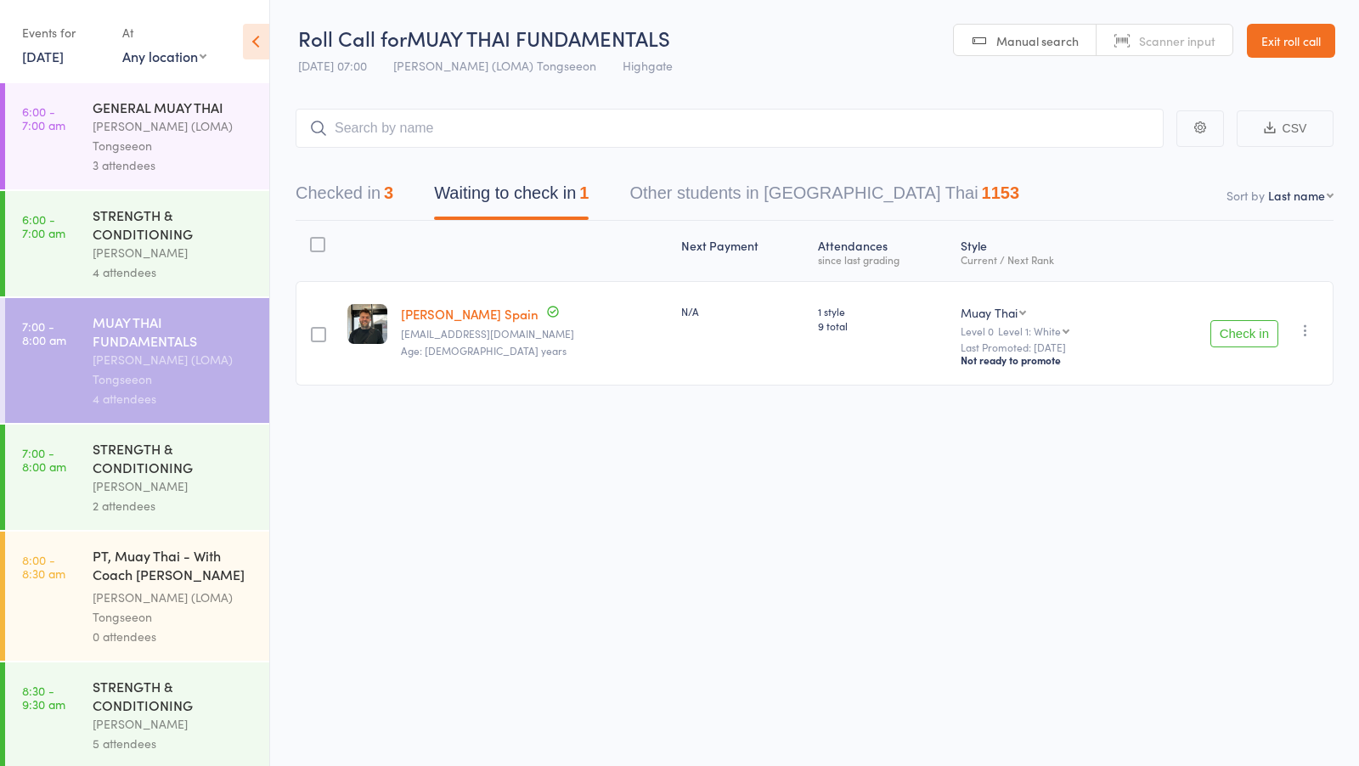
click at [350, 191] on button "Checked in 3" at bounding box center [345, 197] width 98 height 45
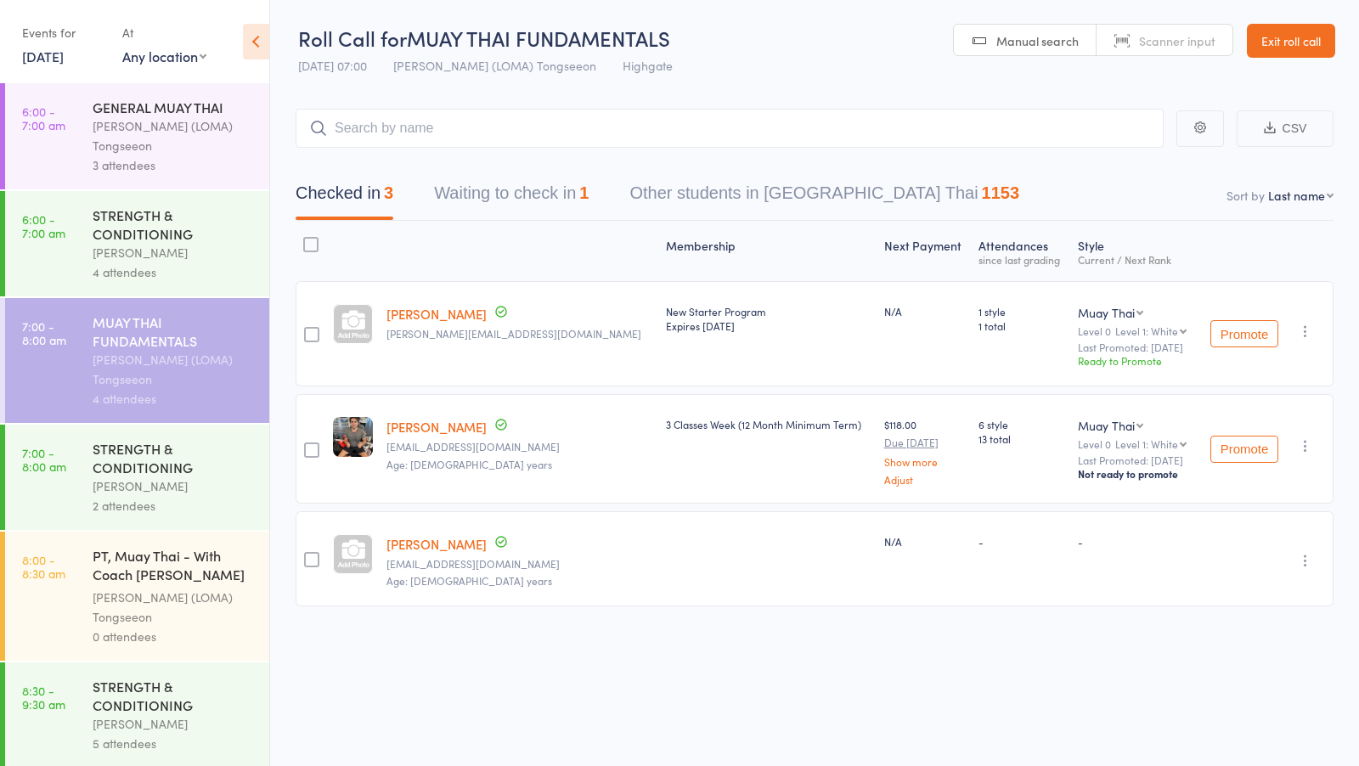
click at [453, 544] on link "Shivam Nawani" at bounding box center [436, 544] width 100 height 18
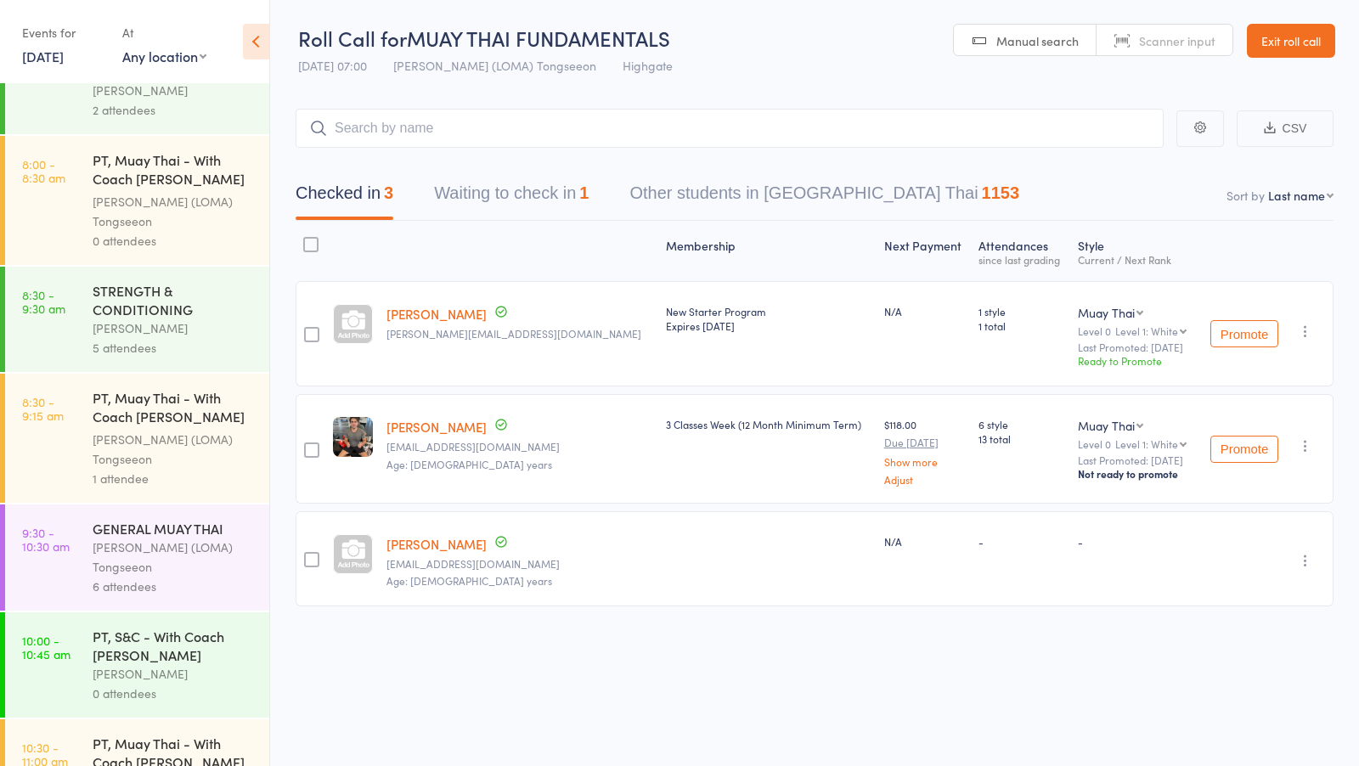
scroll to position [397, 0]
click at [195, 565] on div "Ronnarong (LOMA) Tongseeon" at bounding box center [174, 556] width 162 height 39
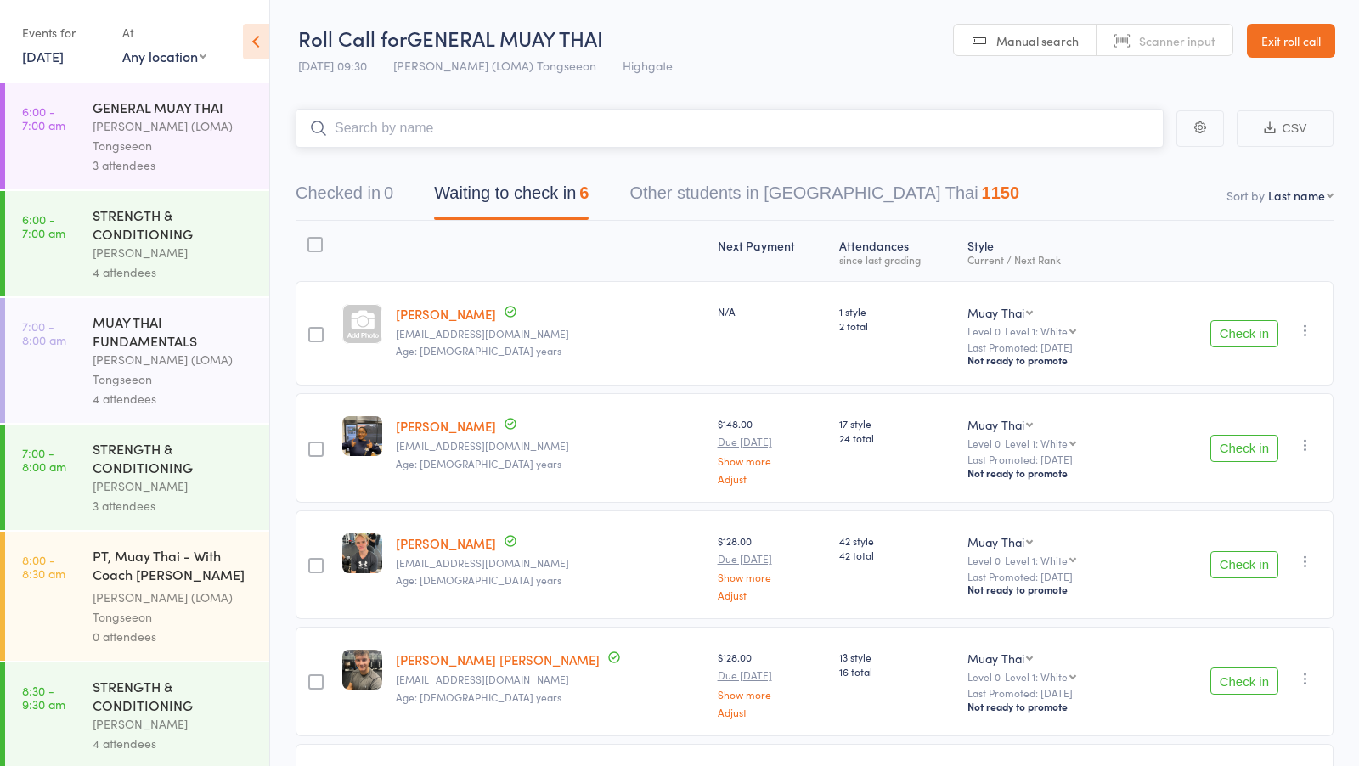
scroll to position [275, 0]
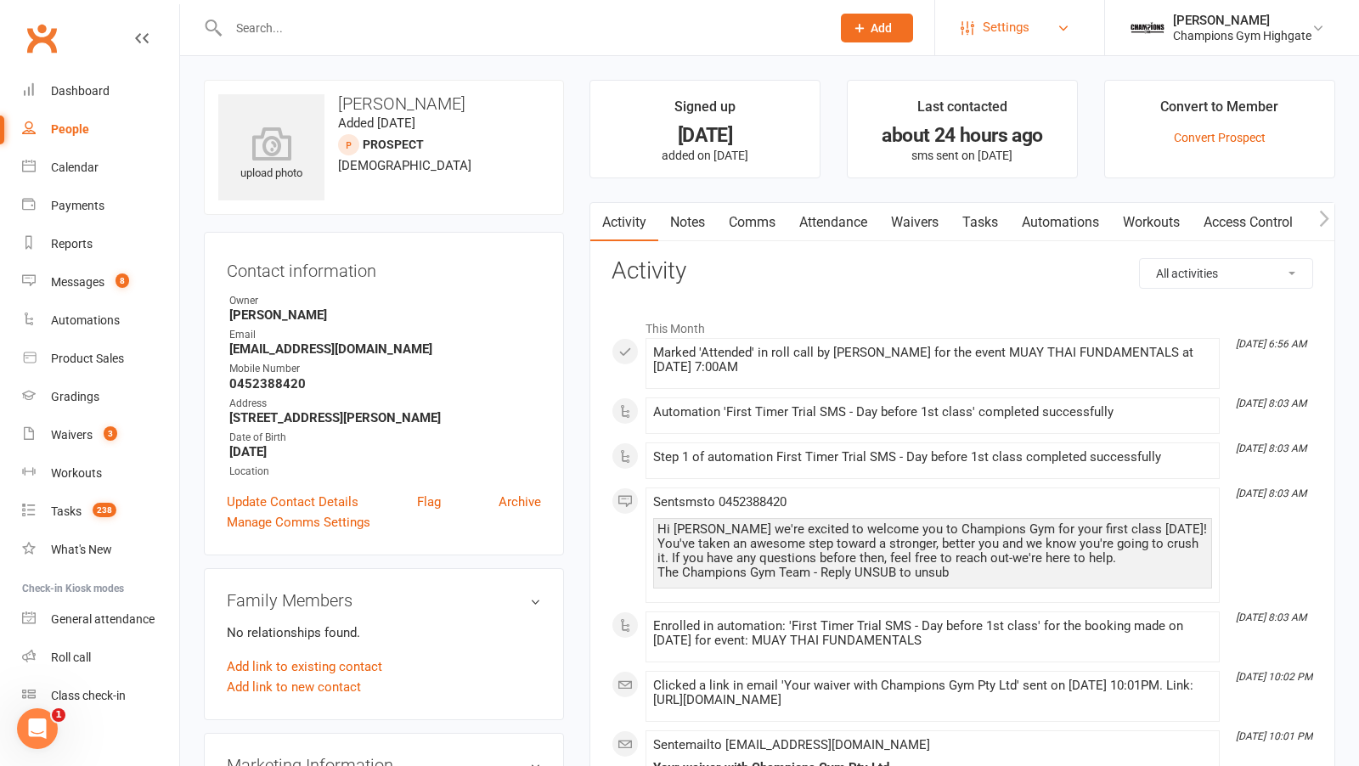
click at [994, 31] on span "Settings" at bounding box center [1006, 27] width 47 height 38
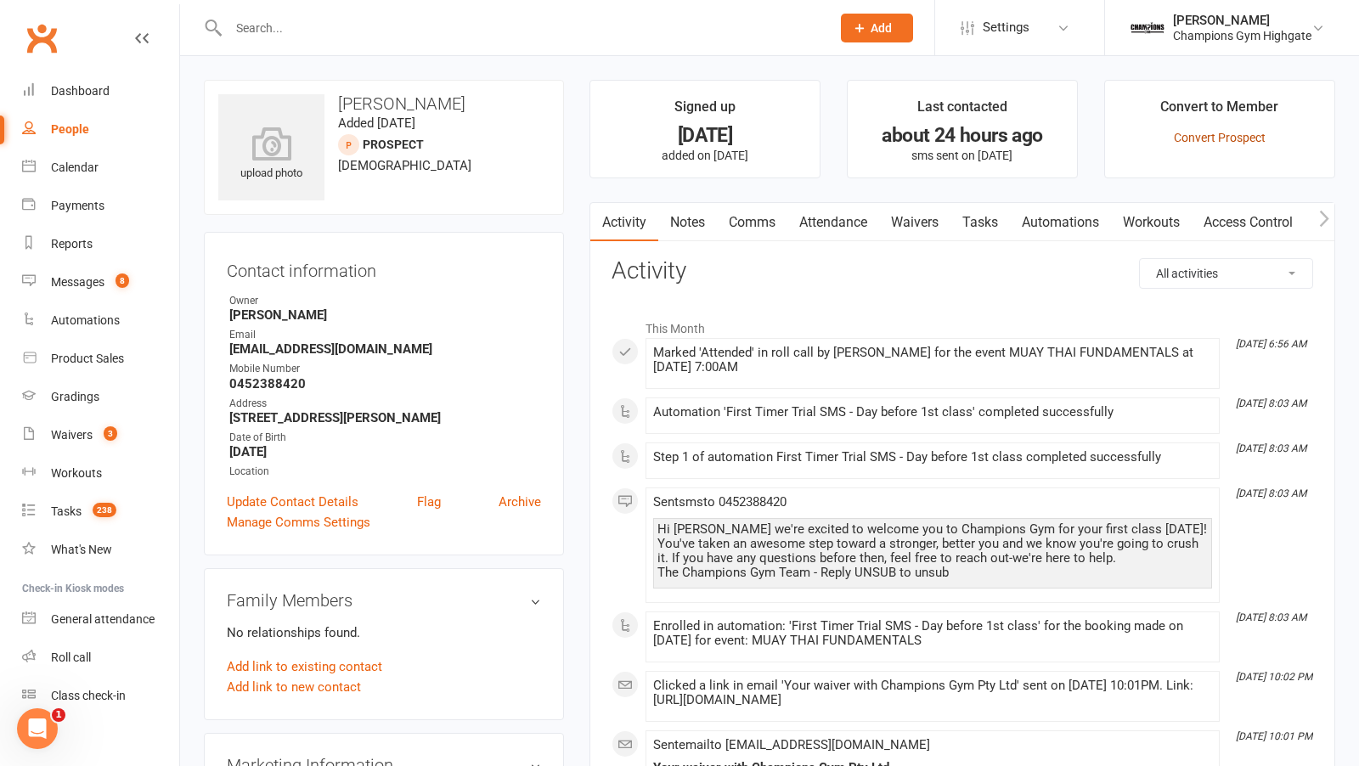
click at [1186, 134] on link "Convert Prospect" at bounding box center [1220, 138] width 92 height 14
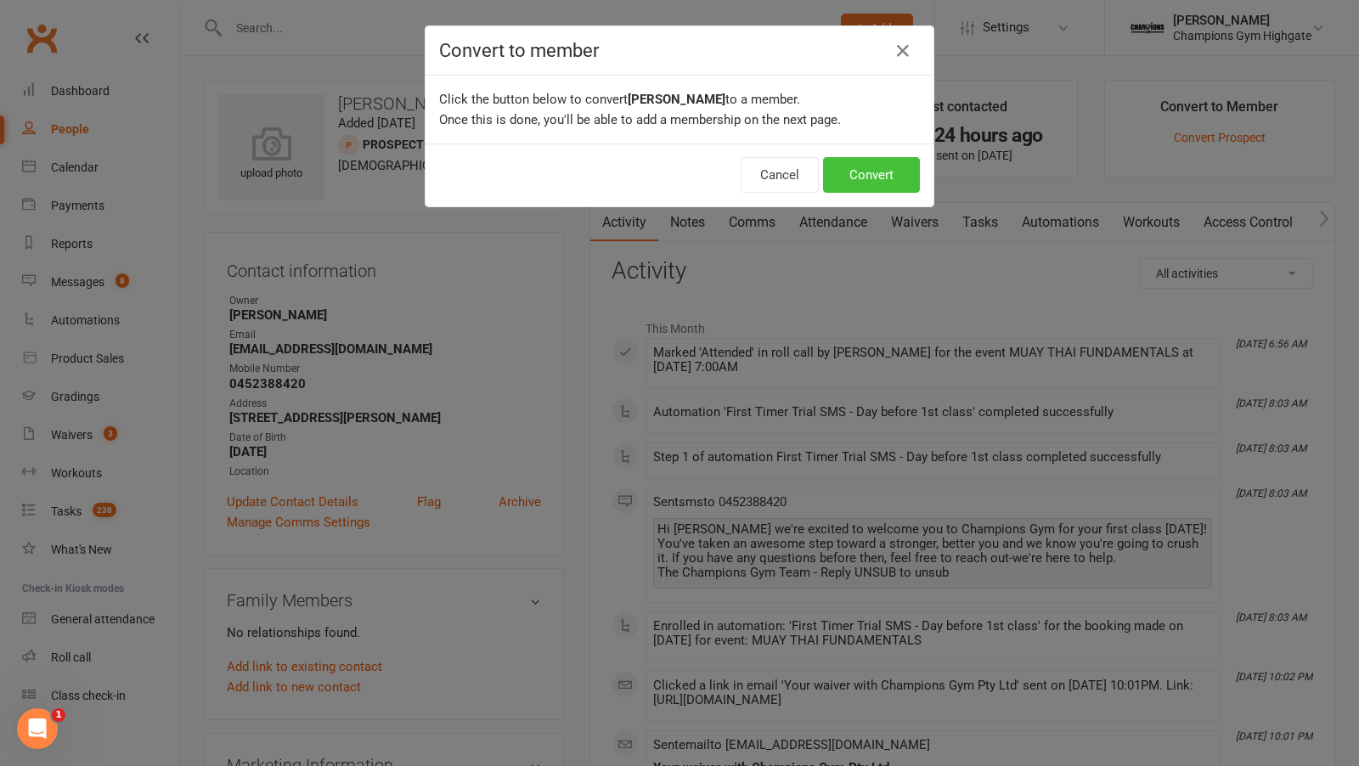
click at [872, 185] on button "Convert" at bounding box center [871, 175] width 97 height 36
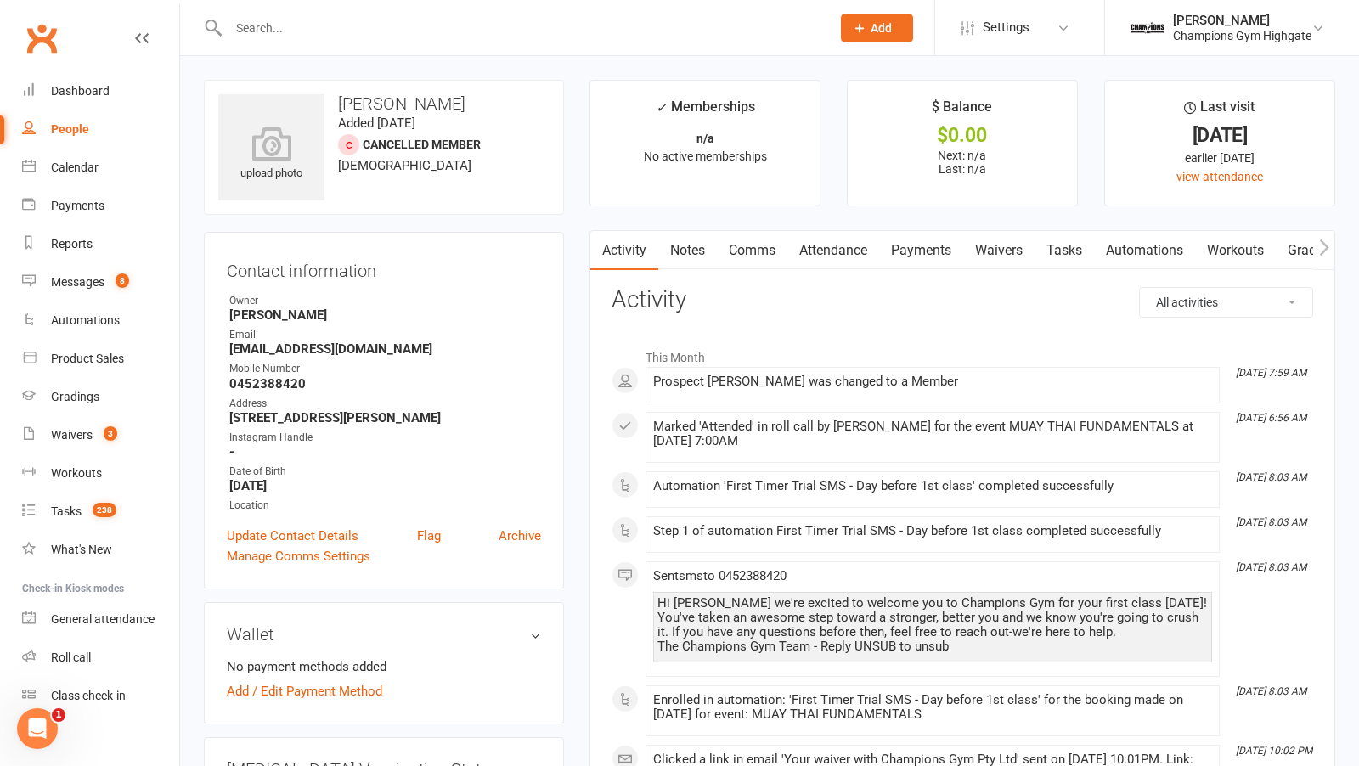
click at [999, 243] on link "Waivers" at bounding box center [998, 250] width 71 height 39
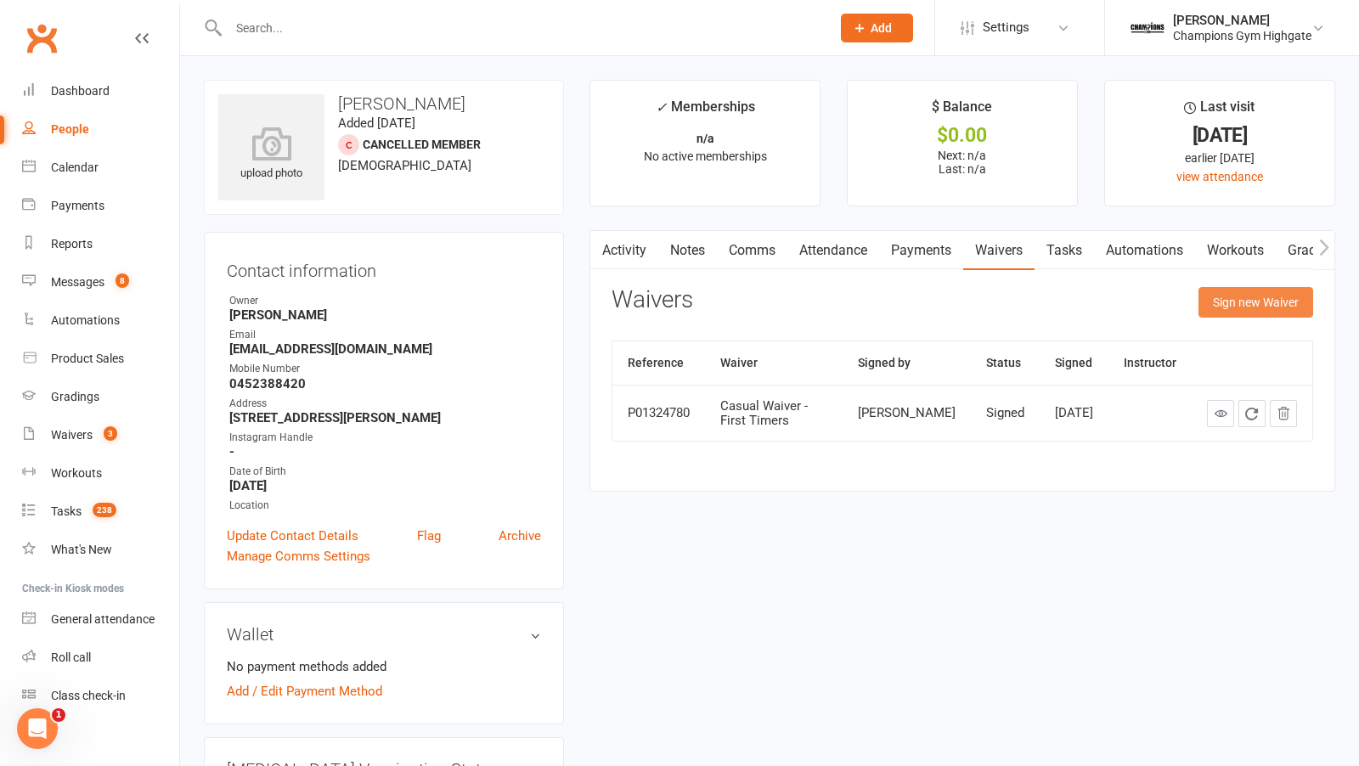
click at [1262, 309] on button "Sign new Waiver" at bounding box center [1255, 302] width 115 height 31
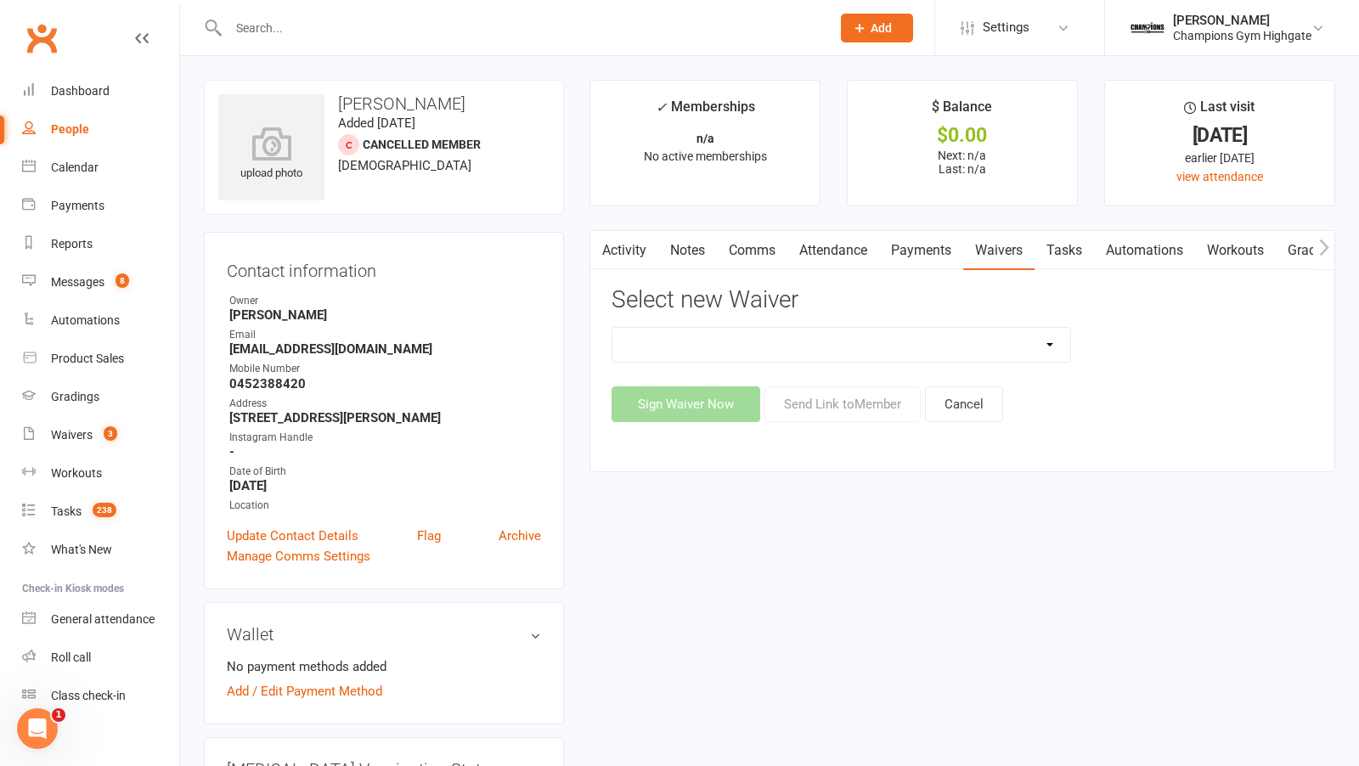
click at [974, 334] on select "Casual Waiver - First Timers Casual Waiver (STAFF ONLY) Champions Gym Cancellat…" at bounding box center [841, 345] width 458 height 34
select select "9060"
click at [707, 413] on button "Sign Waiver Now" at bounding box center [685, 404] width 149 height 36
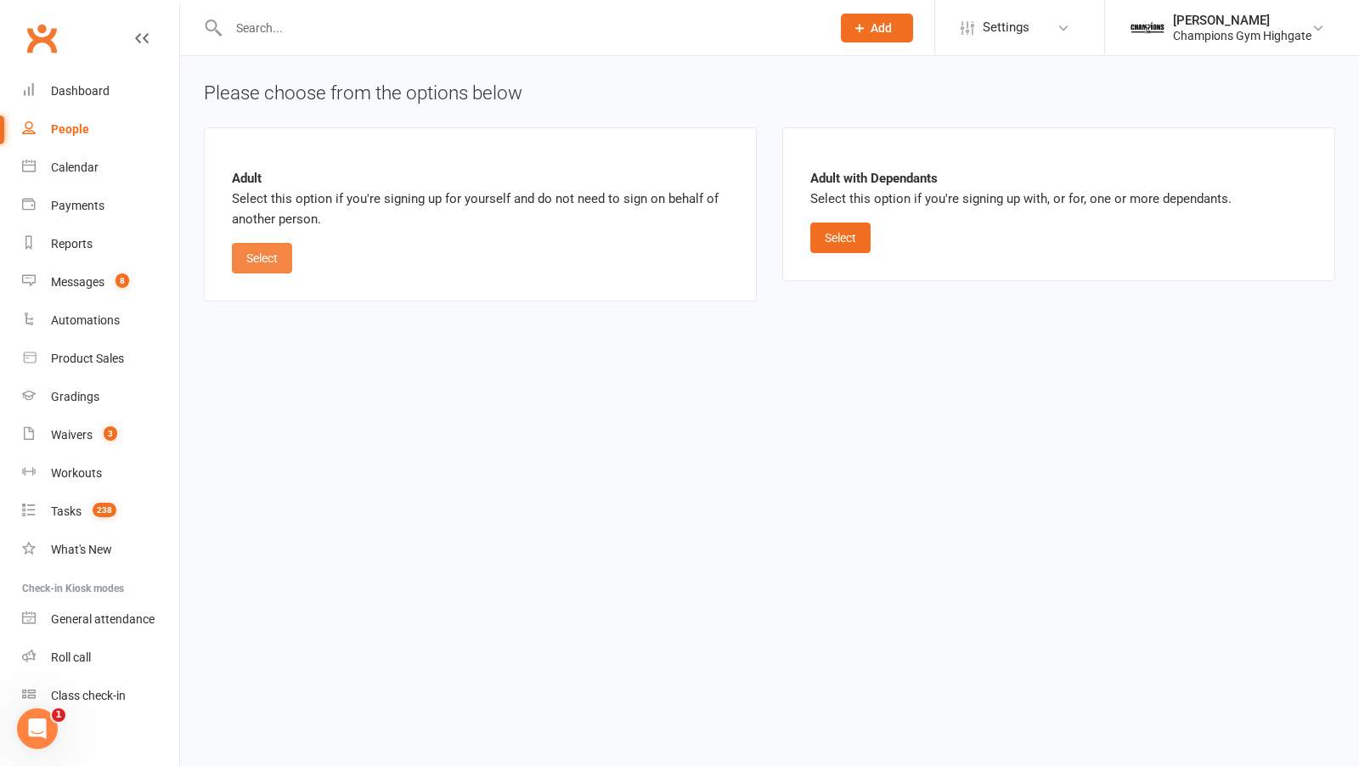
click at [282, 261] on button "Select" at bounding box center [262, 258] width 60 height 31
select select "bank_account"
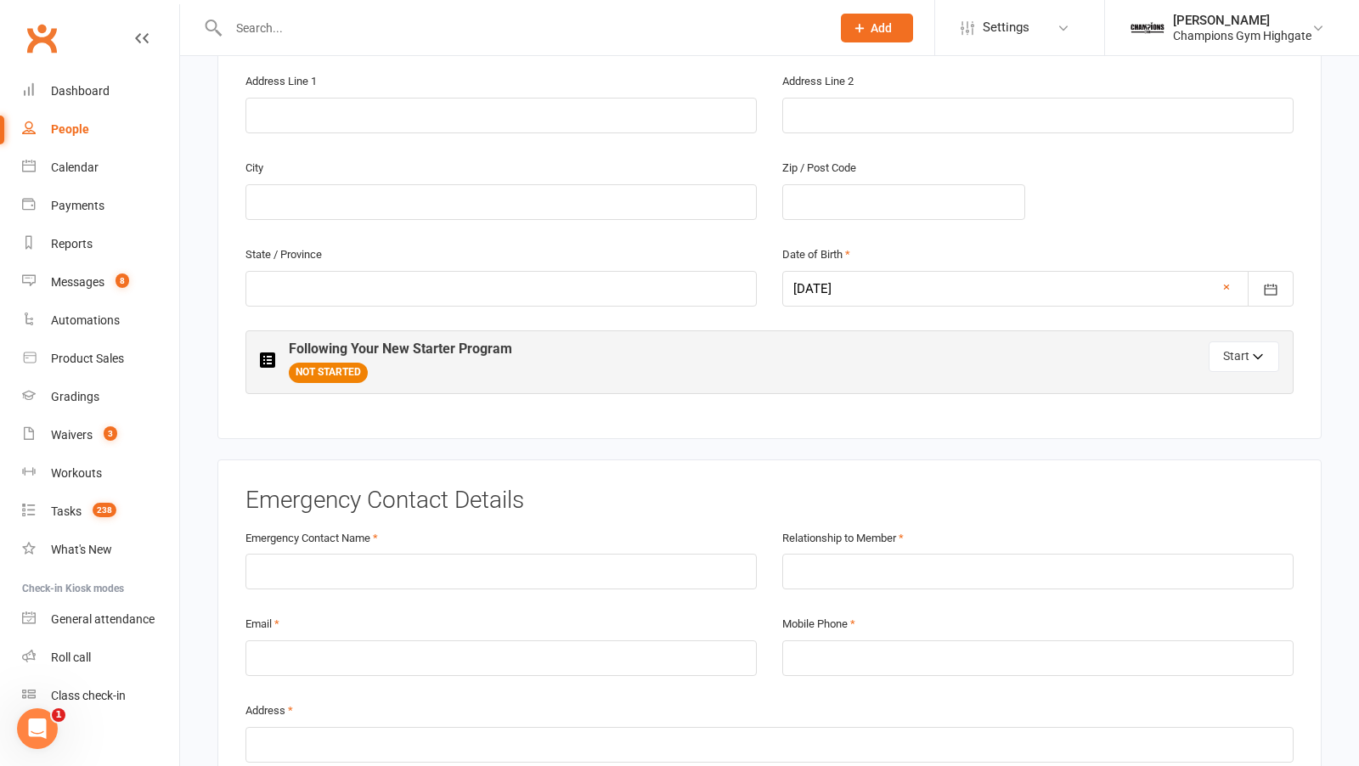
scroll to position [634, 0]
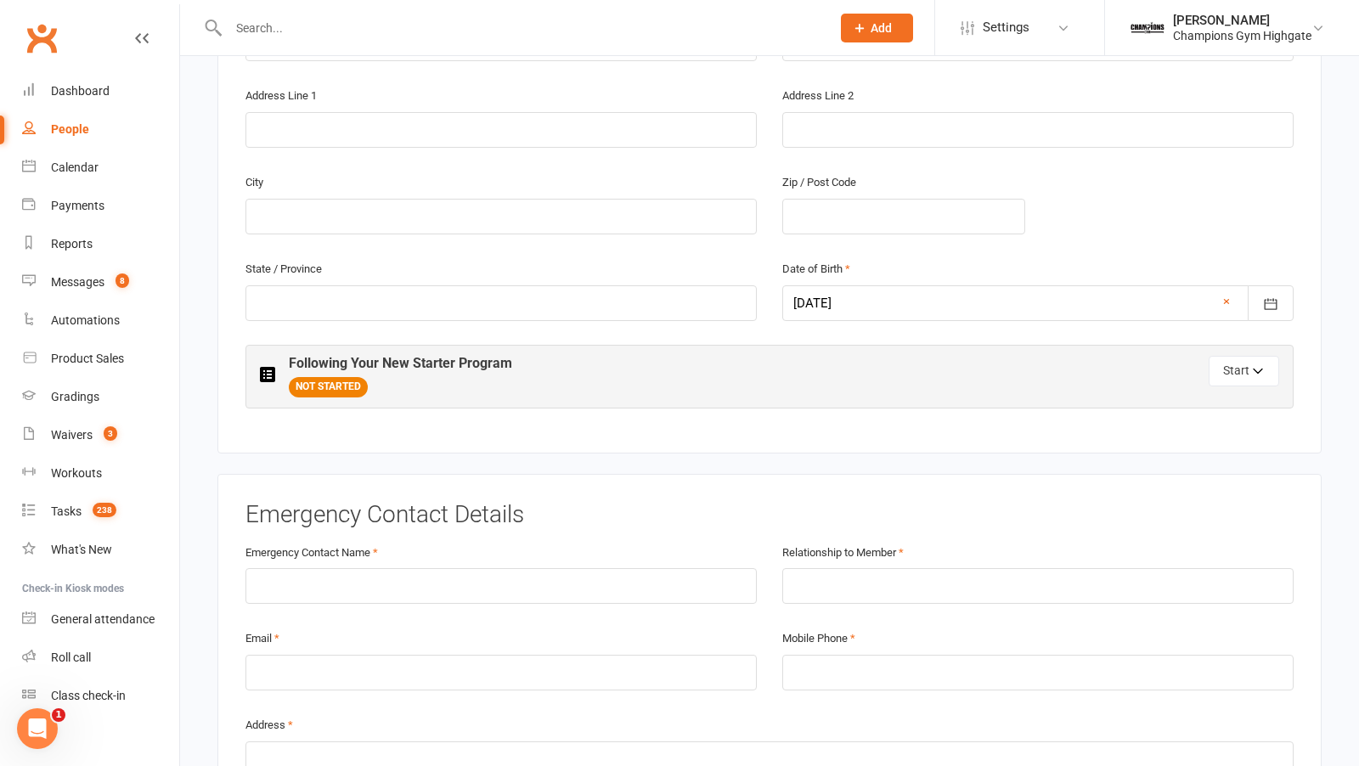
click at [347, 380] on span "NOT STARTED" at bounding box center [328, 387] width 79 height 20
click at [1233, 361] on button "Start" at bounding box center [1243, 371] width 70 height 31
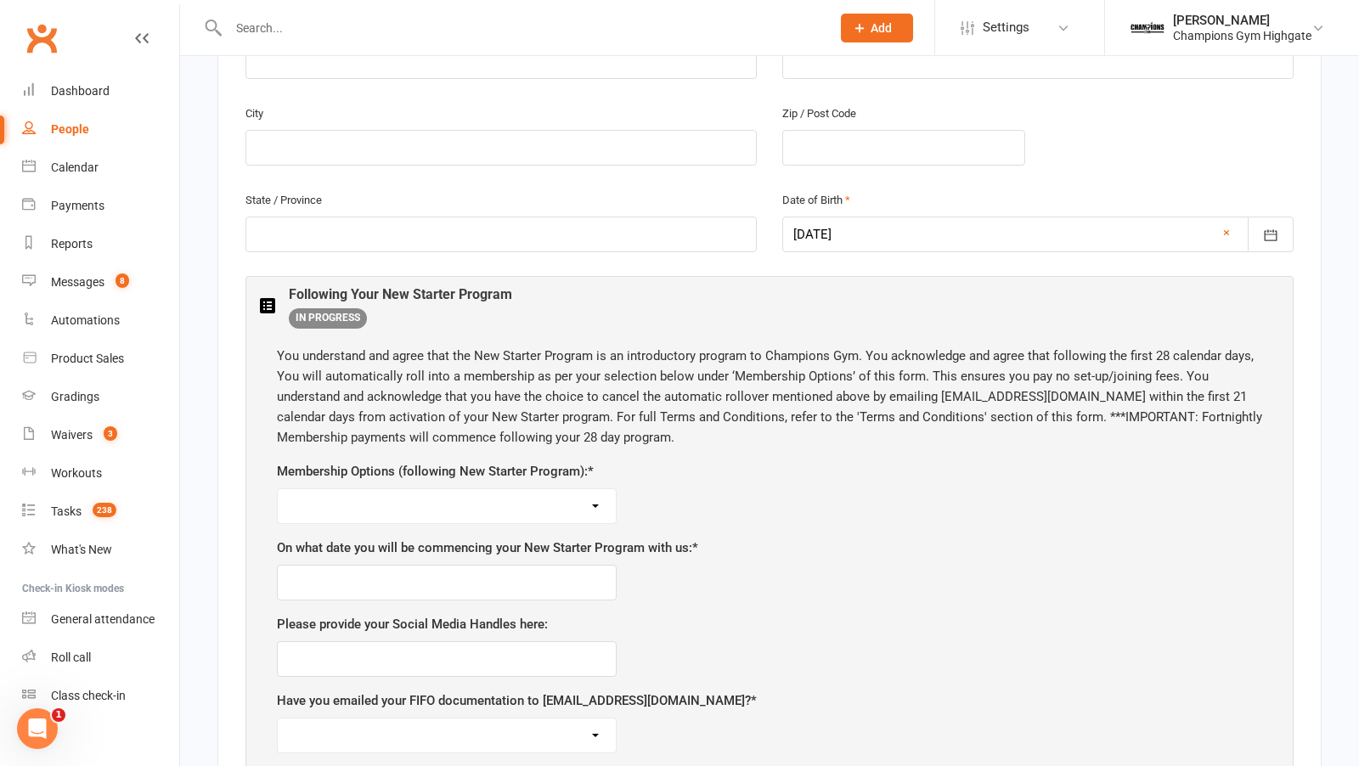
scroll to position [705, 0]
click at [595, 489] on select "Unlimited ($69 per week) 12 Month Minimum Term Unlimited ($74 per week) 6 Month…" at bounding box center [447, 504] width 338 height 34
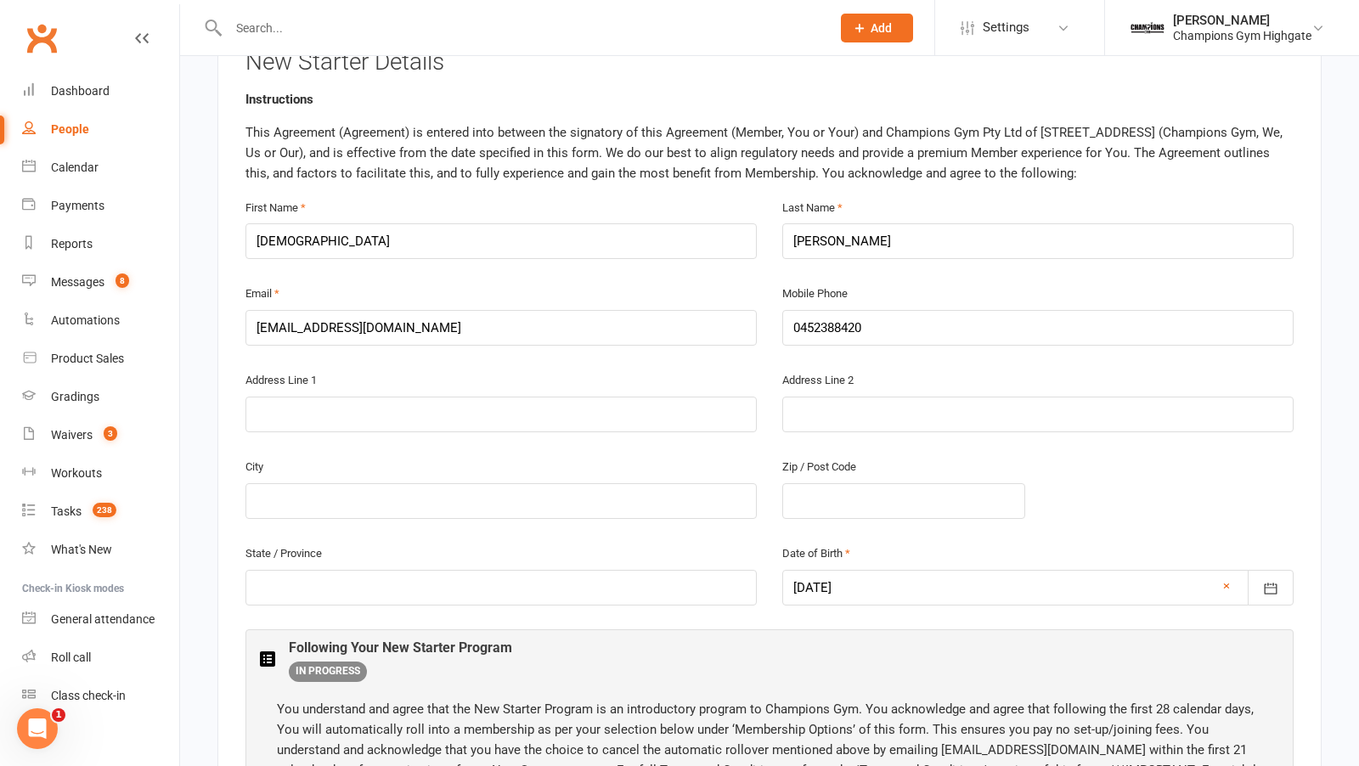
scroll to position [0, 0]
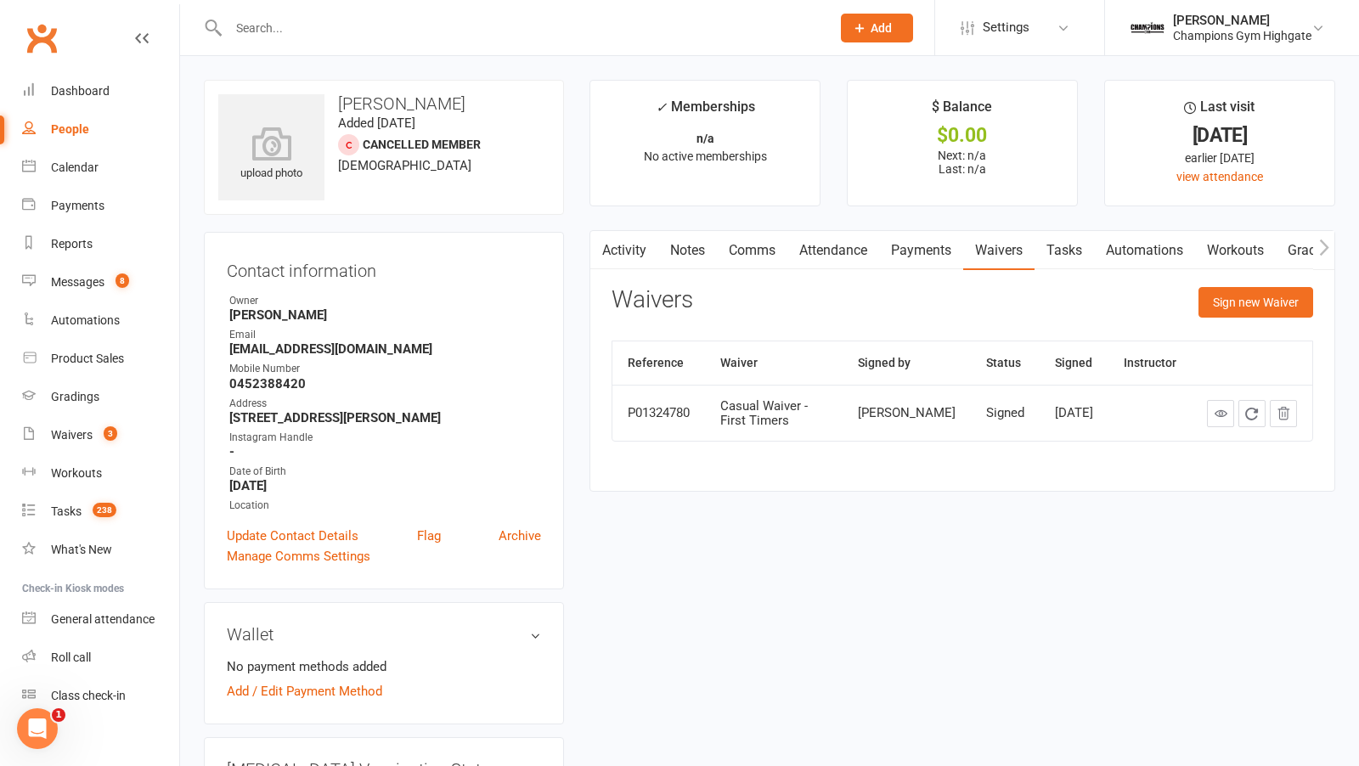
click at [708, 243] on link "Notes" at bounding box center [687, 250] width 59 height 39
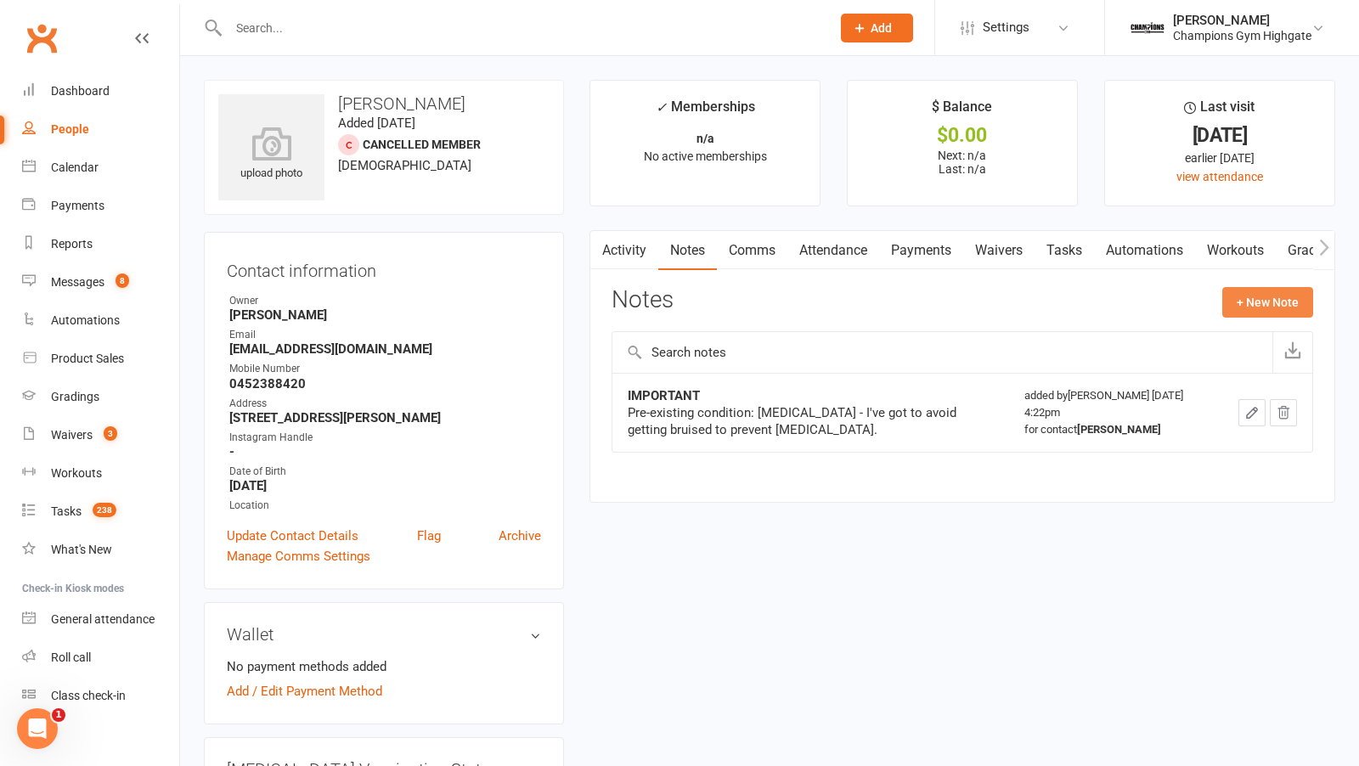
click at [1232, 302] on button "+ New Note" at bounding box center [1267, 302] width 91 height 31
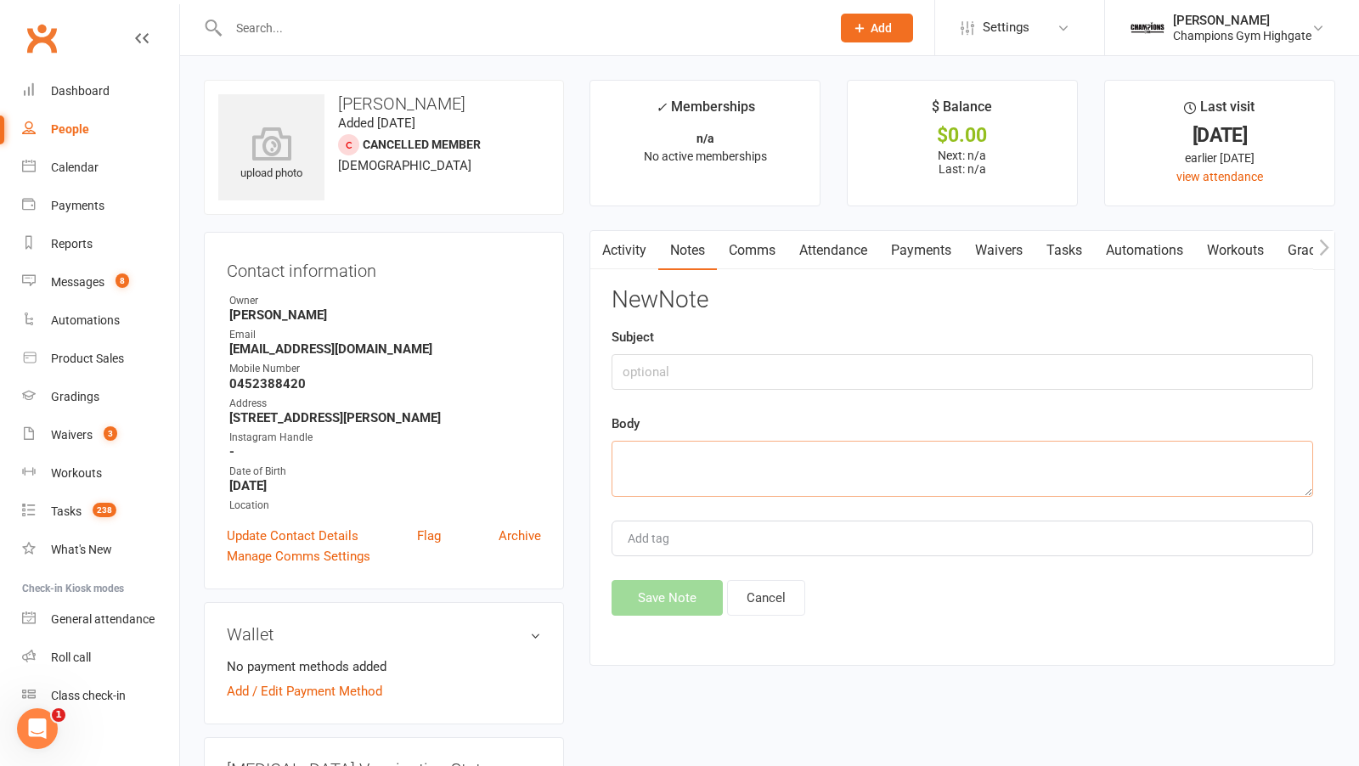
click at [753, 465] on textarea at bounding box center [961, 469] width 701 height 56
type textarea "d"
click at [1007, 457] on textarea "had a great class, is keen to join on wednesday - said he will com ein after he…" at bounding box center [961, 469] width 701 height 56
type textarea "had a great class, is keen to join on wednesday - said he will come in after he…"
click at [681, 594] on button "Save Note" at bounding box center [666, 598] width 111 height 36
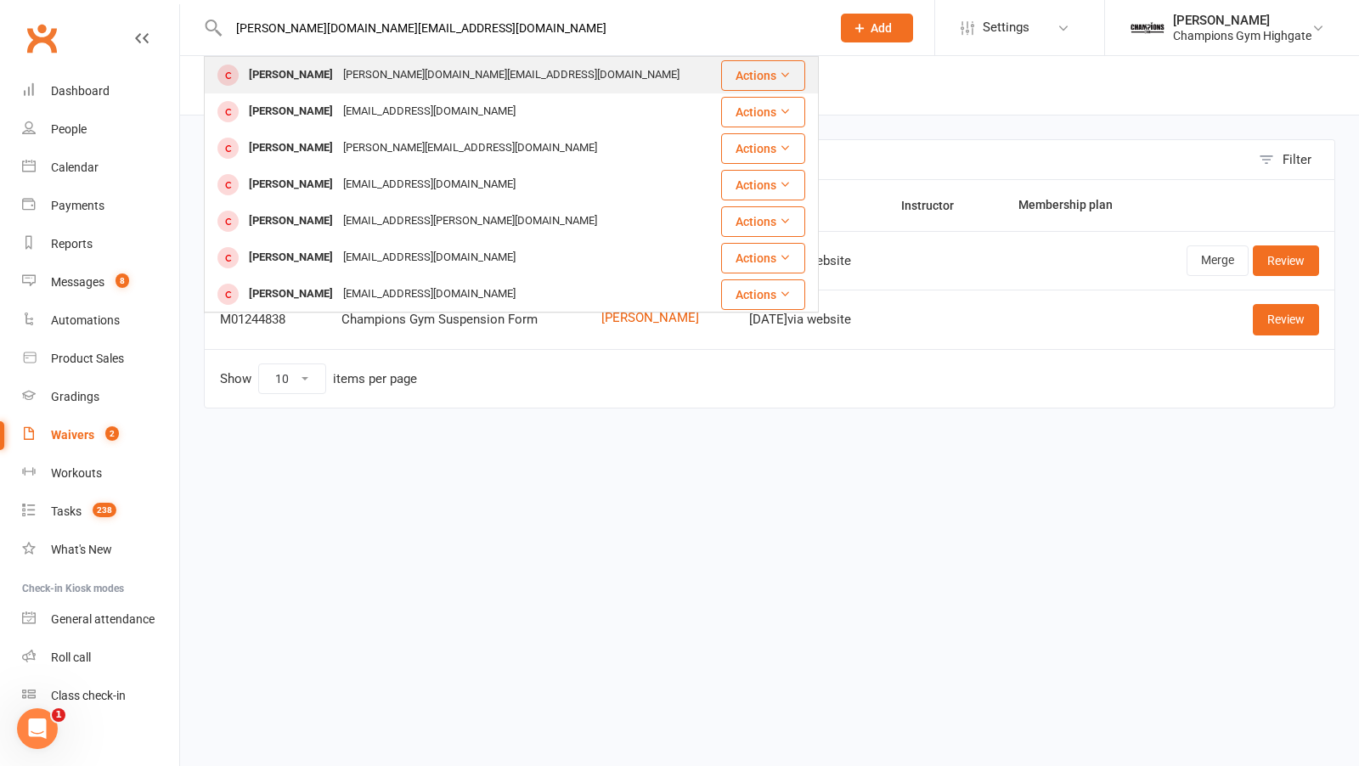
type input "renza.one@gmail.com"
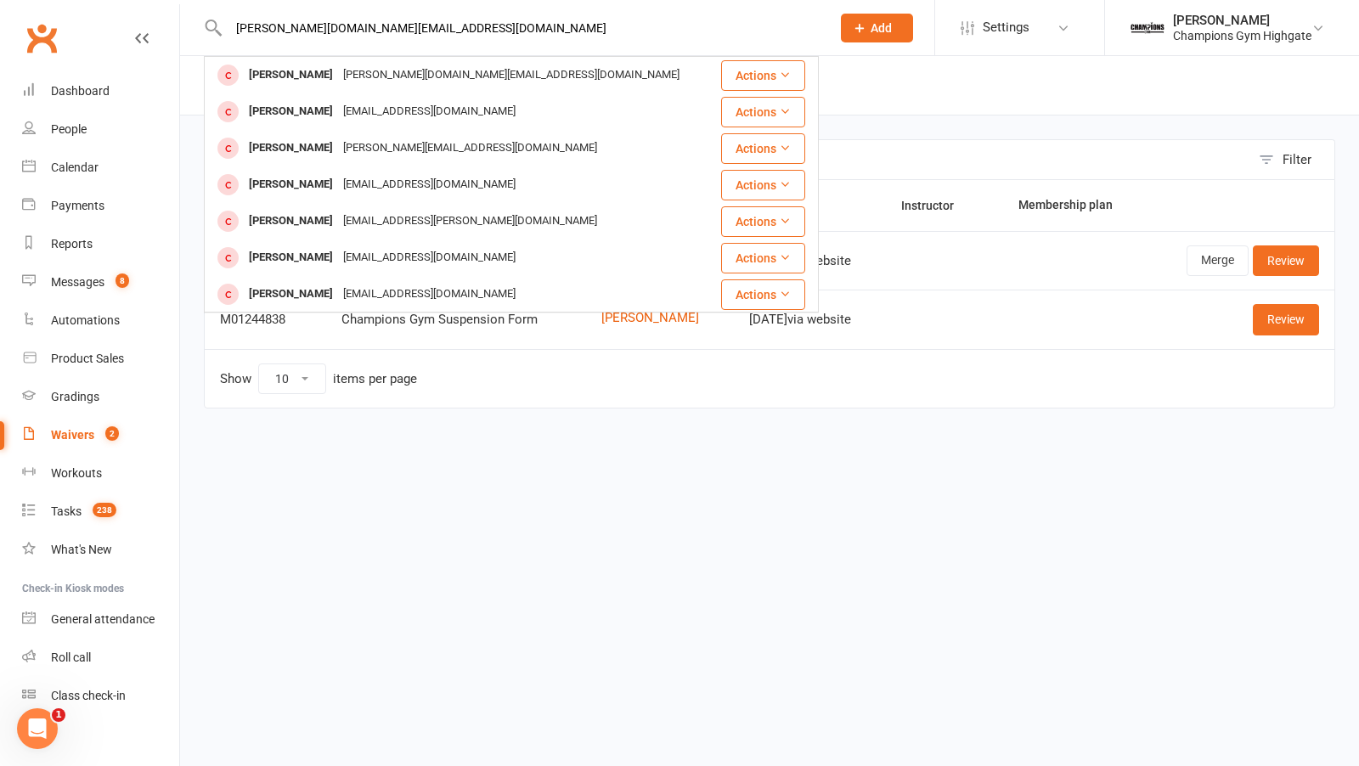
click at [444, 84] on div "Renn Bosman renza.one@gmail.com" at bounding box center [460, 75] width 509 height 35
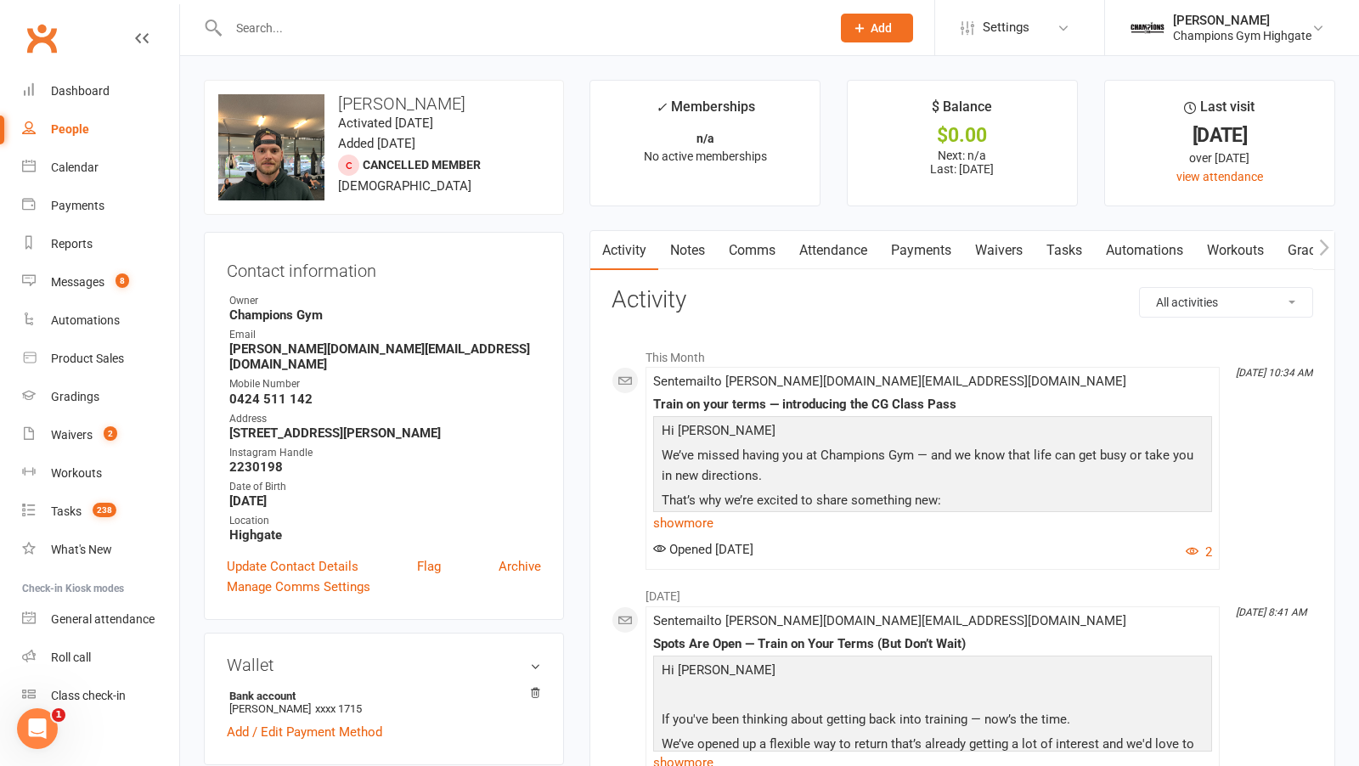
click at [674, 241] on link "Notes" at bounding box center [687, 250] width 59 height 39
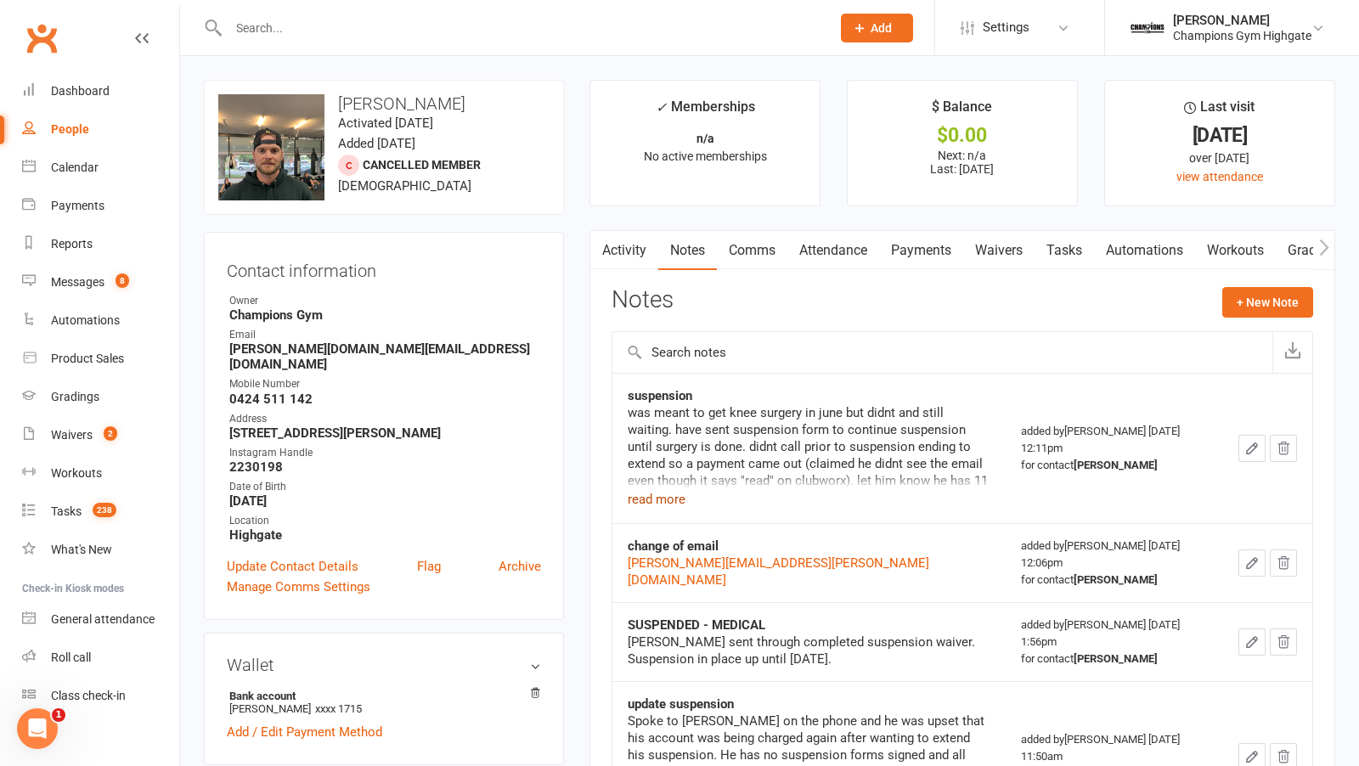
click at [655, 492] on button "read more" at bounding box center [657, 499] width 58 height 20
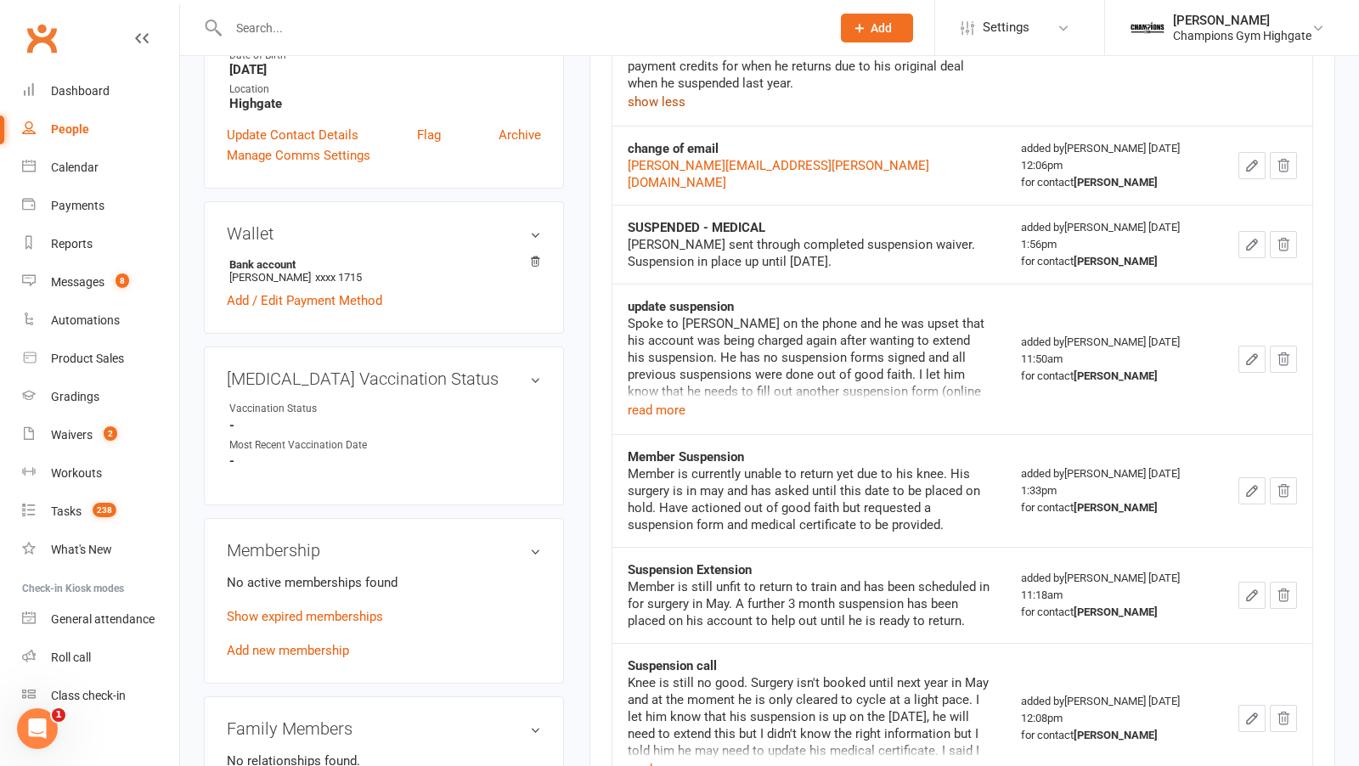
scroll to position [463, 0]
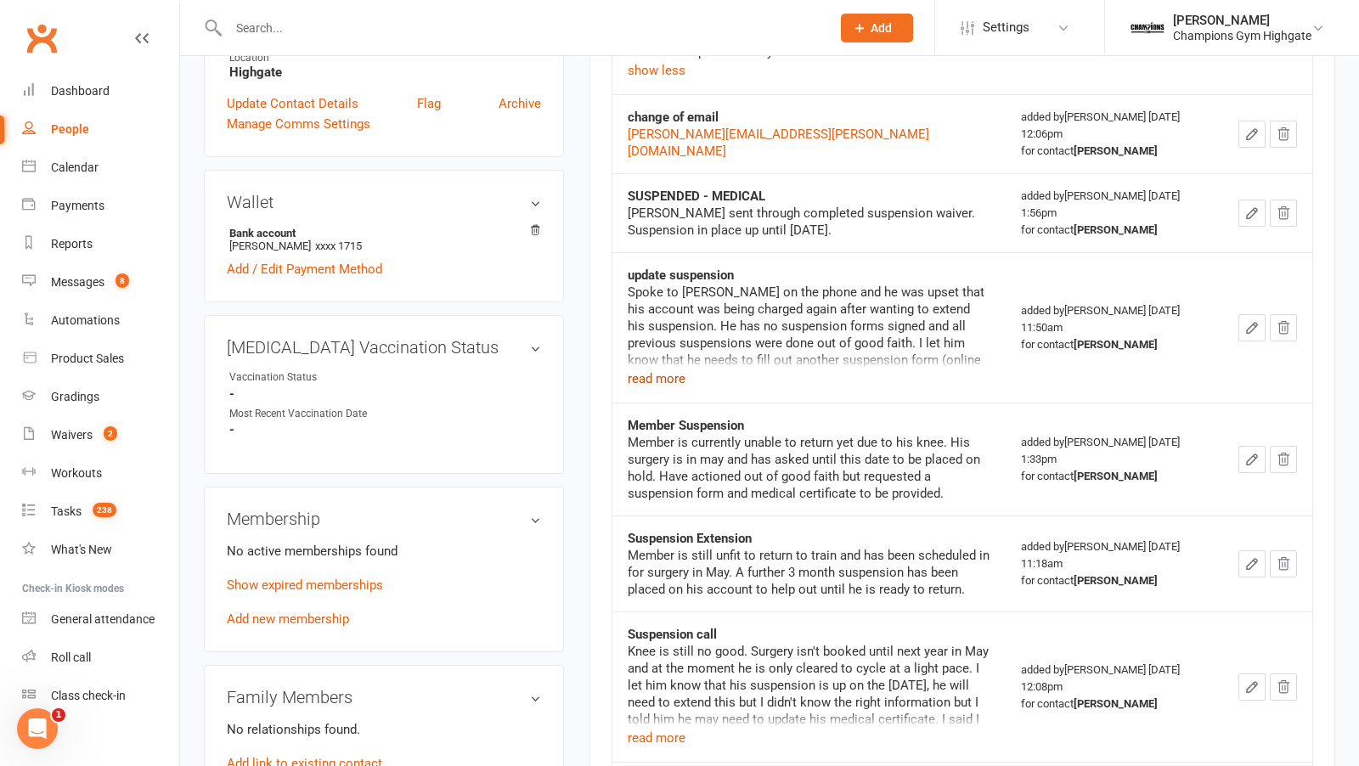
click at [663, 369] on button "read more" at bounding box center [657, 379] width 58 height 20
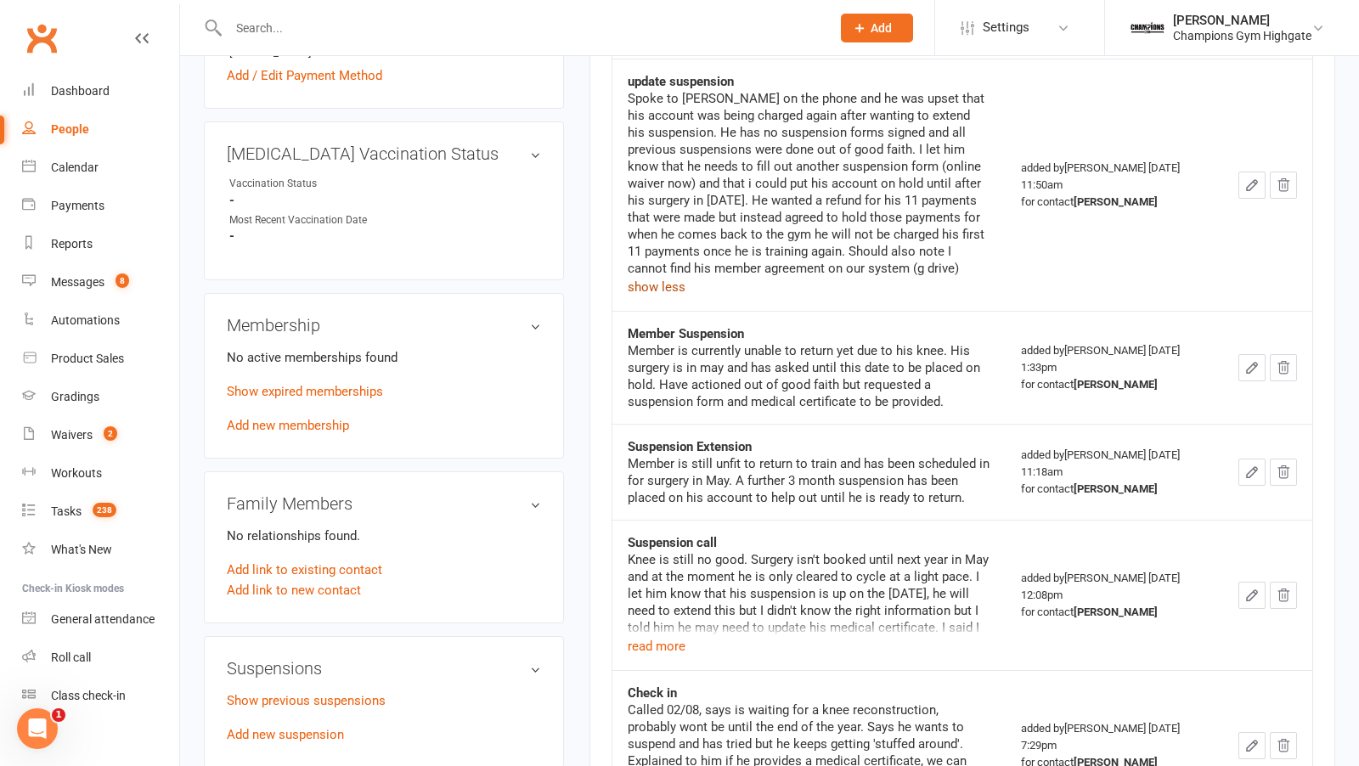
scroll to position [665, 0]
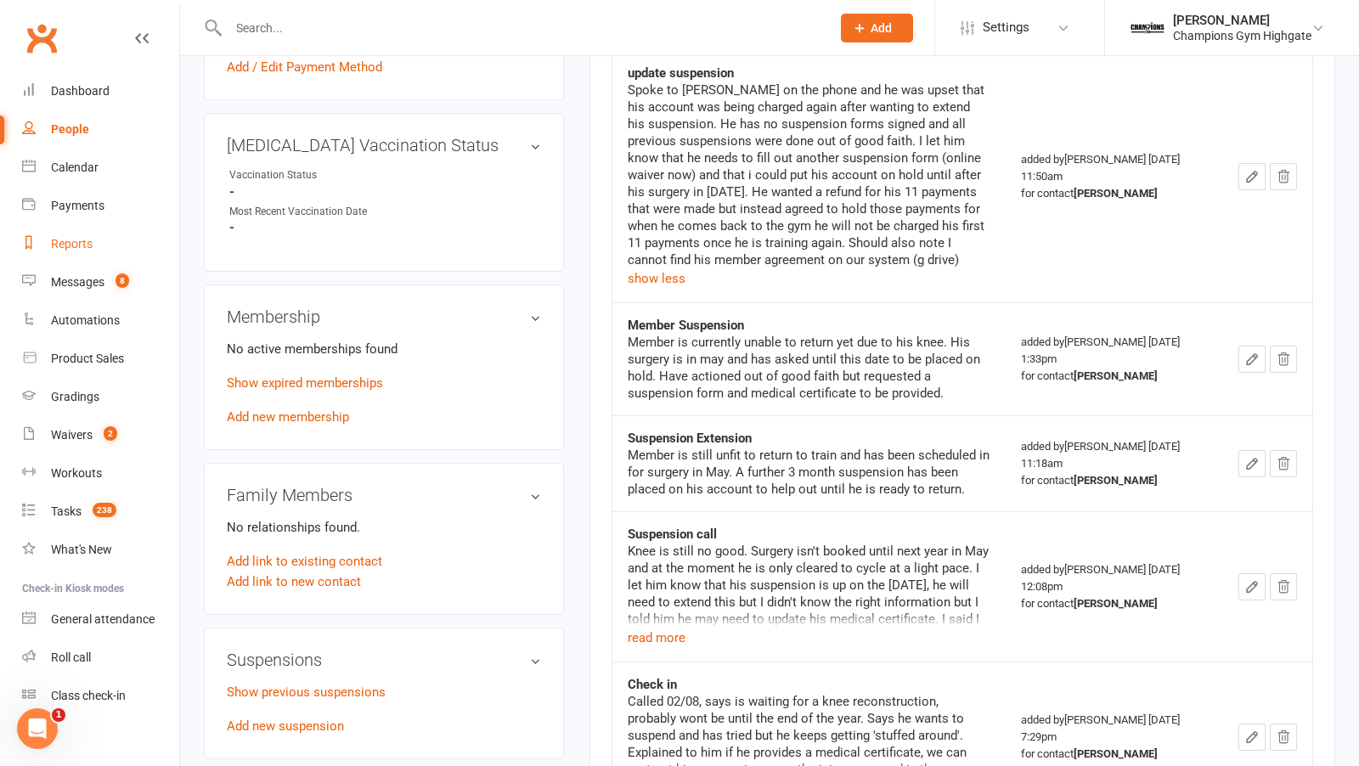
click at [76, 242] on div "Reports" at bounding box center [72, 244] width 42 height 14
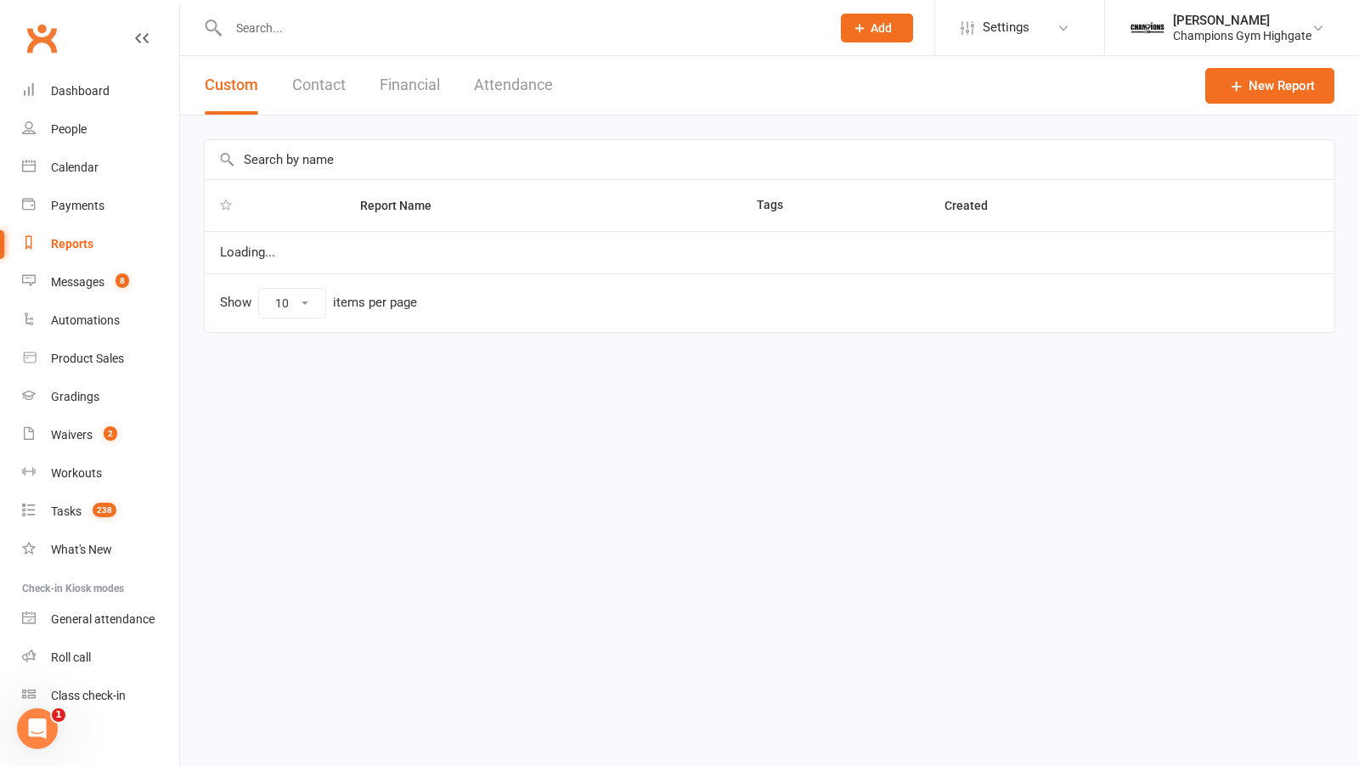
select select "50"
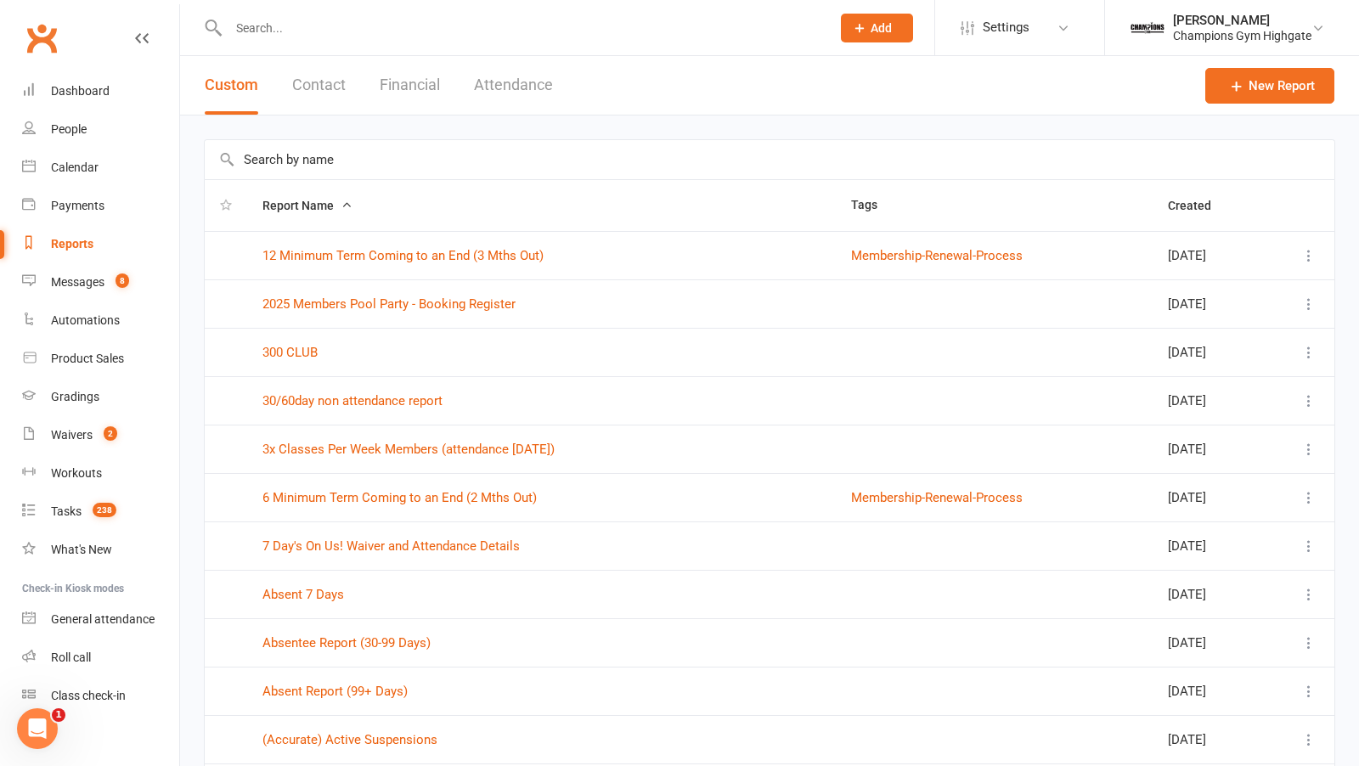
click at [521, 91] on button "Attendance" at bounding box center [513, 85] width 79 height 59
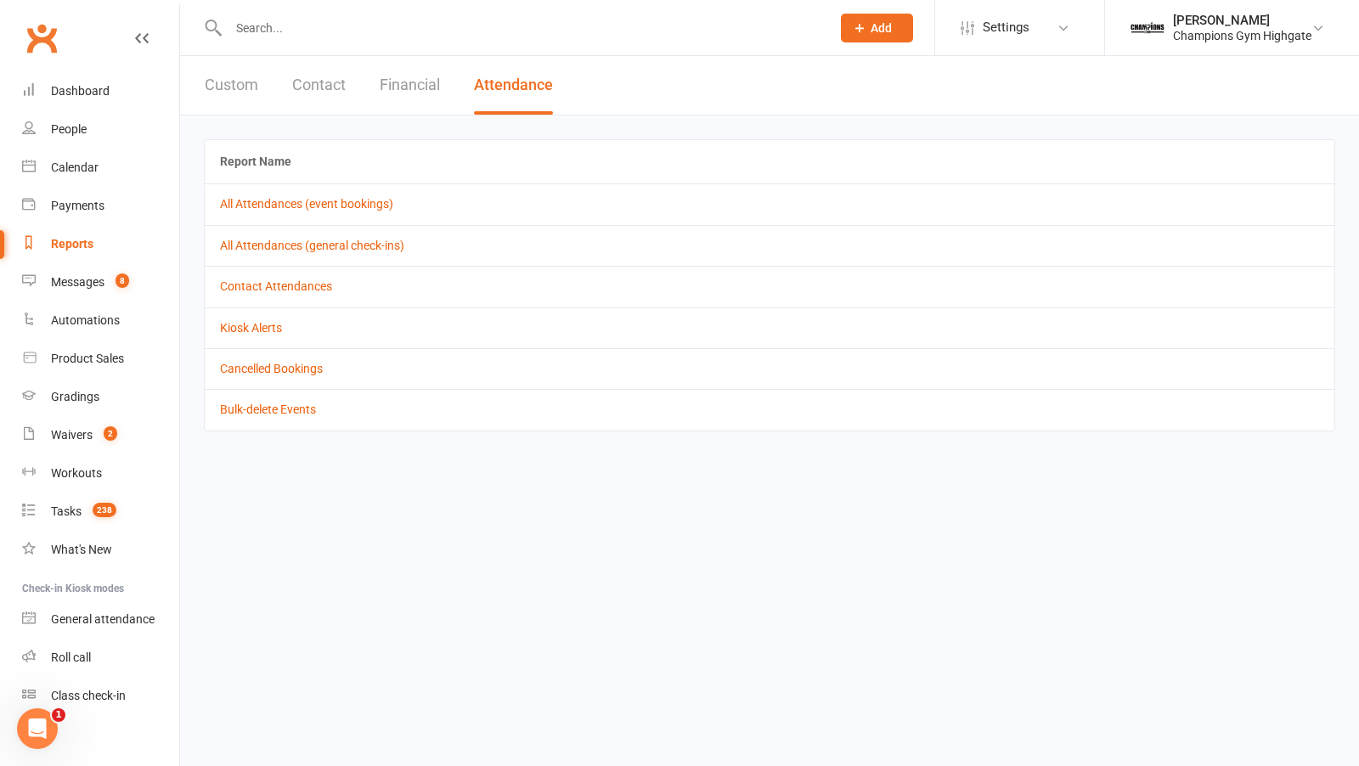
click at [259, 81] on div "Custom Contact Financial Attendance" at bounding box center [378, 85] width 397 height 59
click at [234, 82] on button "Custom" at bounding box center [232, 85] width 54 height 59
select select "50"
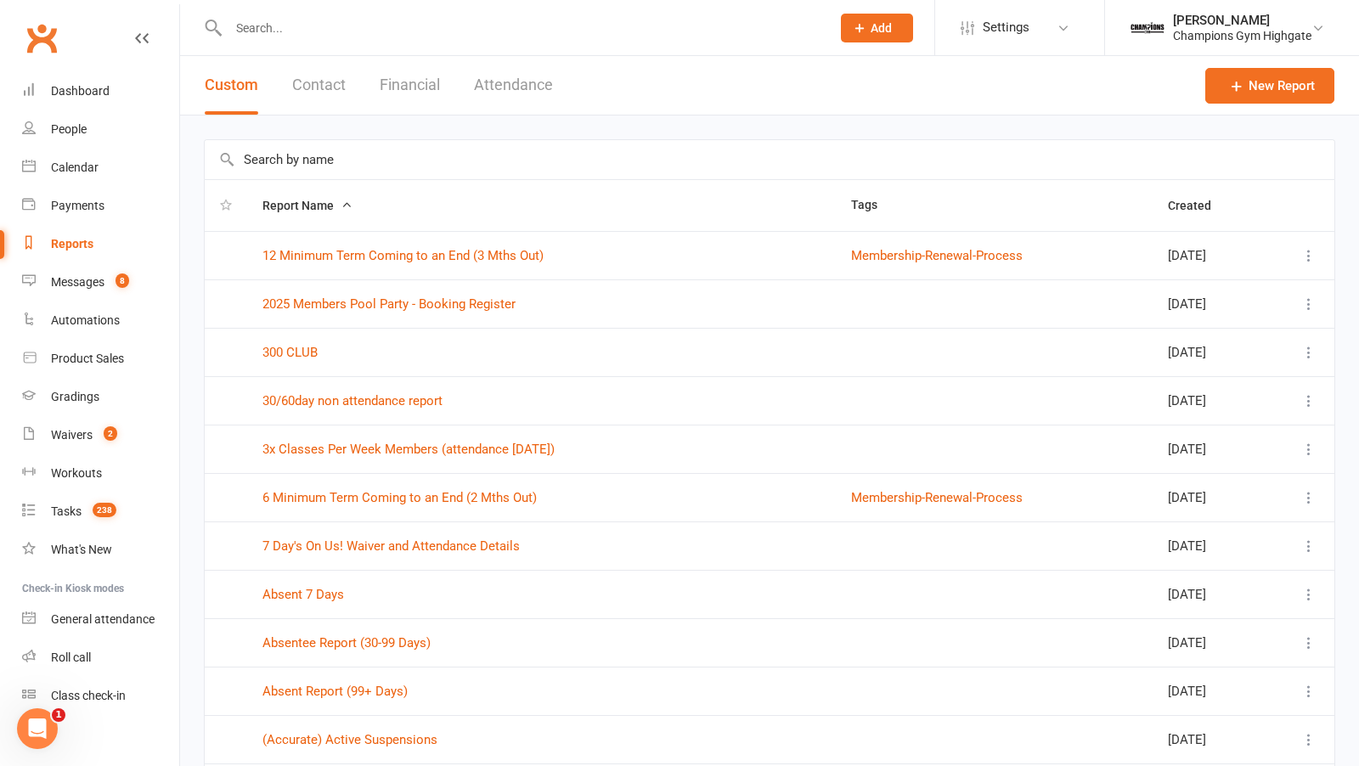
click at [297, 169] on input "text" at bounding box center [769, 159] width 1129 height 39
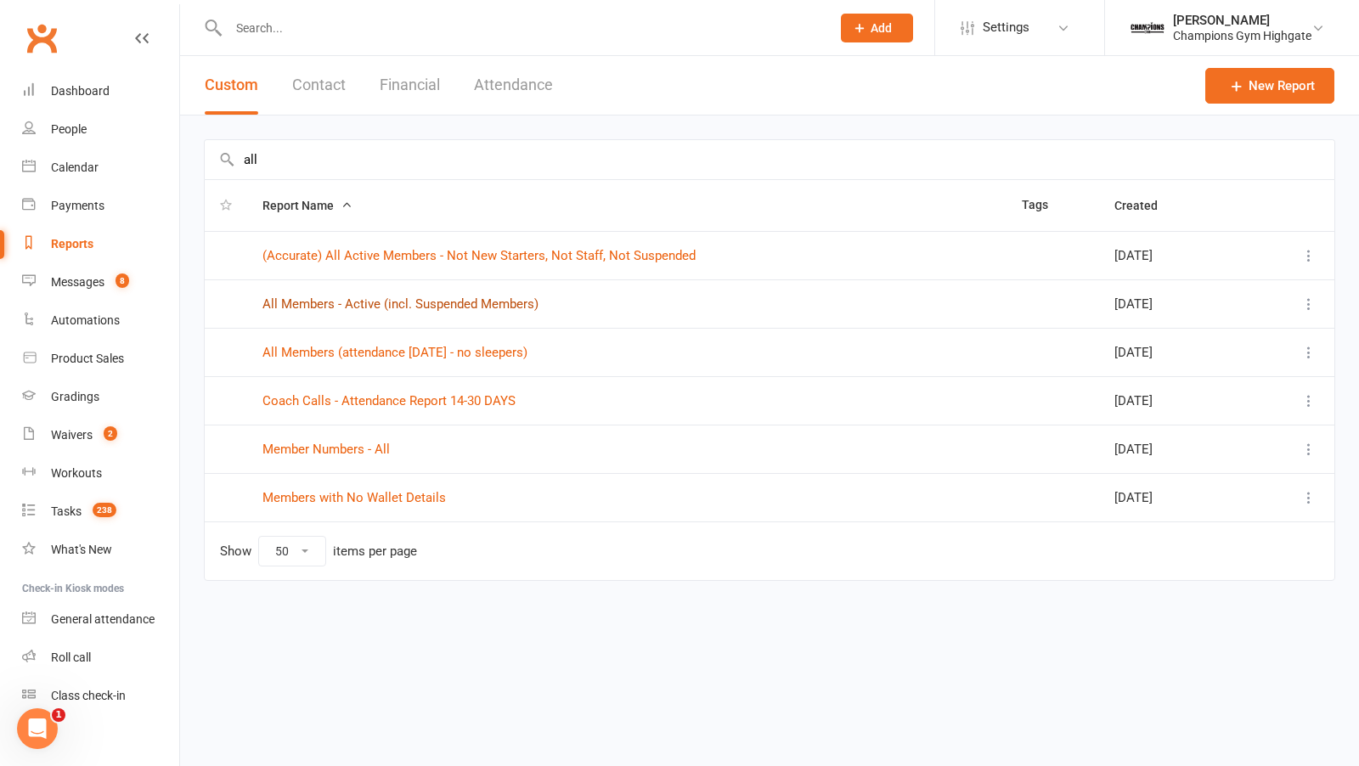
type input "all"
click at [418, 307] on link "All Members - Active (incl. Suspended Members)" at bounding box center [400, 303] width 276 height 15
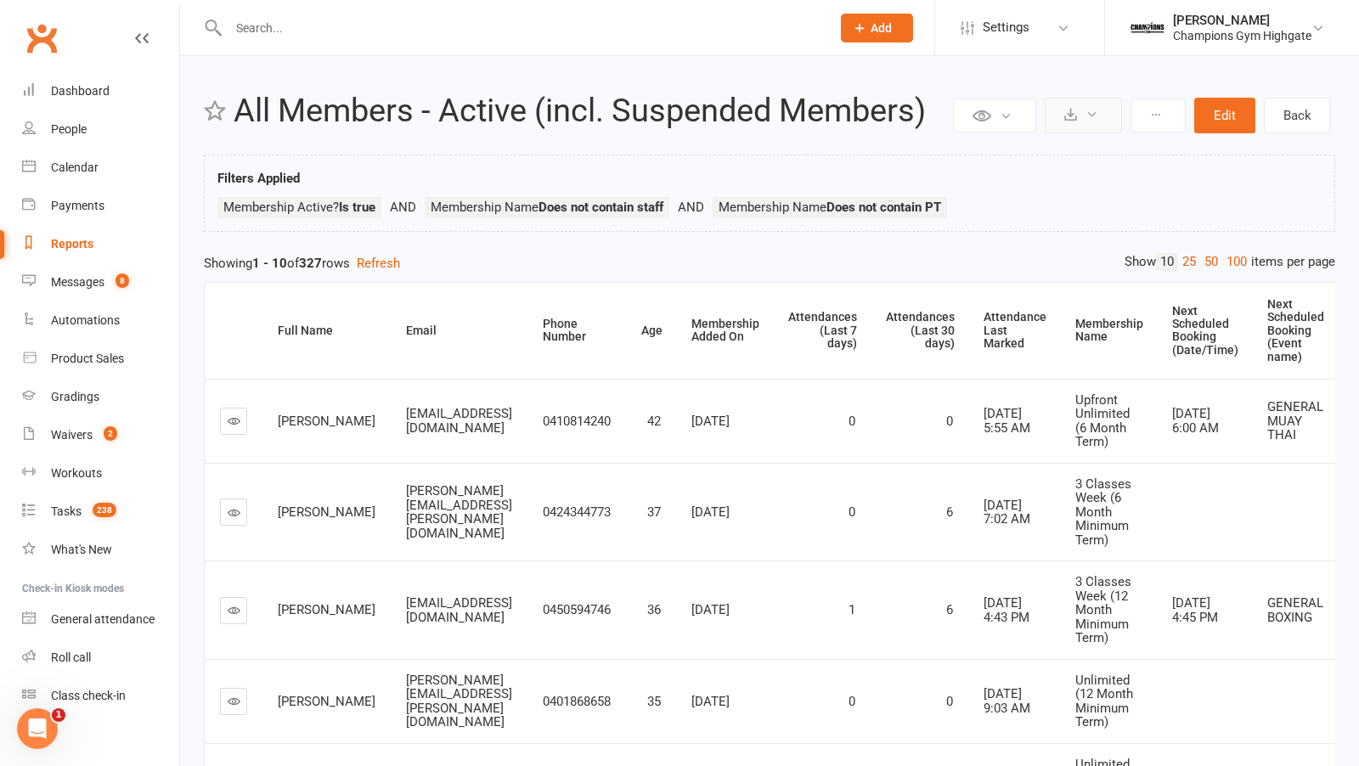
click at [1064, 119] on button at bounding box center [1083, 116] width 77 height 36
click at [1011, 161] on link "Export to CSV" at bounding box center [1032, 156] width 178 height 34
click at [1077, 117] on icon at bounding box center [1070, 114] width 13 height 13
click at [1022, 151] on link "Export to CSV" at bounding box center [1032, 156] width 178 height 34
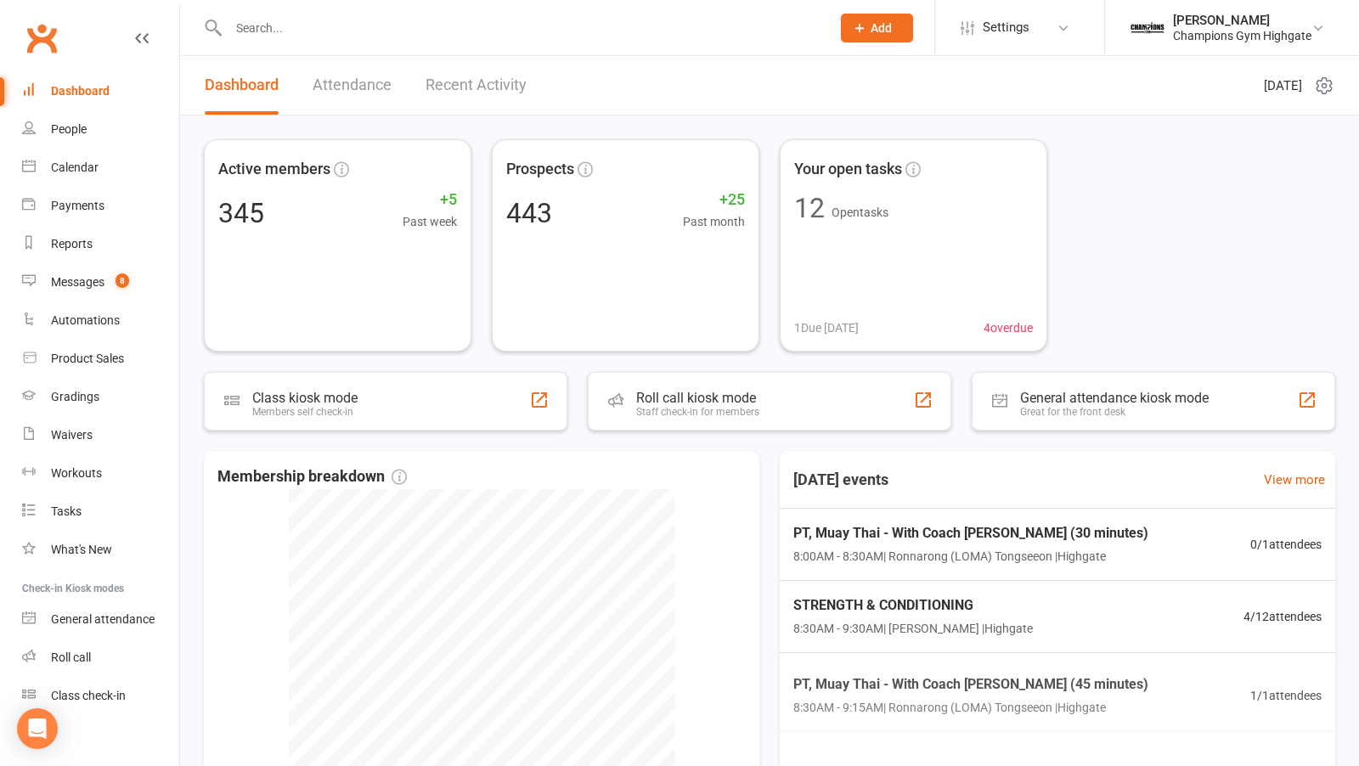
click at [302, 25] on input "text" at bounding box center [520, 28] width 595 height 24
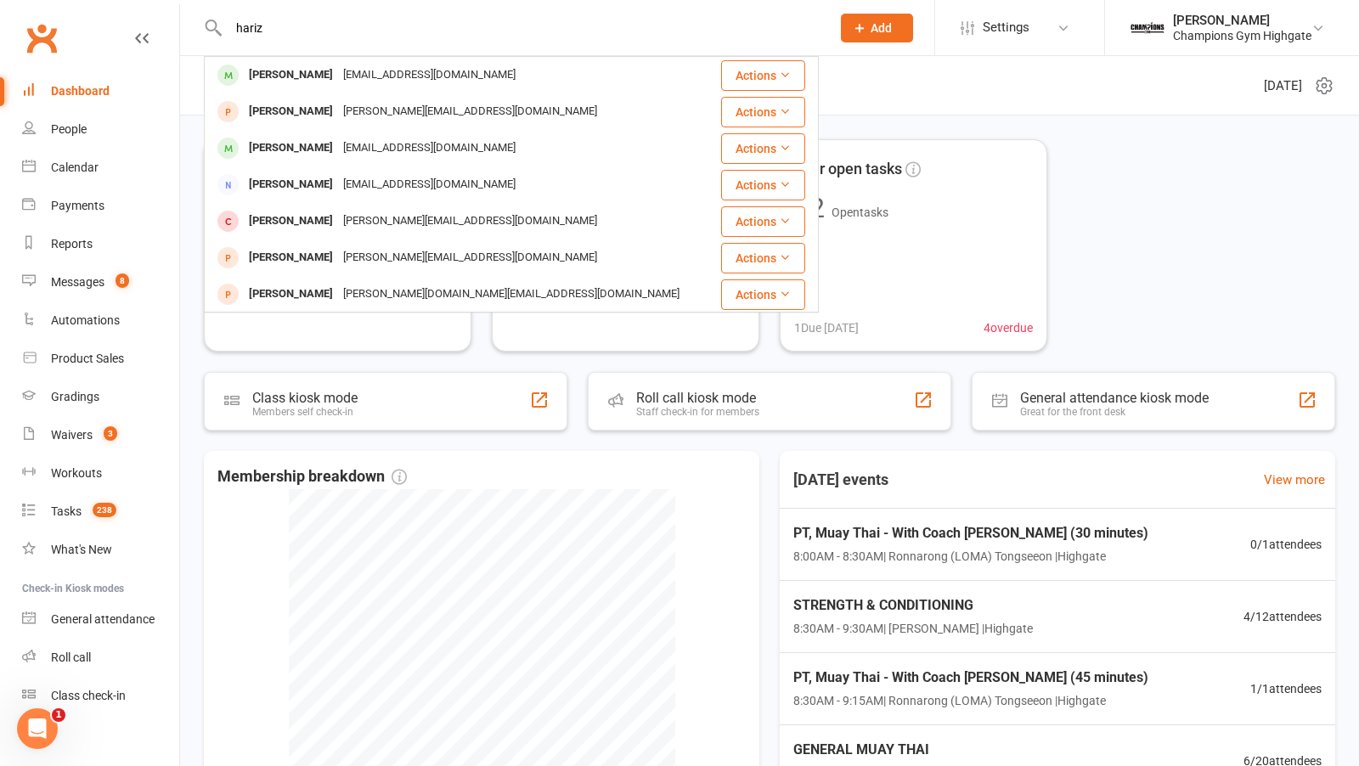
type input "hariz"
click at [369, 69] on div "harriharasuthan.s@gmail.com" at bounding box center [429, 75] width 183 height 25
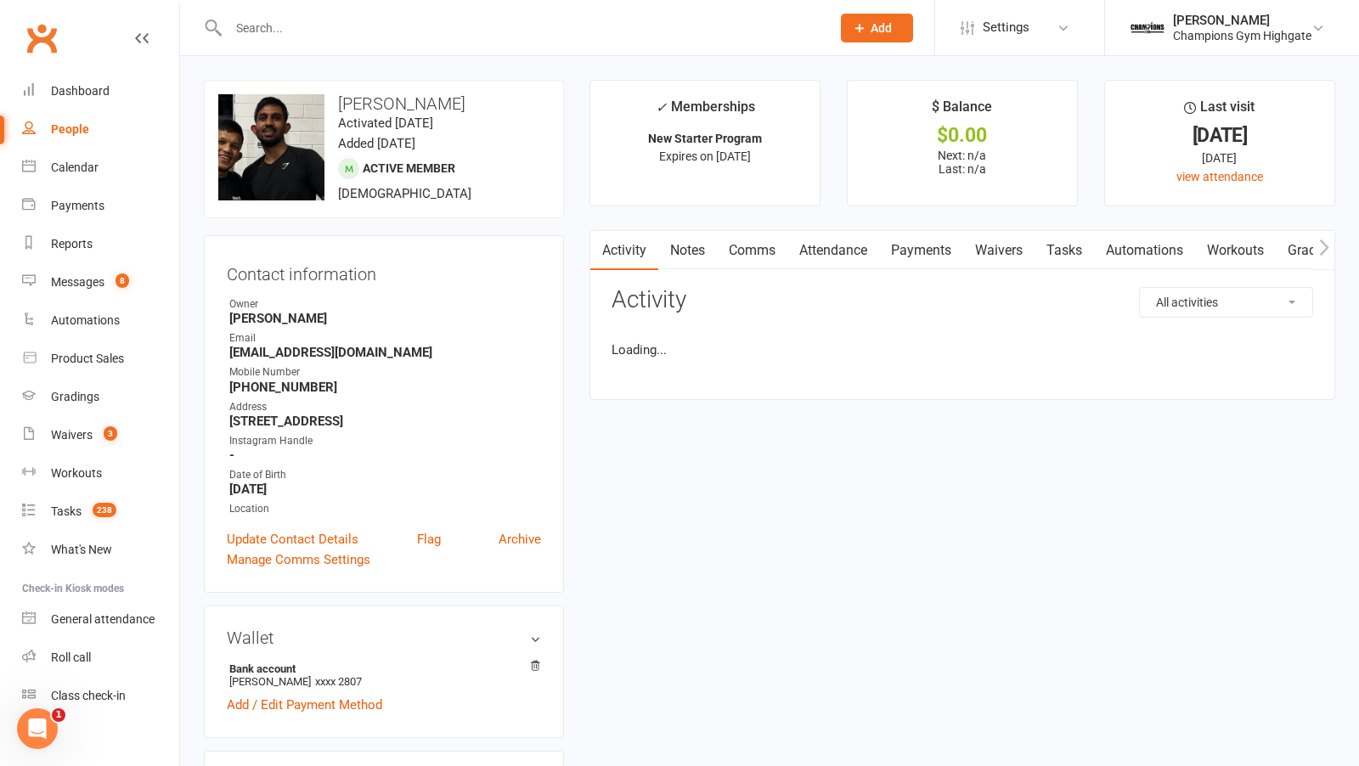
click at [295, 19] on input "text" at bounding box center [520, 28] width 595 height 24
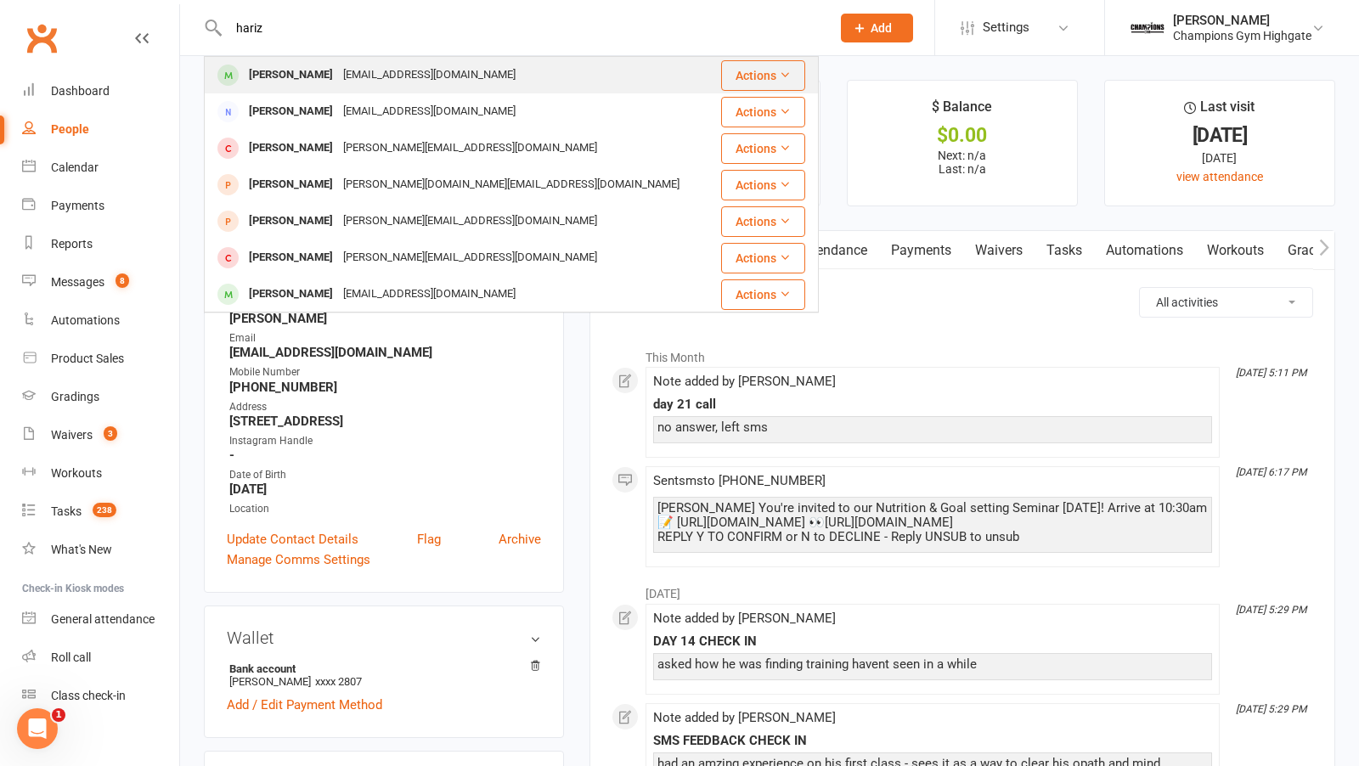
type input "hariz"
click at [302, 79] on div "Haris Faizal" at bounding box center [291, 75] width 94 height 25
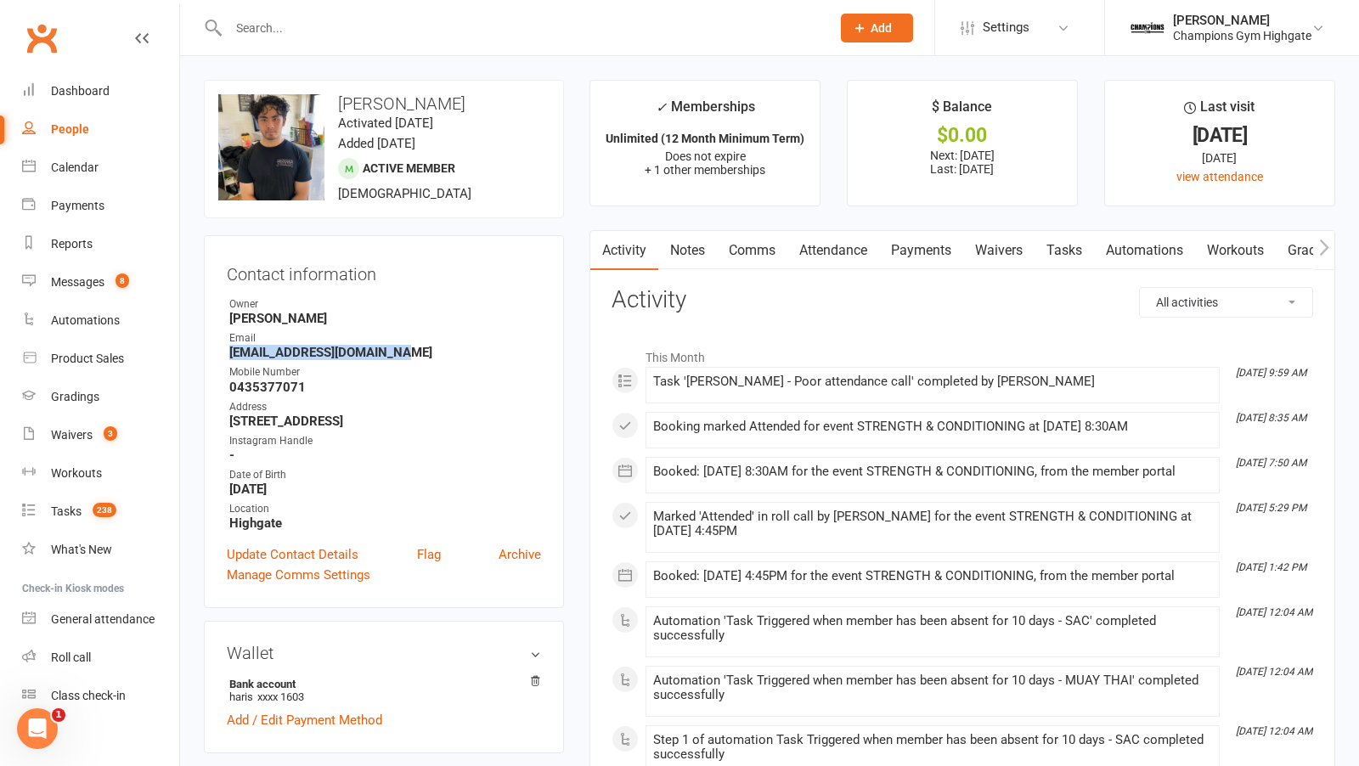
drag, startPoint x: 394, startPoint y: 352, endPoint x: 223, endPoint y: 354, distance: 170.7
click at [223, 354] on div "Contact information Owner Emma Mallia Email Harisfaizal0213@gmail.com Mobile Nu…" at bounding box center [384, 421] width 360 height 373
click at [919, 239] on link "Payments" at bounding box center [921, 250] width 84 height 39
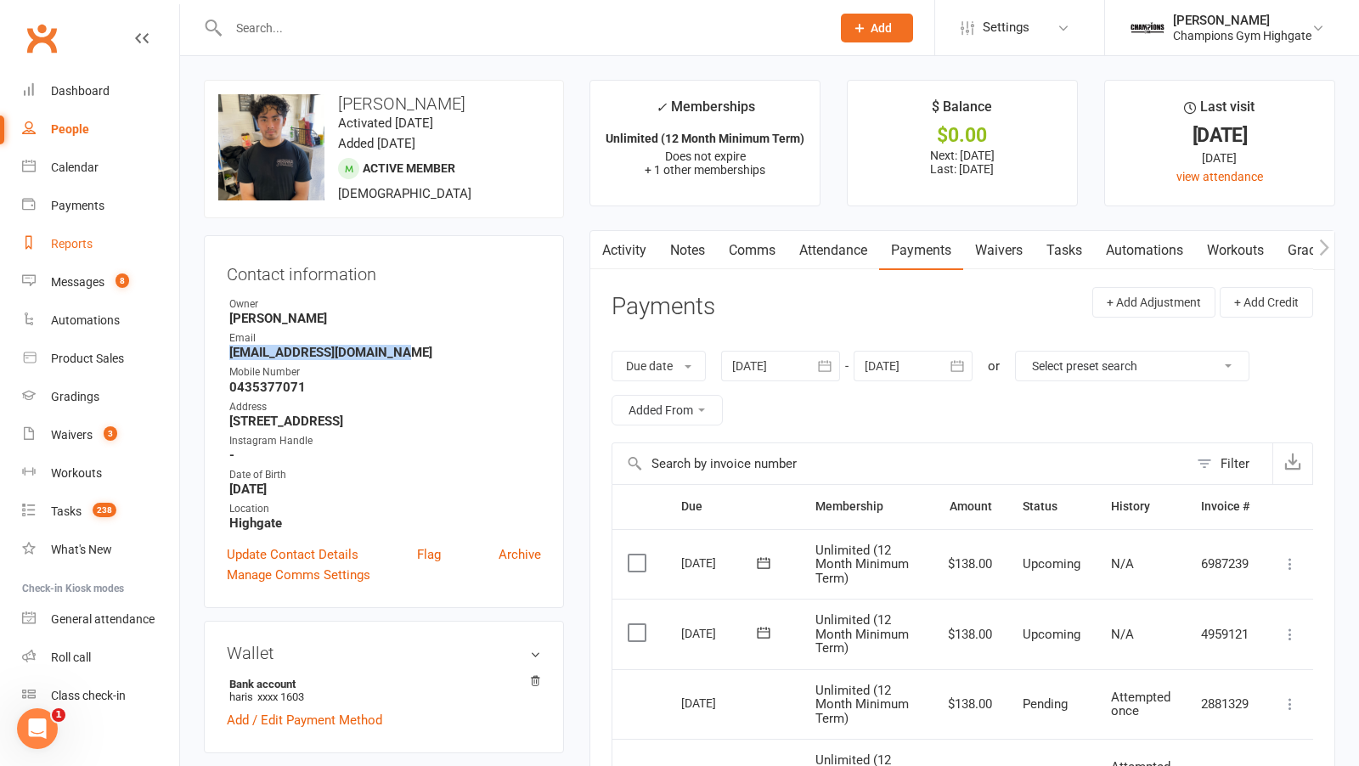
click at [82, 247] on div "Reports" at bounding box center [72, 244] width 42 height 14
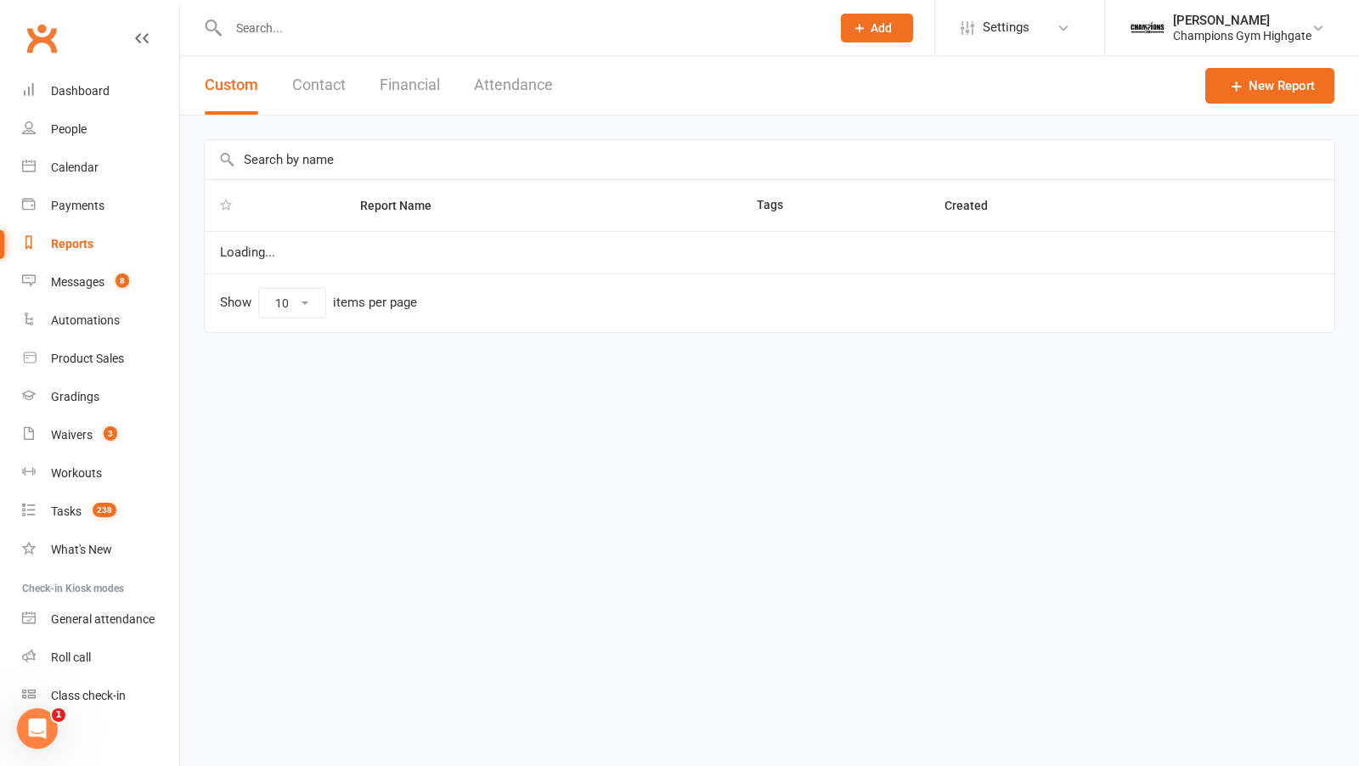
select select "50"
click at [404, 93] on button "Financial" at bounding box center [410, 85] width 60 height 59
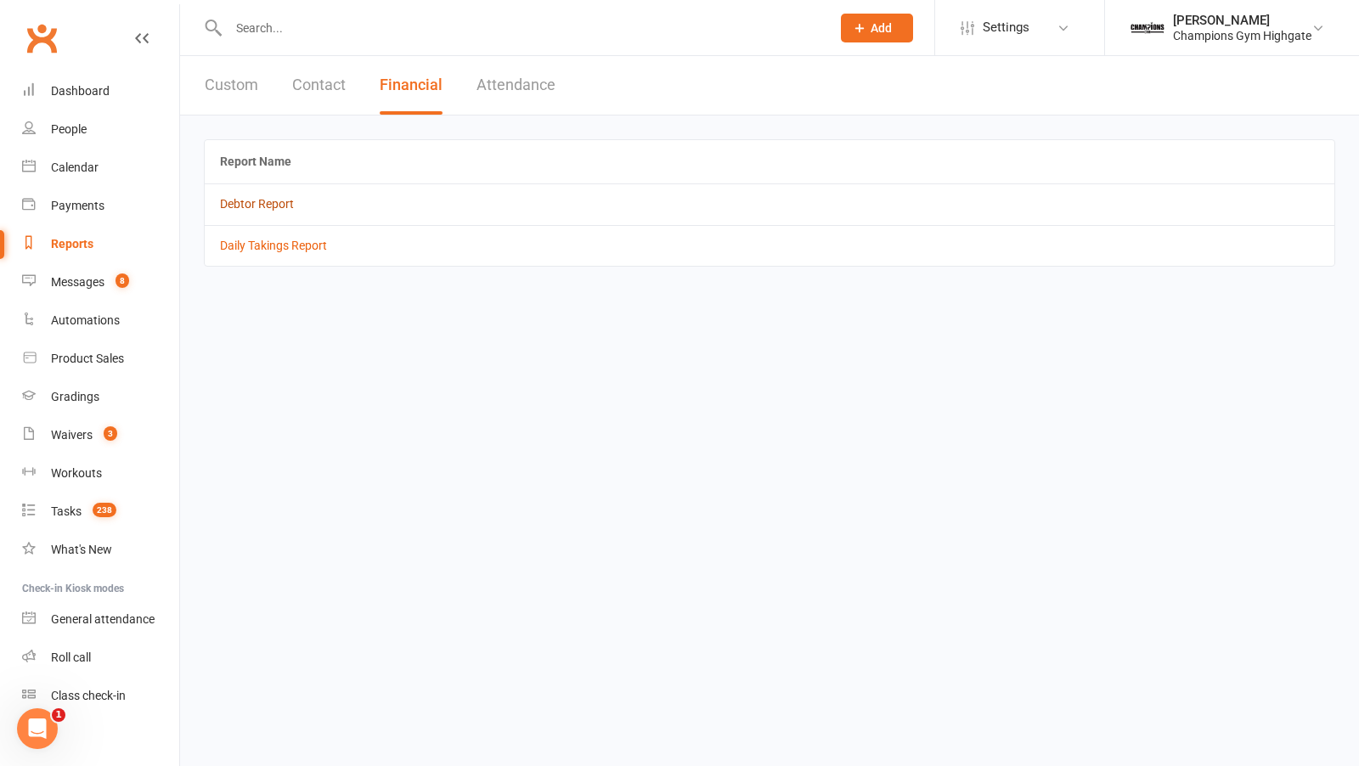
click at [259, 205] on link "Debtor Report" at bounding box center [257, 204] width 74 height 14
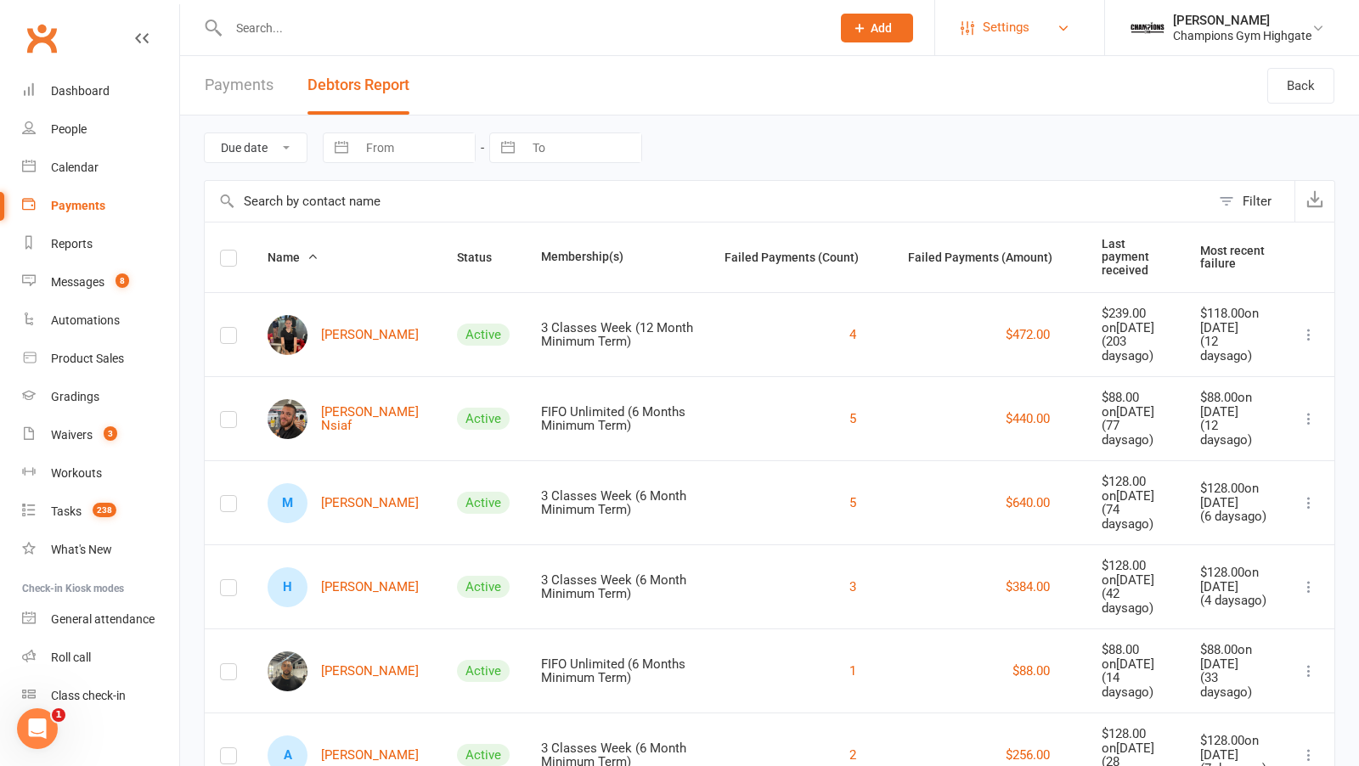
click at [979, 43] on link "Settings" at bounding box center [1019, 27] width 118 height 38
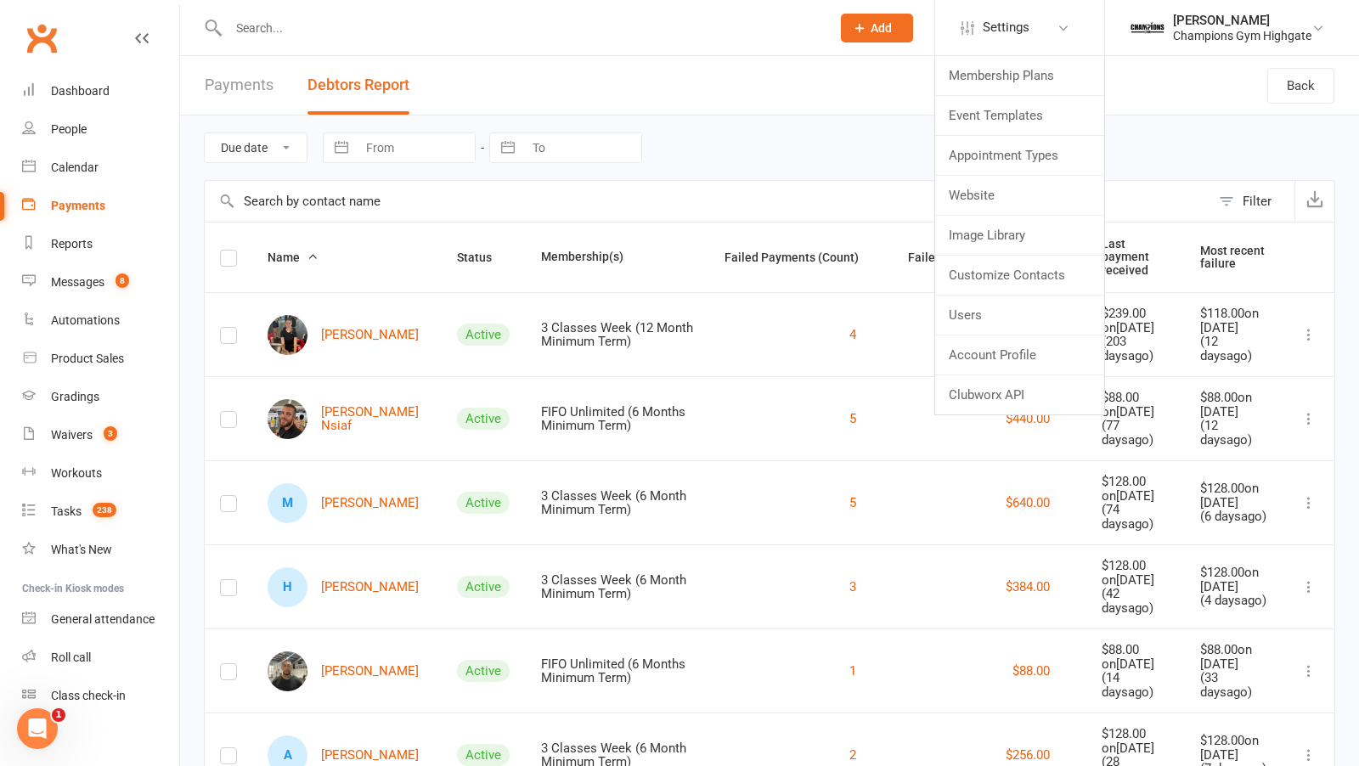
click at [895, 38] on button "Add" at bounding box center [877, 28] width 72 height 29
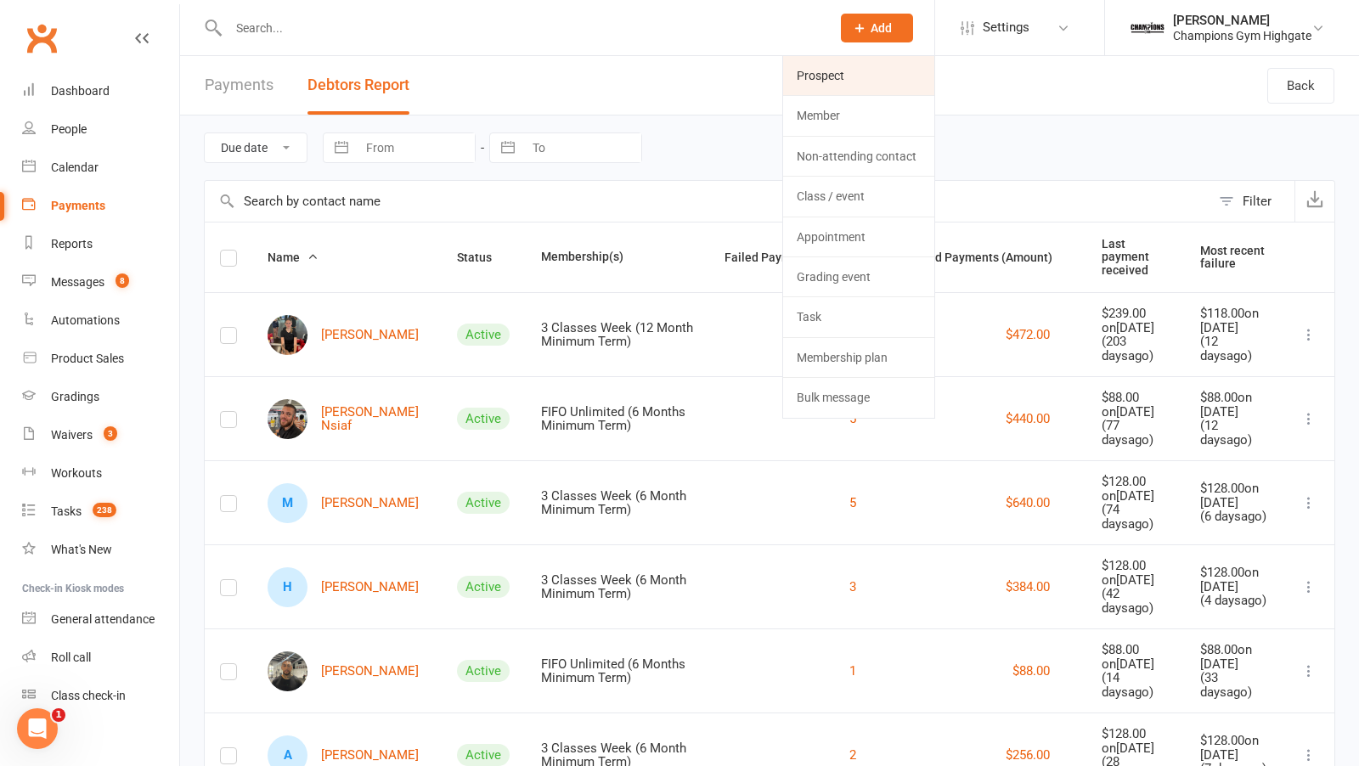
click at [893, 82] on link "Prospect" at bounding box center [858, 75] width 151 height 39
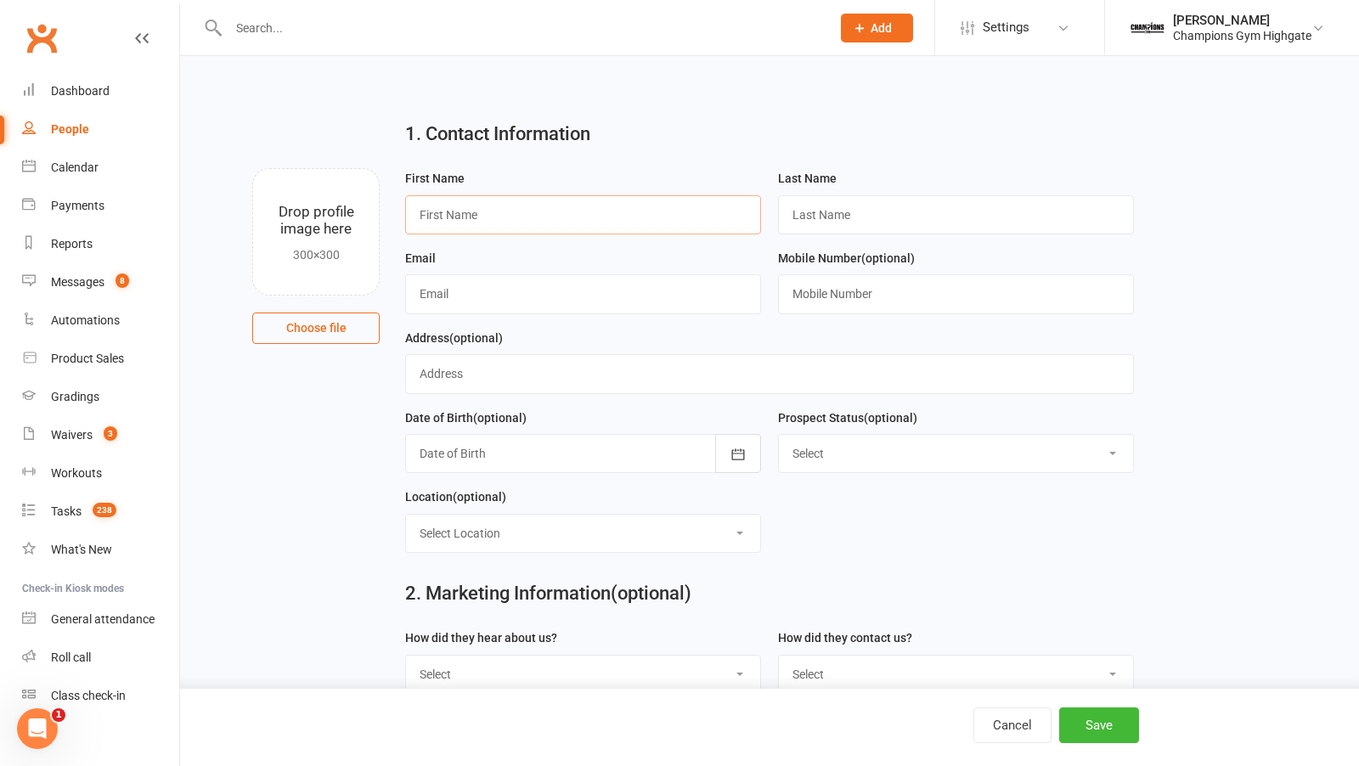
click at [458, 226] on input "text" at bounding box center [583, 214] width 356 height 39
type input "Fab"
click at [855, 213] on input "text" at bounding box center [956, 214] width 356 height 39
click at [863, 152] on div "1. Contact Information" at bounding box center [769, 137] width 754 height 61
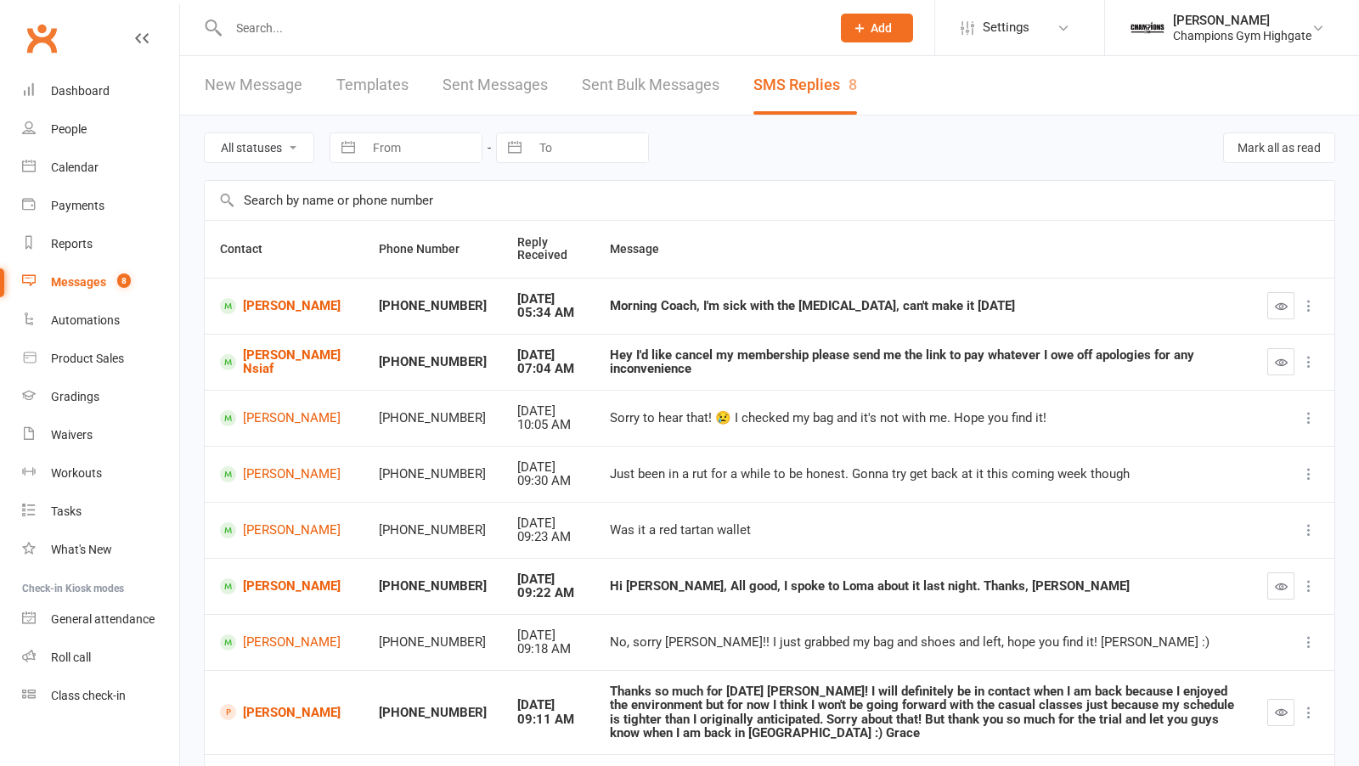
click at [369, 19] on input "text" at bounding box center [520, 28] width 595 height 24
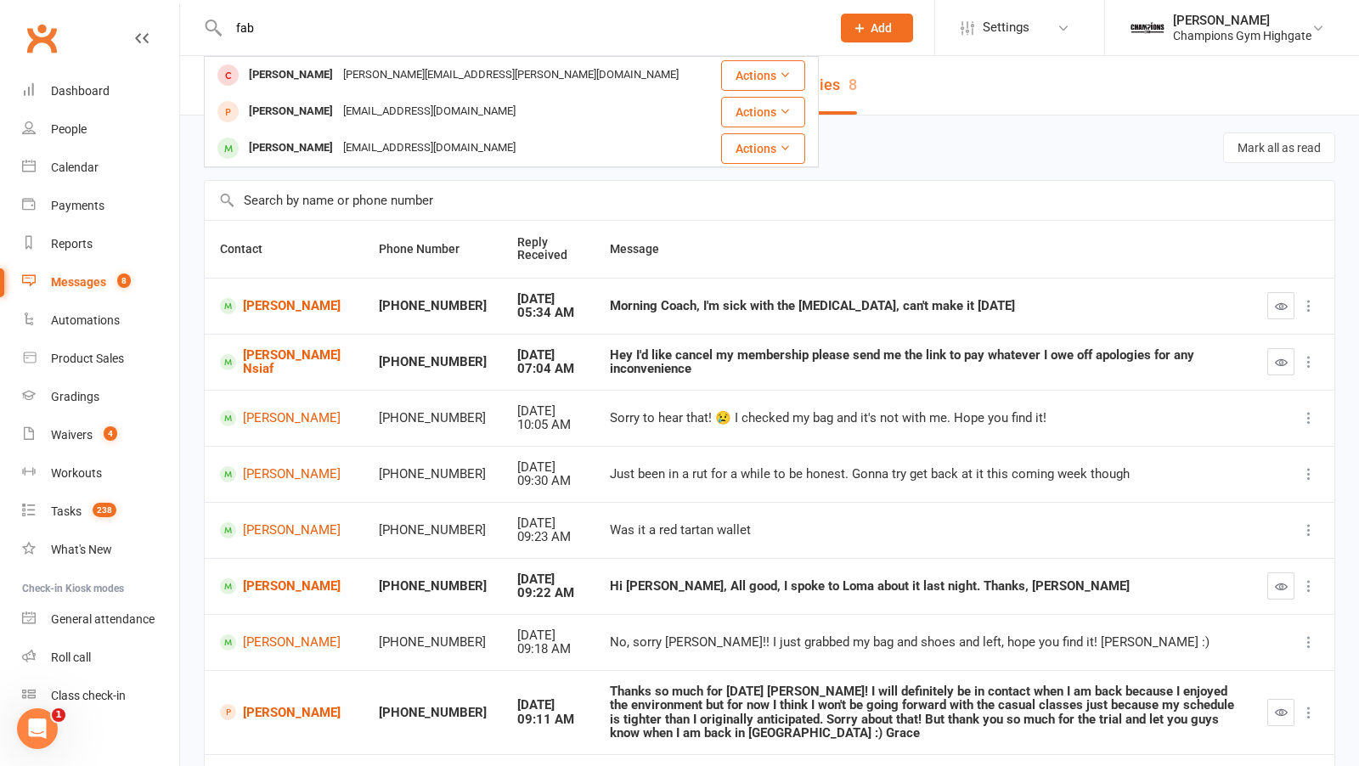
type input "fab"
click at [958, 126] on div "All statuses Read only Unread only Navigate forward to interact with the calend…" at bounding box center [769, 147] width 1131 height 65
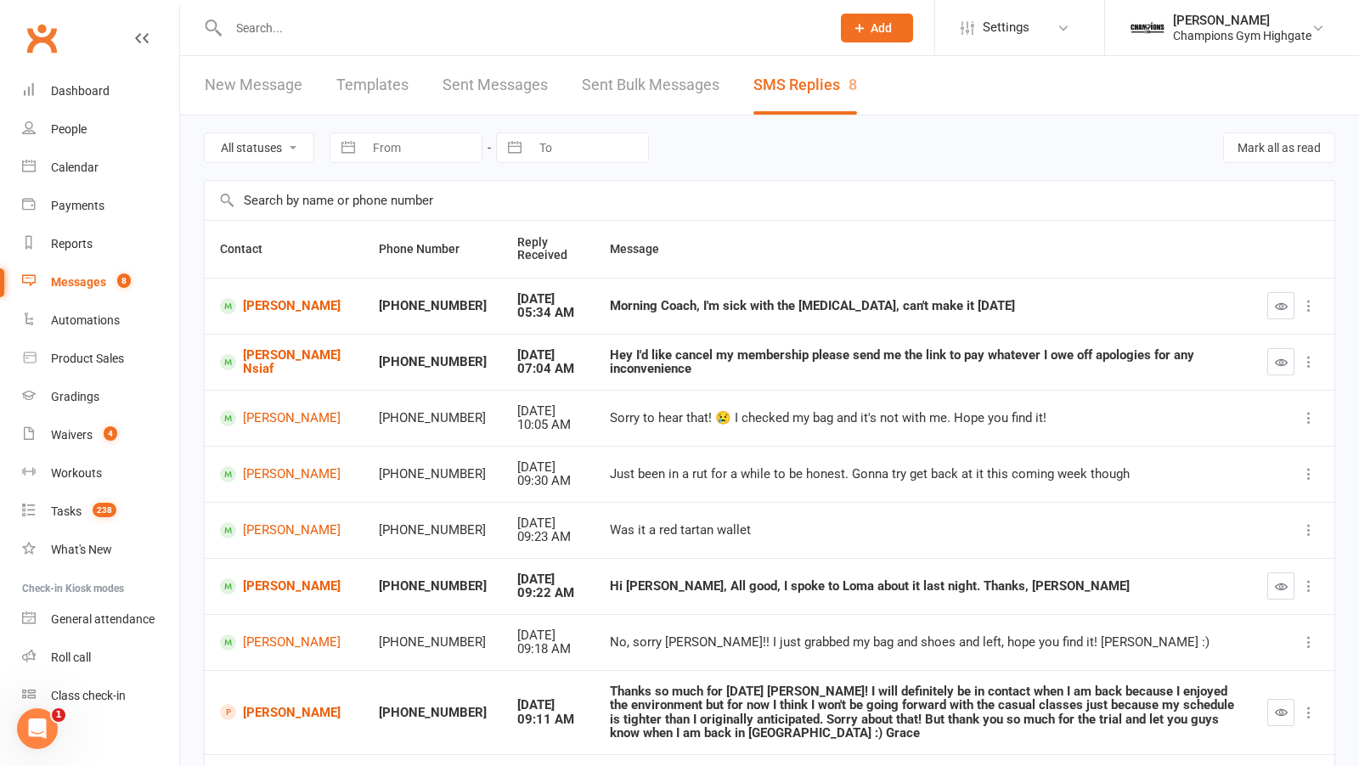
click at [876, 31] on span "Add" at bounding box center [880, 28] width 21 height 14
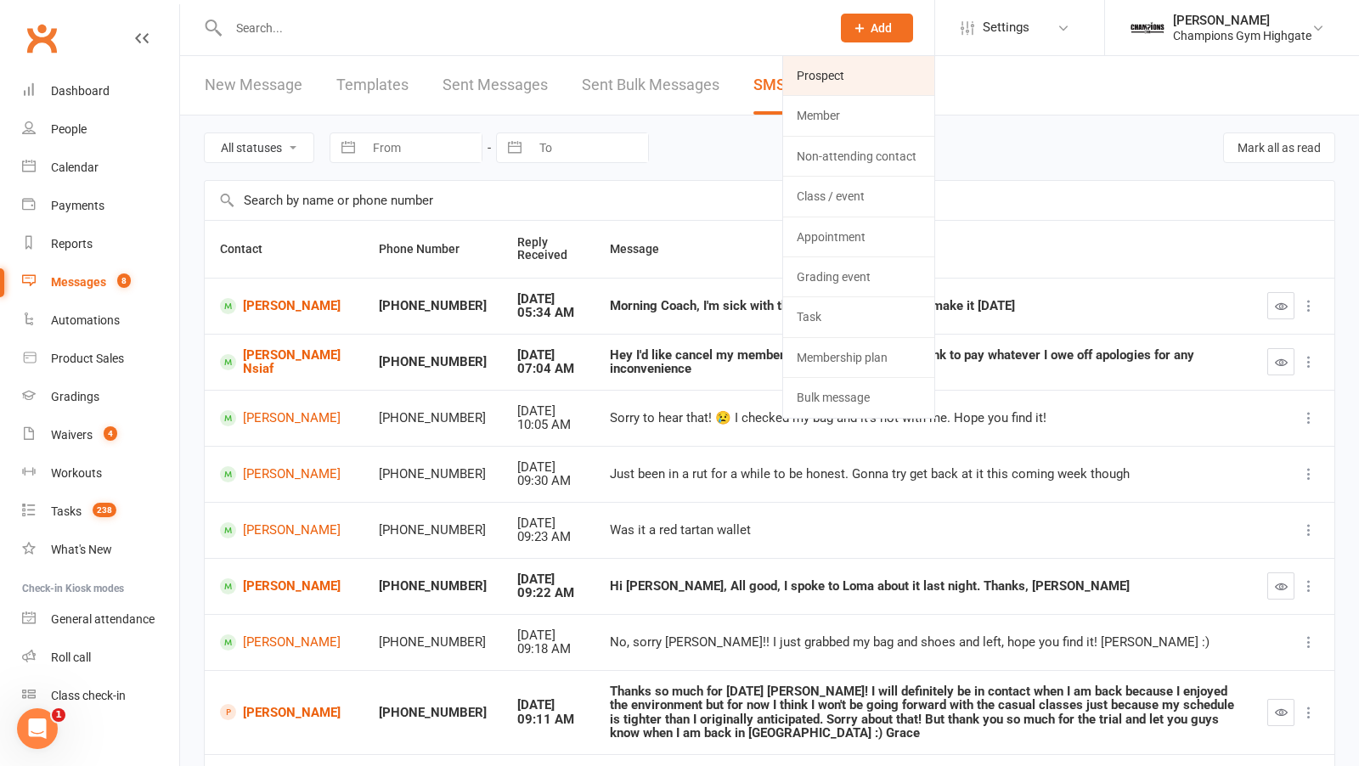
click at [820, 88] on link "Prospect" at bounding box center [858, 75] width 151 height 39
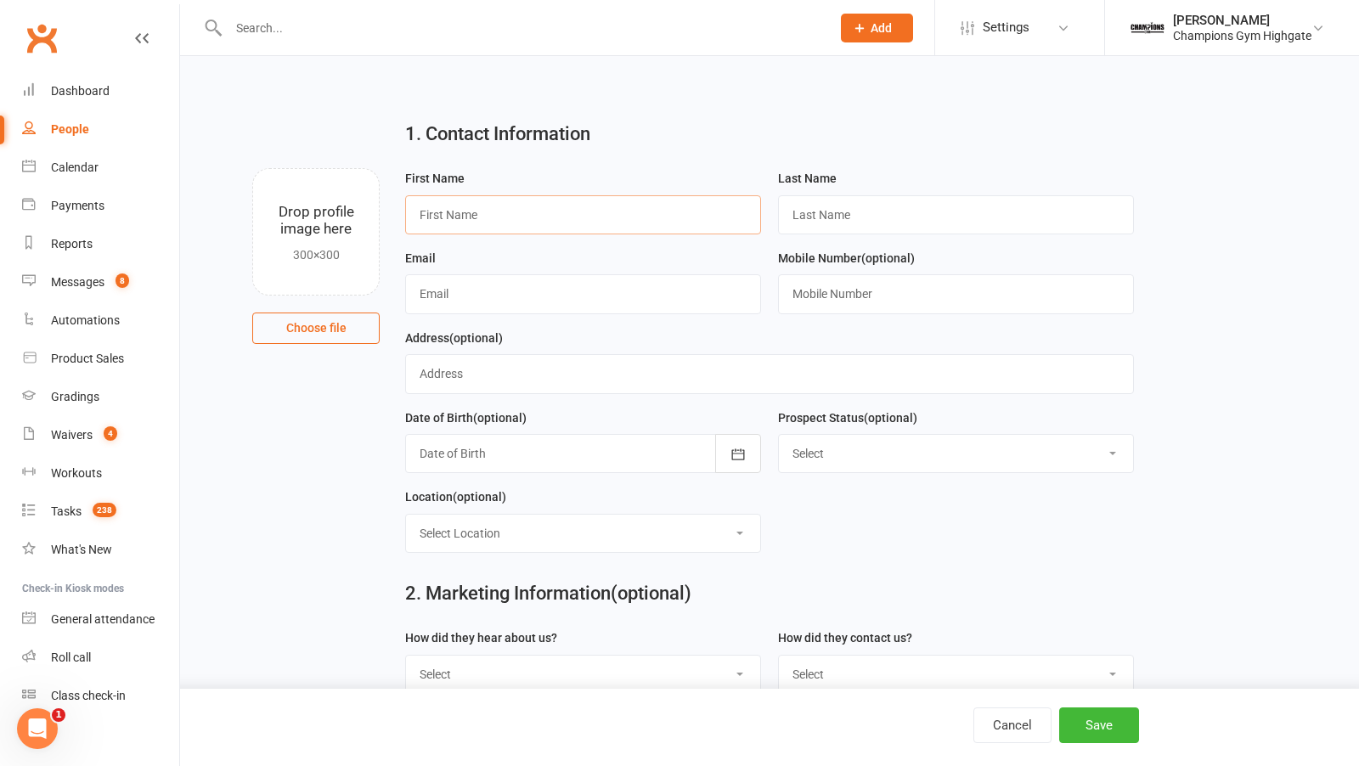
click at [584, 208] on input "text" at bounding box center [583, 214] width 356 height 39
click at [856, 218] on input "text" at bounding box center [956, 214] width 356 height 39
click at [537, 213] on input "Fab" at bounding box center [583, 214] width 356 height 39
type input "Fabrice"
click at [864, 220] on input "text" at bounding box center [956, 214] width 356 height 39
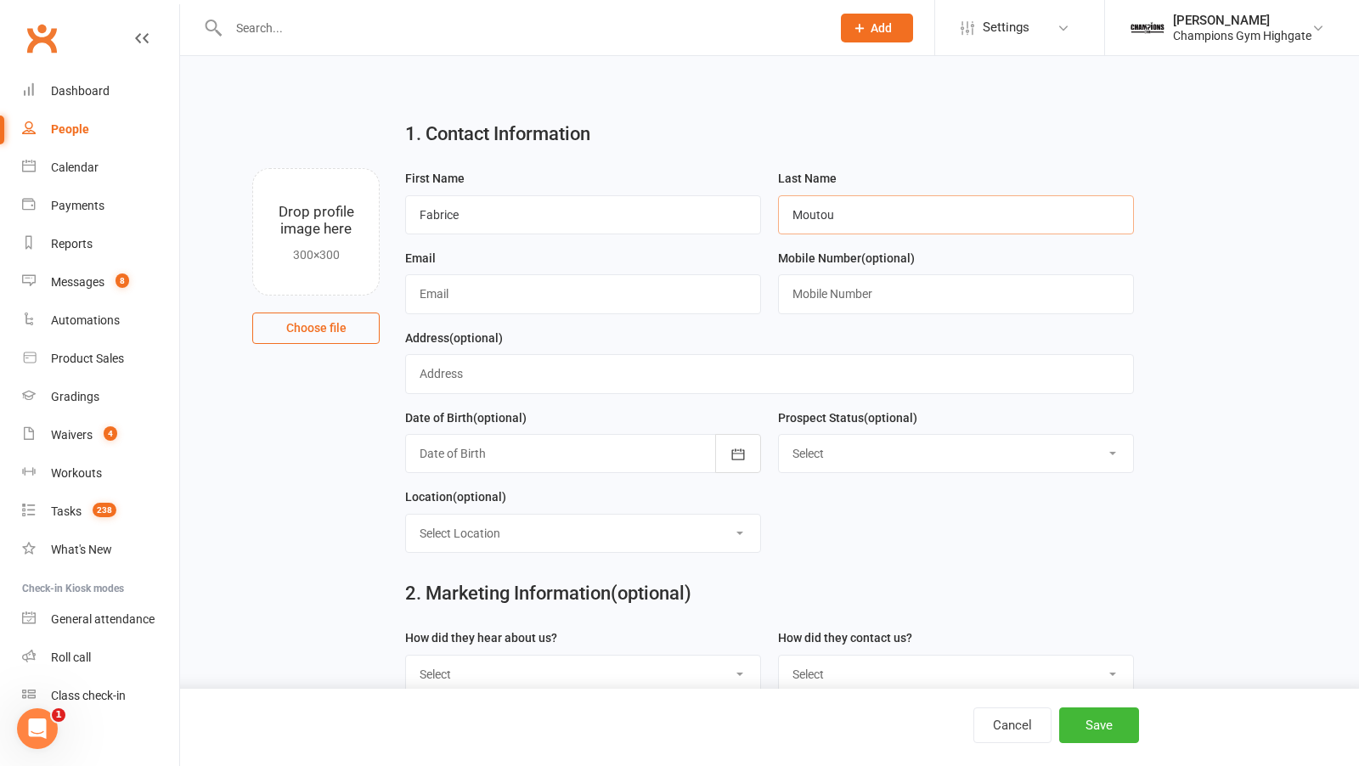
type input "Moutou"
click at [656, 309] on input "text" at bounding box center [583, 293] width 356 height 39
type input "[EMAIL_ADDRESS][DOMAIN_NAME]"
click at [1084, 718] on button "Save" at bounding box center [1099, 725] width 80 height 36
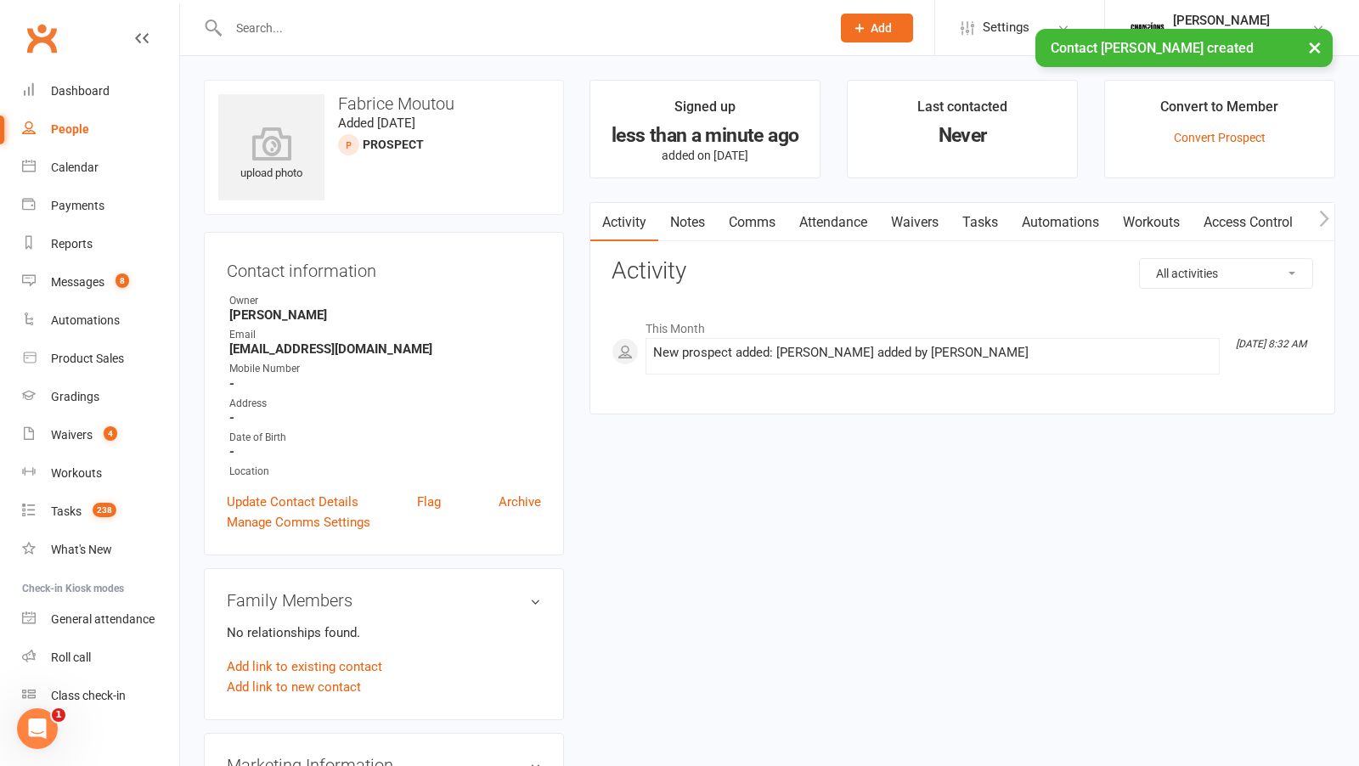
click at [938, 220] on link "Waivers" at bounding box center [914, 222] width 71 height 39
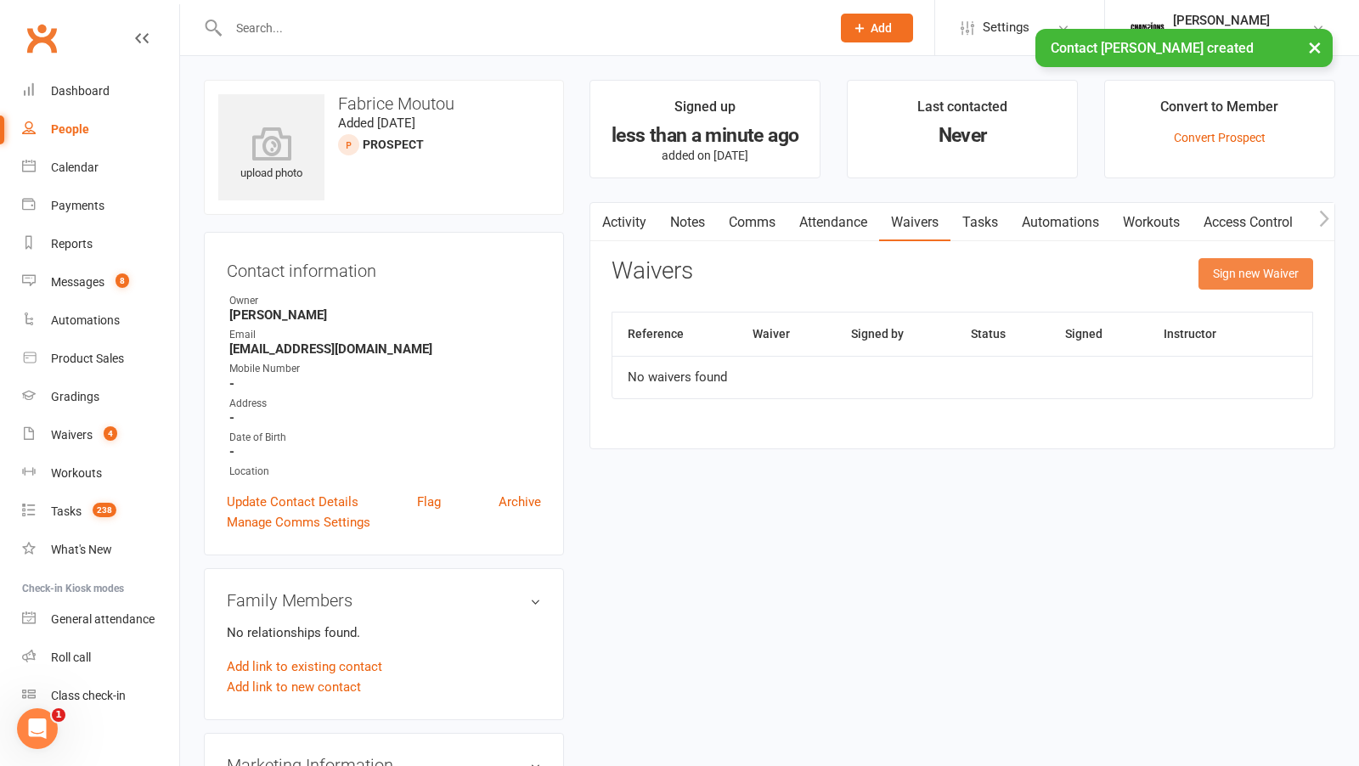
click at [1213, 279] on button "Sign new Waiver" at bounding box center [1255, 273] width 115 height 31
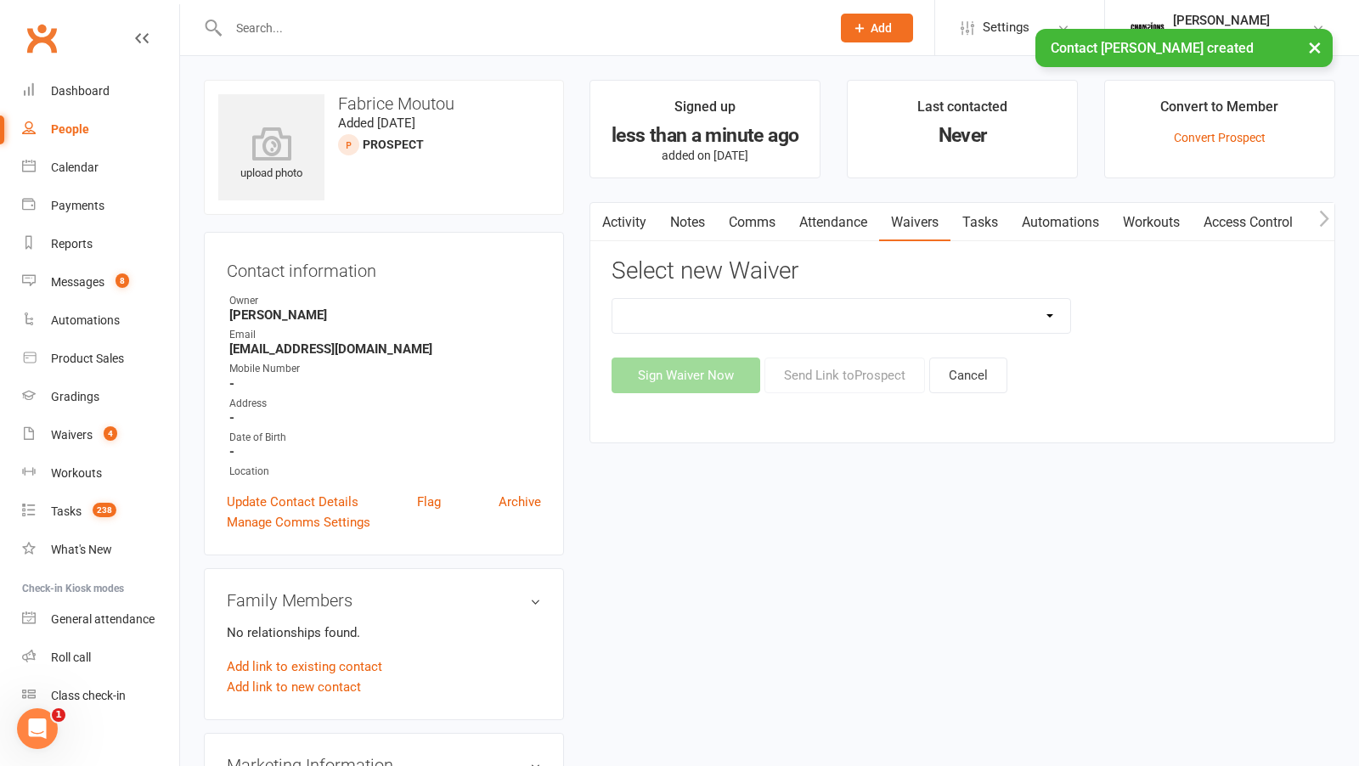
click at [1046, 308] on select "Casual Waiver - First Timers Casual Waiver (STAFF ONLY) Champions Gym Cancellat…" at bounding box center [841, 316] width 458 height 34
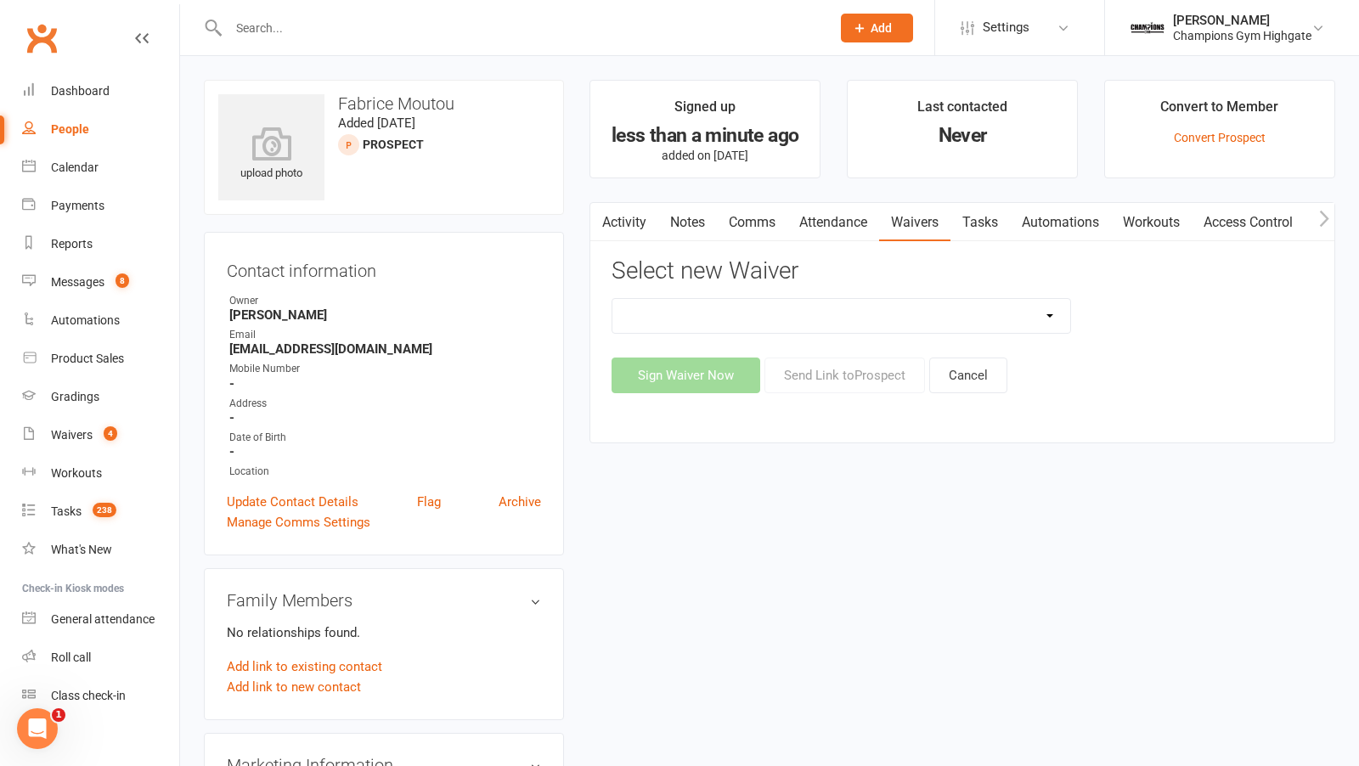
select select "8209"
click at [793, 374] on button "Send Link to Prospect" at bounding box center [844, 376] width 161 height 36
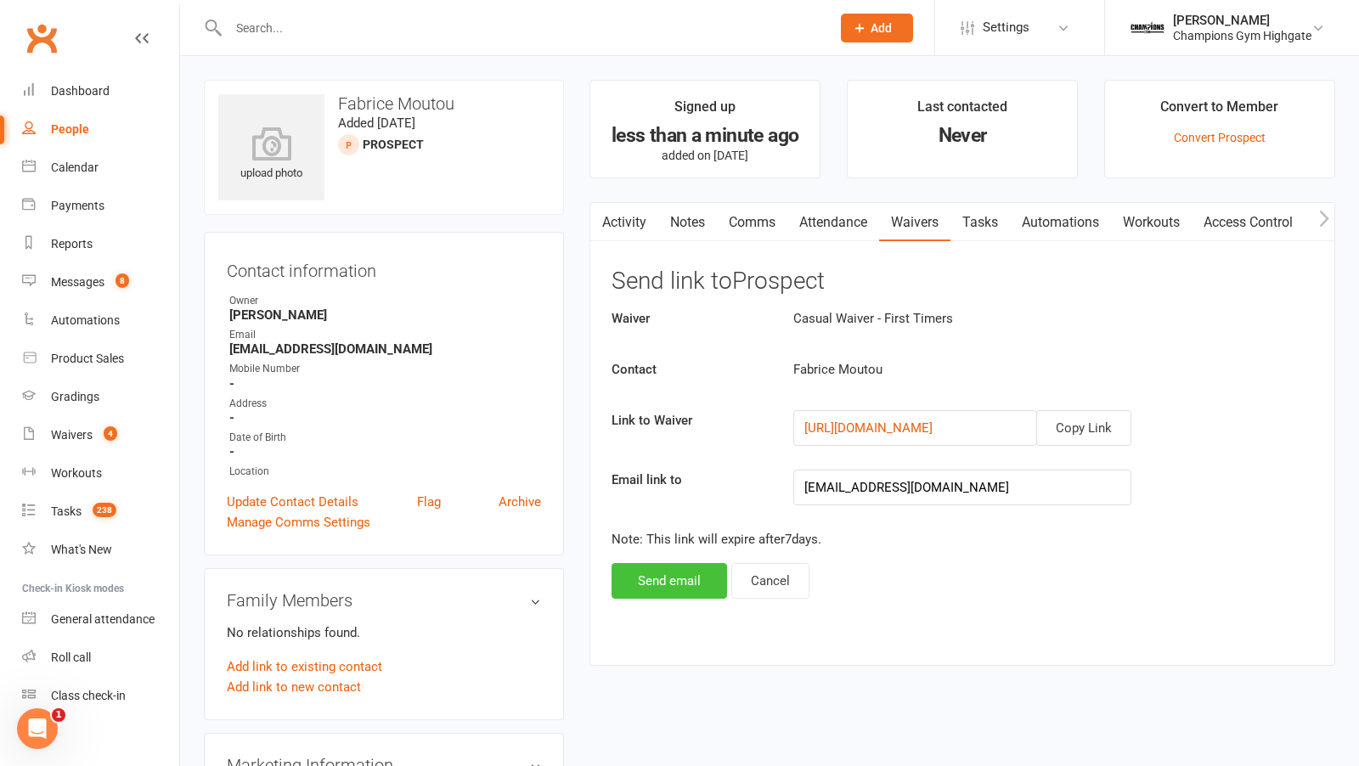
click at [672, 572] on button "Send email" at bounding box center [668, 581] width 115 height 36
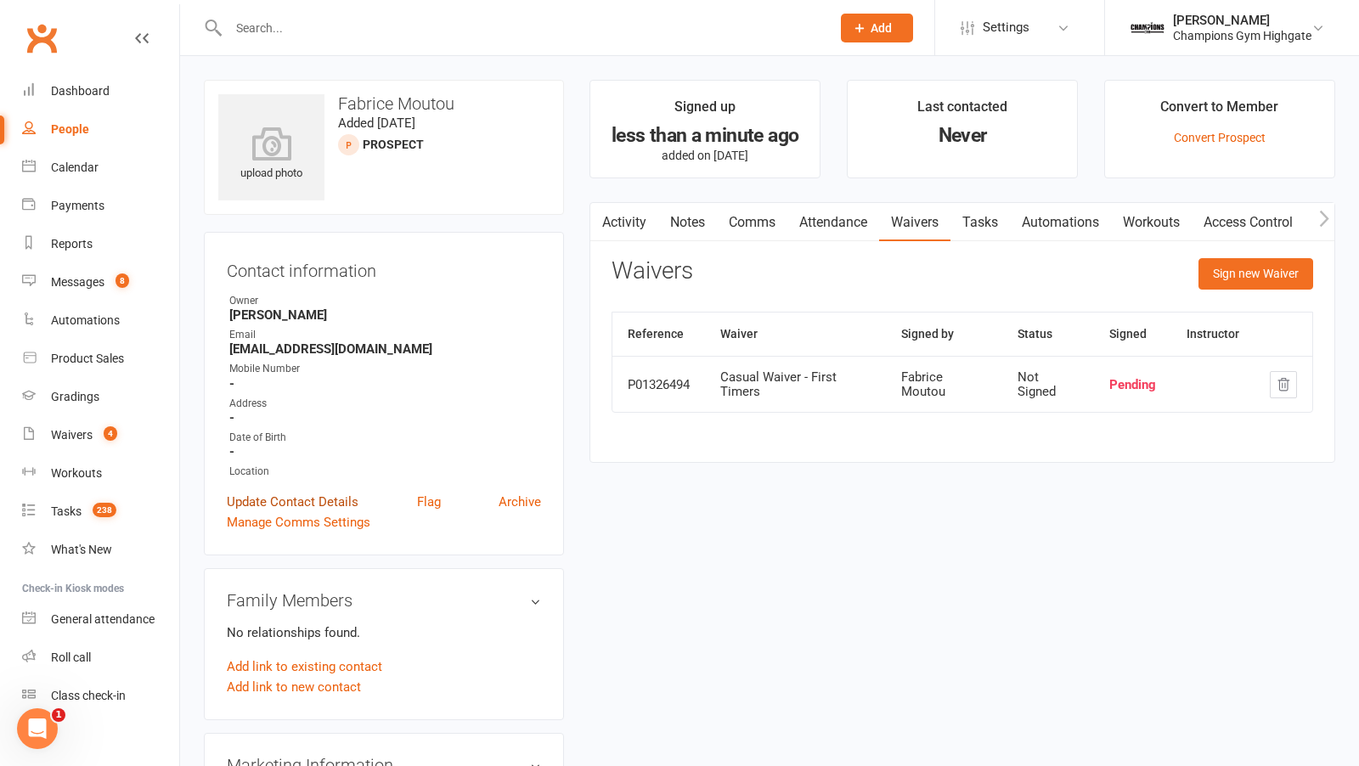
click at [331, 499] on link "Update Contact Details" at bounding box center [293, 502] width 132 height 20
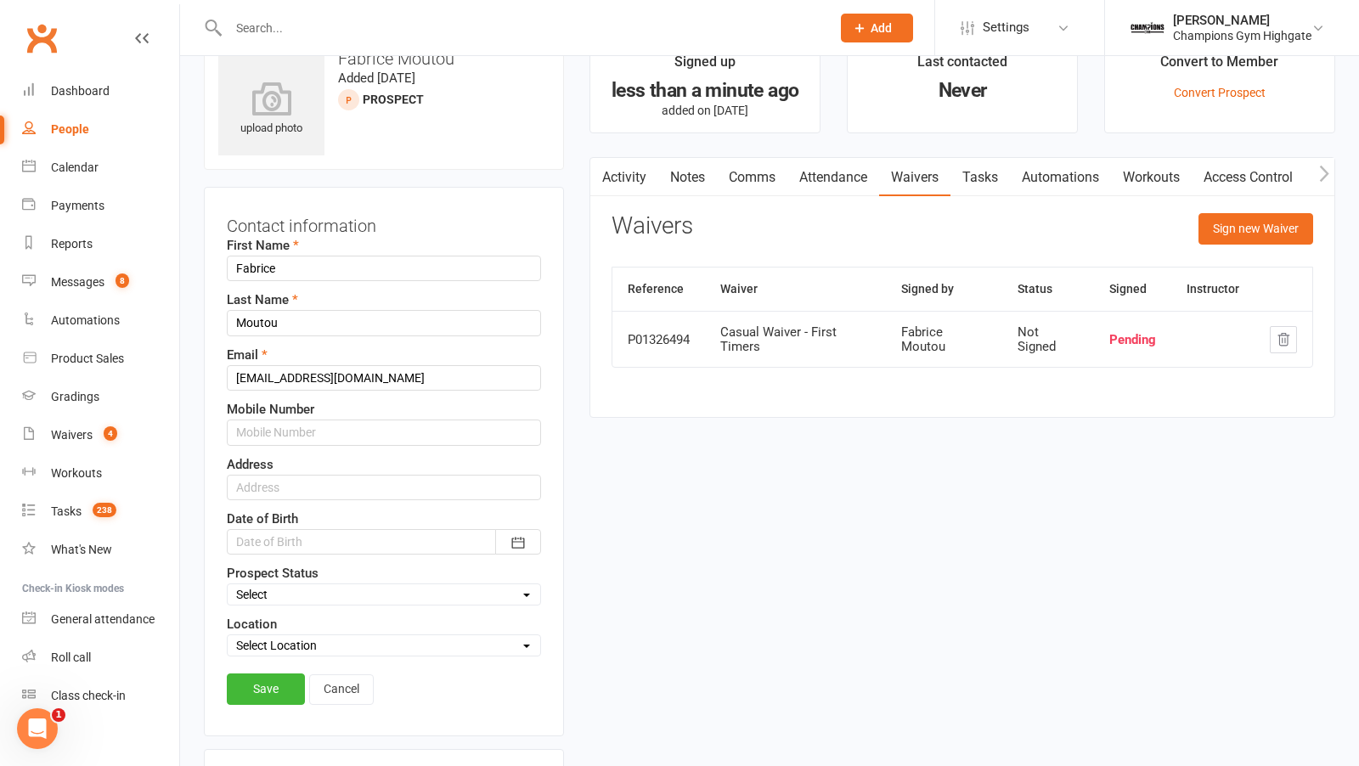
scroll to position [79, 0]
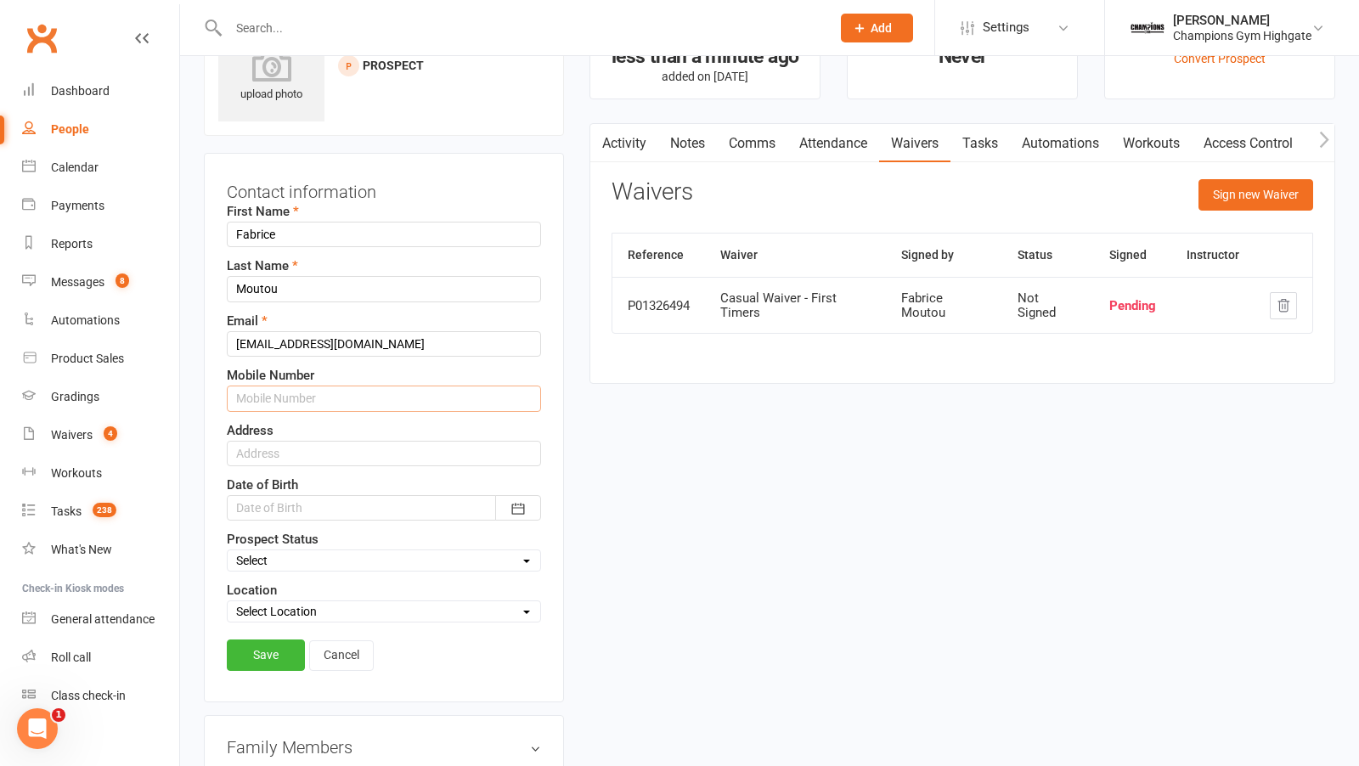
click at [341, 386] on input "text" at bounding box center [384, 398] width 314 height 25
type input "0475573357"
click at [254, 647] on link "Save" at bounding box center [266, 654] width 78 height 31
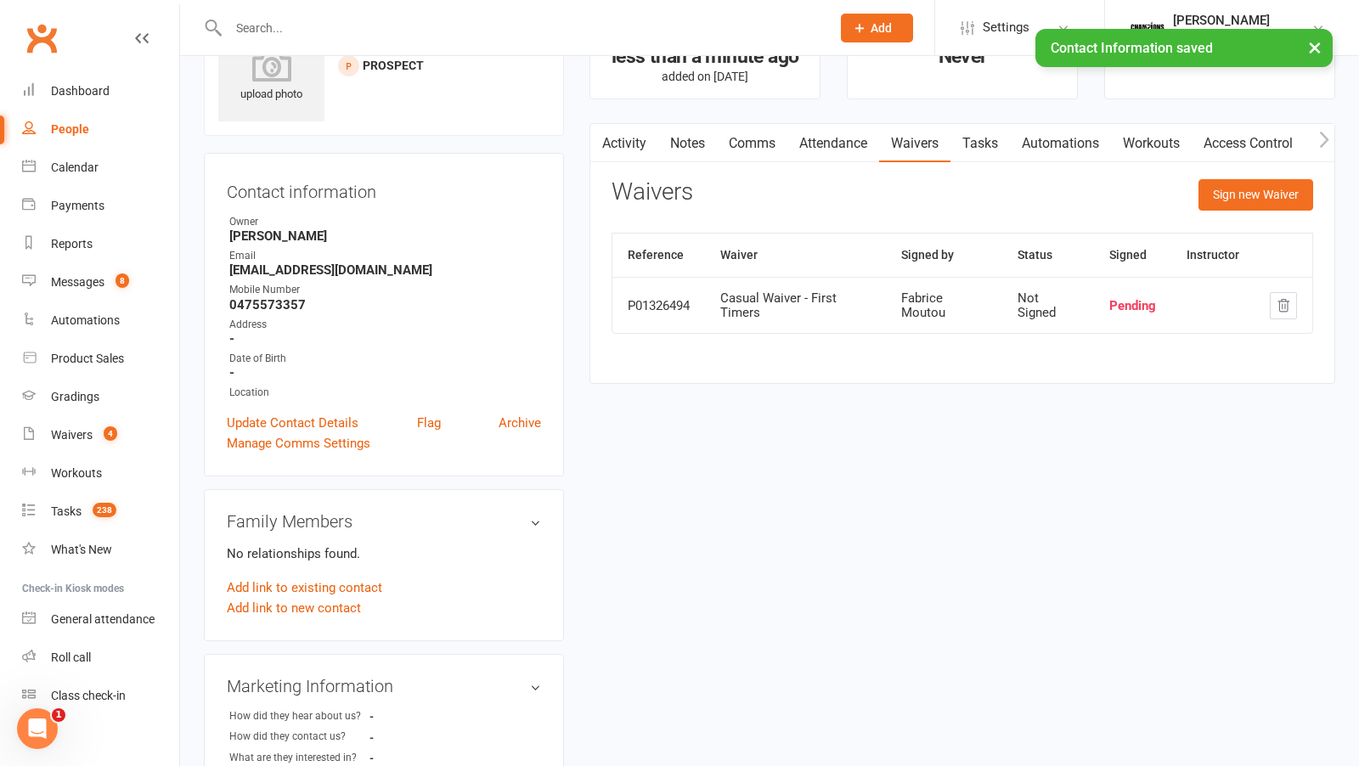
scroll to position [0, 0]
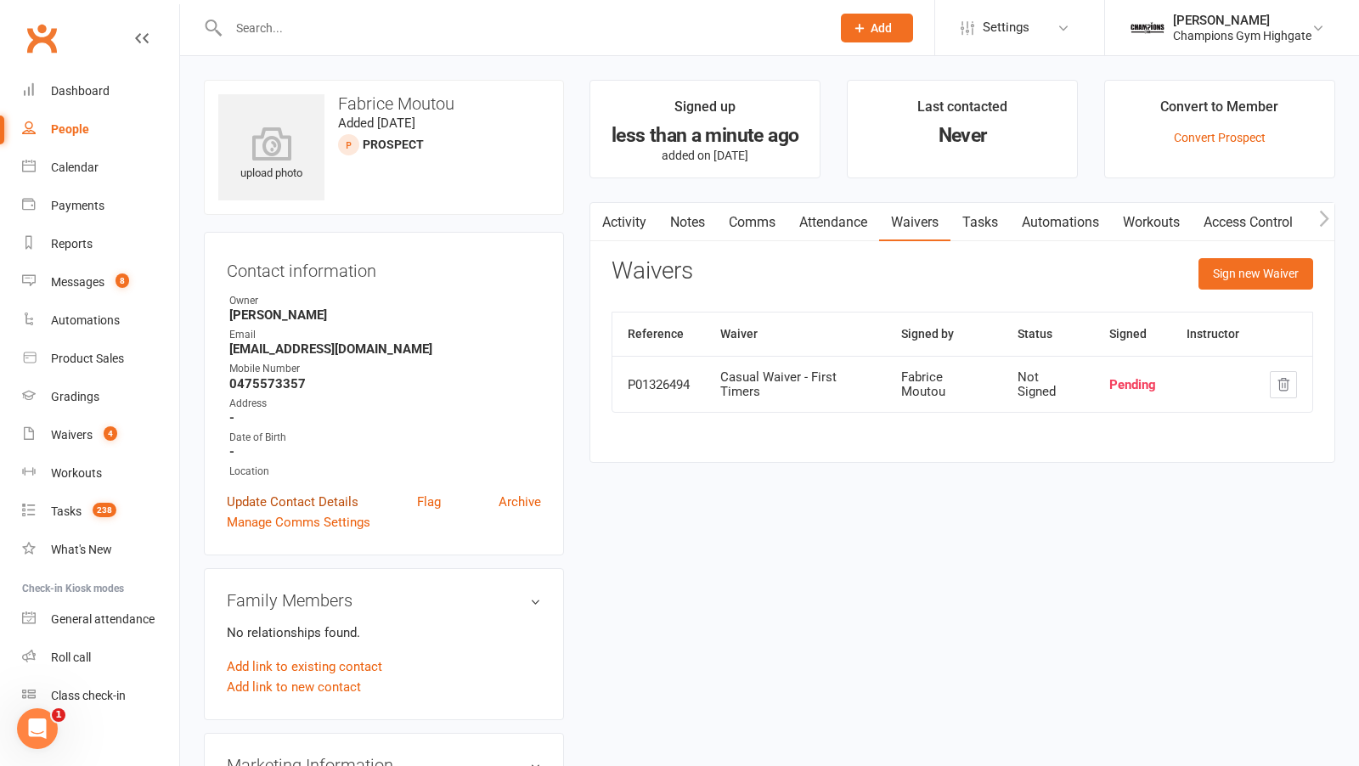
click at [298, 499] on link "Update Contact Details" at bounding box center [293, 502] width 132 height 20
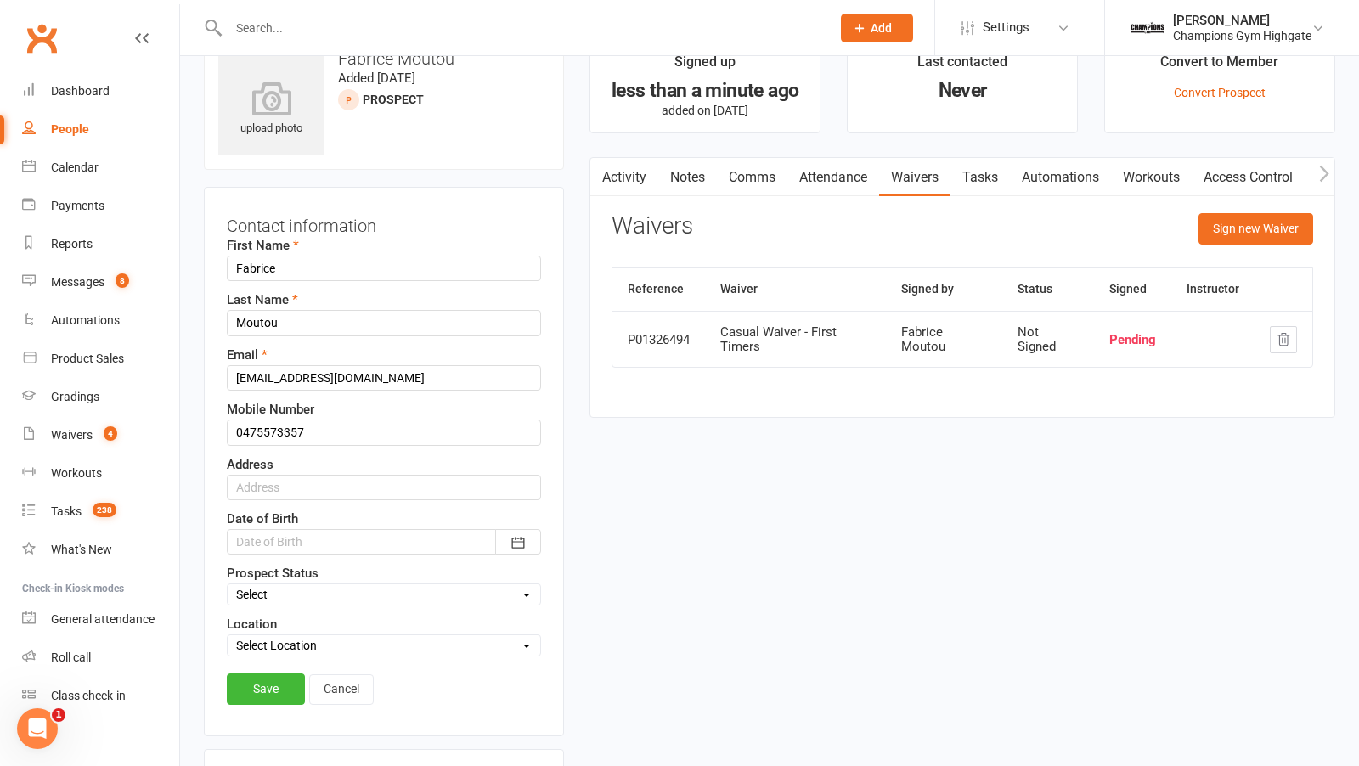
scroll to position [79, 0]
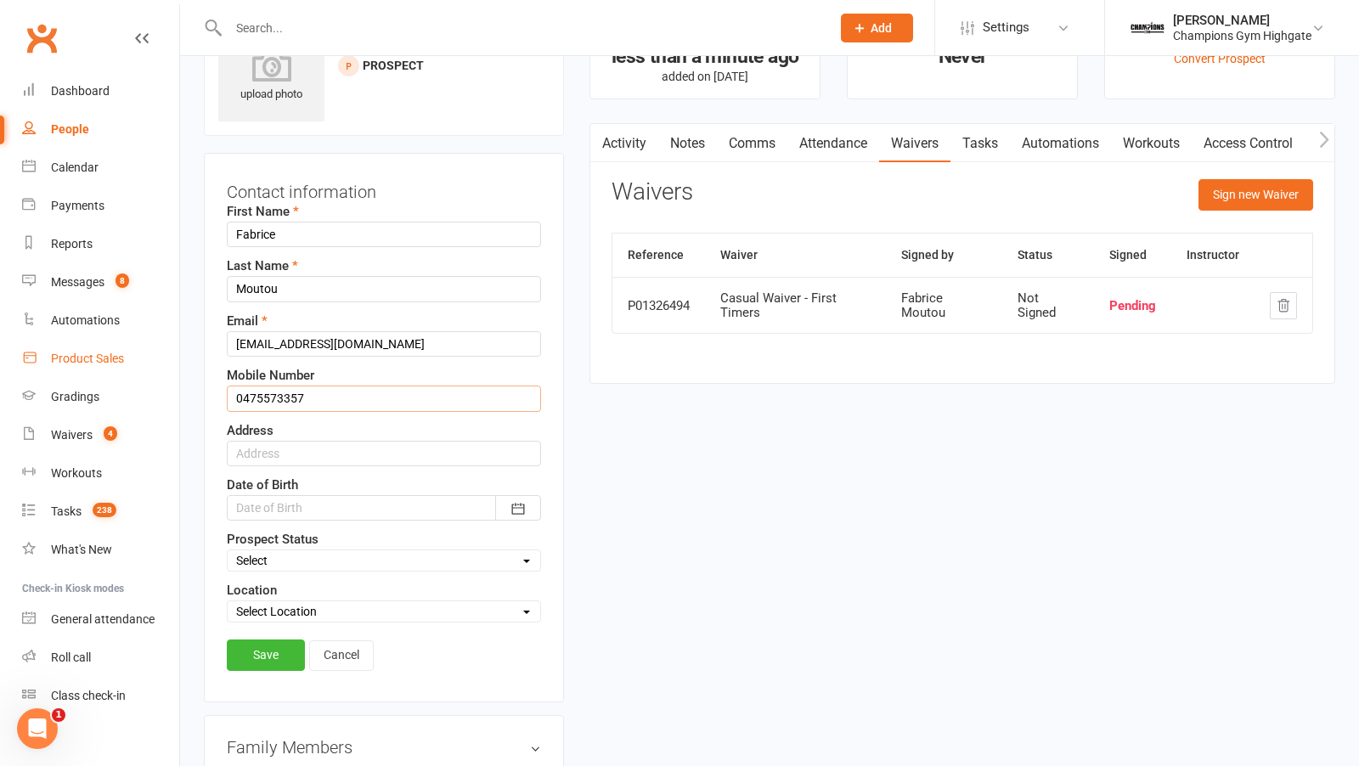
drag, startPoint x: 319, startPoint y: 398, endPoint x: 133, endPoint y: 360, distance: 189.9
click at [266, 652] on link "Save" at bounding box center [266, 654] width 78 height 31
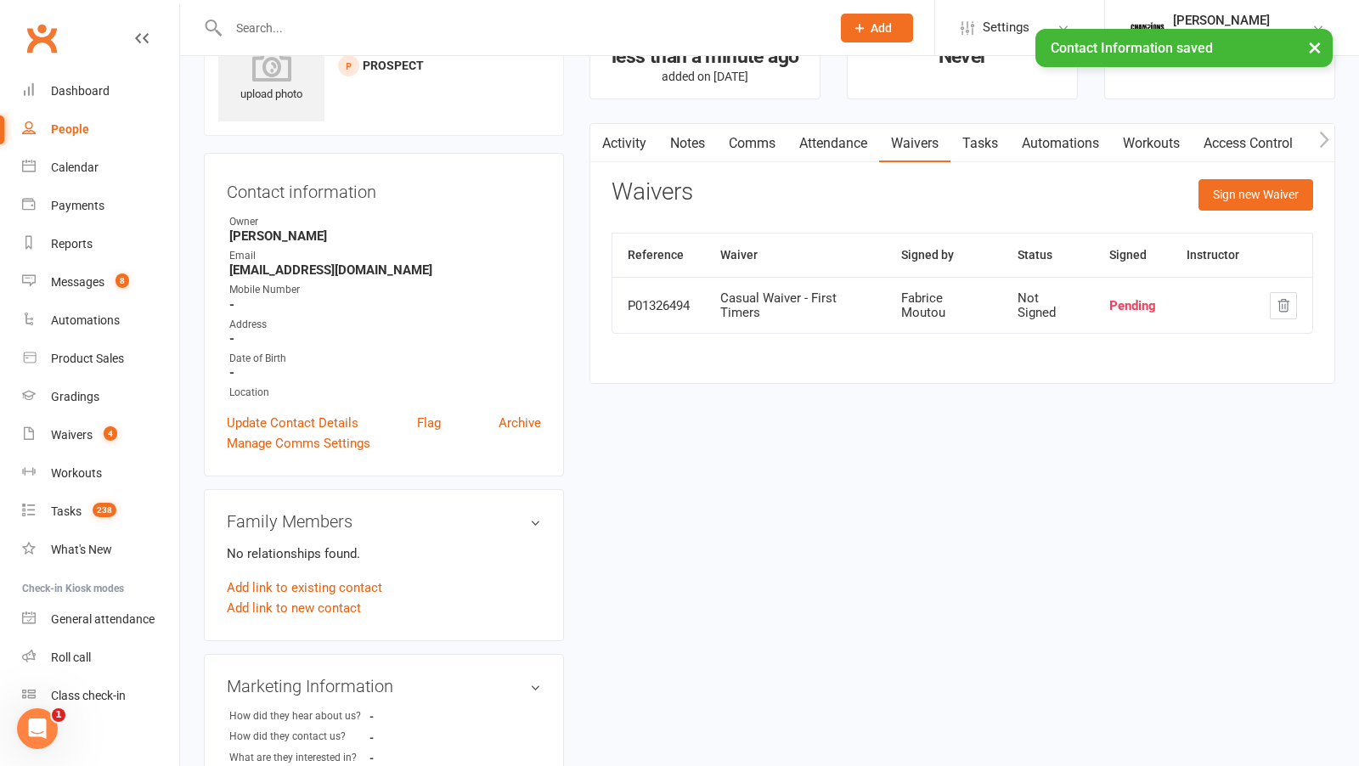
click at [855, 144] on link "Attendance" at bounding box center [833, 143] width 92 height 39
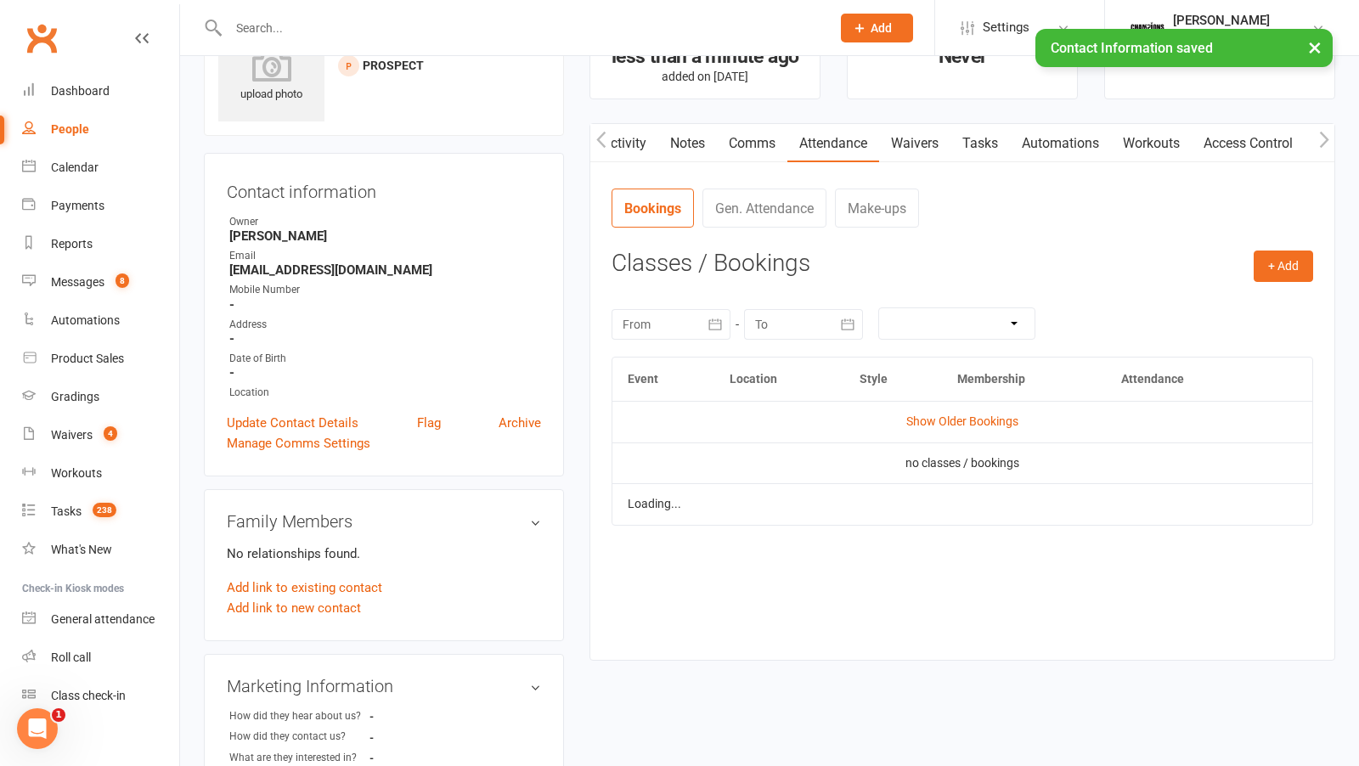
scroll to position [0, 1]
click at [1270, 269] on button "+ Add" at bounding box center [1282, 266] width 59 height 31
click at [1192, 302] on link "Book Event" at bounding box center [1228, 305] width 168 height 34
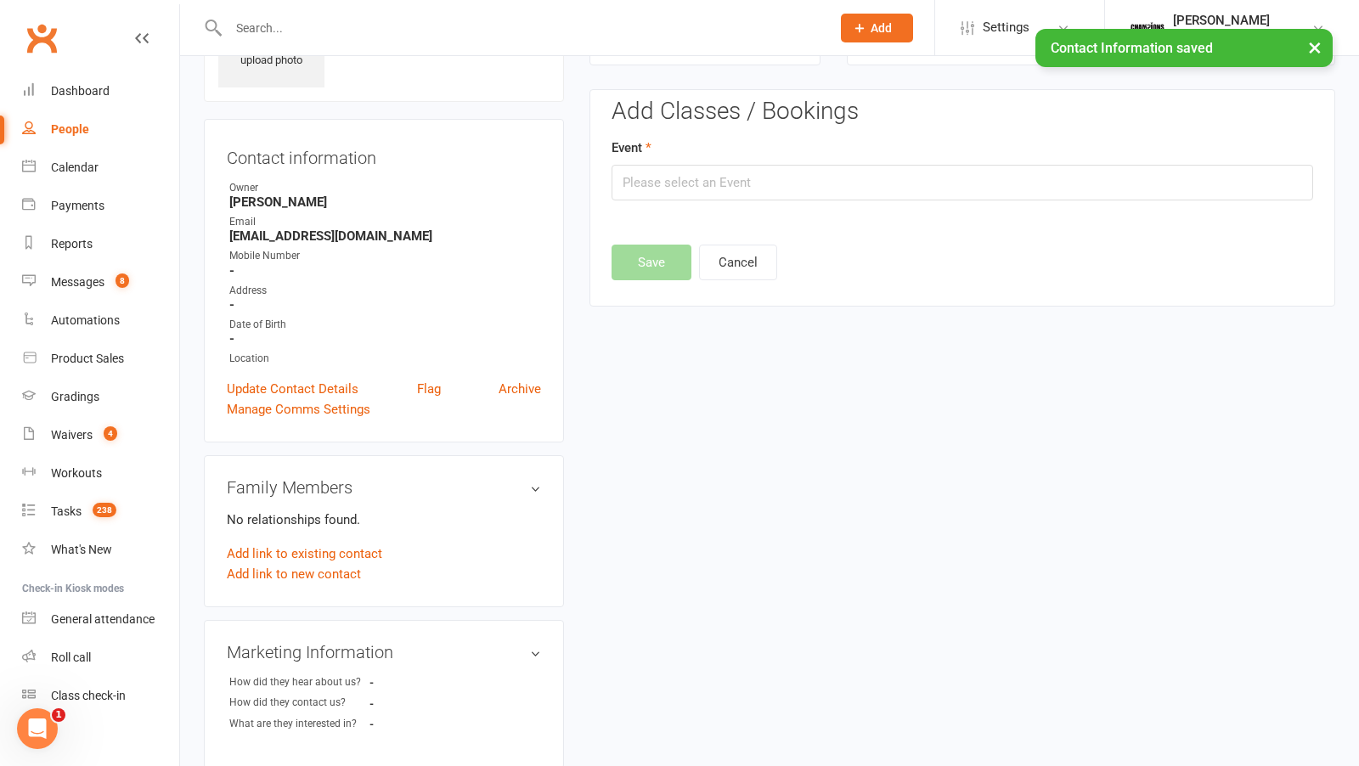
scroll to position [115, 0]
click at [879, 188] on input "text" at bounding box center [961, 180] width 701 height 36
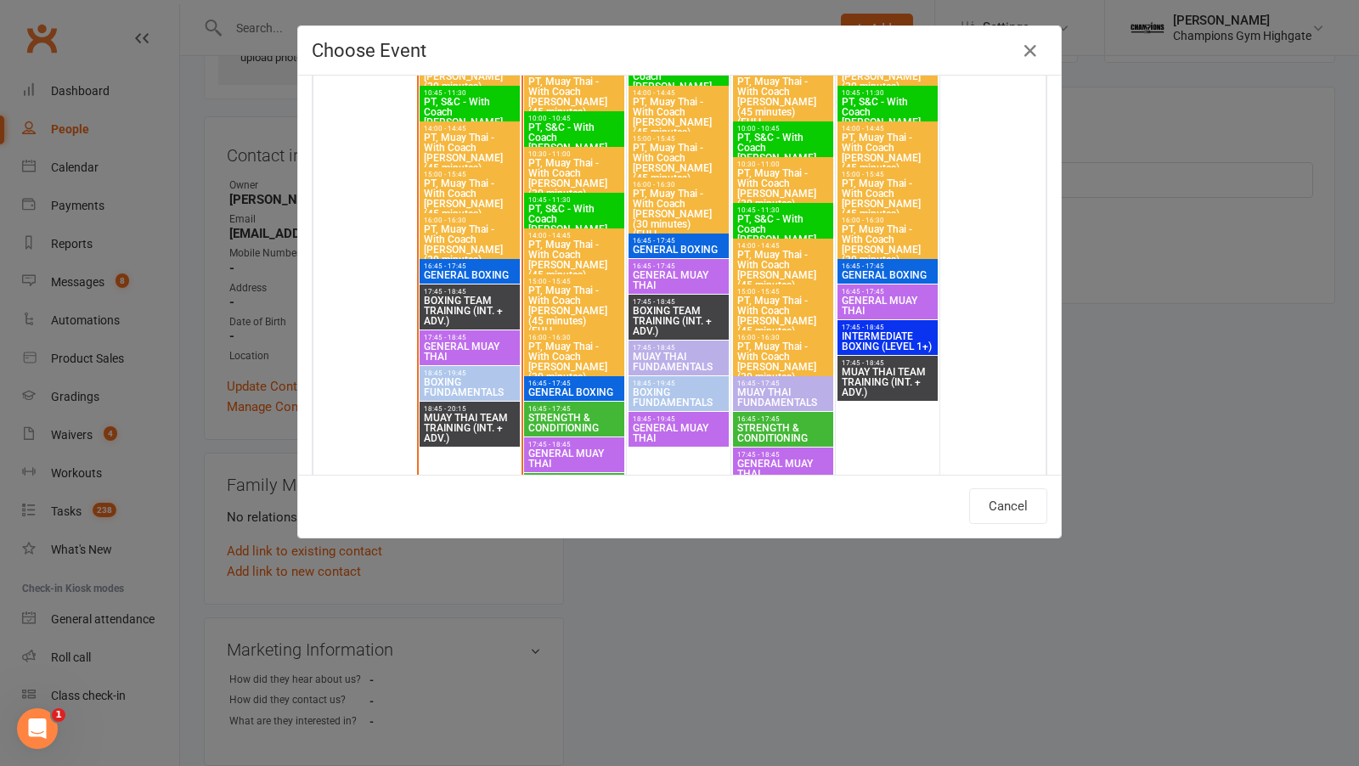
scroll to position [2438, 0]
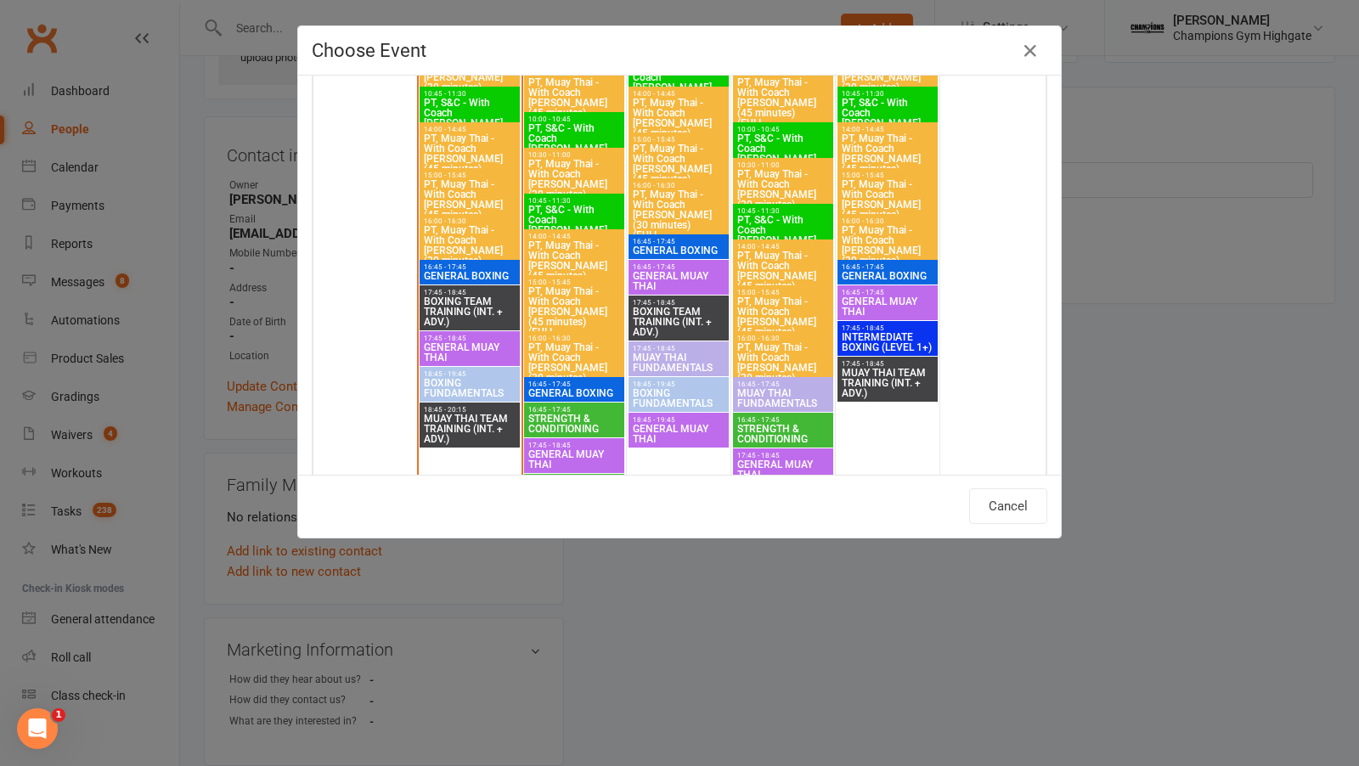
click at [487, 339] on span "17:45 - 18:45" at bounding box center [469, 339] width 93 height 8
type input "GENERAL MUAY THAI - Aug 11, 2025 5:45:00 PM"
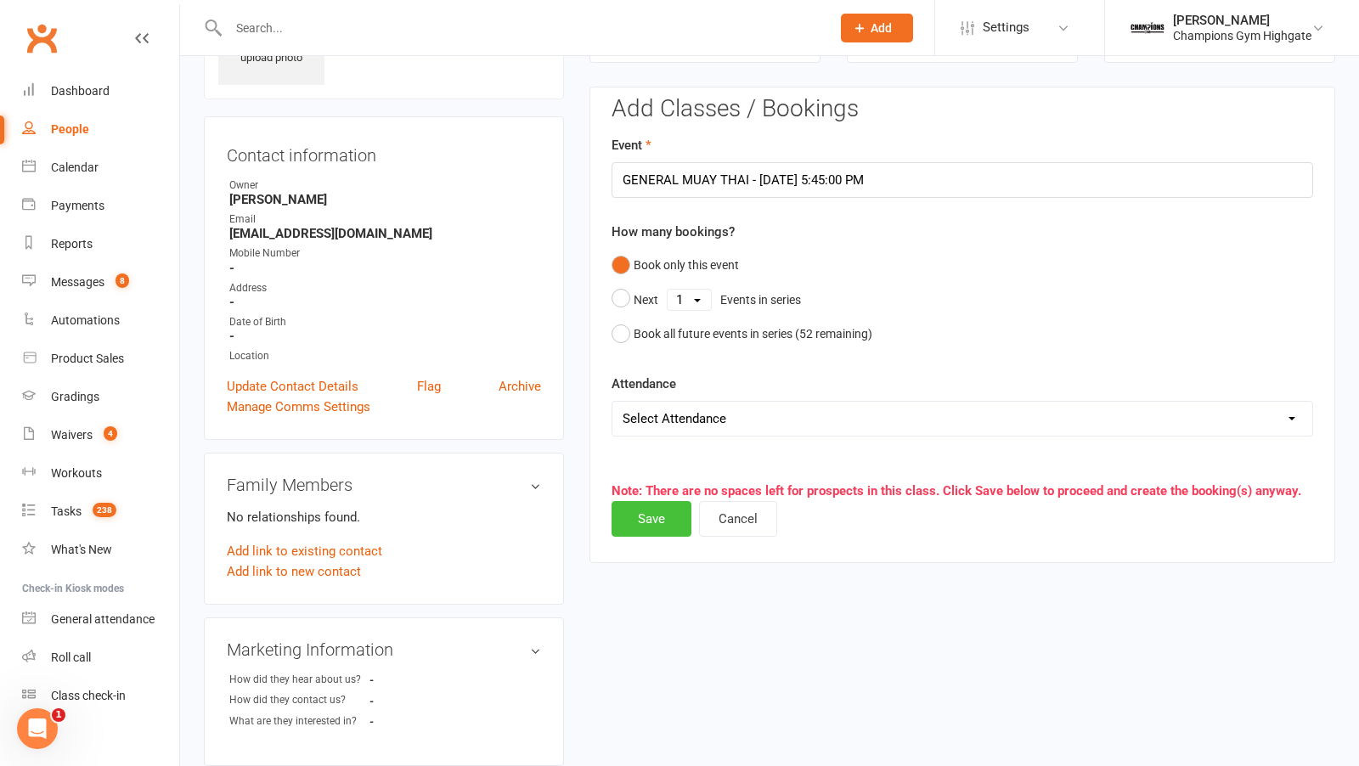
click at [651, 511] on button "Save" at bounding box center [651, 519] width 80 height 36
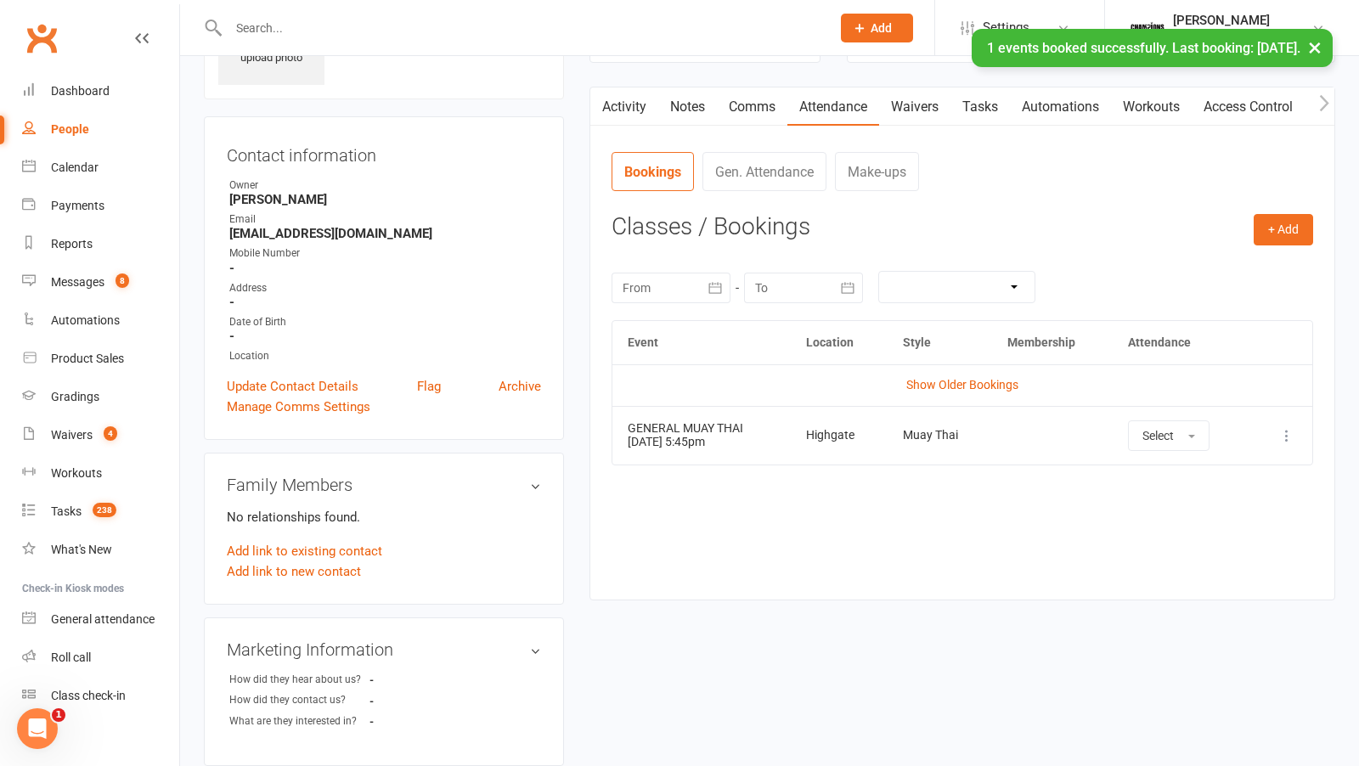
scroll to position [0, 0]
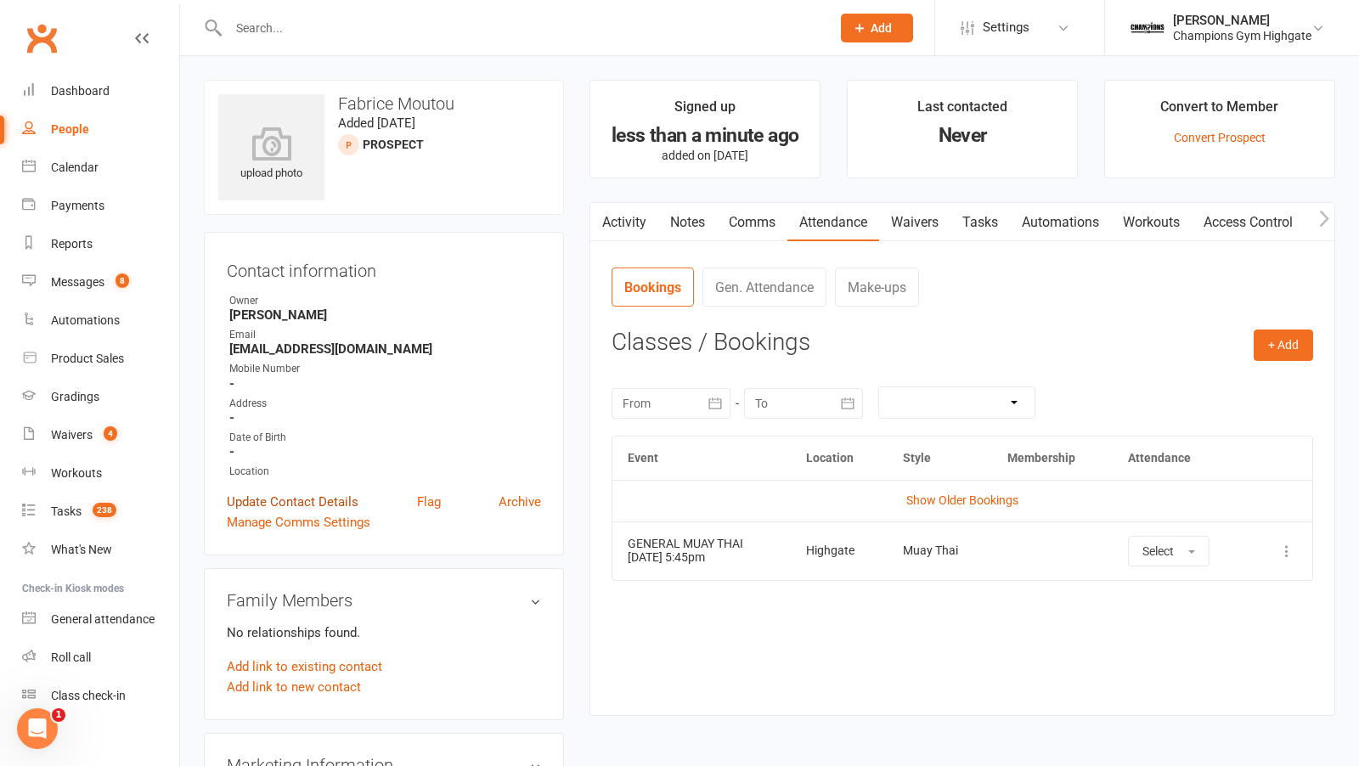
click at [333, 499] on link "Update Contact Details" at bounding box center [293, 502] width 132 height 20
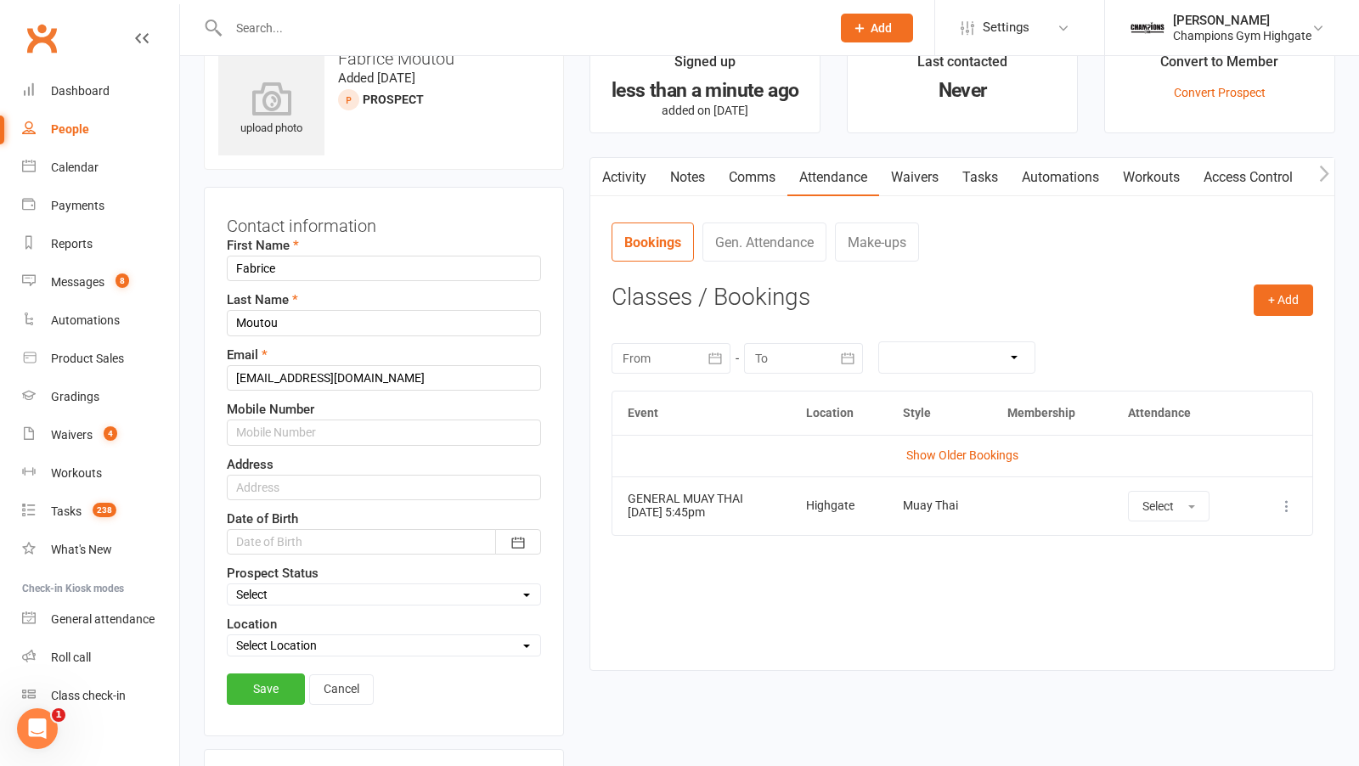
scroll to position [79, 0]
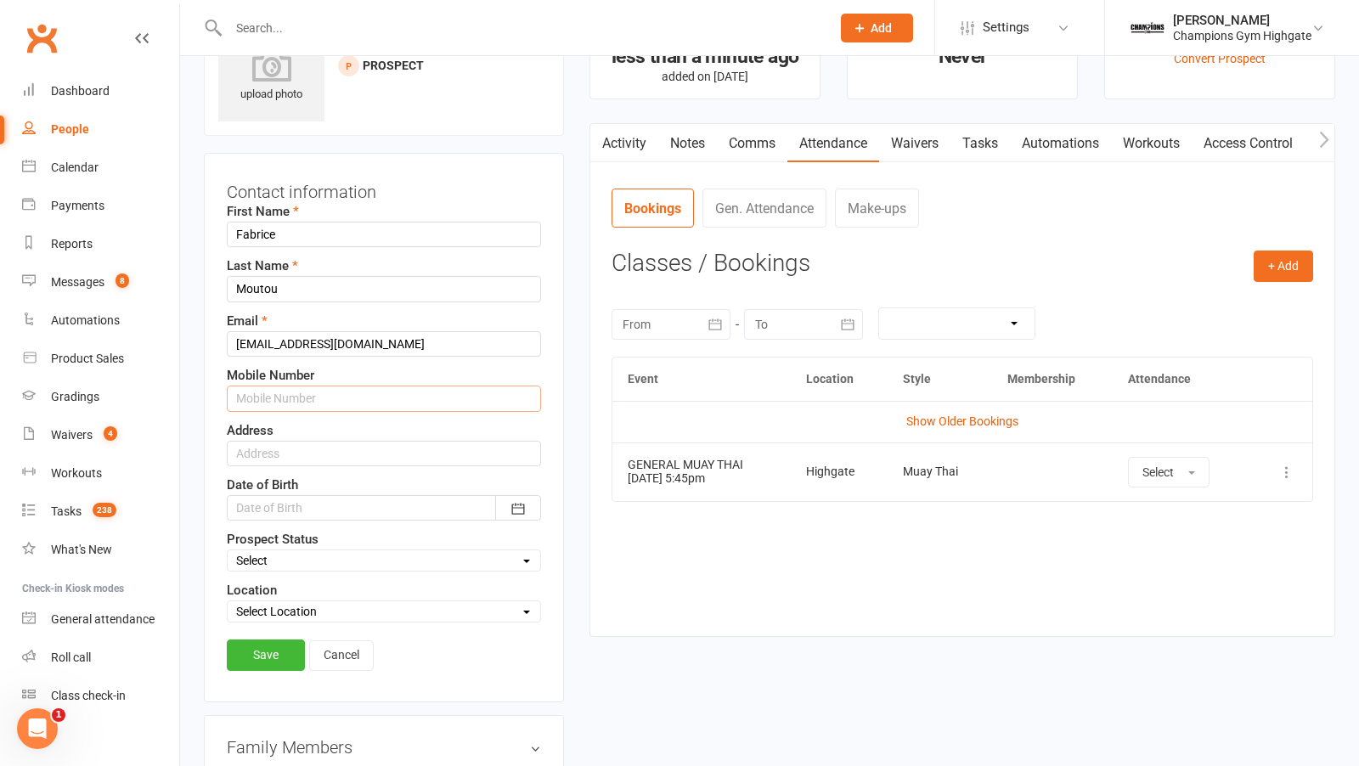
click at [323, 395] on input "text" at bounding box center [384, 398] width 314 height 25
type input "0475573357"
click at [272, 654] on link "Save" at bounding box center [266, 654] width 78 height 31
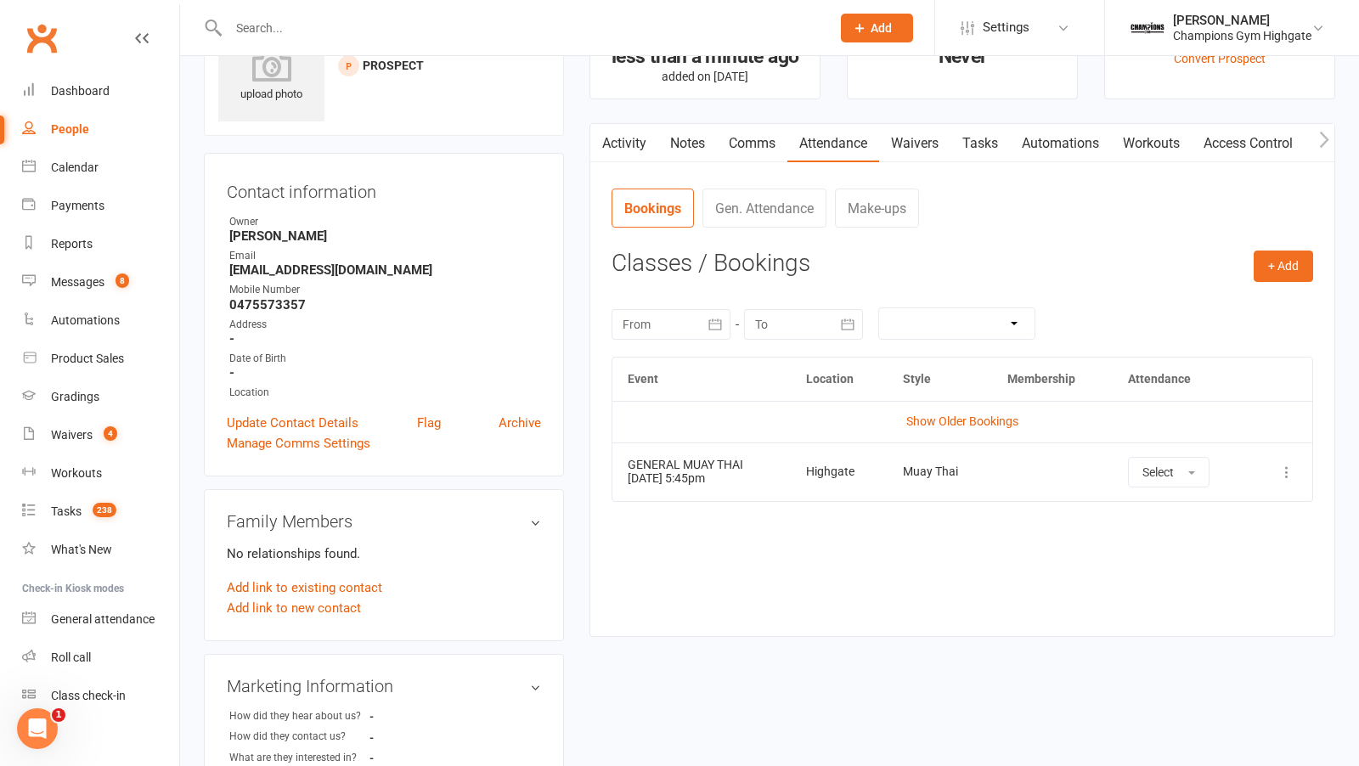
scroll to position [0, 0]
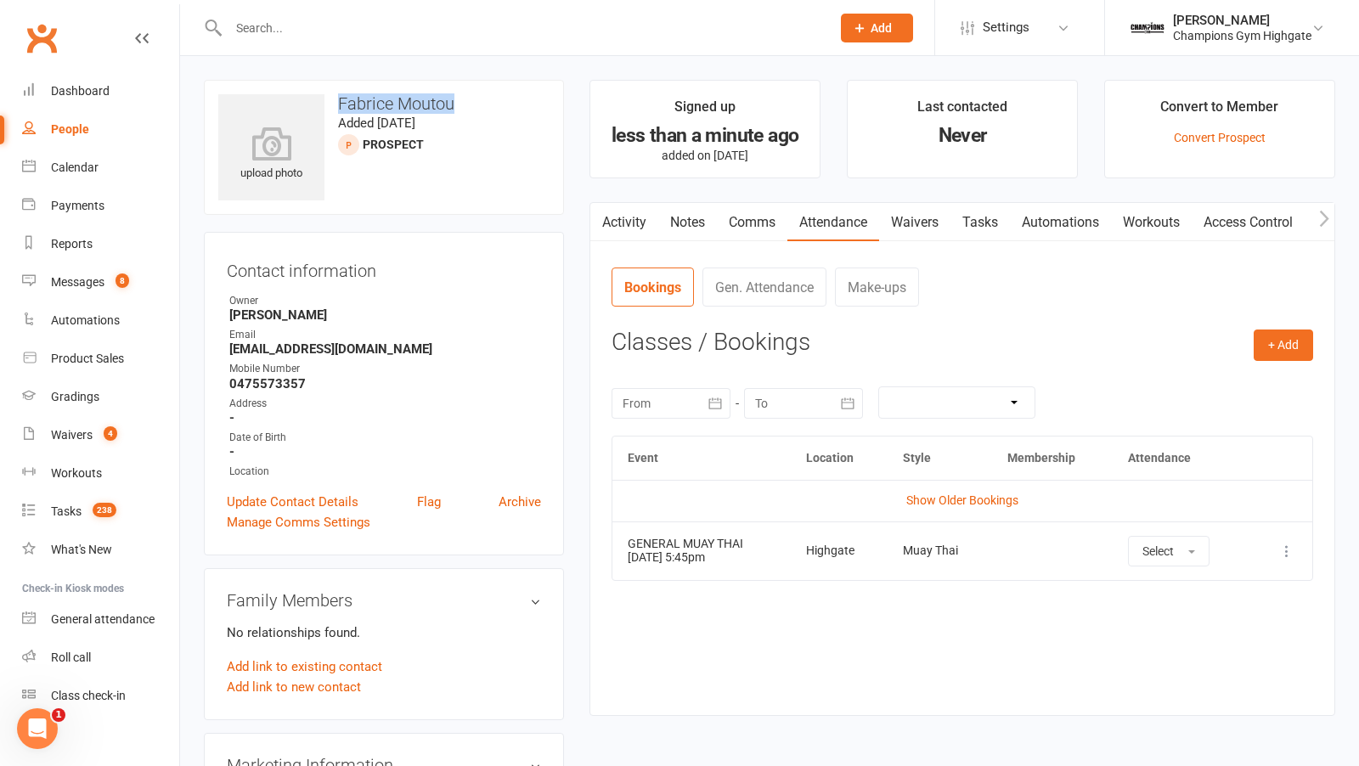
drag, startPoint x: 461, startPoint y: 100, endPoint x: 333, endPoint y: 100, distance: 128.2
click at [333, 100] on h3 "Fabrice Moutou" at bounding box center [383, 103] width 331 height 19
copy h3 "Fabrice Moutou"
click at [110, 278] on count-badge "8" at bounding box center [118, 282] width 22 height 14
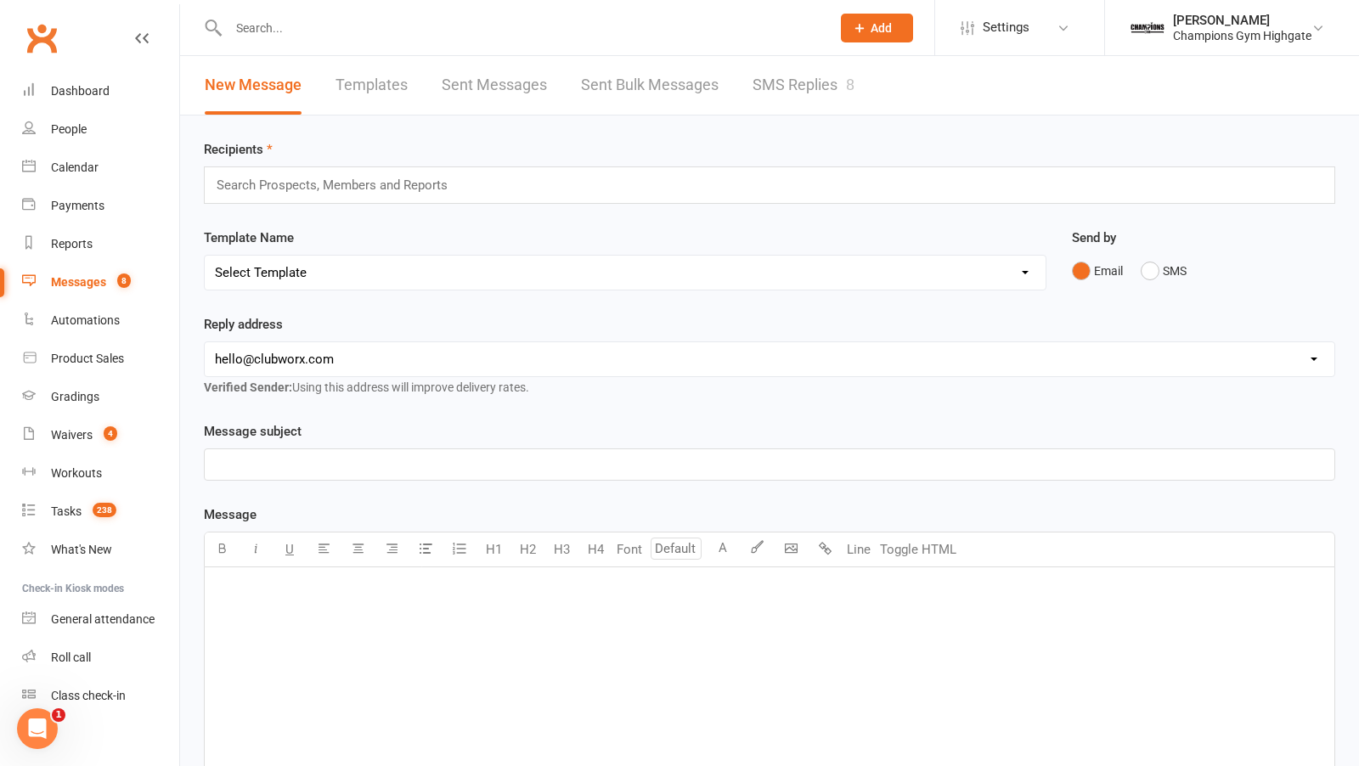
click at [791, 95] on link "SMS Replies 8" at bounding box center [803, 85] width 102 height 59
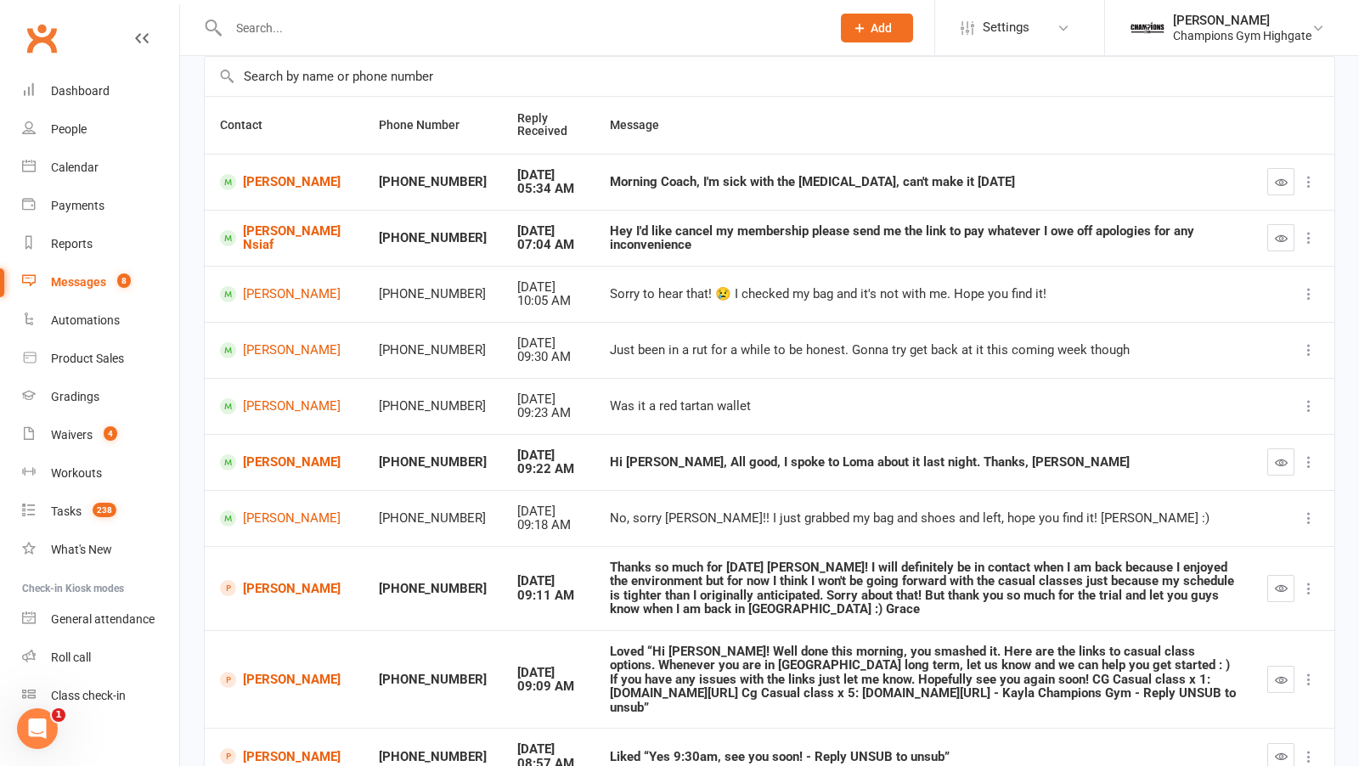
scroll to position [277, 0]
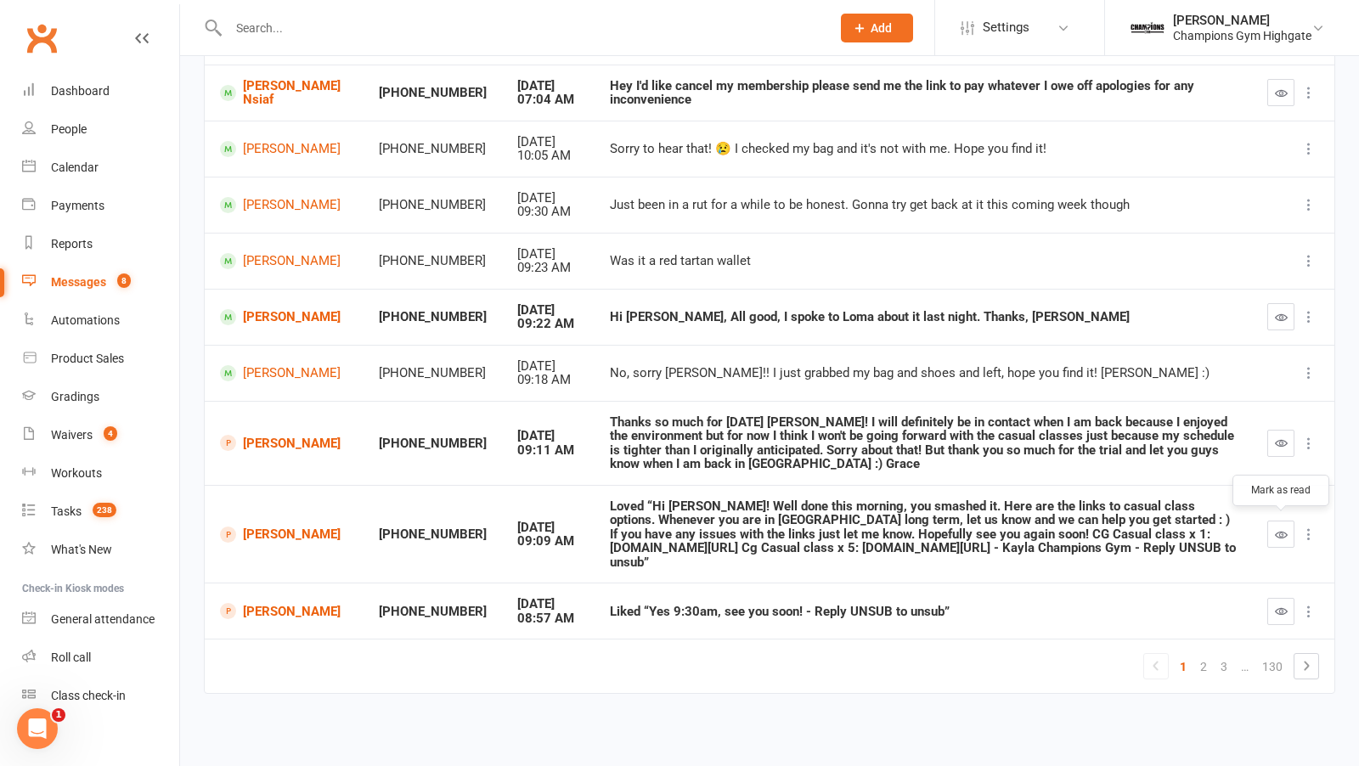
click at [1280, 528] on icon "button" at bounding box center [1281, 534] width 13 height 13
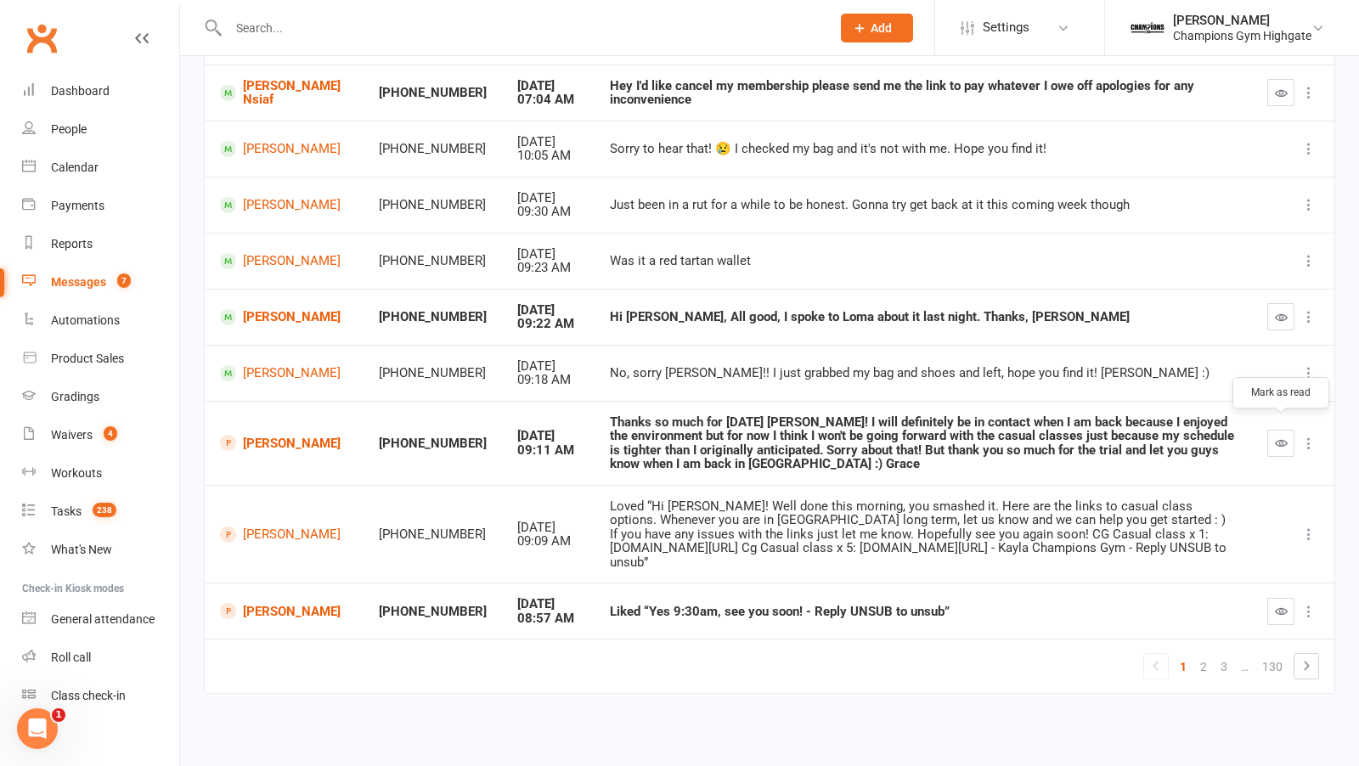
click at [1290, 437] on button "button" at bounding box center [1280, 443] width 27 height 27
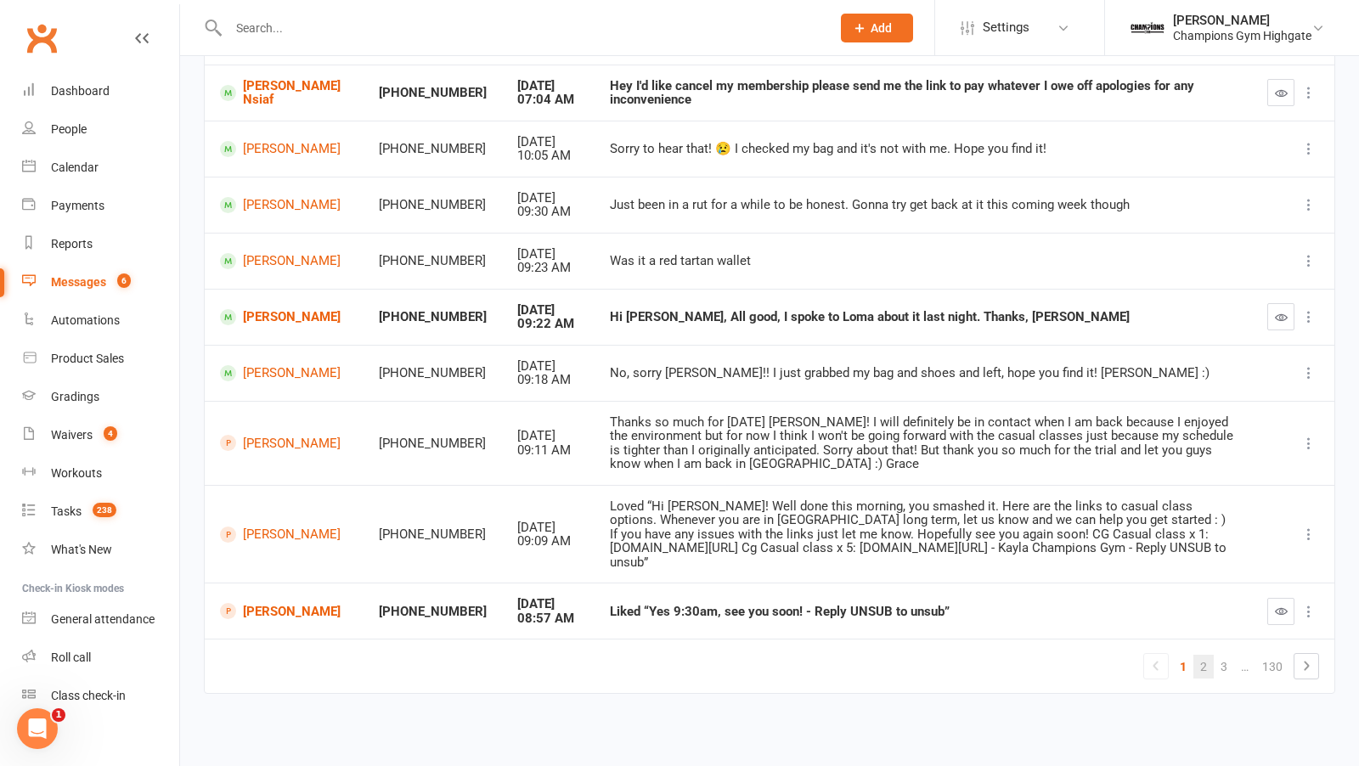
click at [1207, 661] on link "2" at bounding box center [1203, 667] width 20 height 24
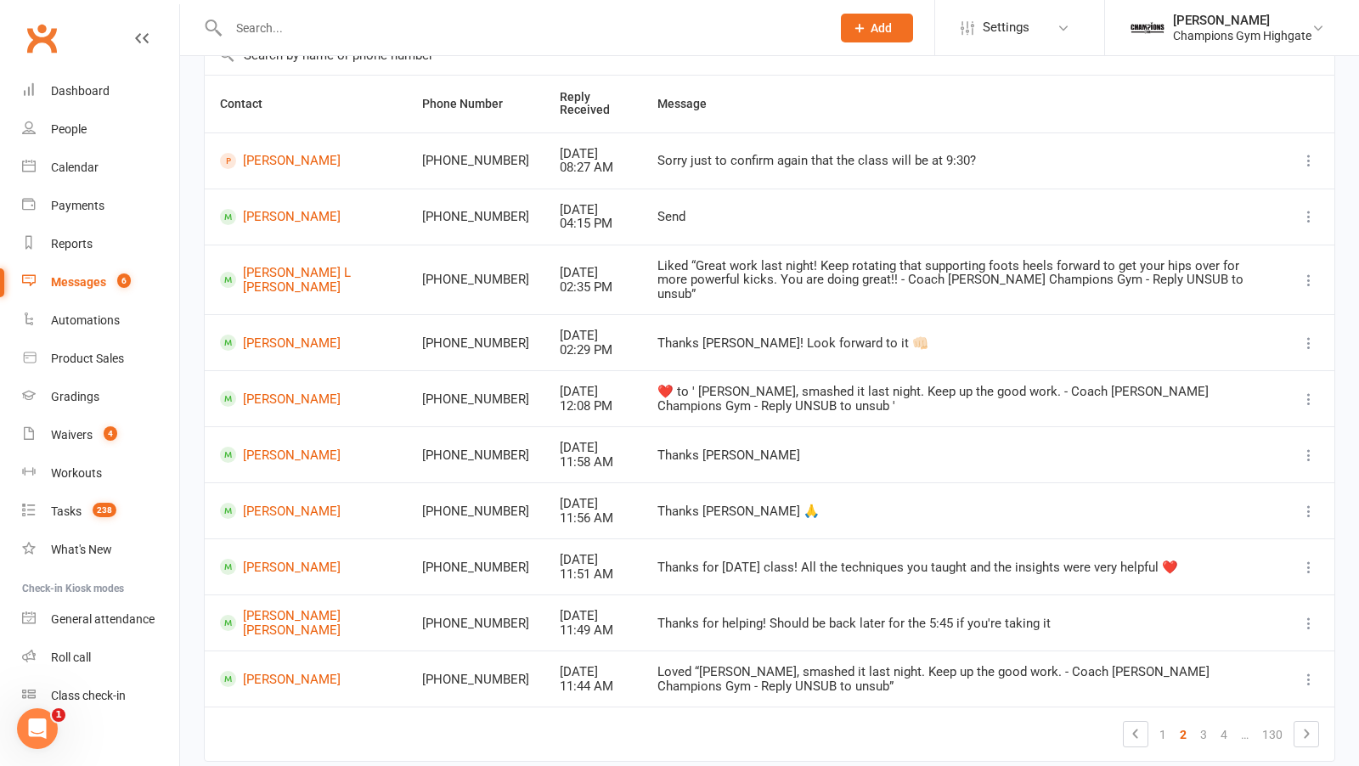
scroll to position [129, 0]
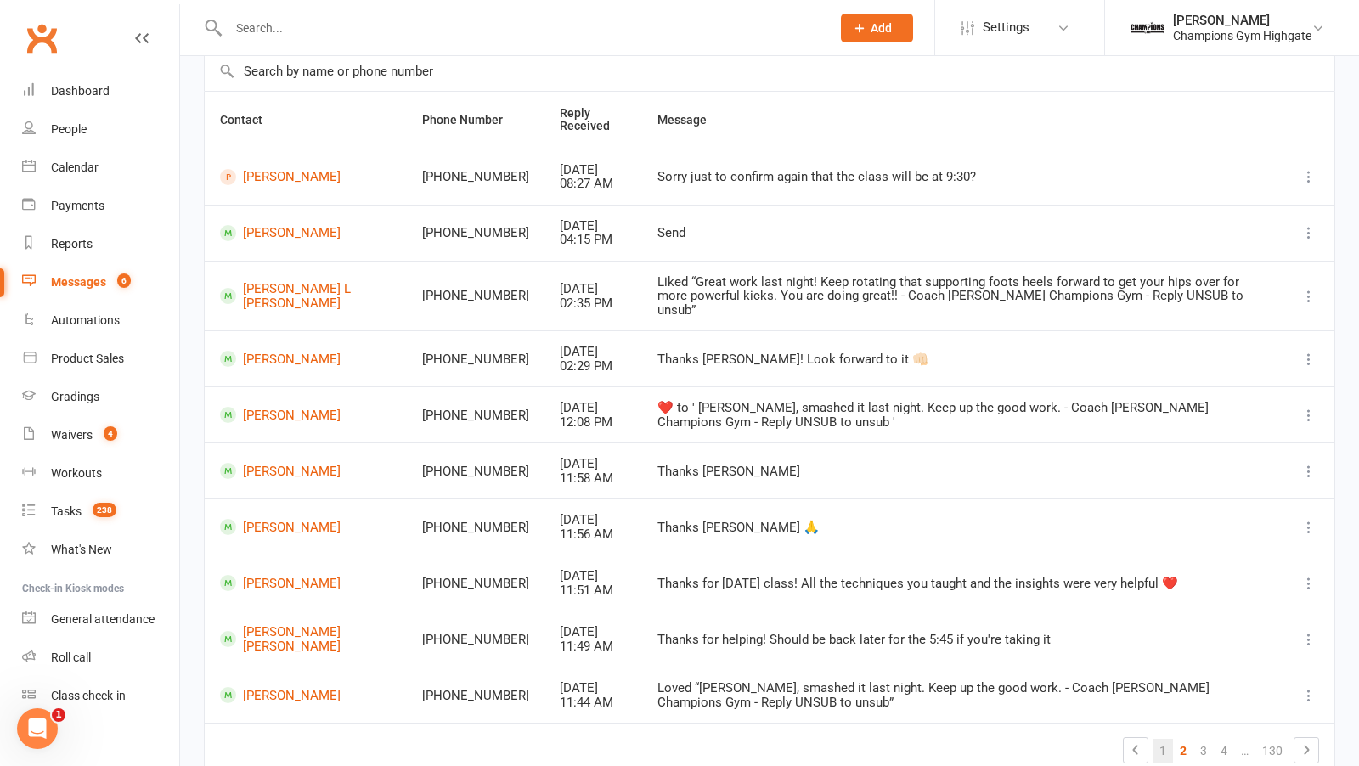
click at [1164, 739] on link "1" at bounding box center [1162, 751] width 20 height 24
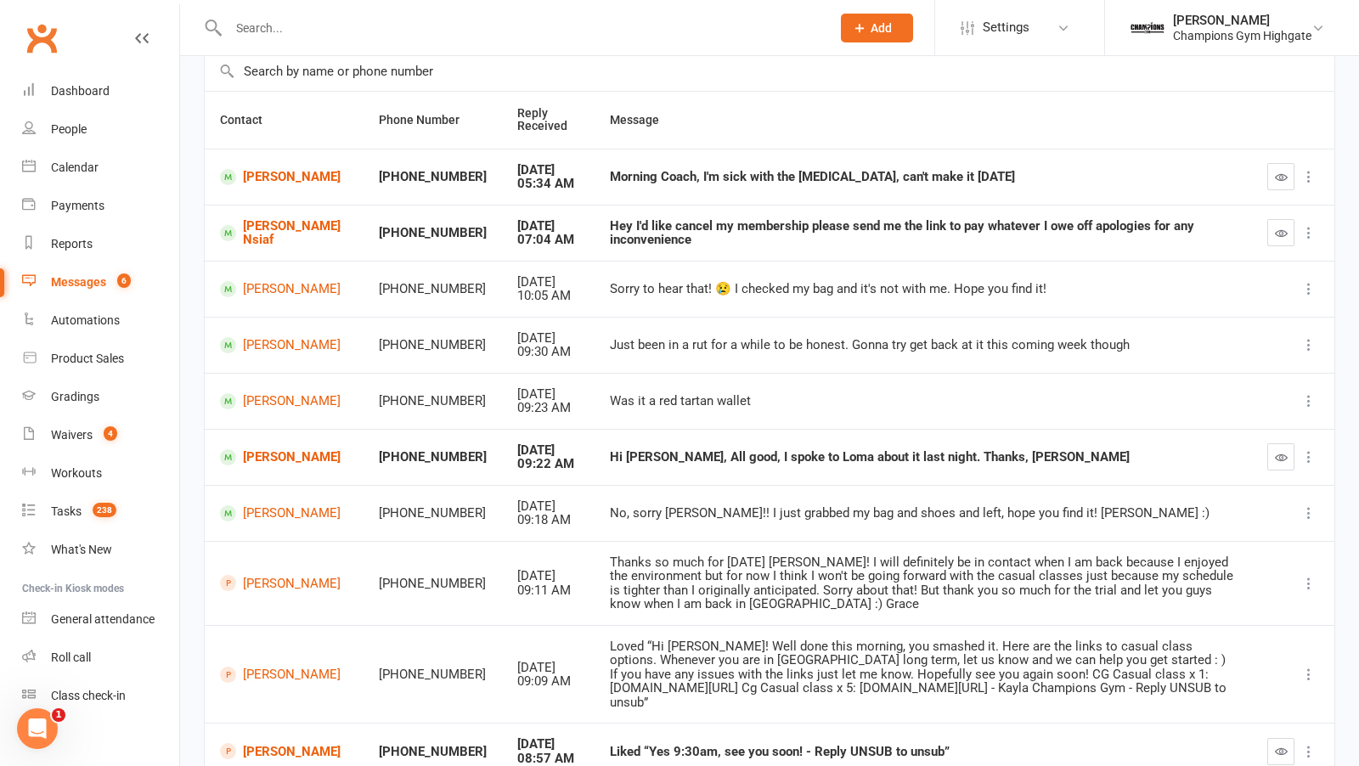
scroll to position [277, 0]
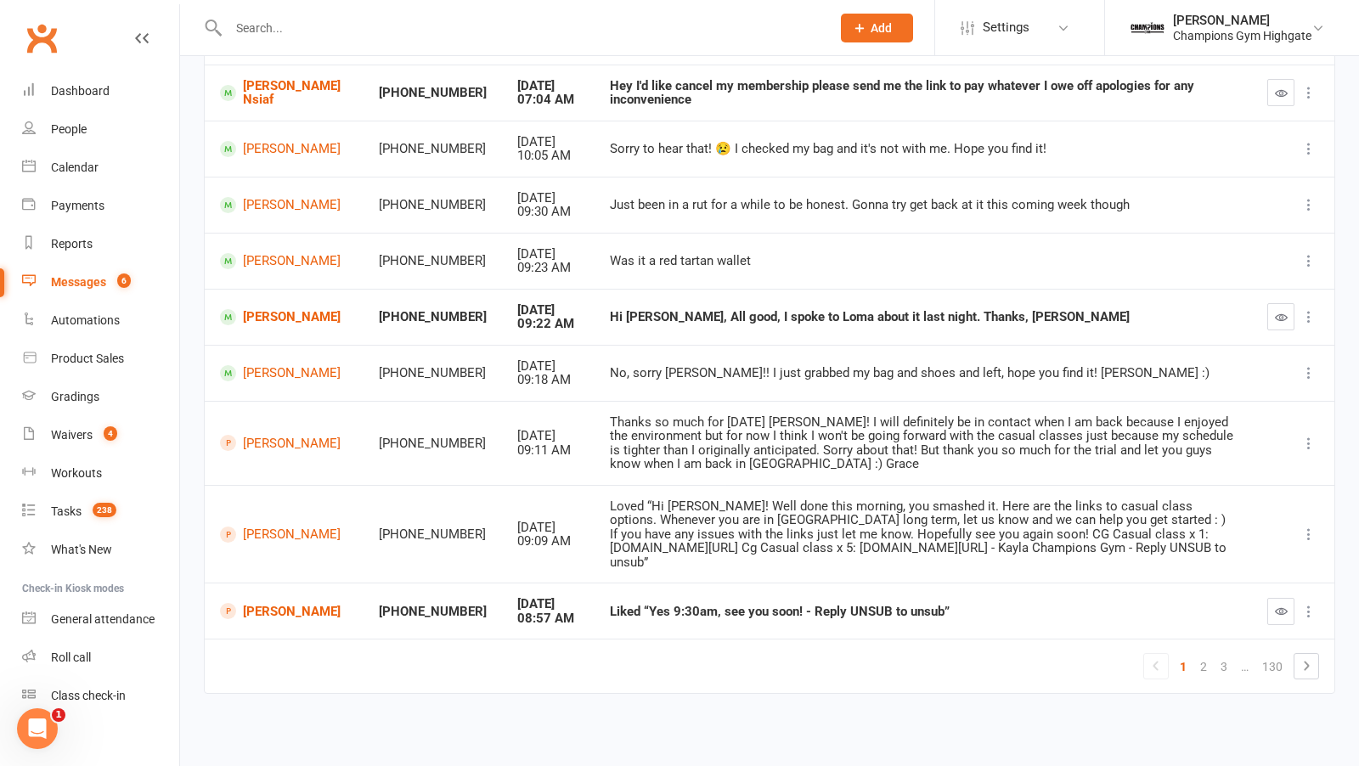
click at [1268, 593] on td at bounding box center [1293, 611] width 82 height 56
click at [1273, 604] on button "button" at bounding box center [1280, 611] width 27 height 27
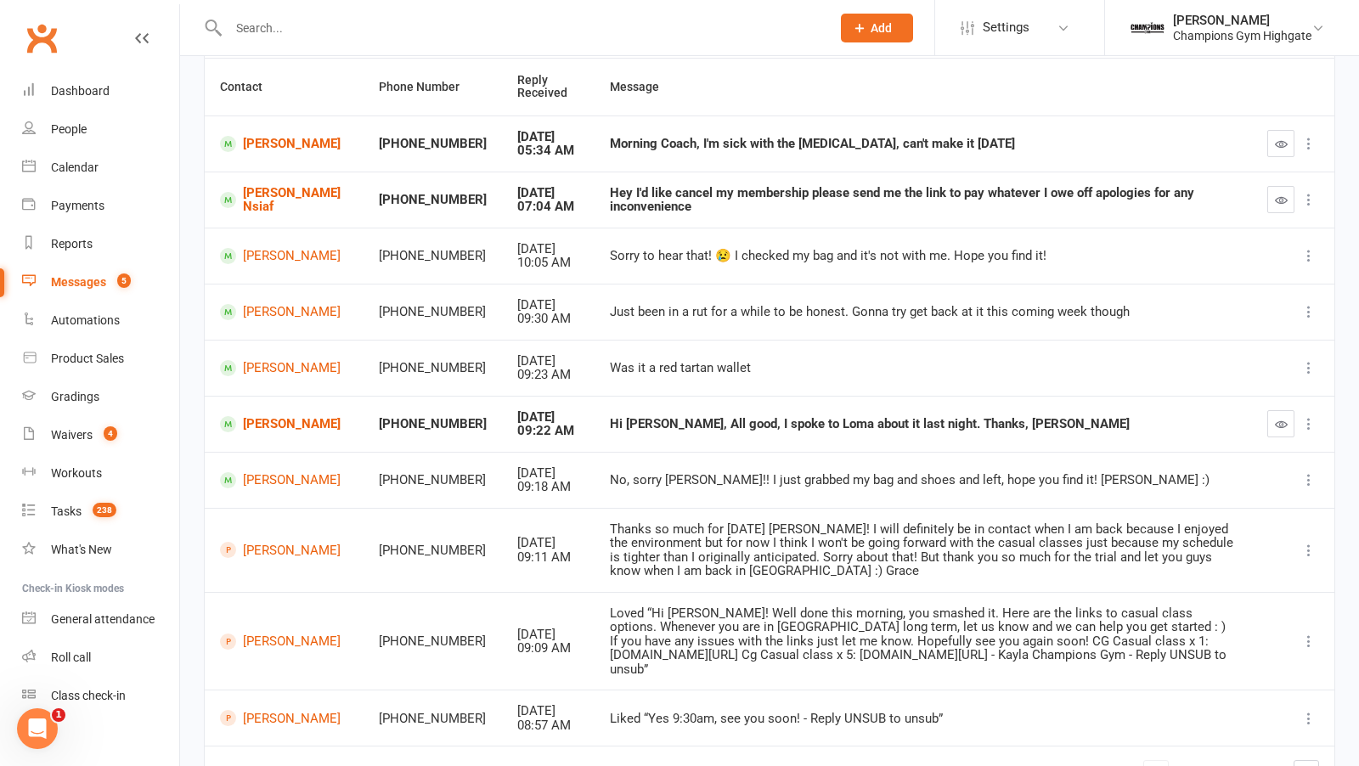
scroll to position [161, 0]
click at [274, 194] on link "Ali Baker Nsiaf" at bounding box center [284, 201] width 128 height 28
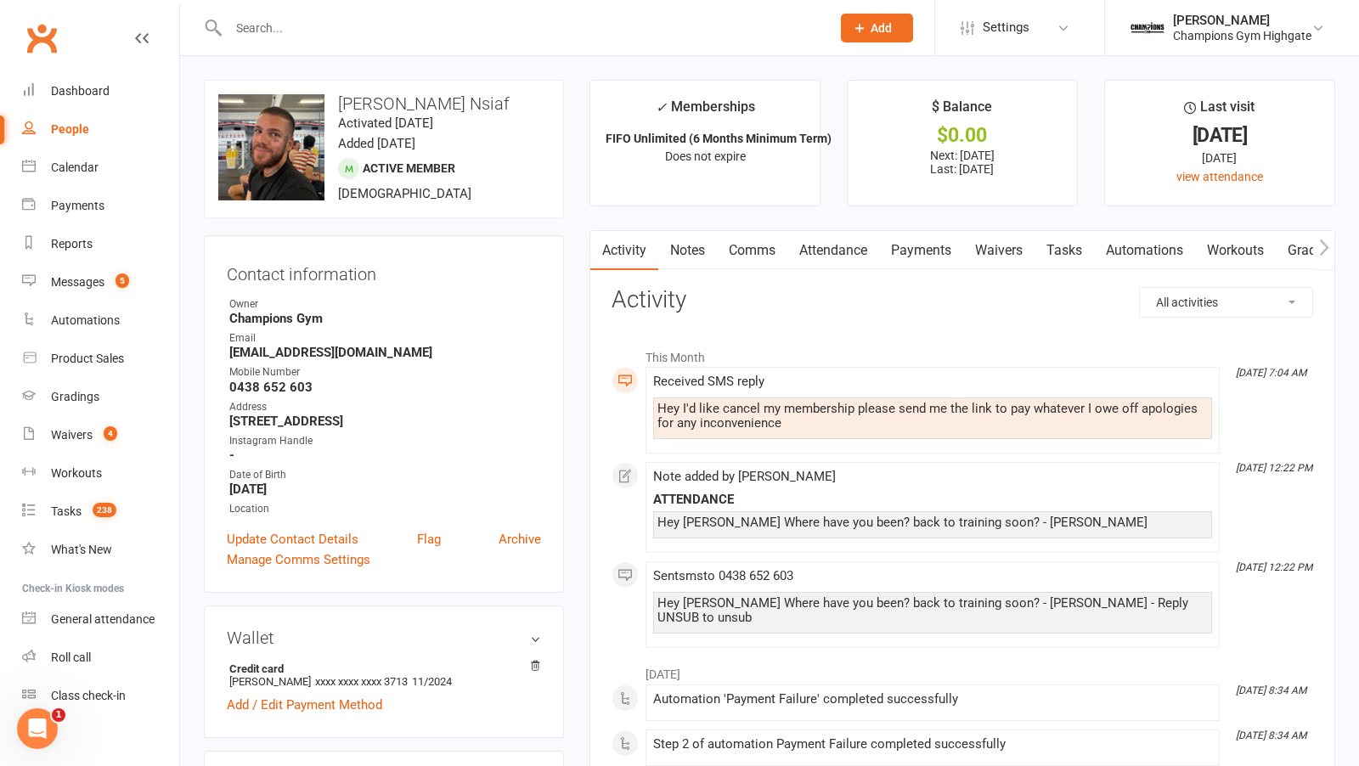
click at [769, 253] on link "Comms" at bounding box center [752, 250] width 70 height 39
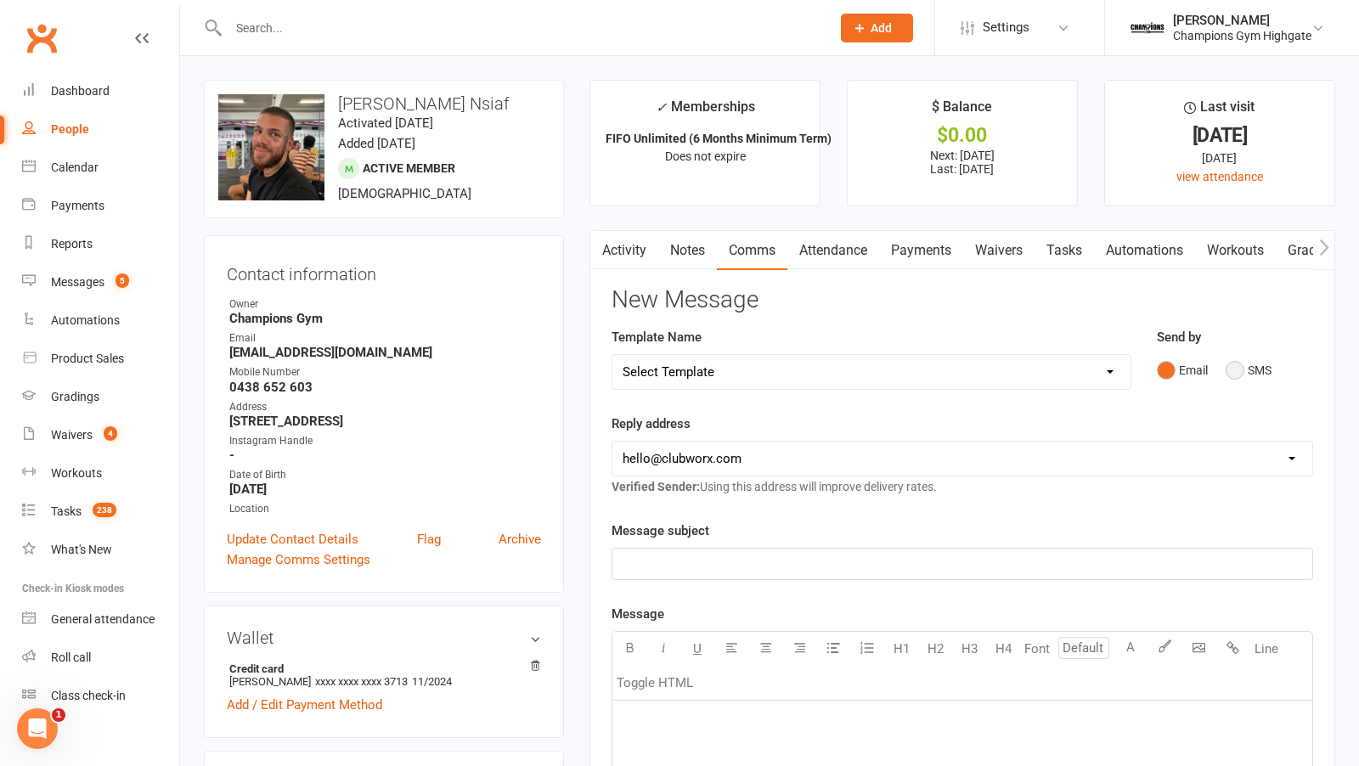
click at [1243, 373] on button "SMS" at bounding box center [1248, 370] width 46 height 32
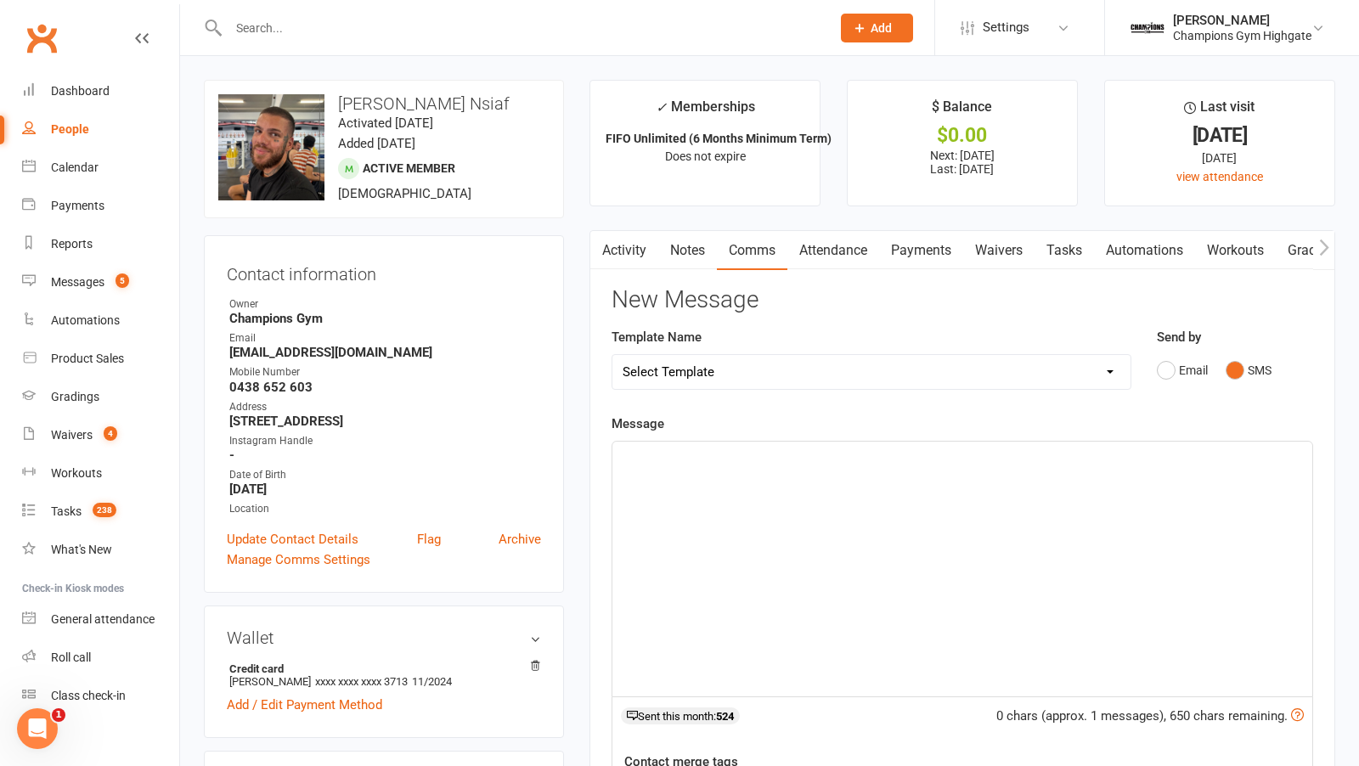
click at [920, 507] on div "﻿" at bounding box center [962, 569] width 700 height 255
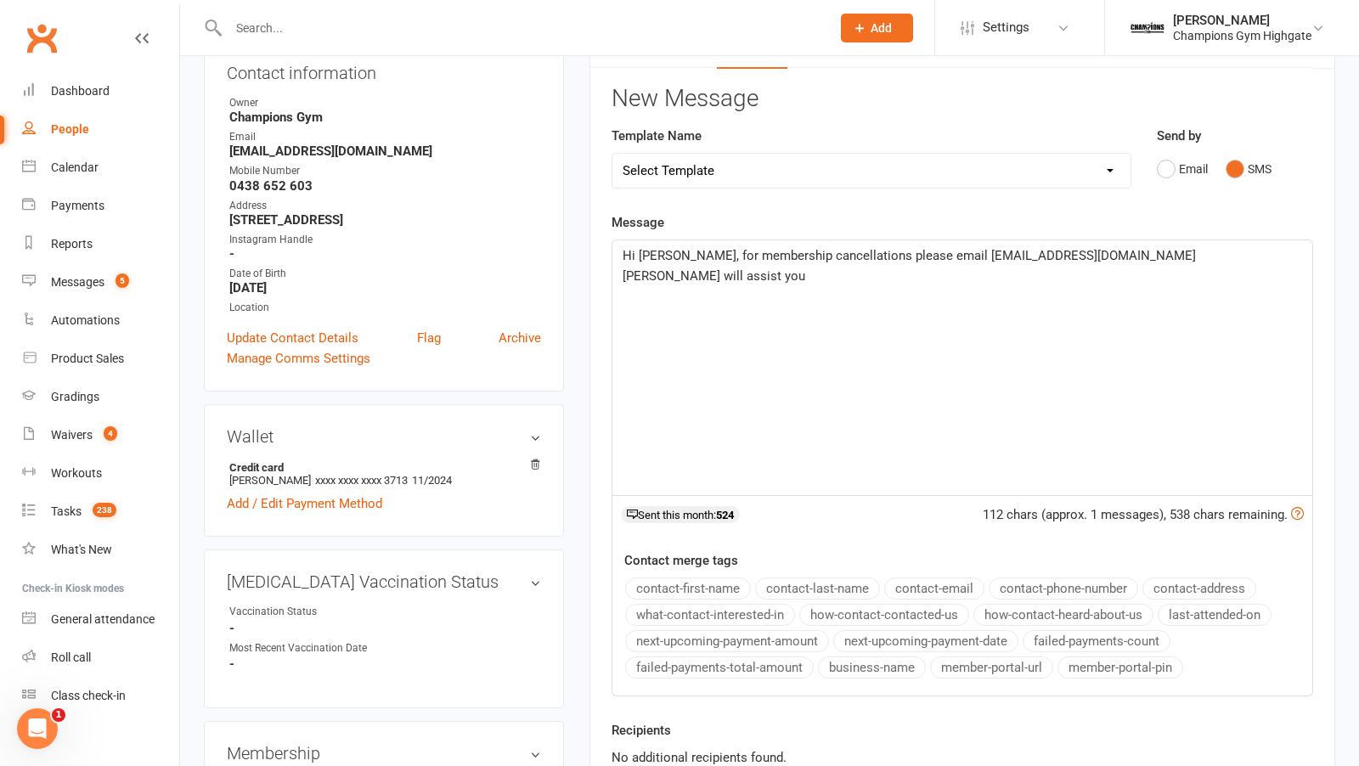
scroll to position [422, 0]
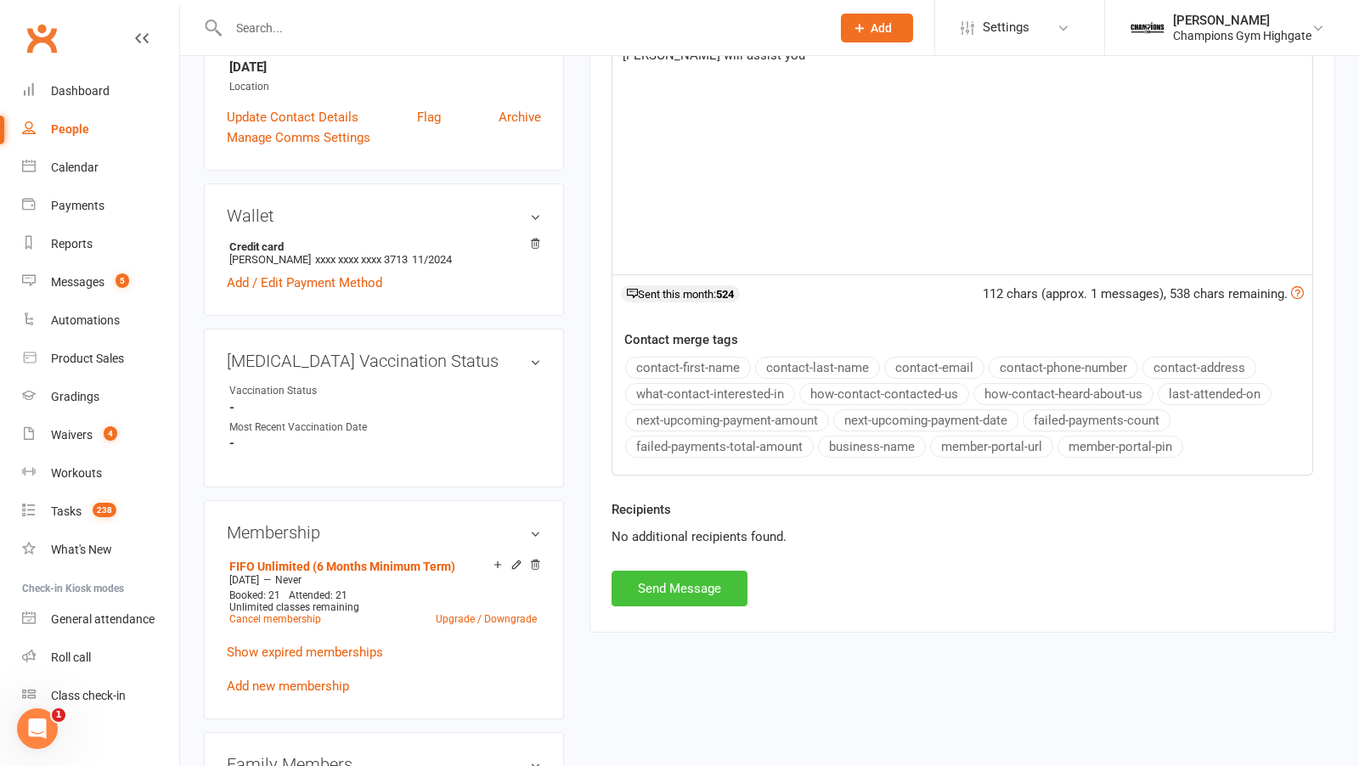
click at [720, 581] on button "Send Message" at bounding box center [679, 589] width 136 height 36
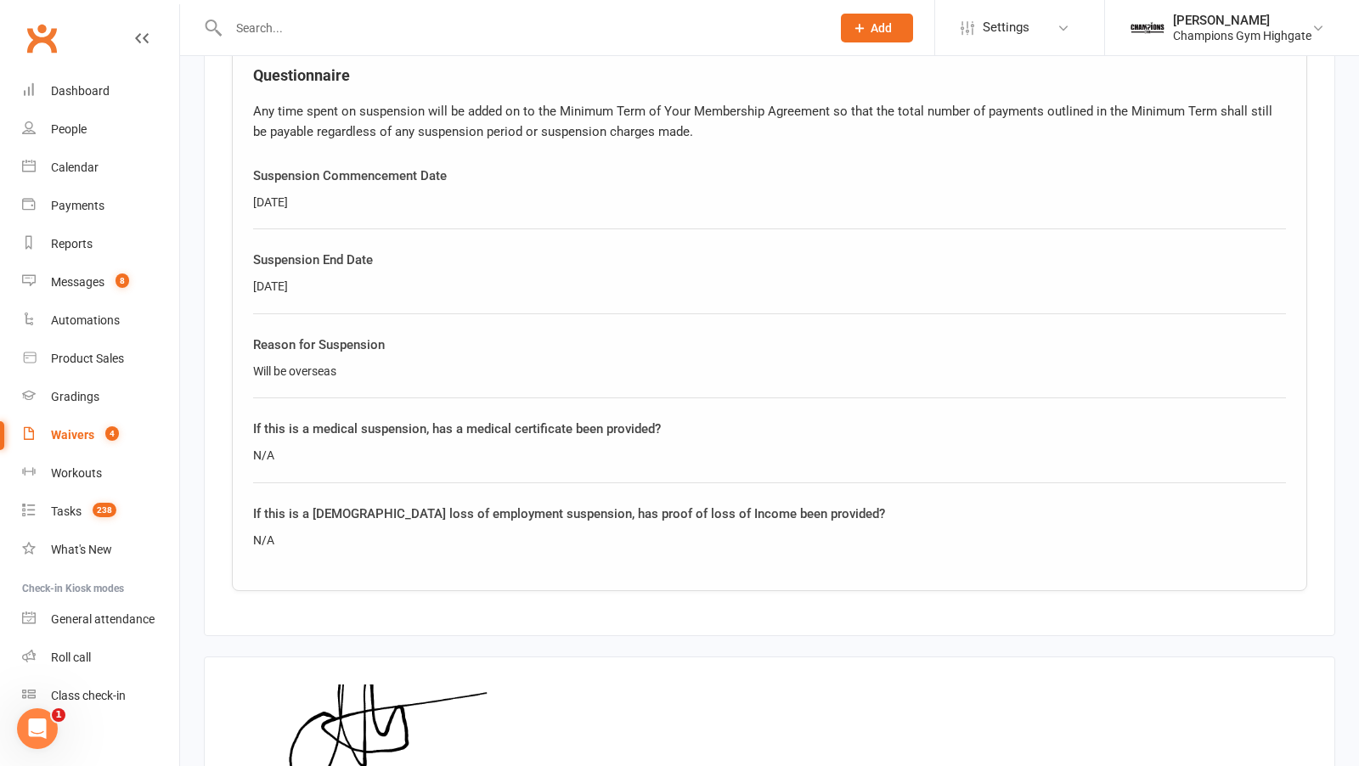
click at [886, 22] on span "Add" at bounding box center [880, 28] width 21 height 14
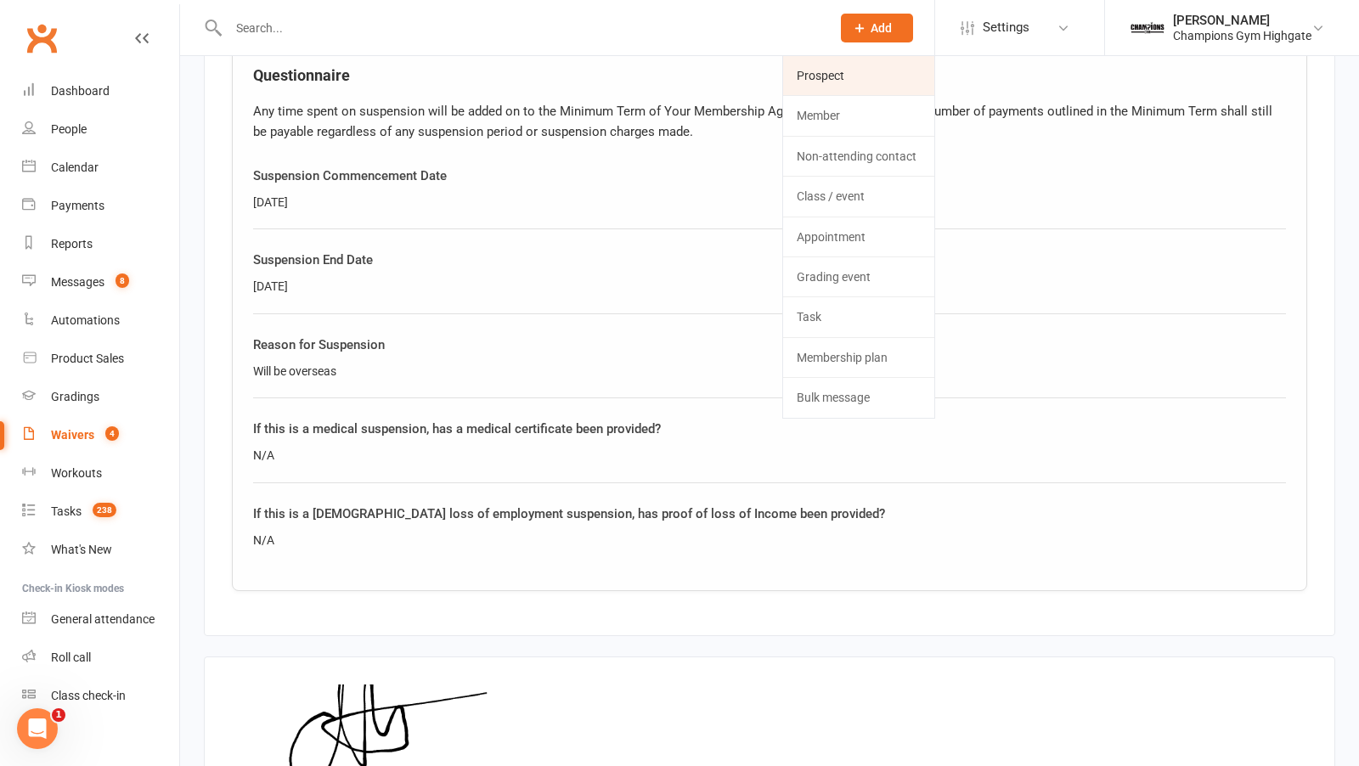
click at [873, 73] on link "Prospect" at bounding box center [858, 75] width 151 height 39
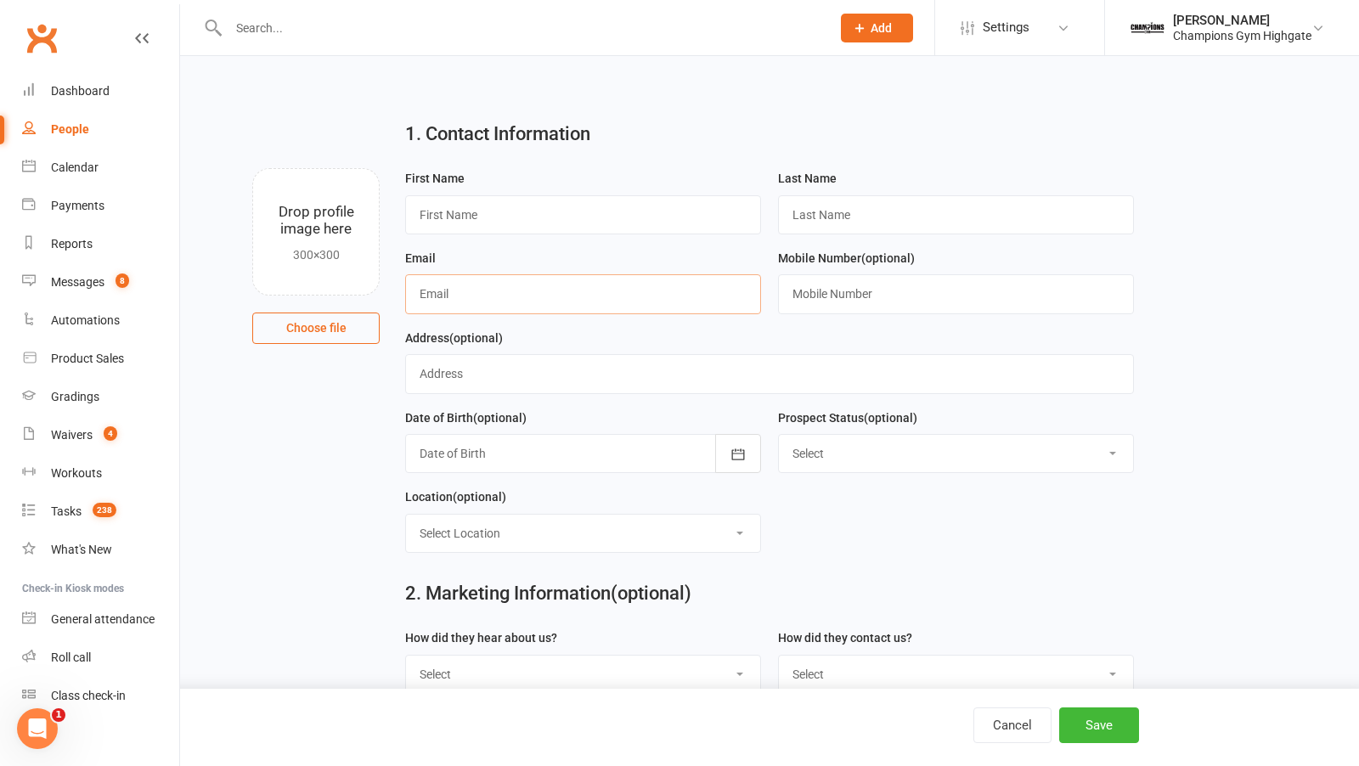
click at [554, 303] on input "text" at bounding box center [583, 293] width 356 height 39
drag, startPoint x: 454, startPoint y: 292, endPoint x: 388, endPoint y: 290, distance: 66.3
click at [388, 168] on div "Drop profile image here 300×300 Choose file First Name Last Name Email sanamhak…" at bounding box center [769, 168] width 1131 height 0
type input "sanamhakimi"
click at [473, 210] on input "text" at bounding box center [583, 214] width 356 height 39
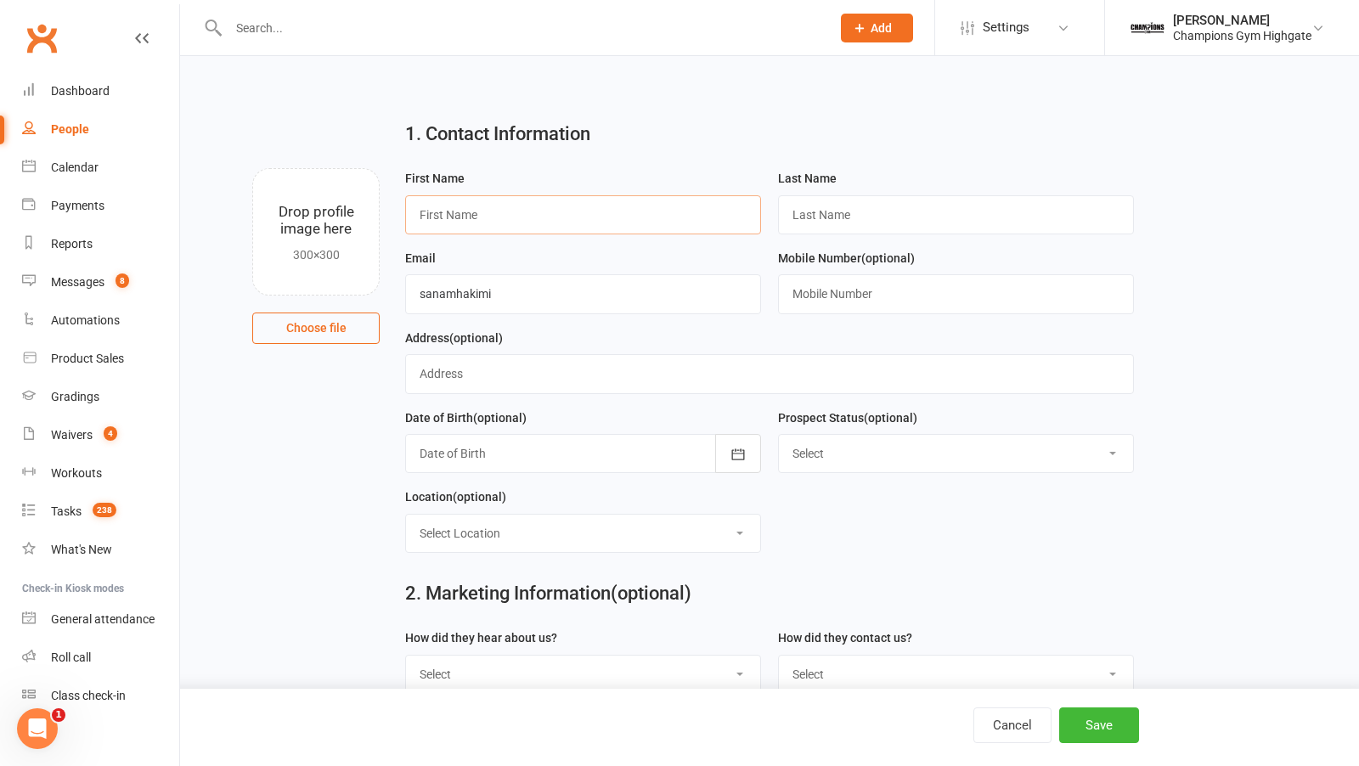
paste input "sanam"
type input "sanam"
click at [522, 300] on input "sanamhakimi" at bounding box center [583, 293] width 356 height 39
type input "[EMAIL_ADDRESS][DOMAIN_NAME]"
click at [855, 208] on input "text" at bounding box center [956, 214] width 356 height 39
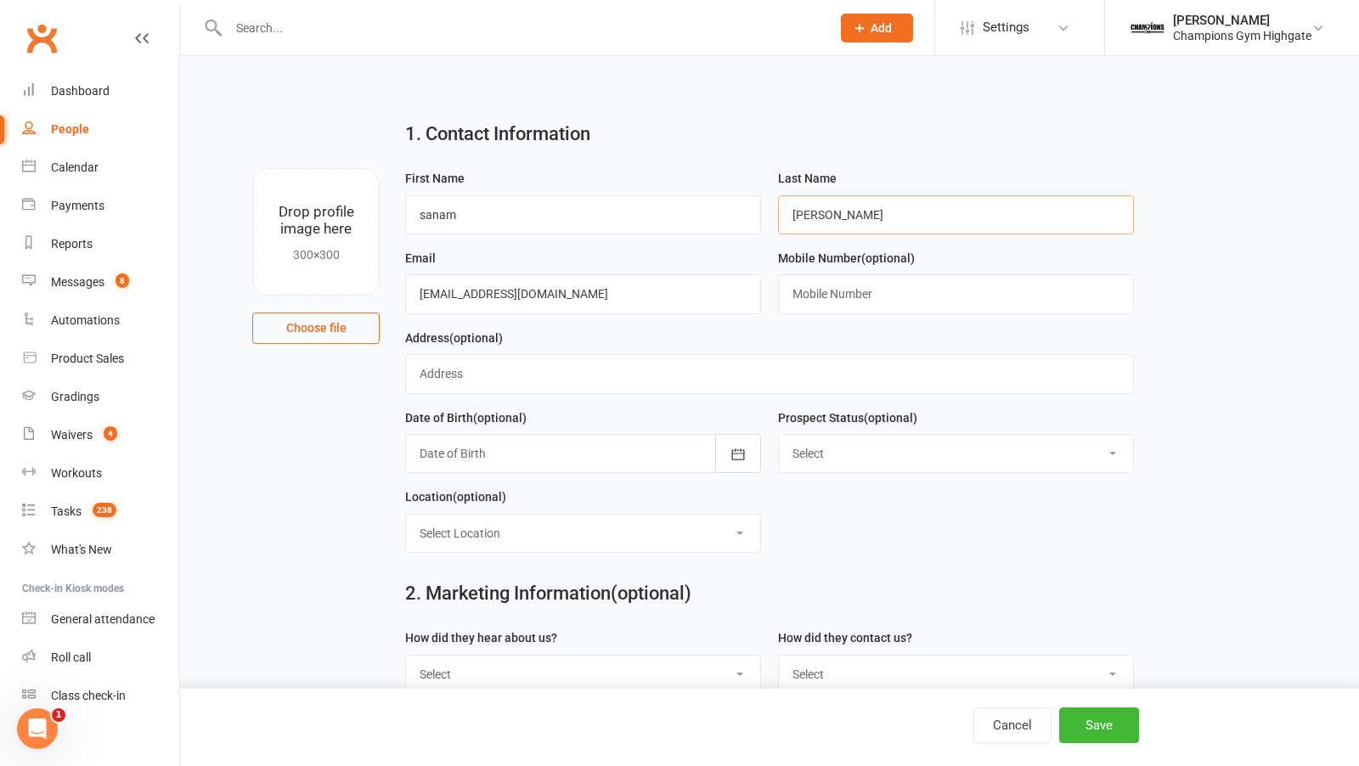
click at [796, 211] on input "hakimi" at bounding box center [956, 214] width 356 height 39
type input "Hakimi"
click at [428, 211] on input "sanam" at bounding box center [583, 214] width 356 height 39
type input "Sanam"
click at [943, 300] on input "text" at bounding box center [956, 293] width 356 height 39
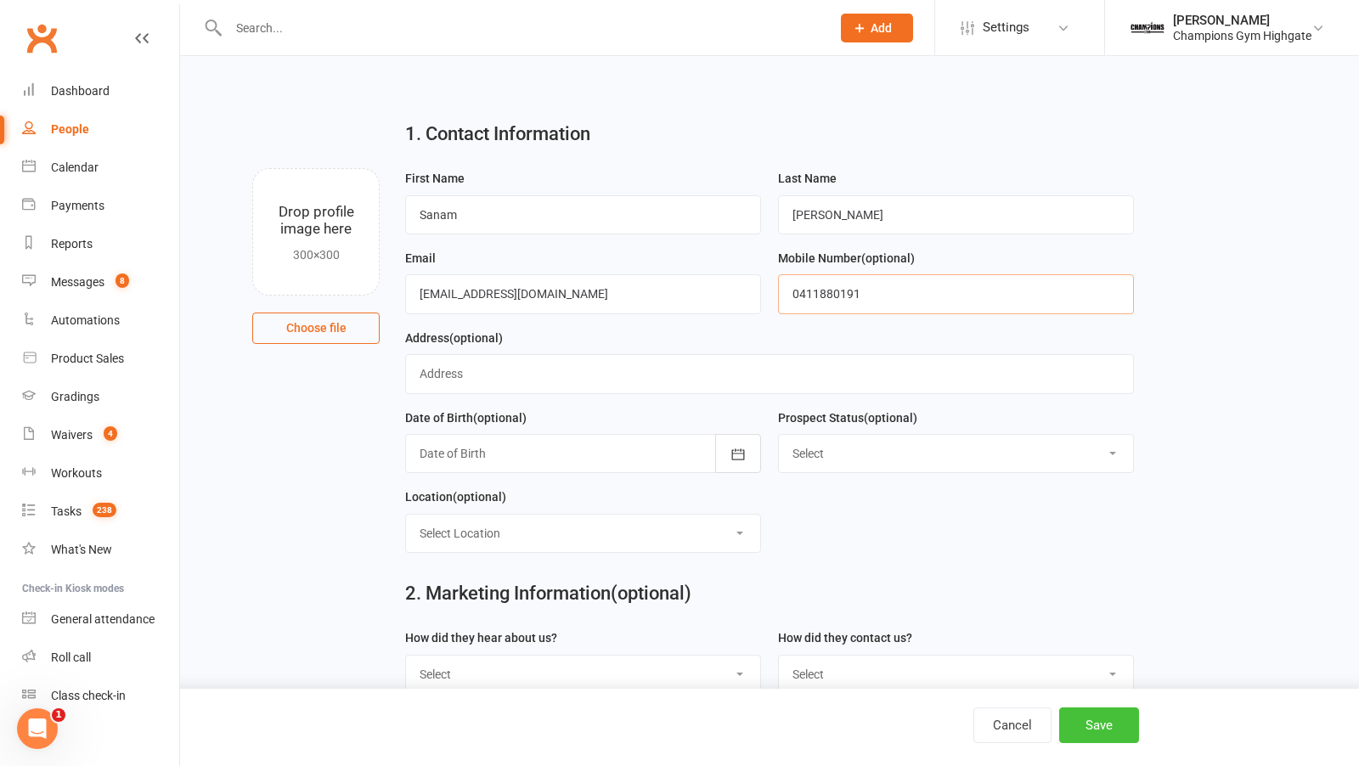
type input "0411880191"
click at [1118, 725] on button "Save" at bounding box center [1099, 725] width 80 height 36
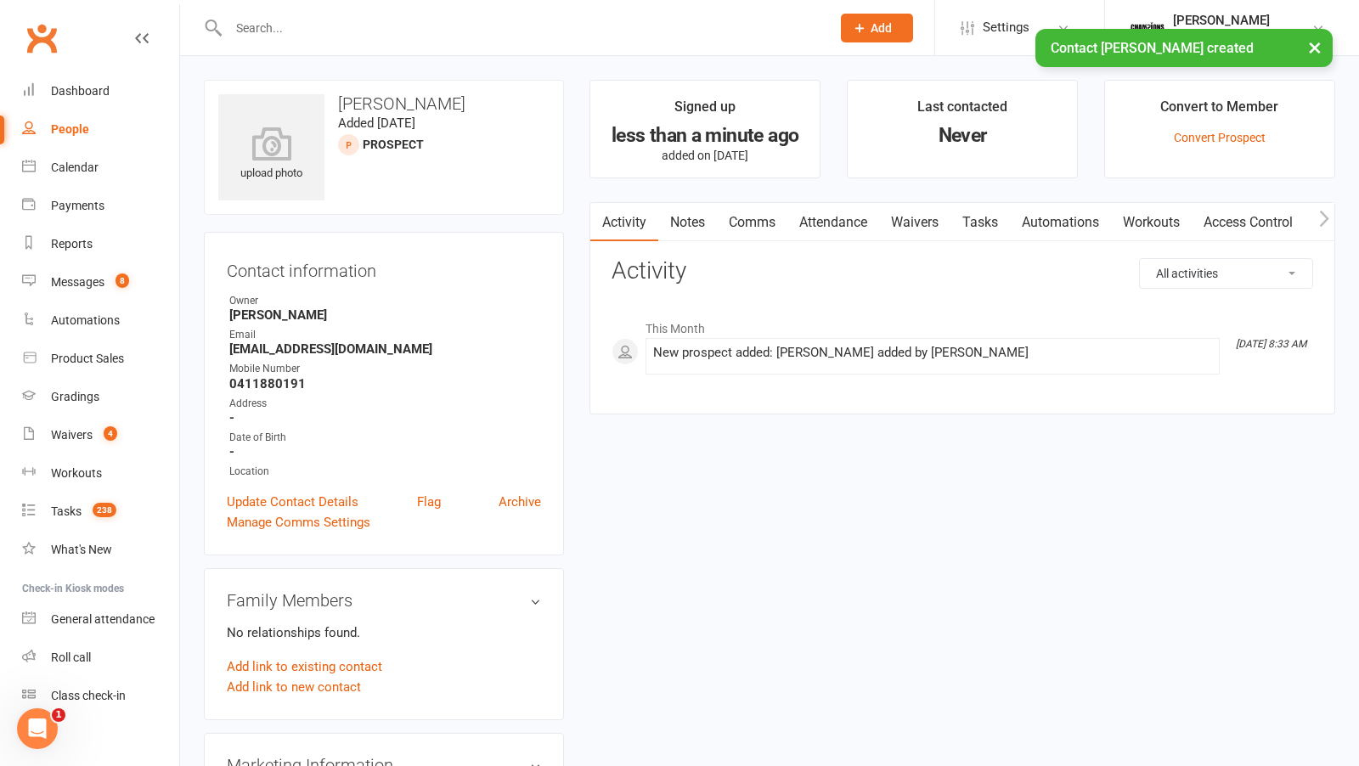
click at [915, 225] on link "Waivers" at bounding box center [914, 222] width 71 height 39
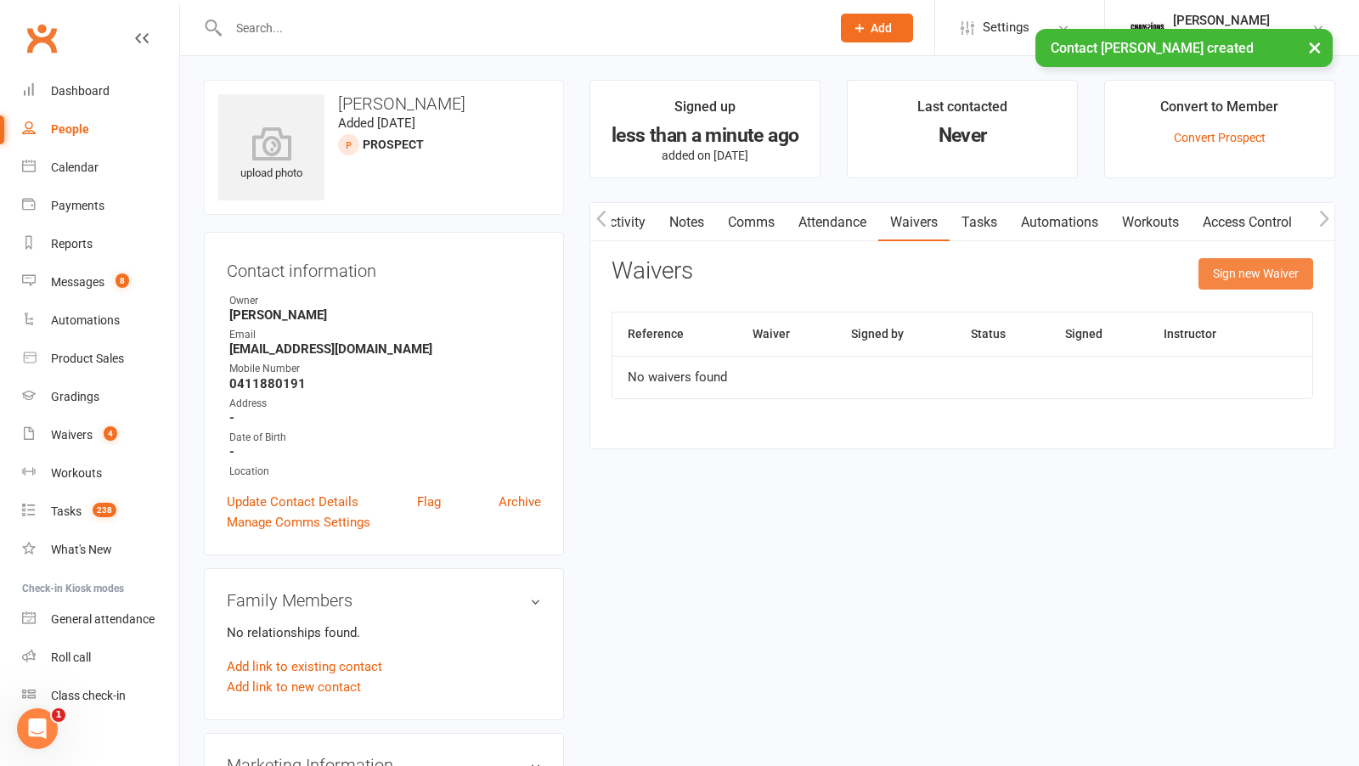
click at [1274, 267] on button "Sign new Waiver" at bounding box center [1255, 273] width 115 height 31
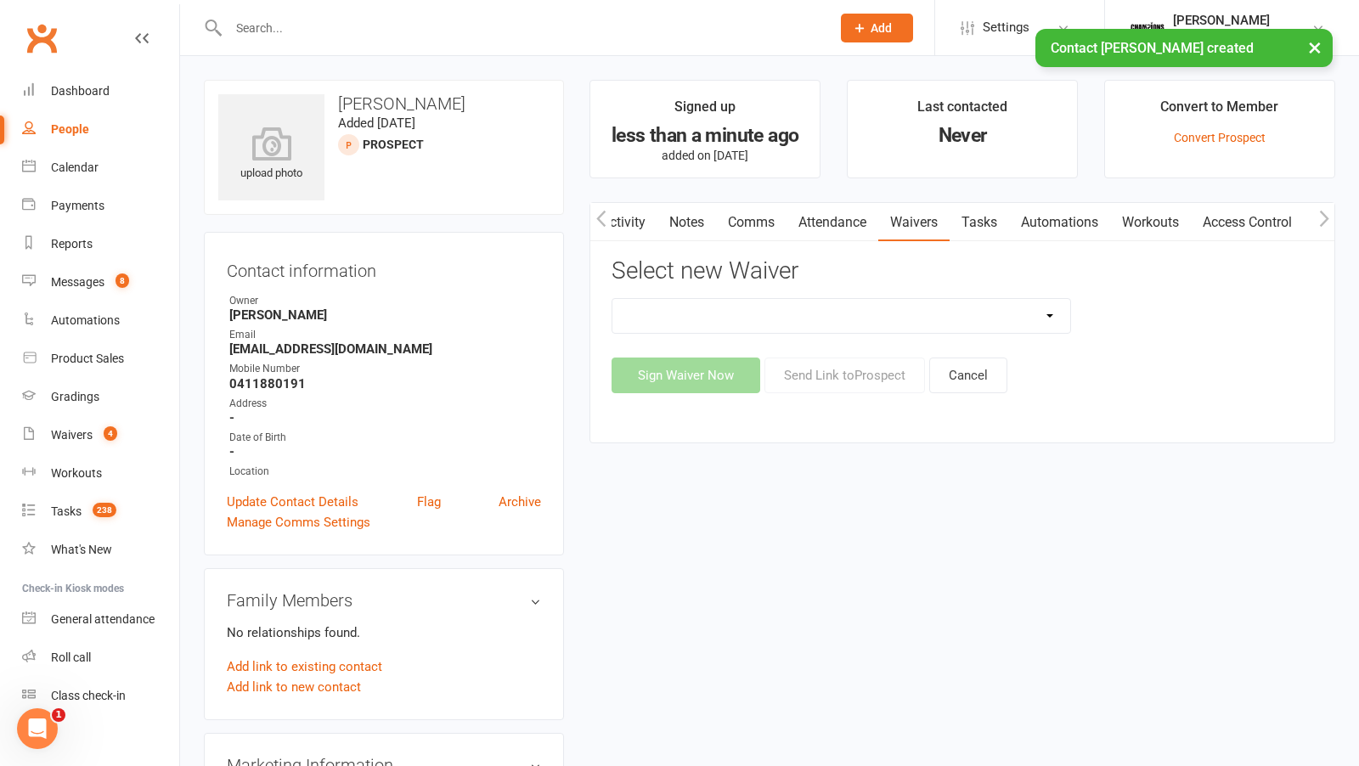
click at [1049, 317] on select "Casual Waiver - First Timers Casual Waiver (STAFF ONLY) Champions Gym Cancellat…" at bounding box center [841, 316] width 458 height 34
select select "8209"
click at [810, 368] on button "Send Link to Prospect" at bounding box center [844, 376] width 161 height 36
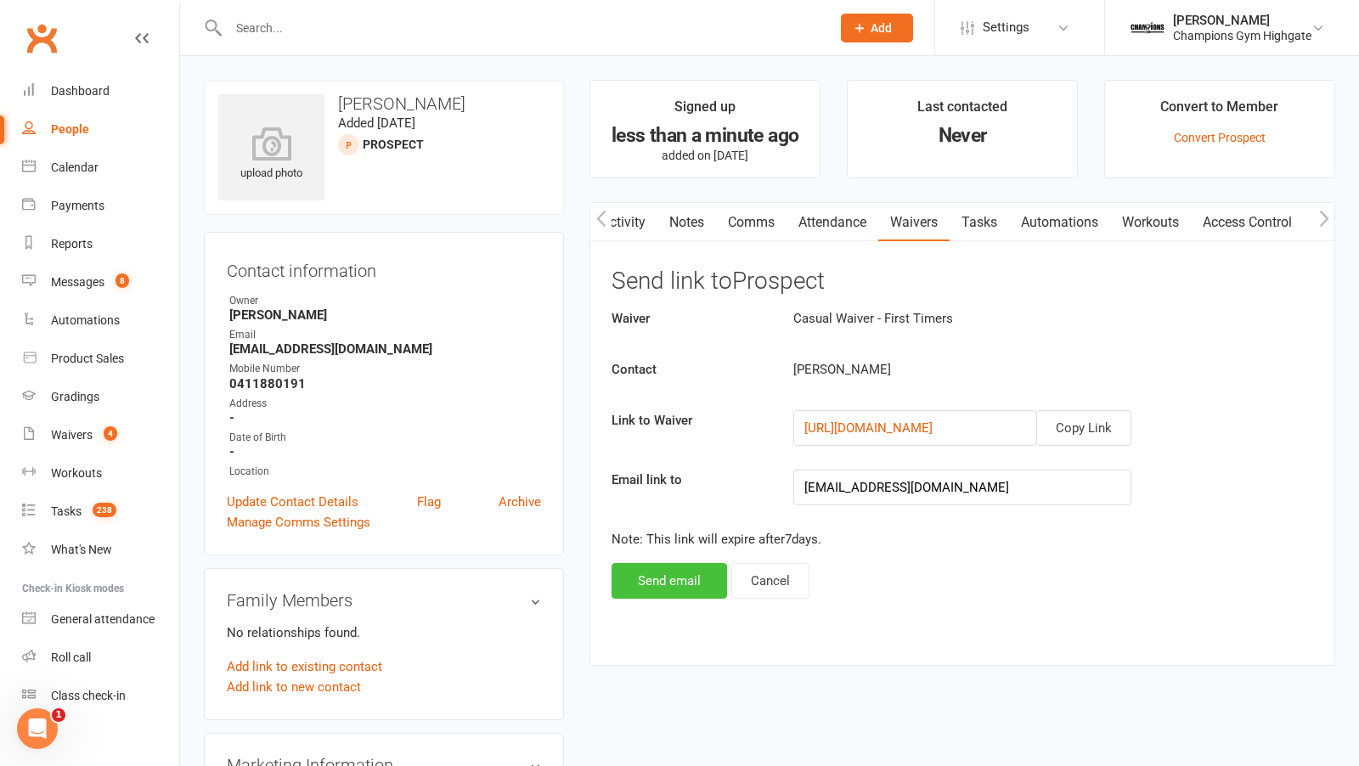
click at [670, 567] on button "Send email" at bounding box center [668, 581] width 115 height 36
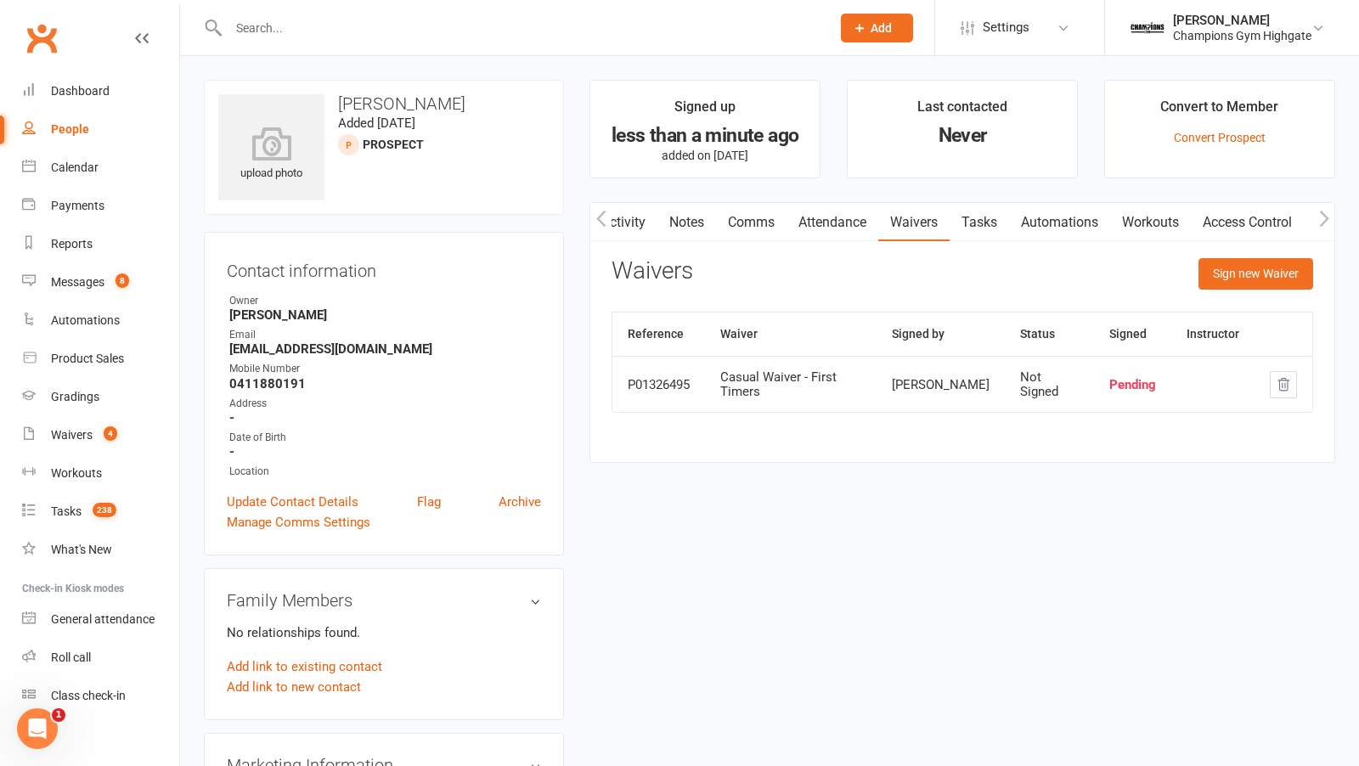
click at [848, 230] on link "Attendance" at bounding box center [832, 222] width 92 height 39
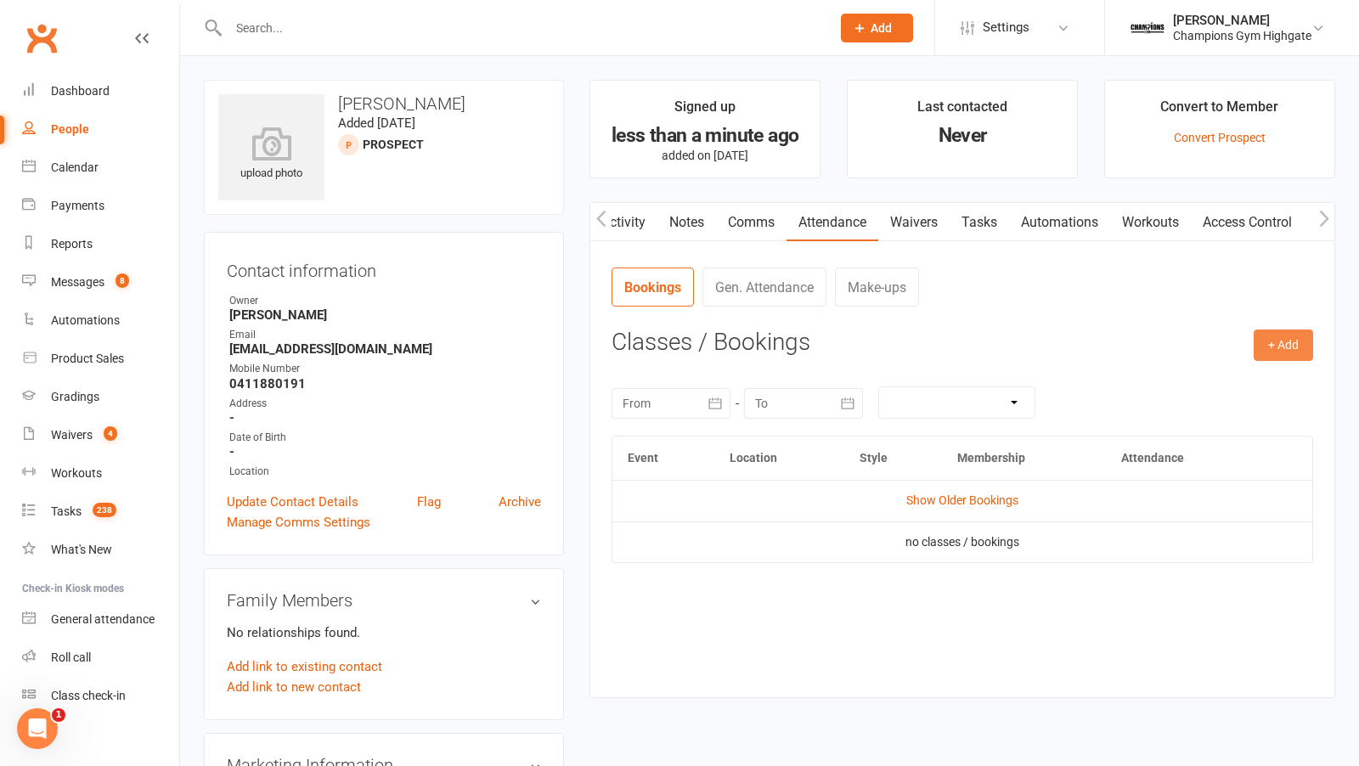
click at [1276, 337] on button "+ Add" at bounding box center [1282, 345] width 59 height 31
click at [1226, 378] on link "Book Event" at bounding box center [1228, 384] width 168 height 34
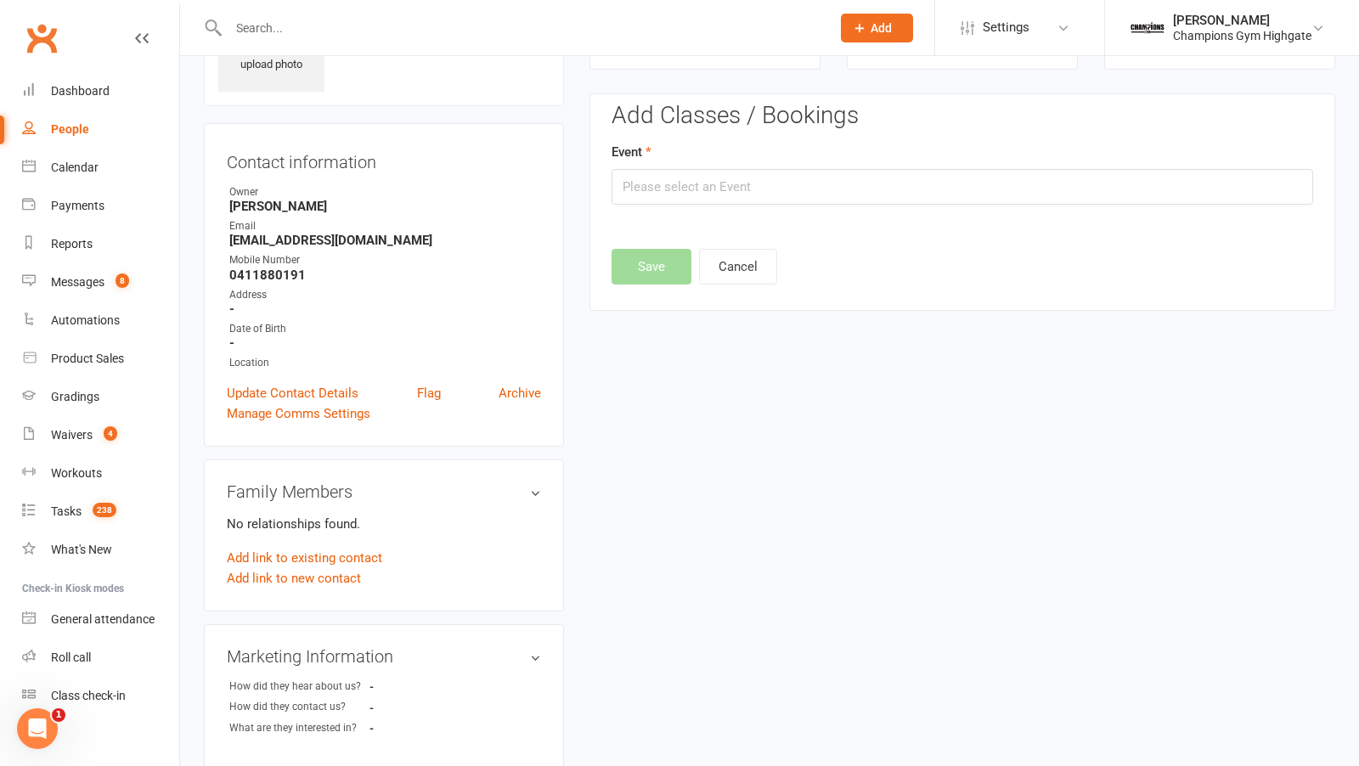
scroll to position [115, 0]
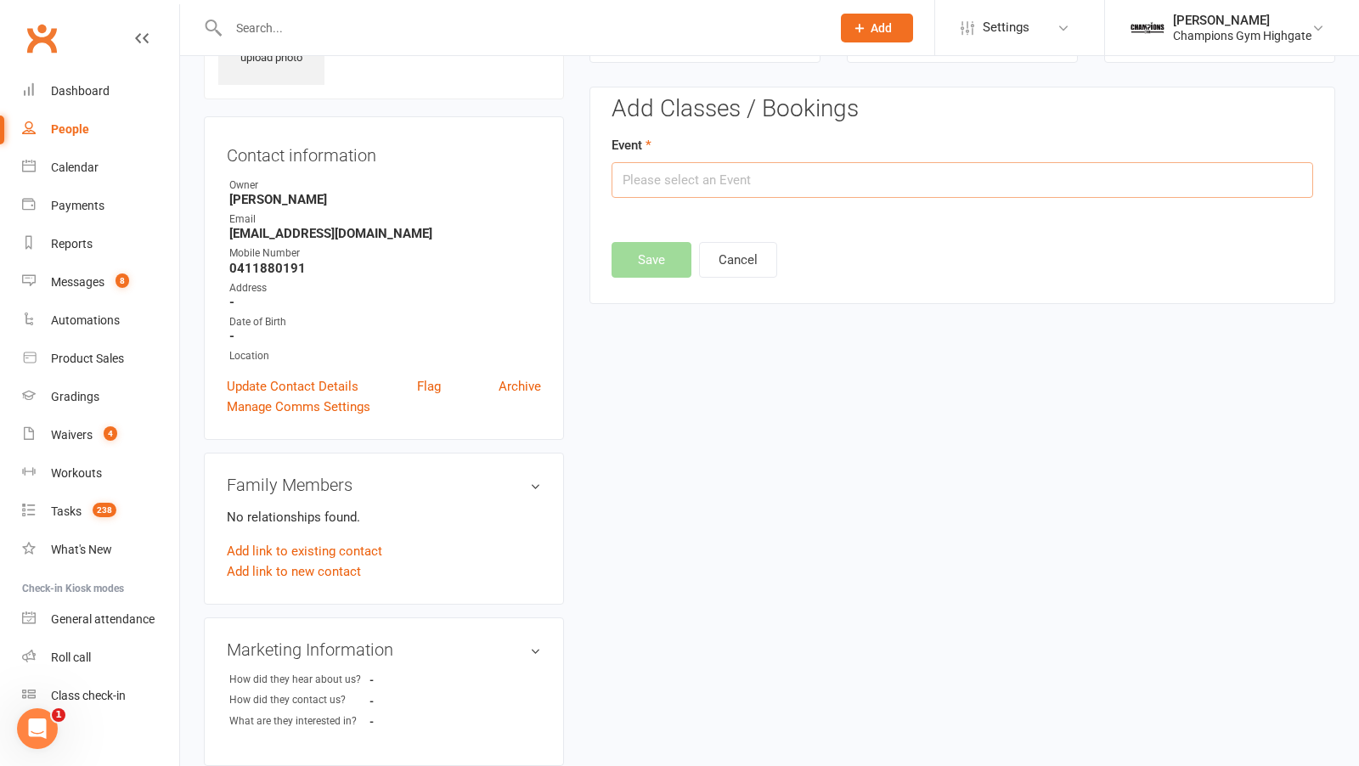
click at [750, 171] on input "text" at bounding box center [961, 180] width 701 height 36
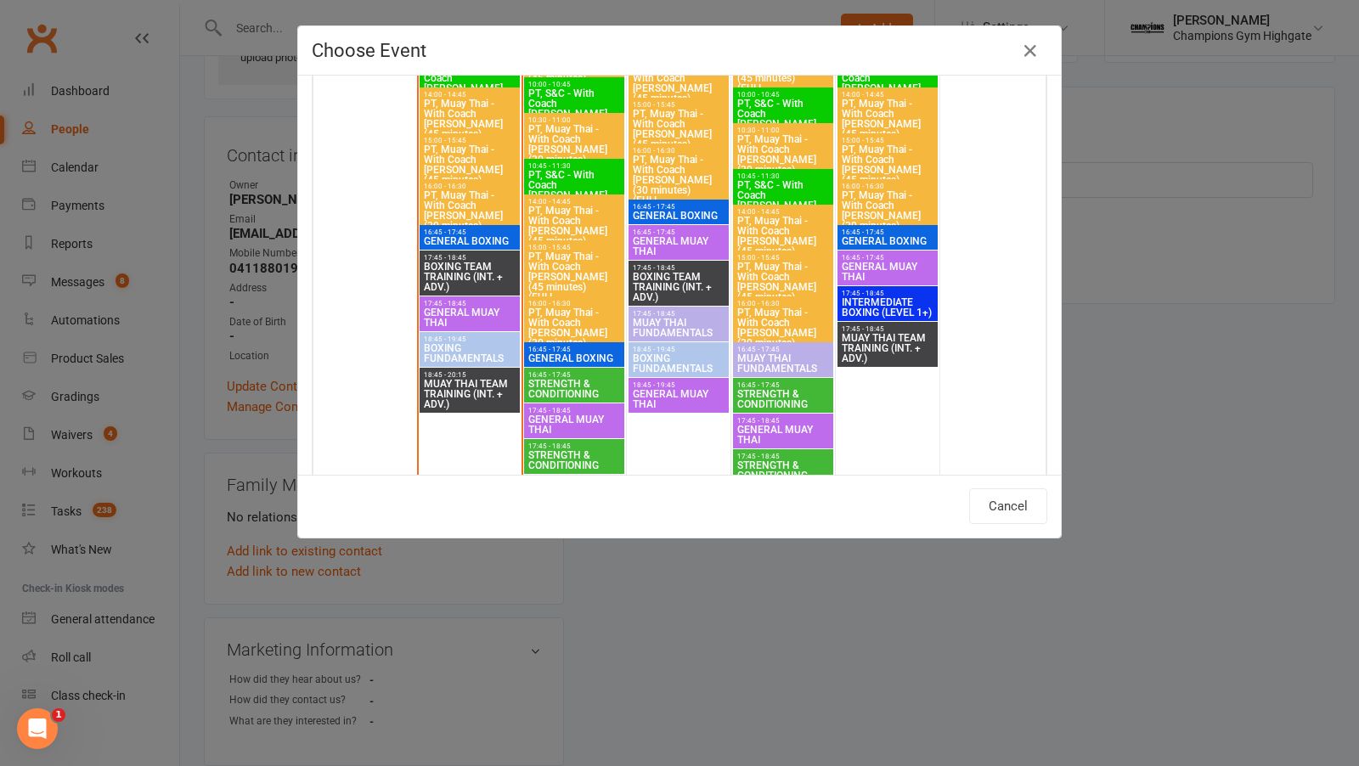
scroll to position [2484, 0]
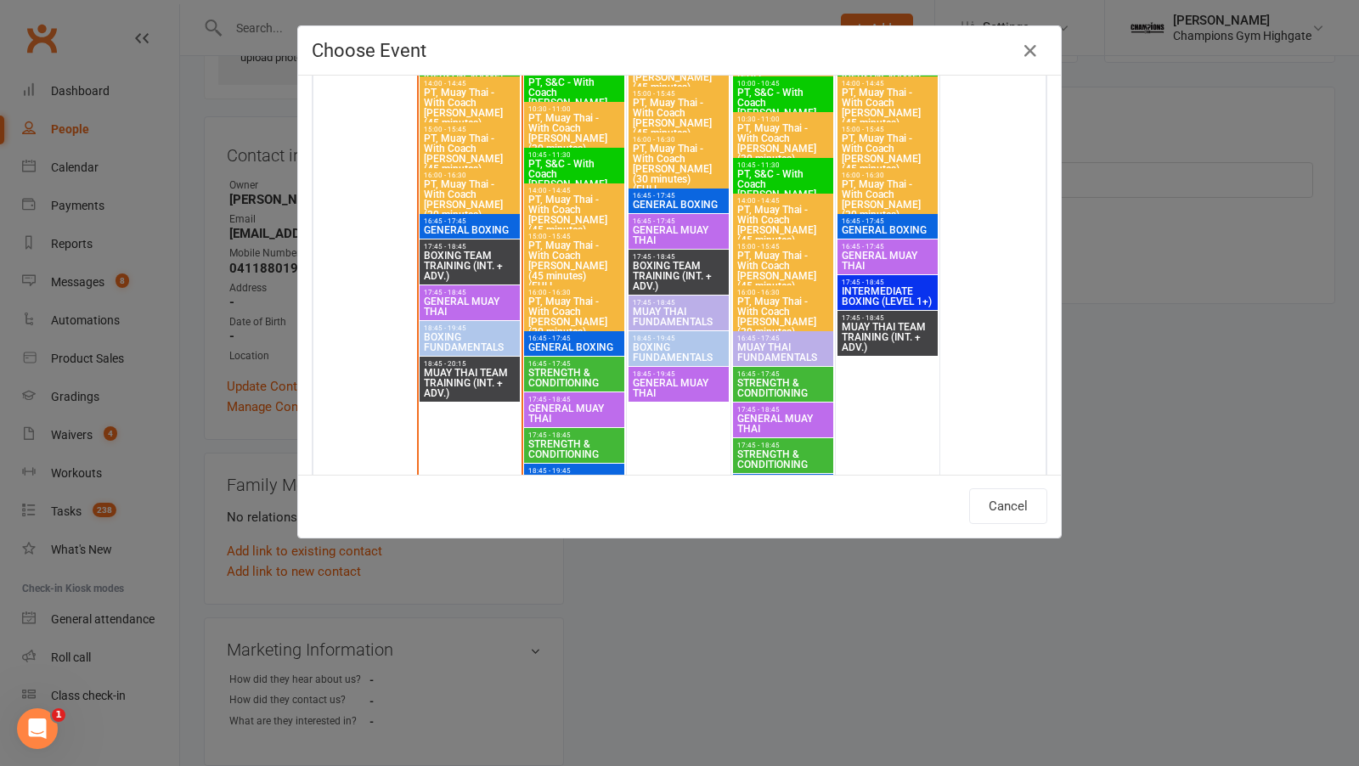
click at [461, 301] on span "GENERAL MUAY THAI" at bounding box center [469, 306] width 93 height 20
type input "GENERAL MUAY THAI - Aug 11, 2025 5:45:00 PM"
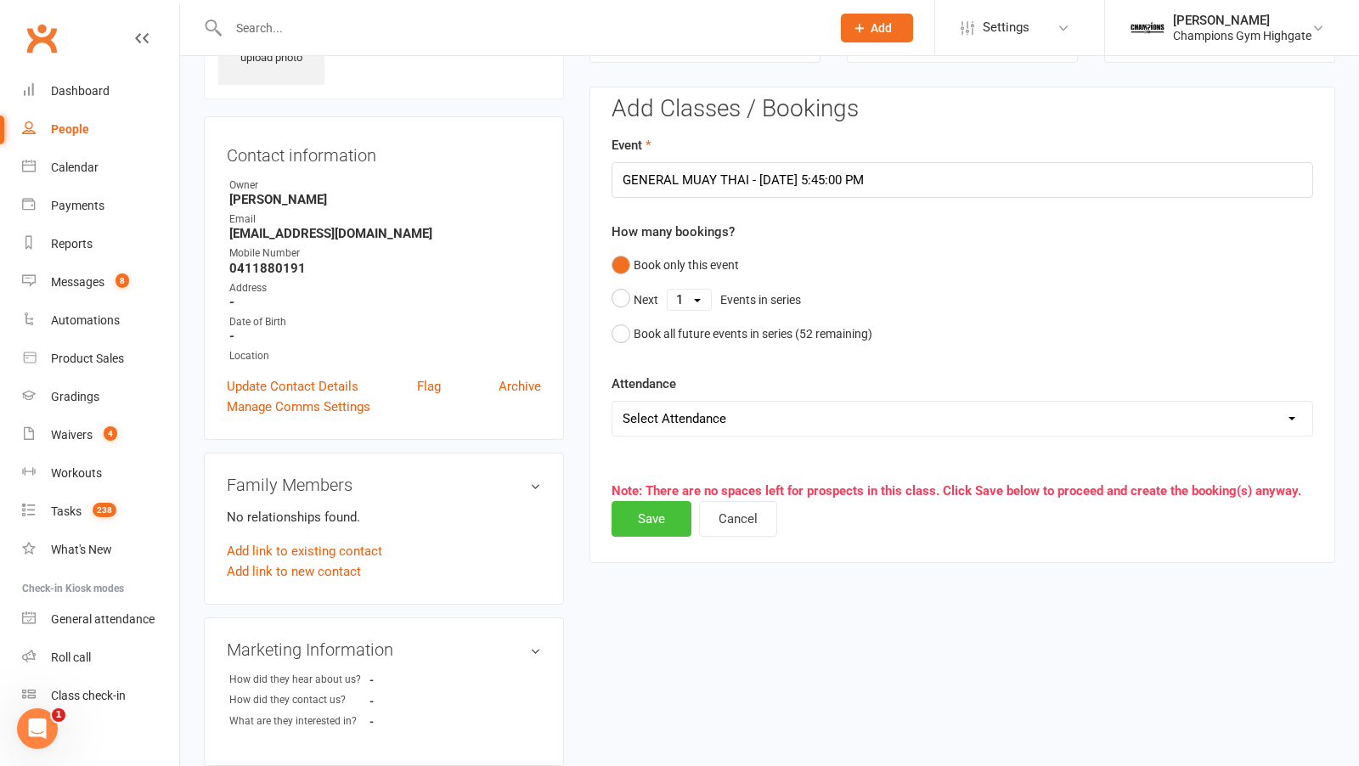
click at [639, 519] on button "Save" at bounding box center [651, 519] width 80 height 36
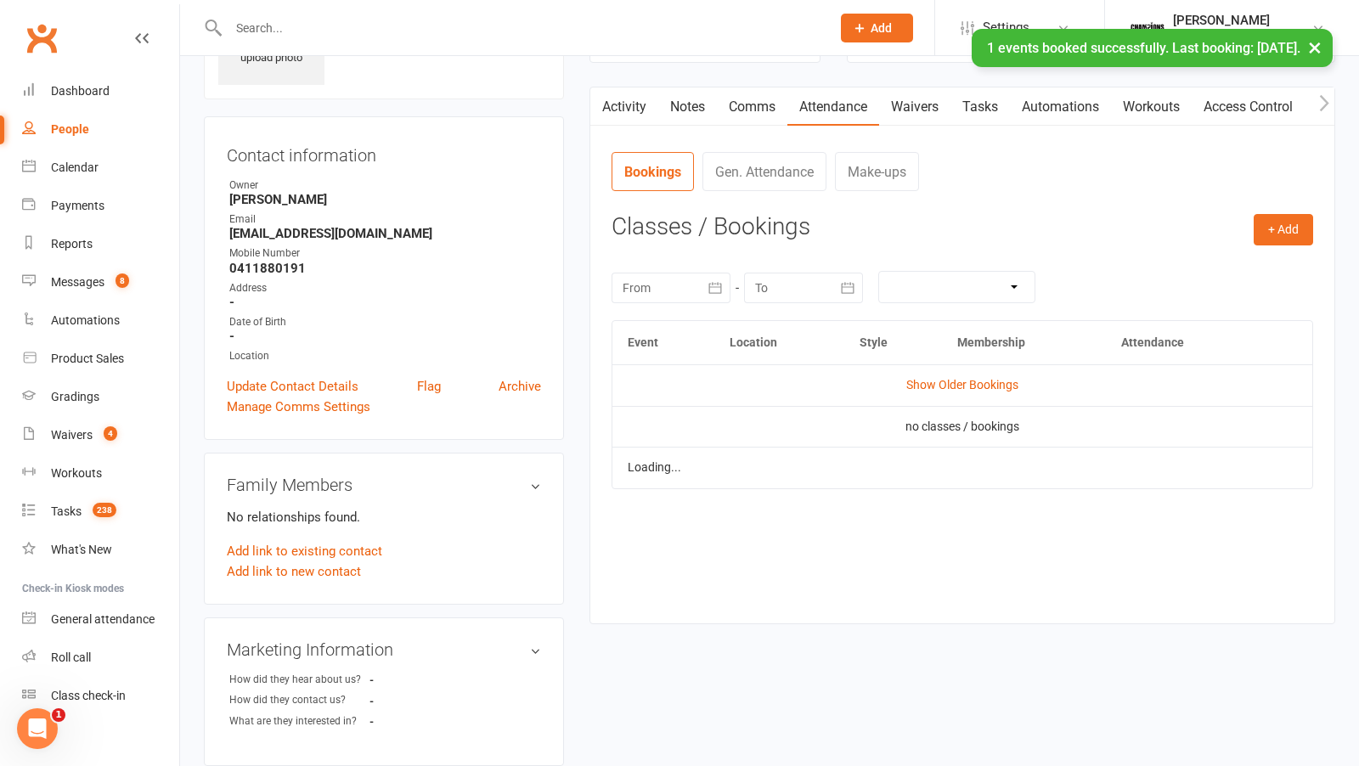
scroll to position [0, 0]
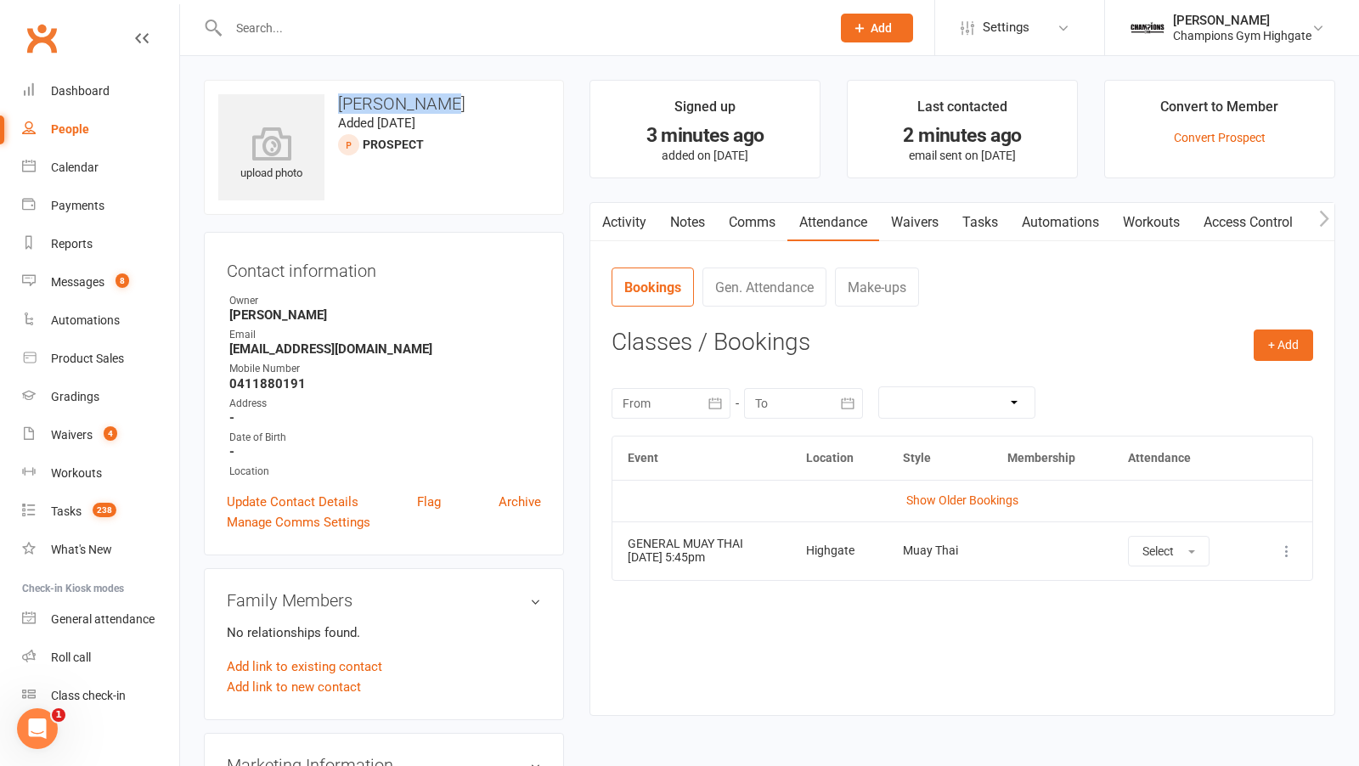
drag, startPoint x: 449, startPoint y: 99, endPoint x: 341, endPoint y: 99, distance: 107.9
click at [341, 100] on h3 "[PERSON_NAME]" at bounding box center [383, 103] width 331 height 19
copy h3 "[PERSON_NAME]"
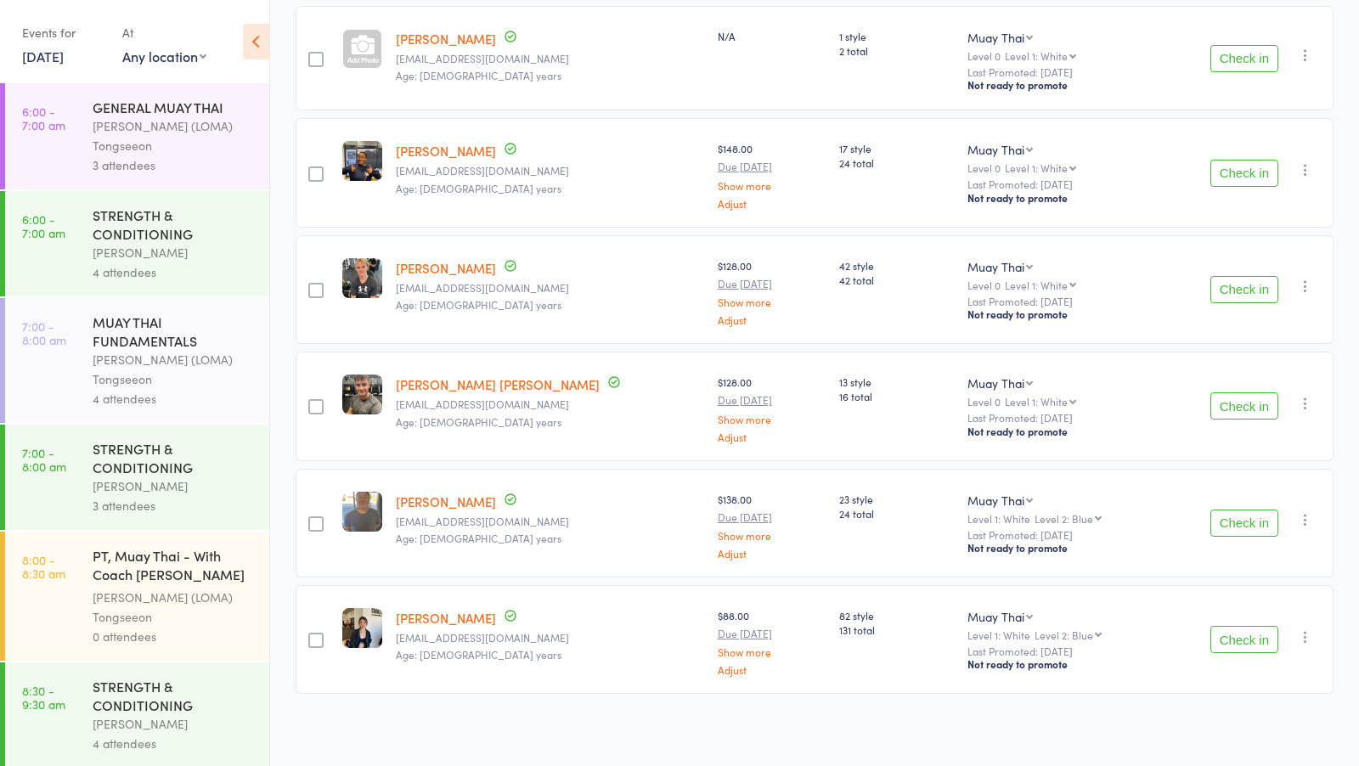
click at [166, 137] on div "[PERSON_NAME] (LOMA) Tongseeon" at bounding box center [174, 135] width 162 height 39
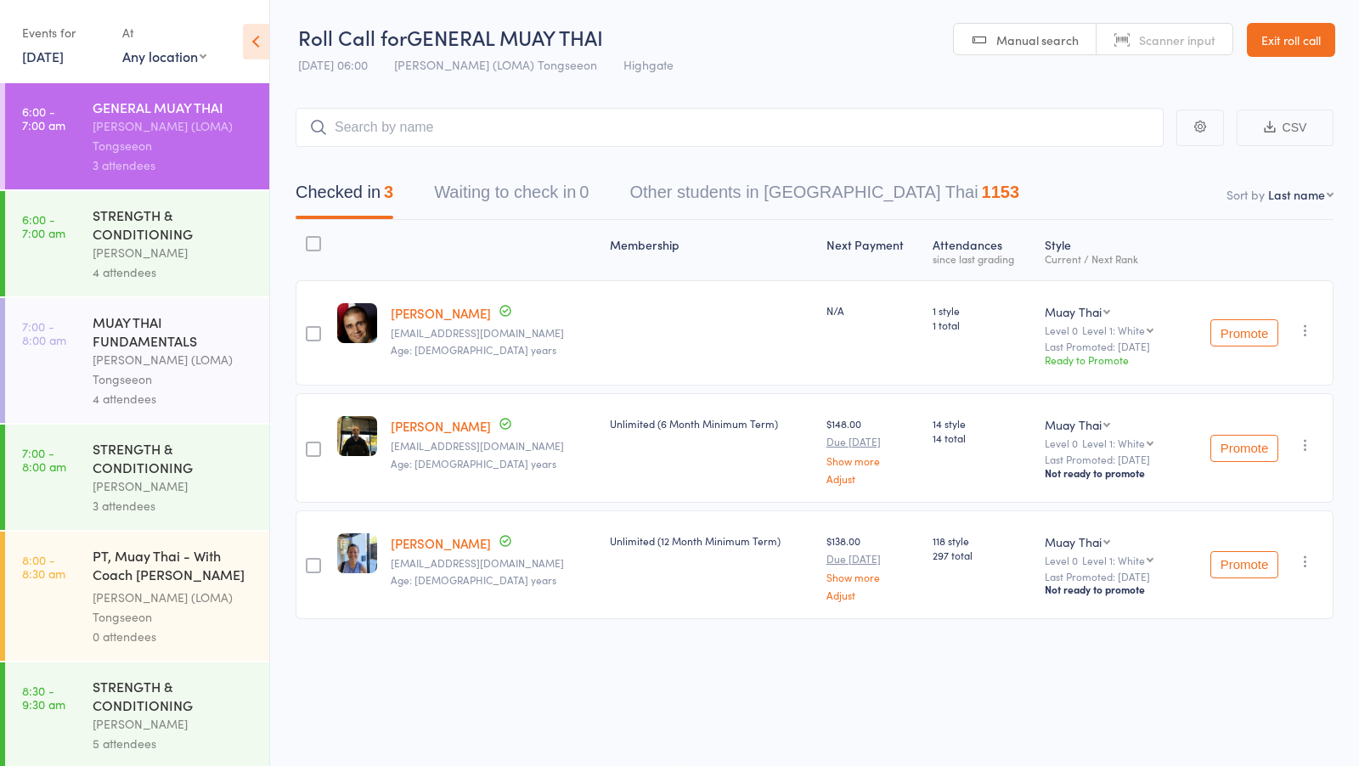
click at [192, 244] on div "STRENGTH & CONDITIONING Vincenzo Marroni 4 attendees" at bounding box center [181, 243] width 177 height 105
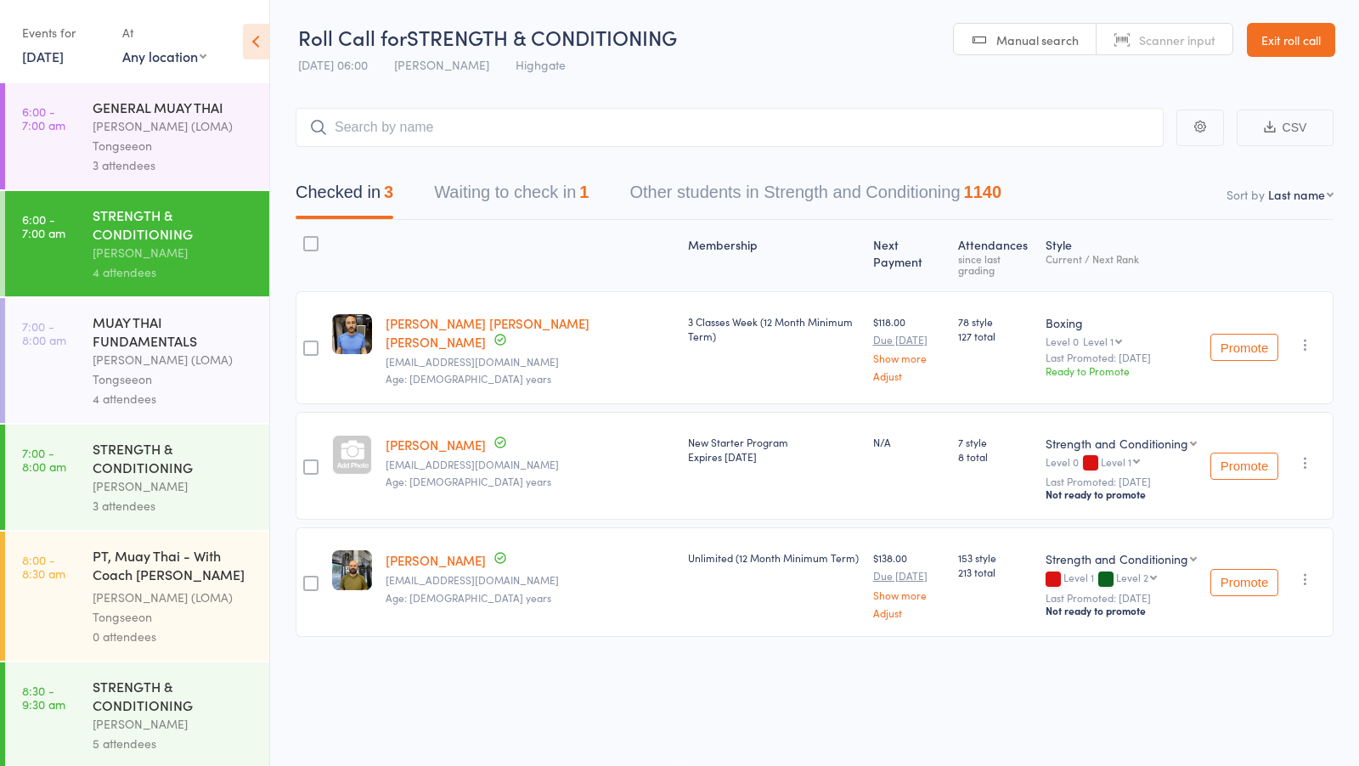
click at [518, 183] on button "Waiting to check in 1" at bounding box center [511, 196] width 155 height 45
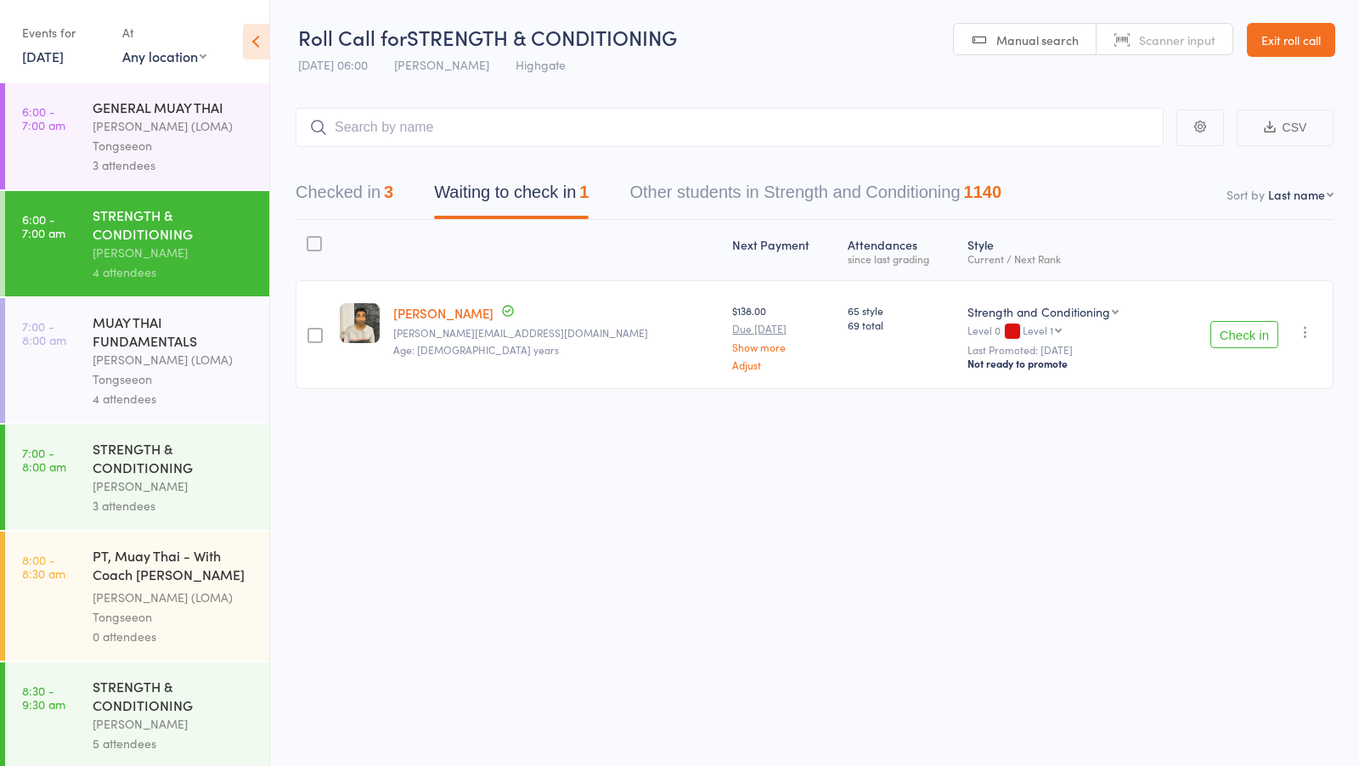
click at [1308, 319] on div "Check in Check in Promote Send message Add Note Add Task Add Flag Remove Mark a…" at bounding box center [1251, 334] width 165 height 109
click at [1308, 335] on icon "button" at bounding box center [1305, 332] width 17 height 17
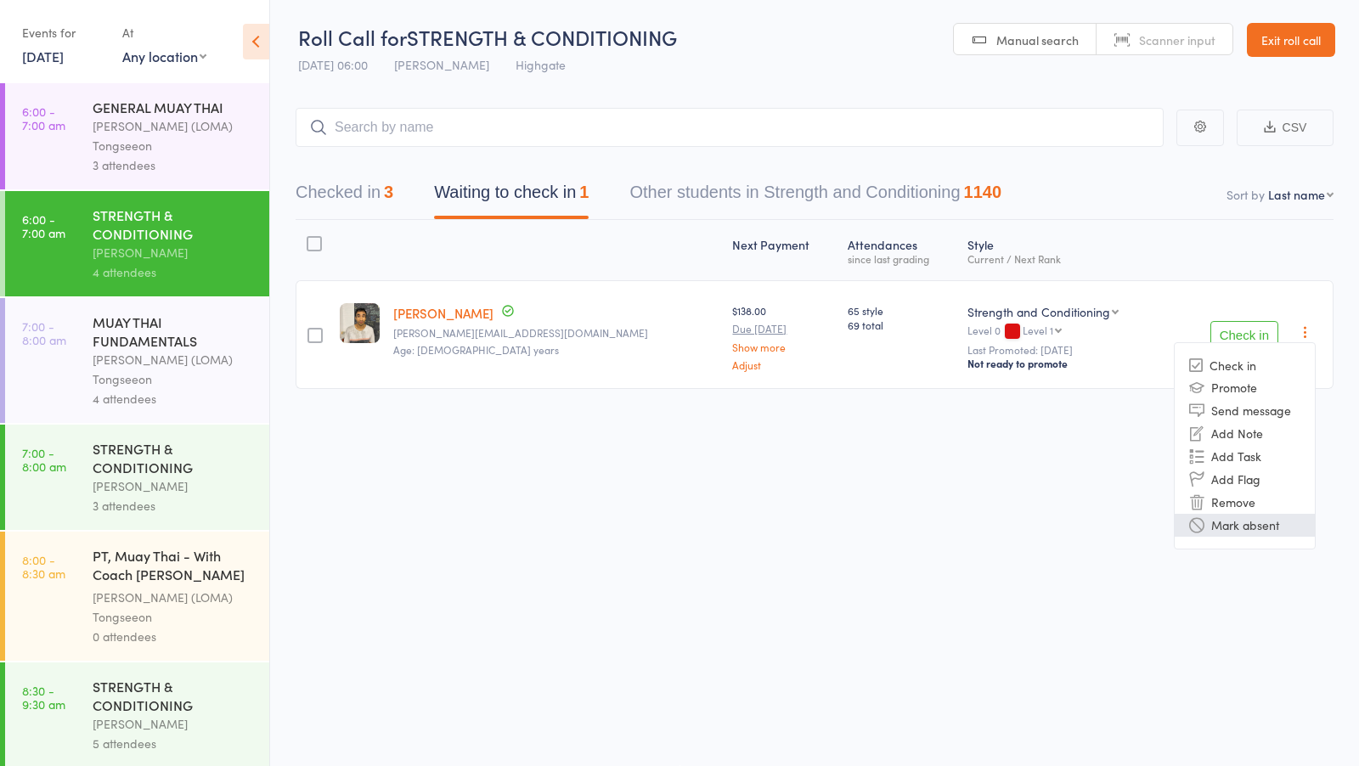
click at [1244, 523] on li "Mark absent" at bounding box center [1244, 525] width 140 height 23
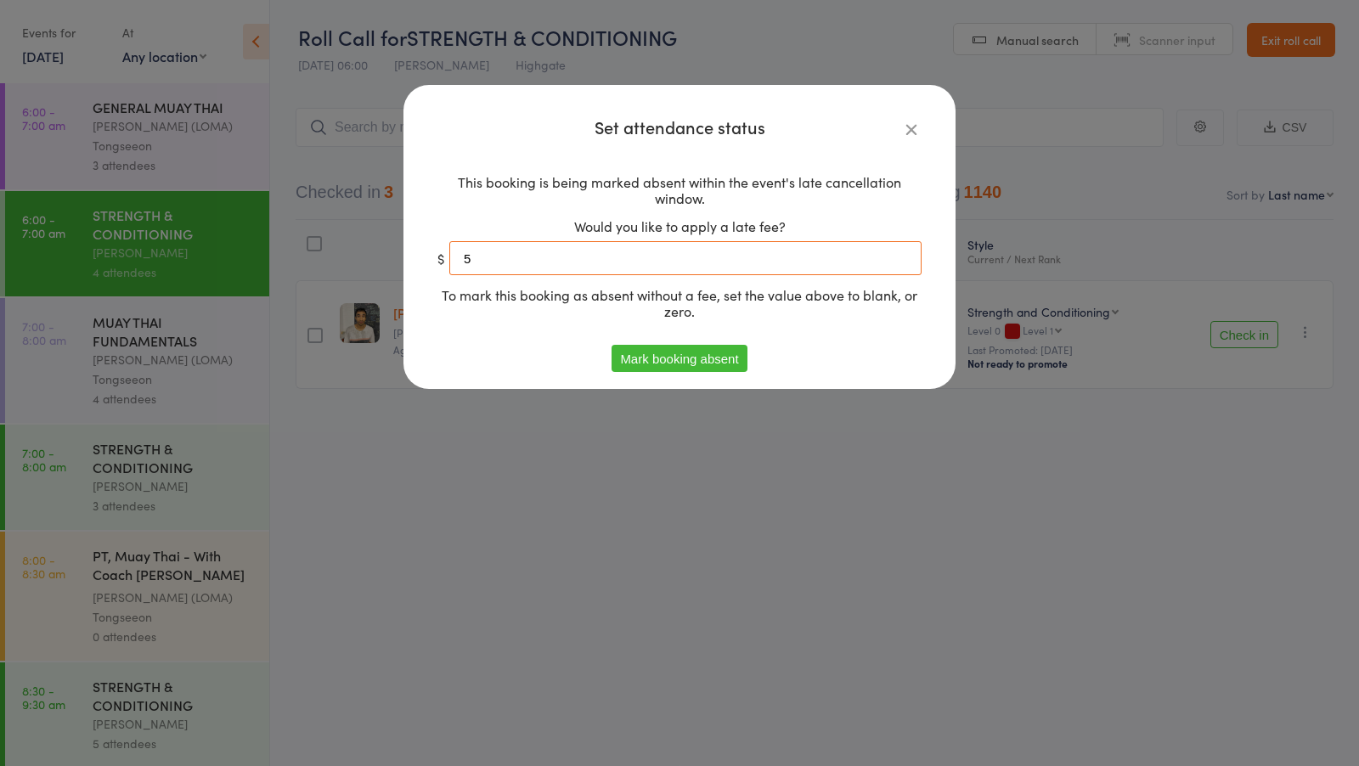
click at [656, 260] on input "5" at bounding box center [685, 258] width 472 height 34
type input "0"
click at [679, 355] on button "Mark booking absent" at bounding box center [678, 358] width 135 height 27
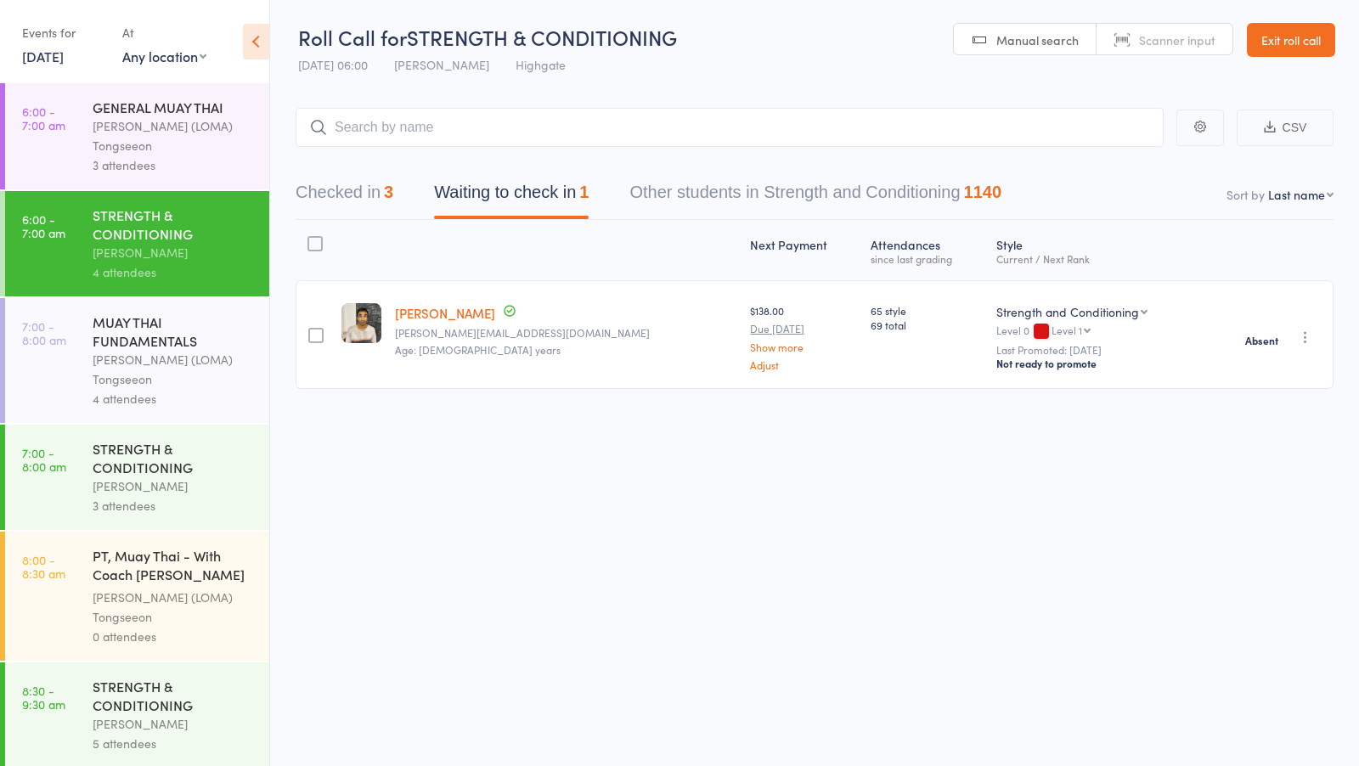
click at [211, 358] on div "Ronnarong (LOMA) Tongseeon" at bounding box center [174, 369] width 162 height 39
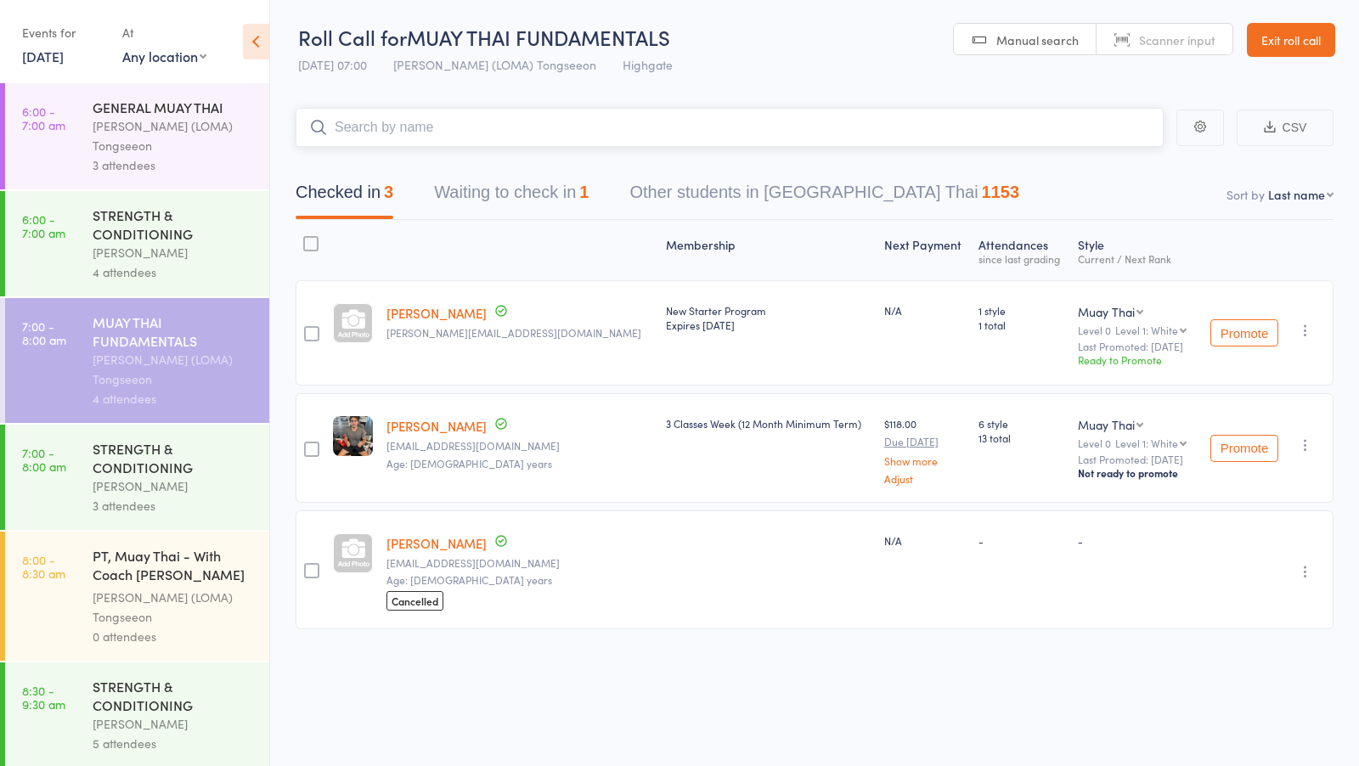
click at [527, 194] on button "Waiting to check in 1" at bounding box center [511, 196] width 155 height 45
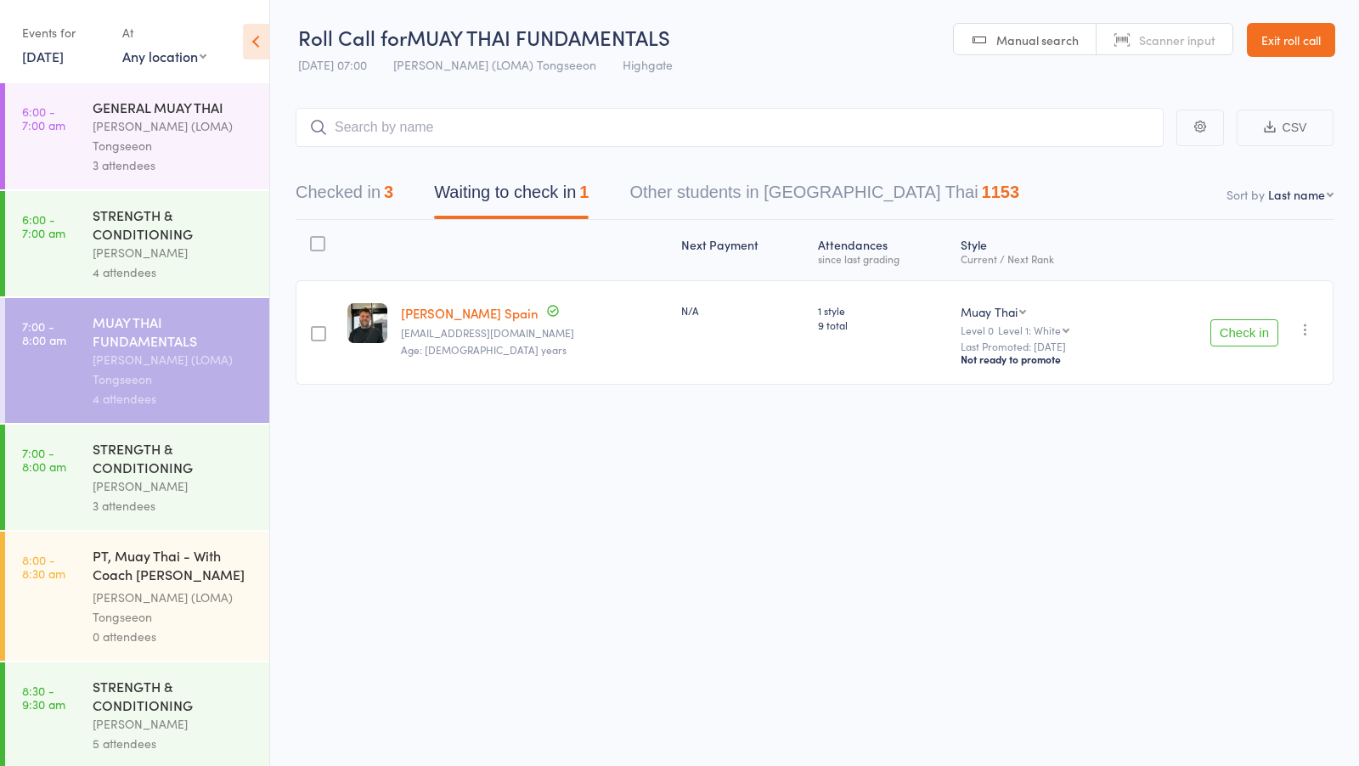
click at [1310, 324] on icon "button" at bounding box center [1305, 329] width 17 height 17
click at [1233, 516] on li "Mark absent" at bounding box center [1244, 522] width 140 height 23
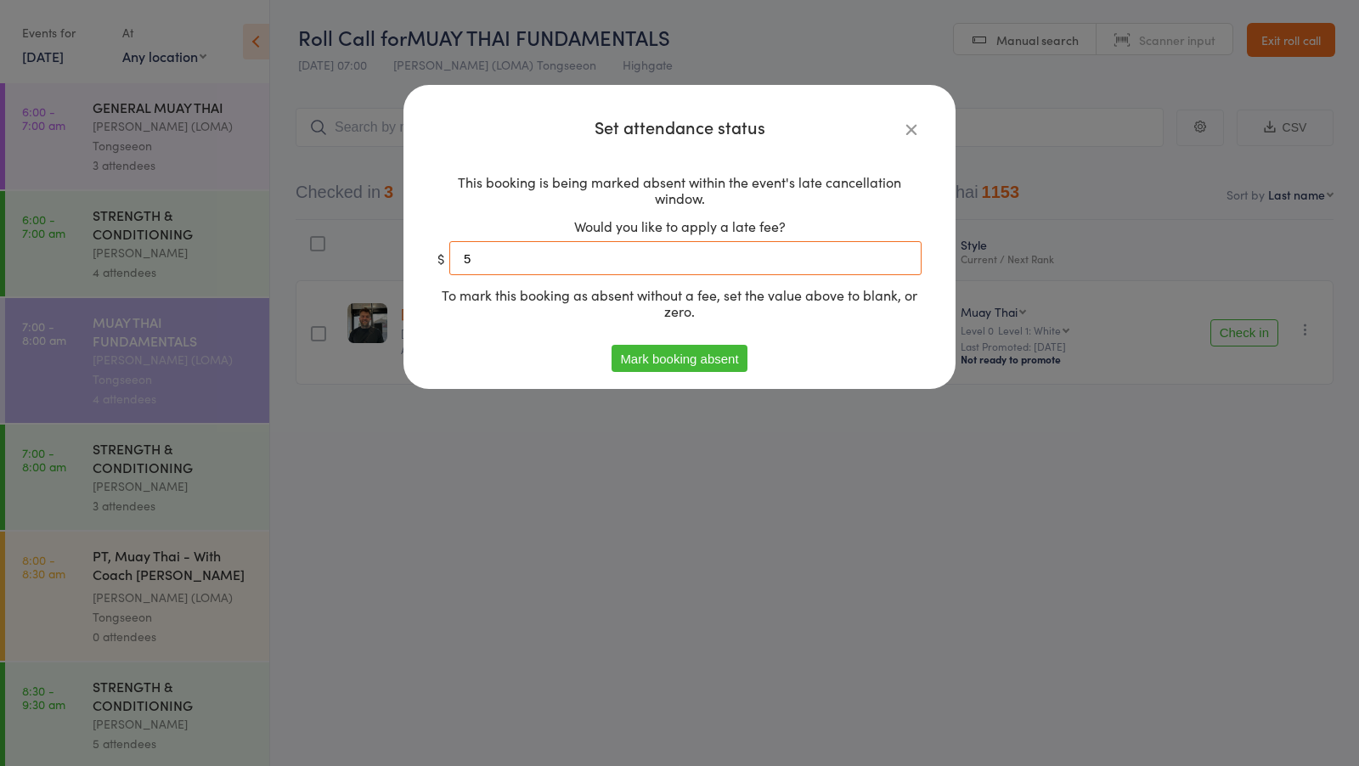
click at [660, 253] on input "5" at bounding box center [685, 258] width 472 height 34
type input "0"
click at [717, 352] on button "Mark booking absent" at bounding box center [678, 358] width 135 height 27
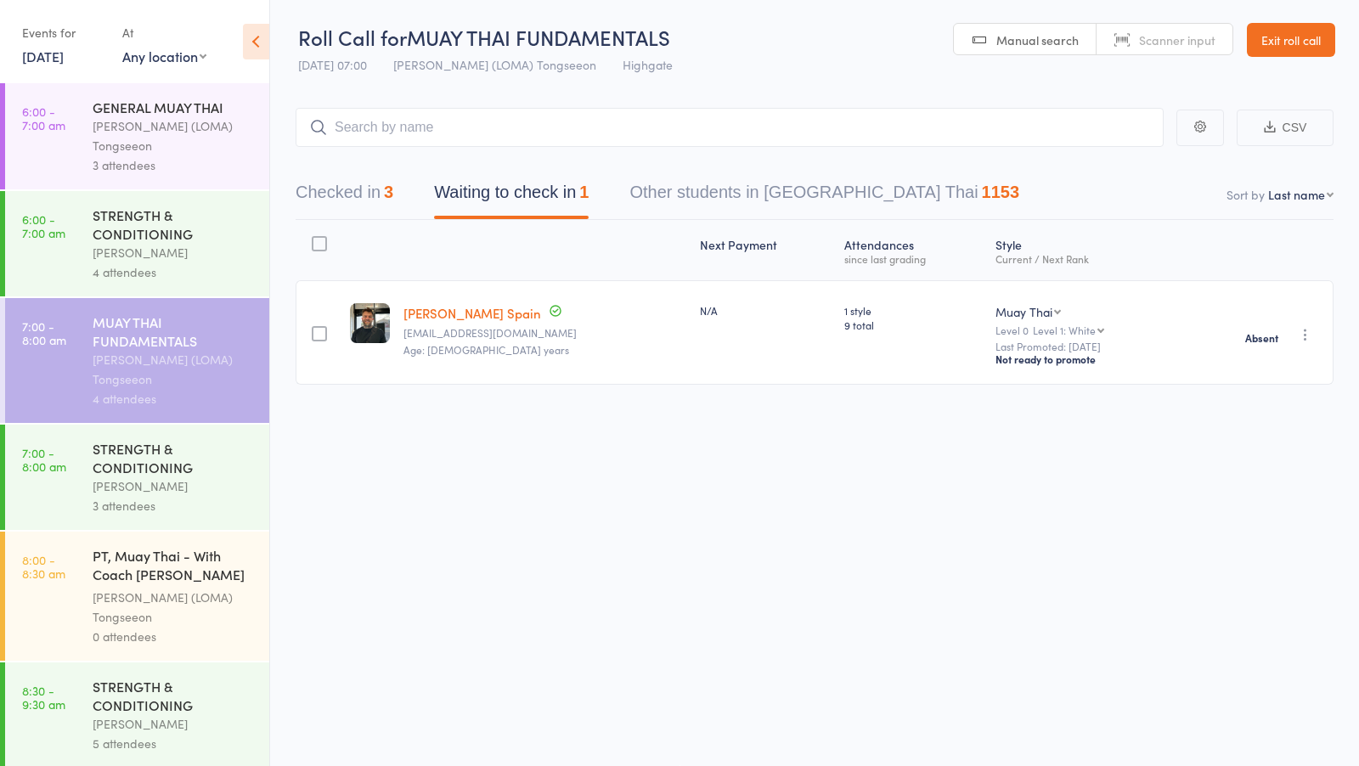
click at [167, 459] on div "STRENGTH & CONDITIONING" at bounding box center [174, 457] width 162 height 37
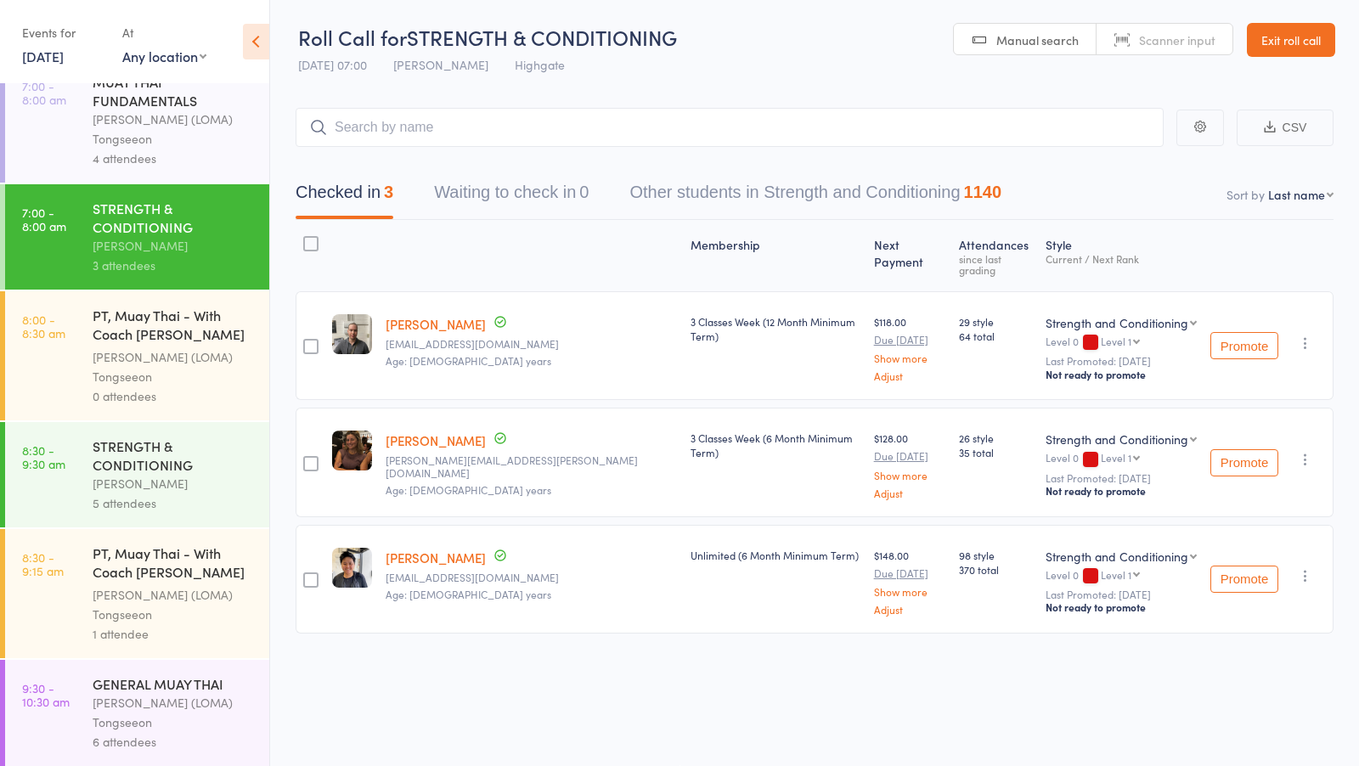
scroll to position [246, 0]
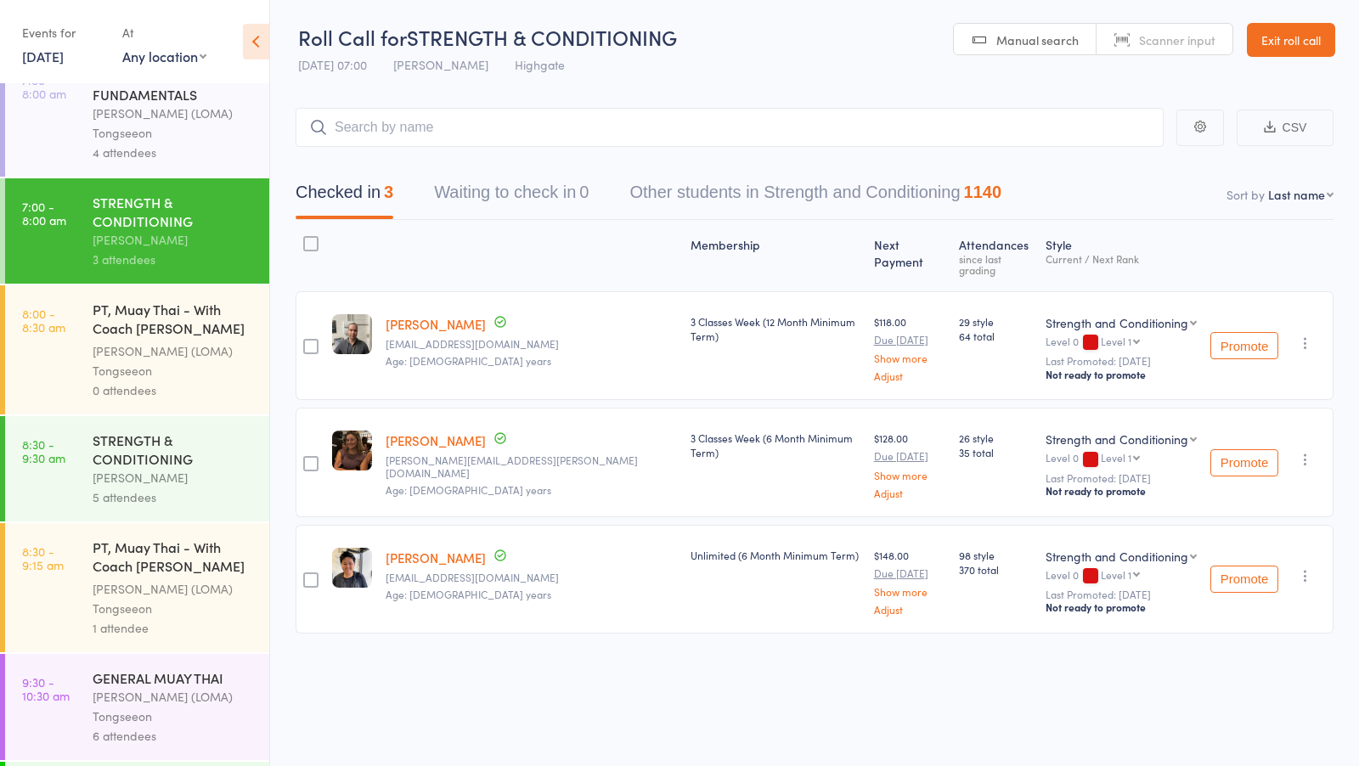
click at [183, 500] on div "5 attendees" at bounding box center [174, 497] width 162 height 20
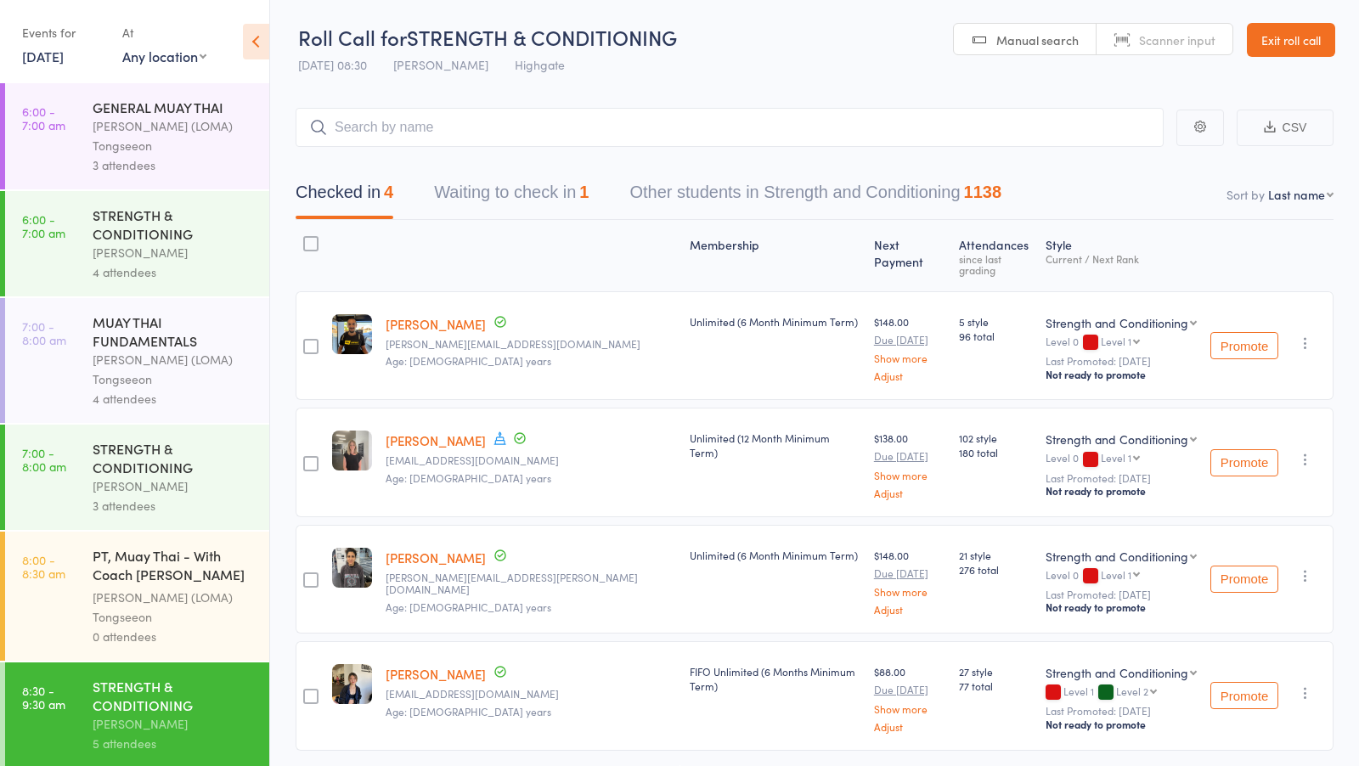
click at [544, 193] on button "Waiting to check in 1" at bounding box center [511, 196] width 155 height 45
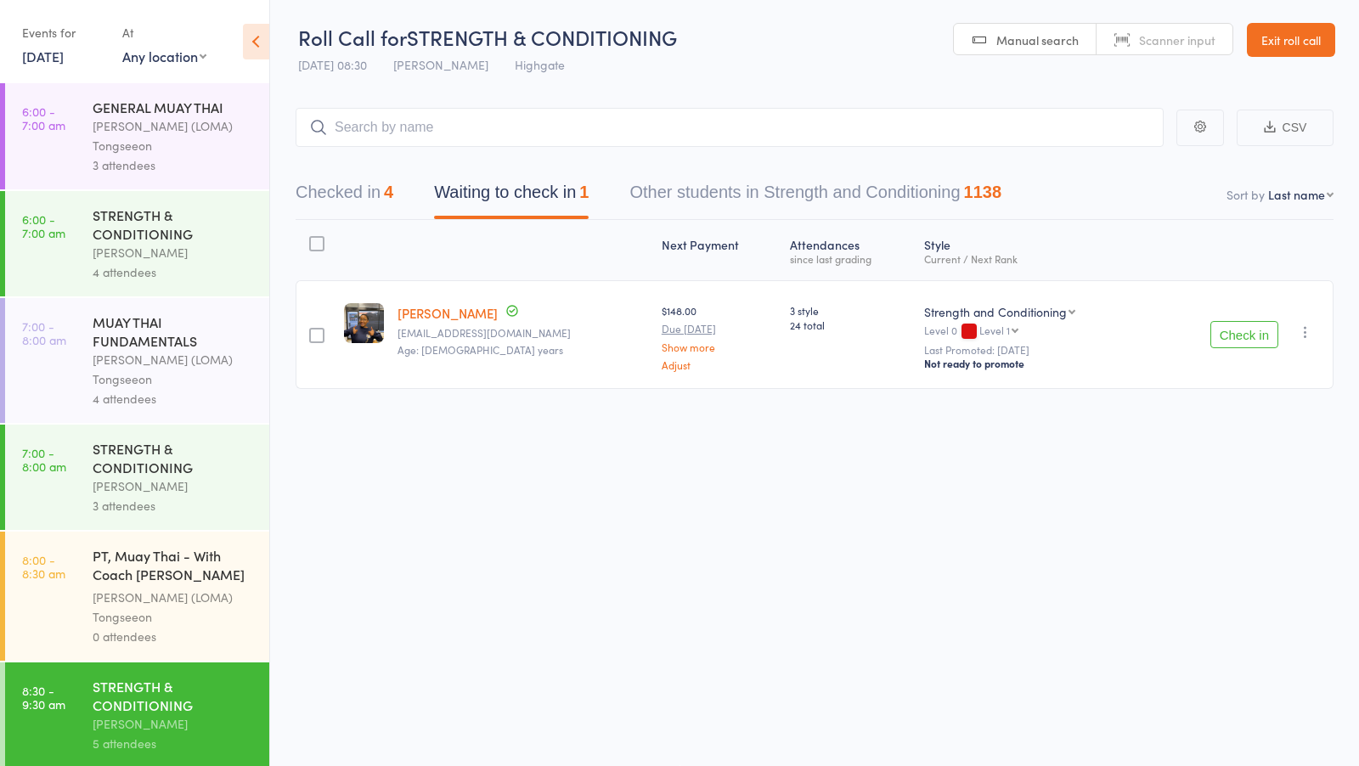
click at [1309, 336] on icon "button" at bounding box center [1305, 332] width 17 height 17
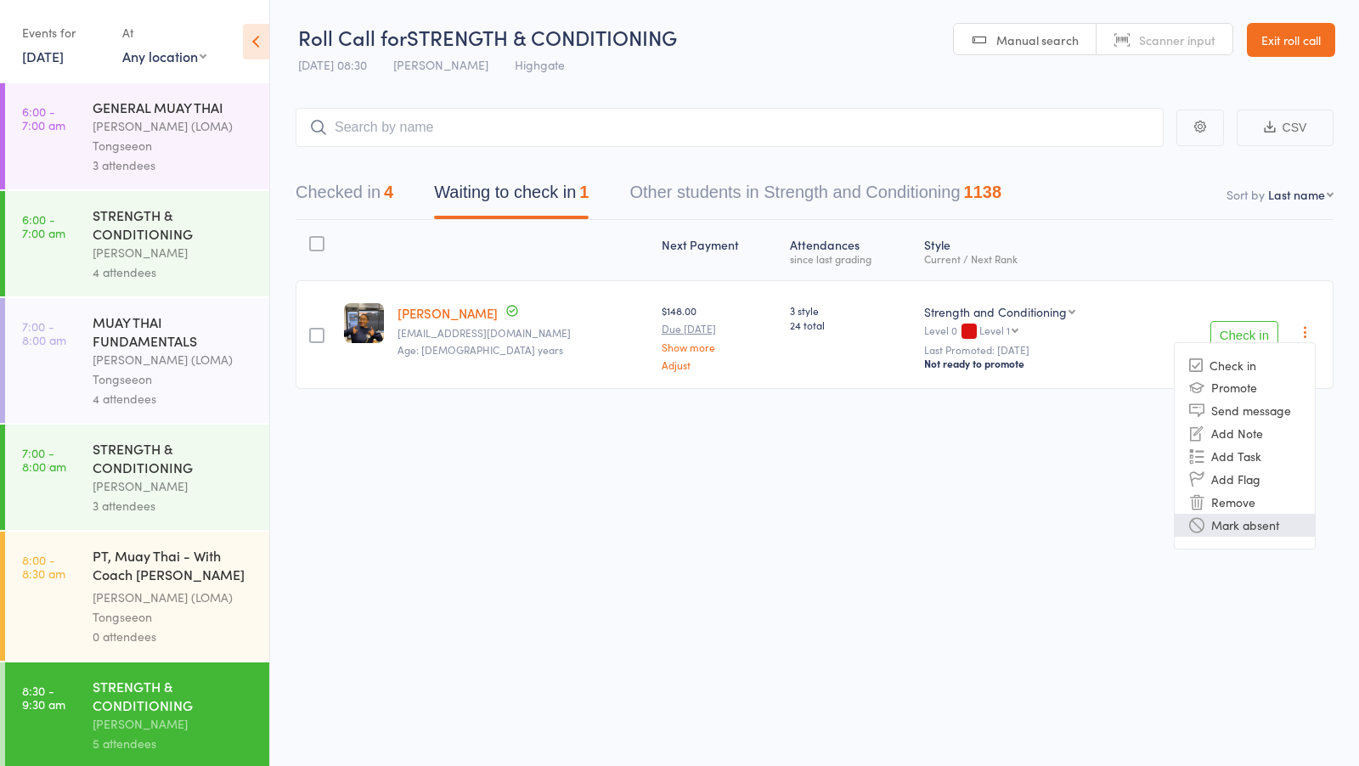
click at [1256, 518] on li "Mark absent" at bounding box center [1244, 525] width 140 height 23
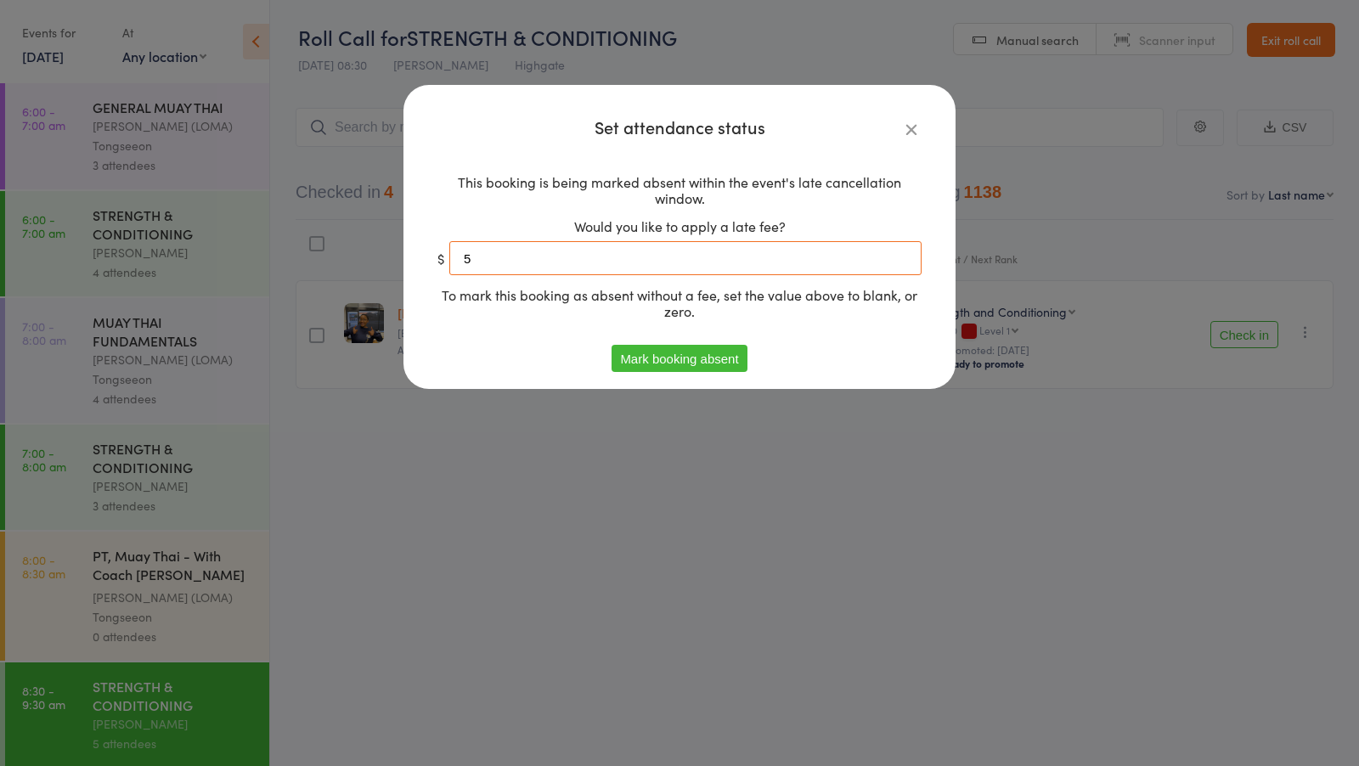
click at [752, 265] on input "5" at bounding box center [685, 258] width 472 height 34
type input "0"
click at [683, 362] on button "Mark booking absent" at bounding box center [678, 358] width 135 height 27
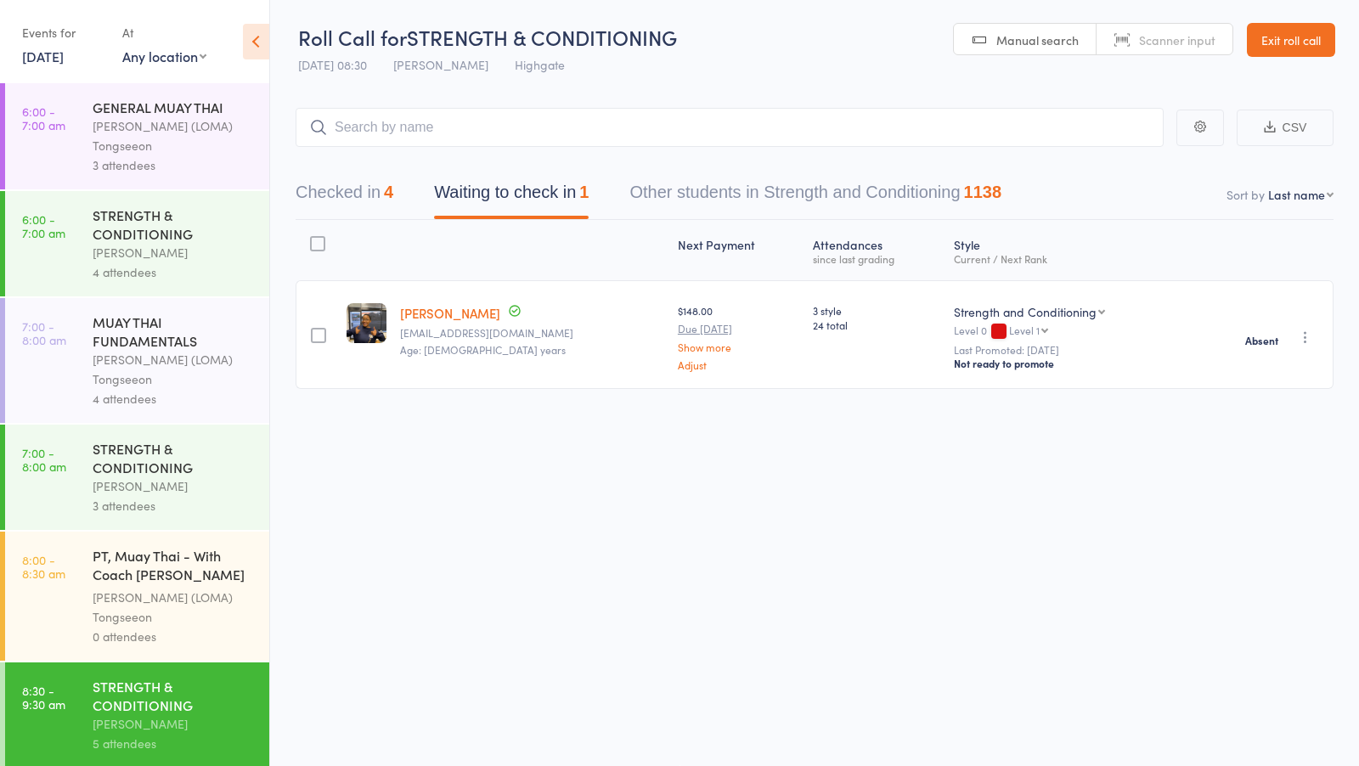
click at [377, 182] on button "Checked in 4" at bounding box center [345, 196] width 98 height 45
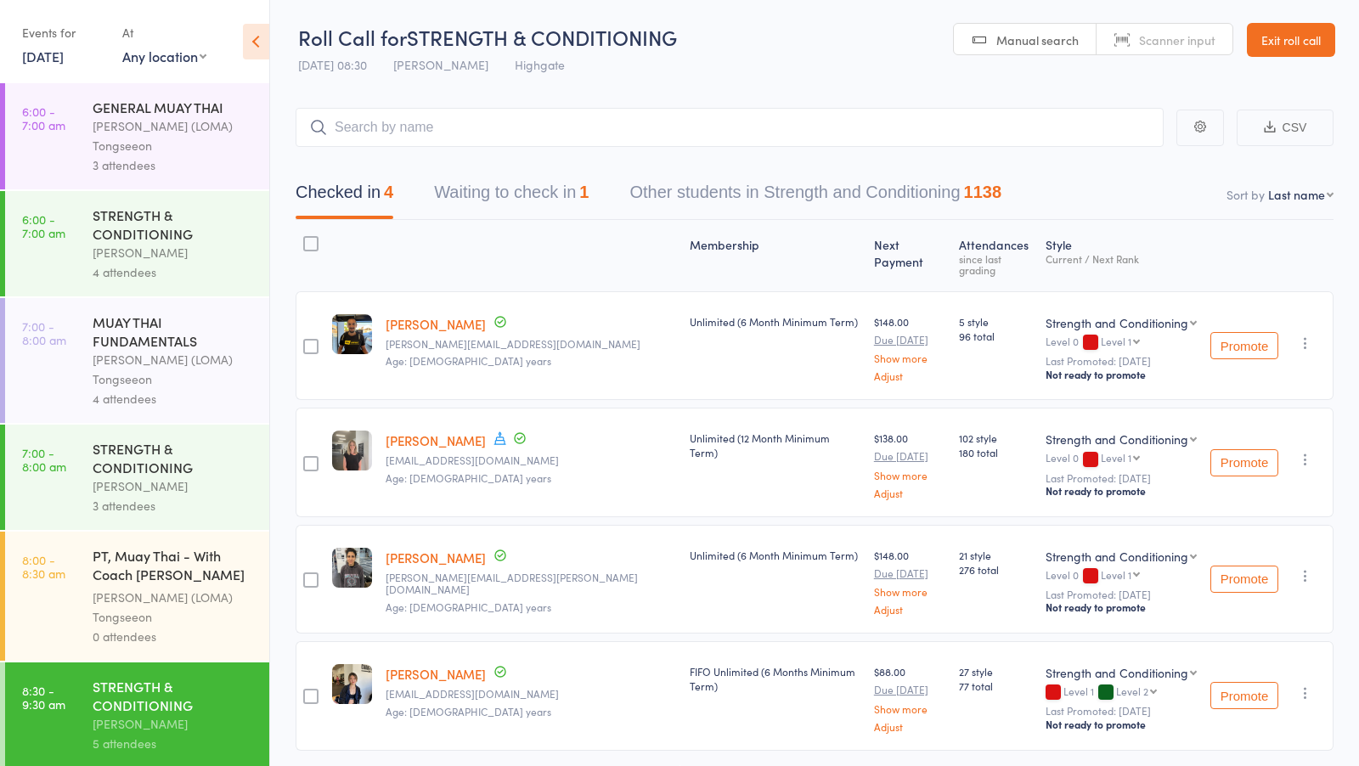
click at [505, 211] on button "Waiting to check in 1" at bounding box center [511, 196] width 155 height 45
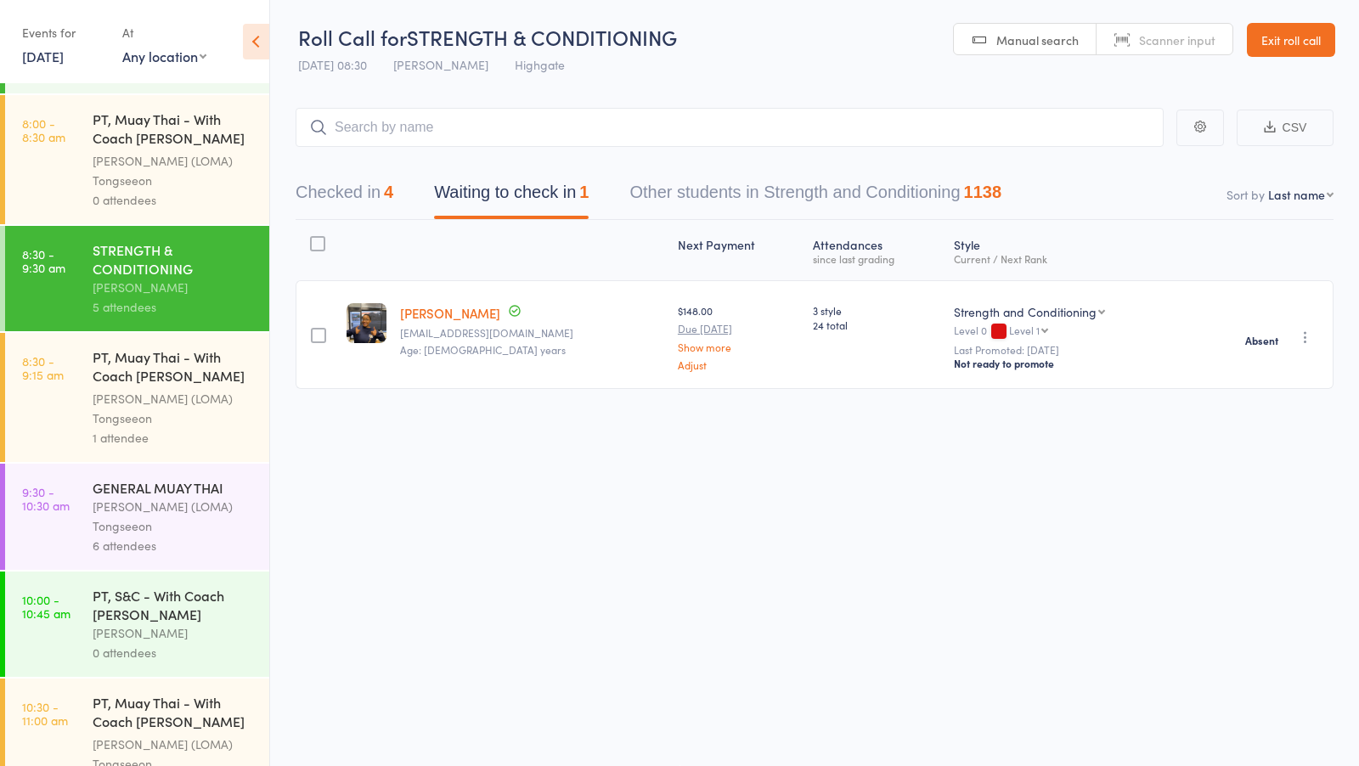
scroll to position [454, 0]
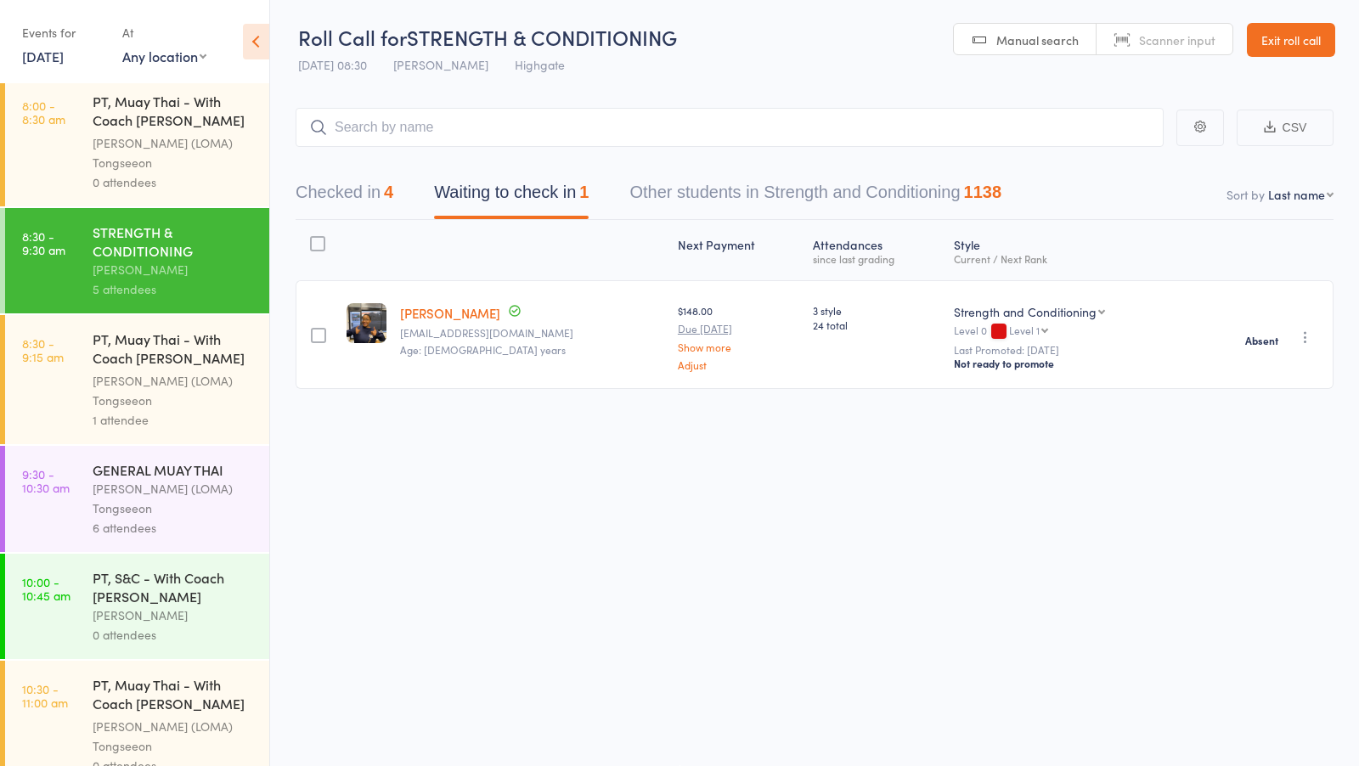
click at [183, 510] on div "[PERSON_NAME] (LOMA) Tongseeon" at bounding box center [174, 498] width 162 height 39
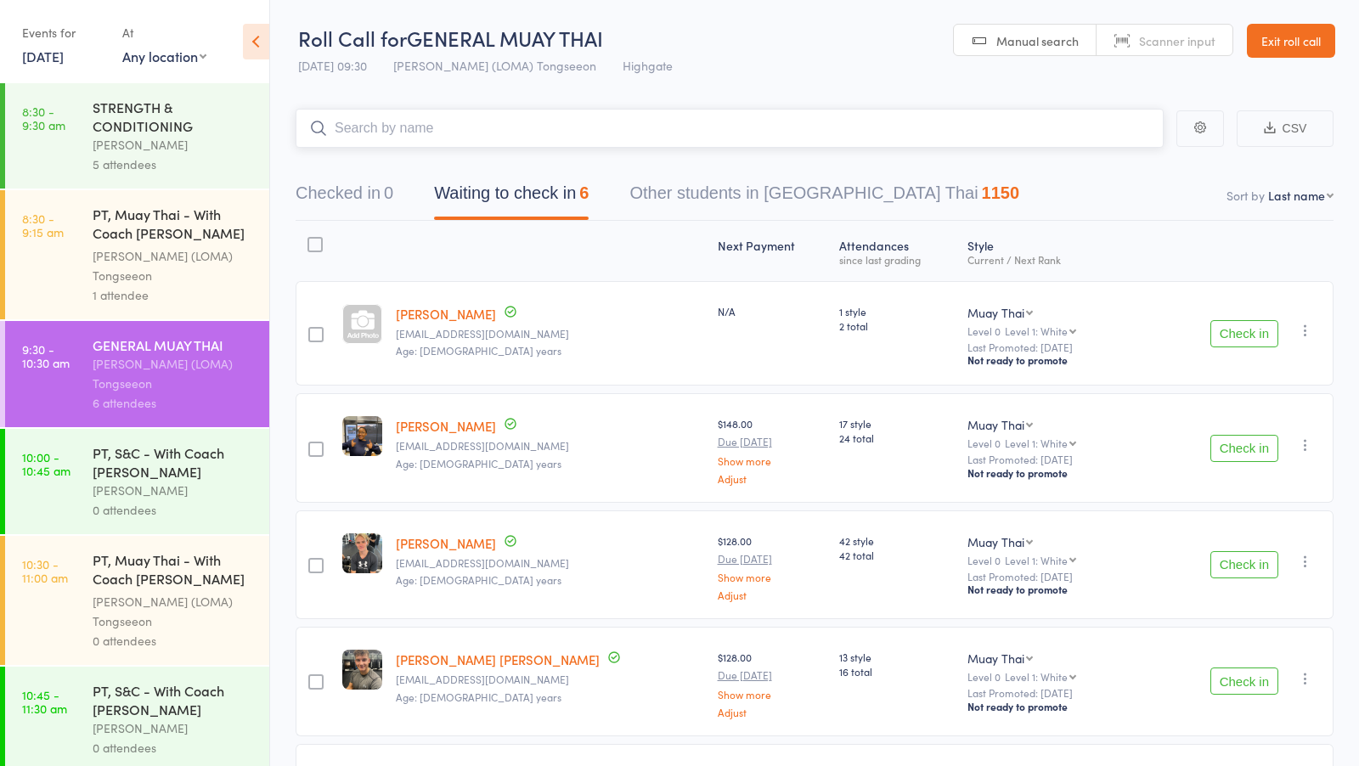
scroll to position [578, 0]
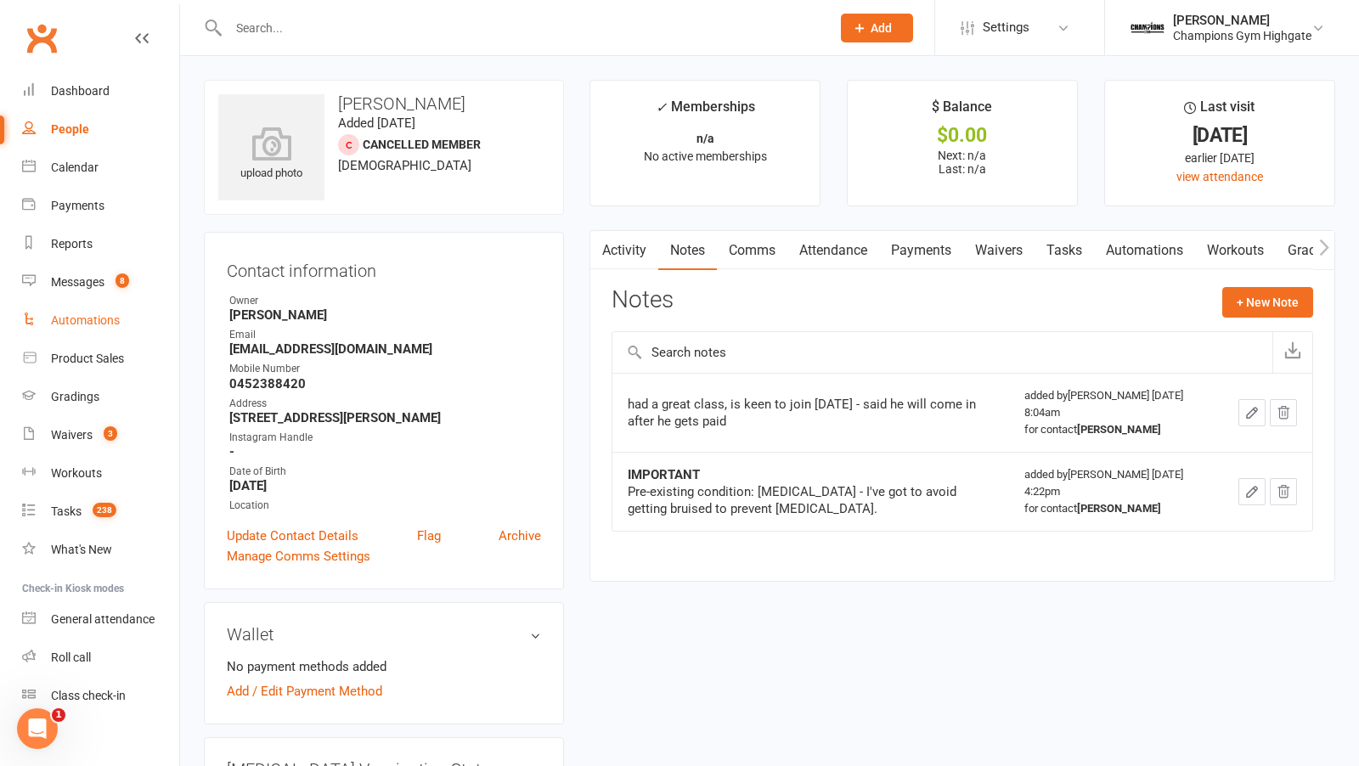
click at [110, 301] on link "Automations" at bounding box center [100, 320] width 157 height 38
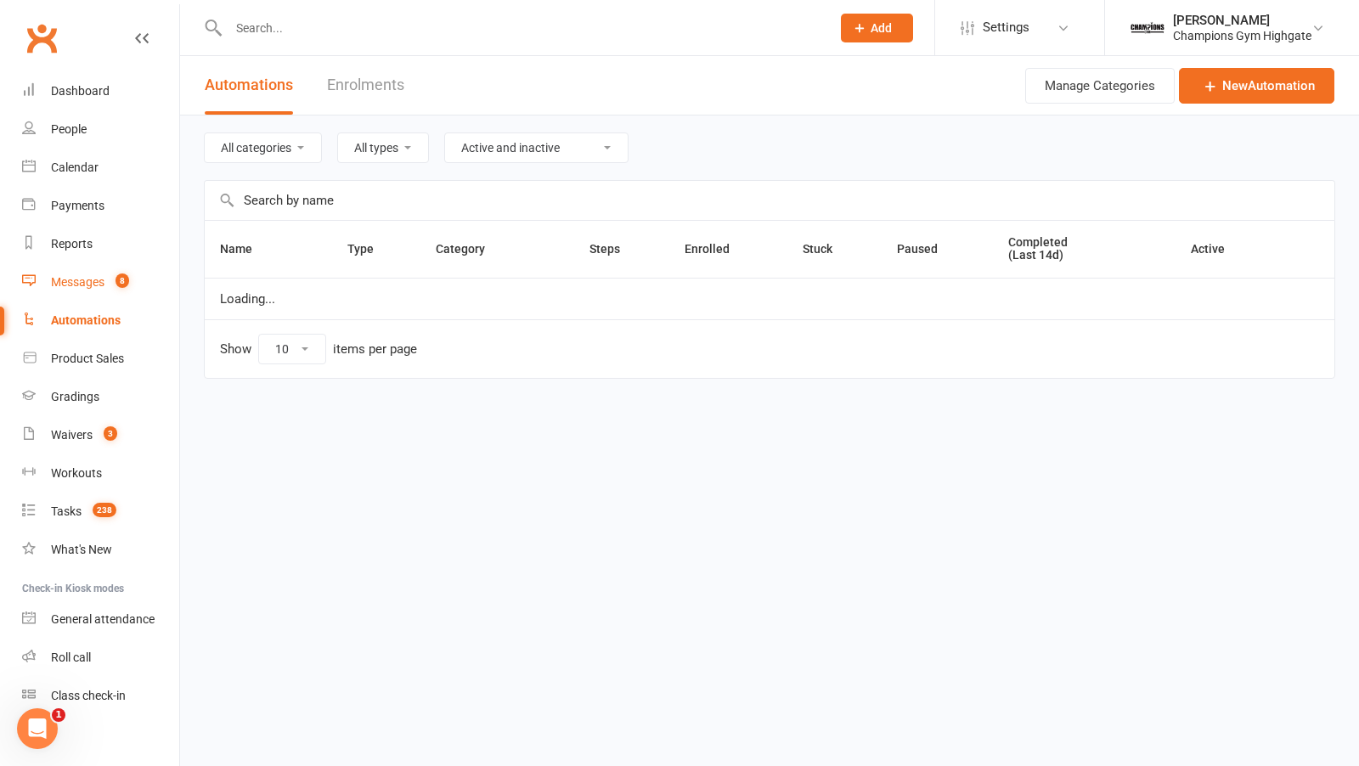
click at [103, 287] on div "Messages" at bounding box center [78, 282] width 54 height 14
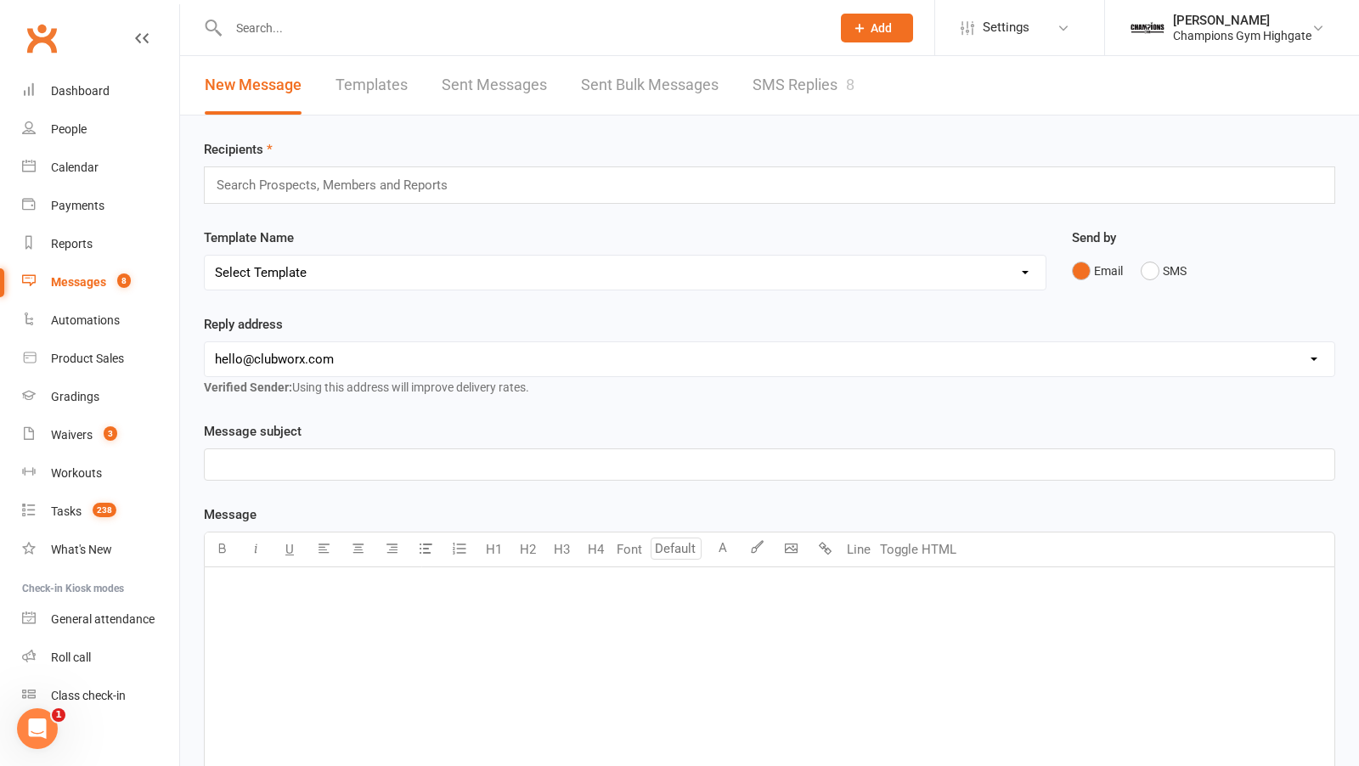
click at [761, 93] on link "SMS Replies 8" at bounding box center [803, 85] width 102 height 59
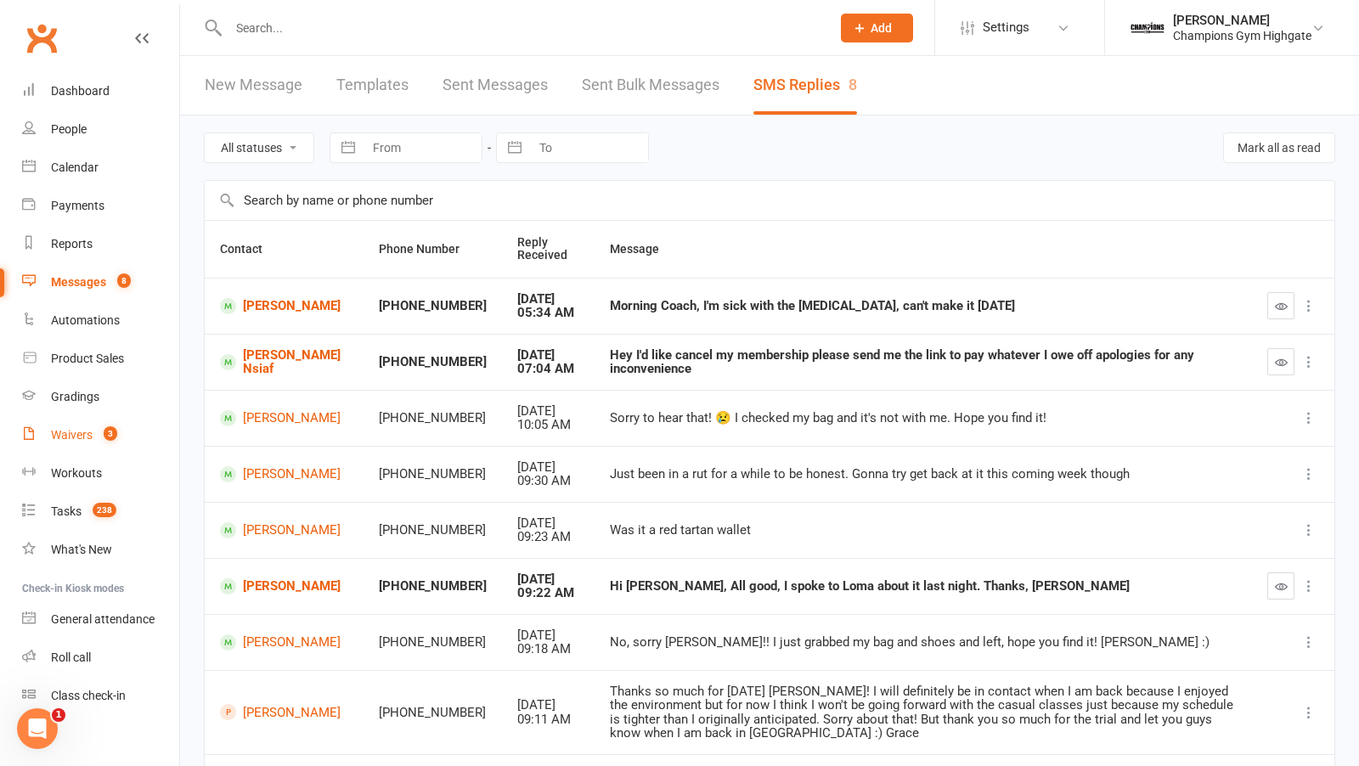
click at [74, 441] on div "Waivers" at bounding box center [72, 435] width 42 height 14
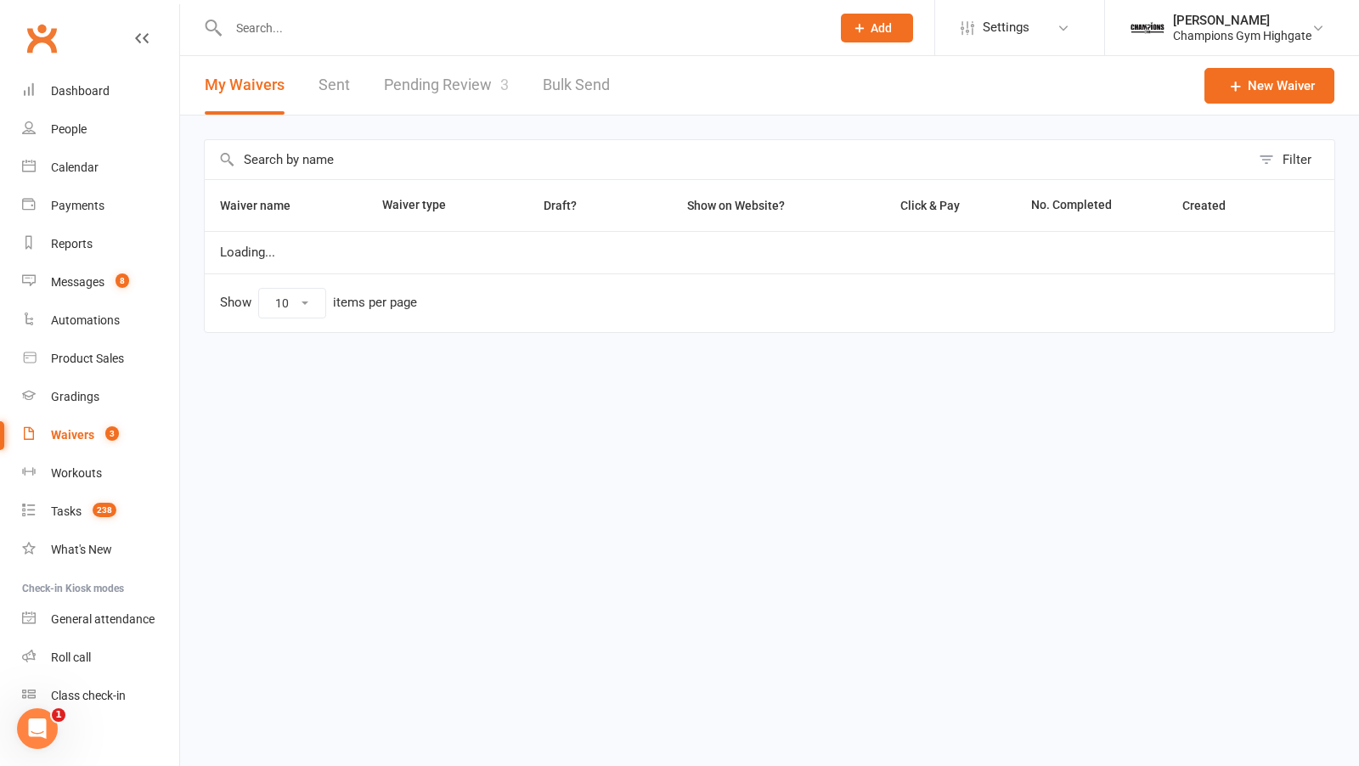
click at [424, 99] on link "Pending Review 3" at bounding box center [446, 85] width 125 height 59
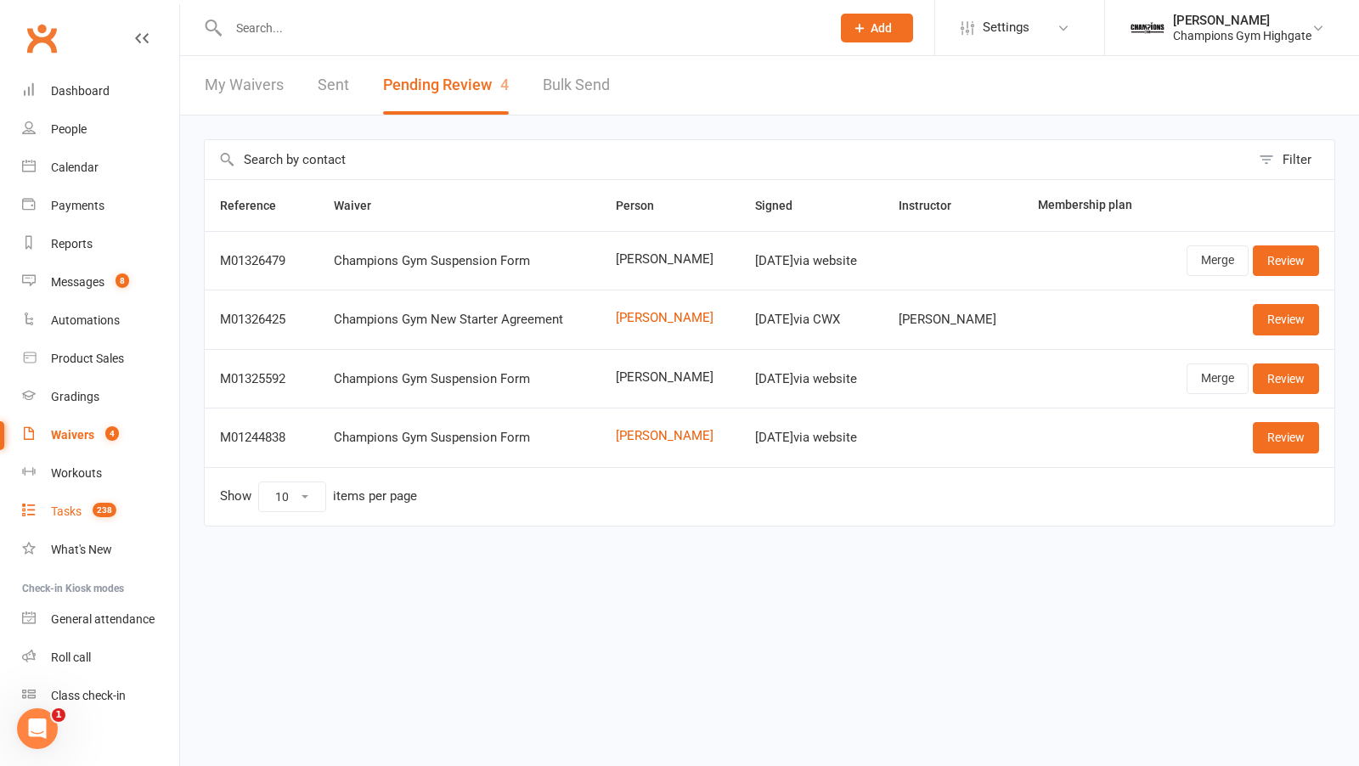
click at [93, 509] on span "238" at bounding box center [105, 510] width 24 height 14
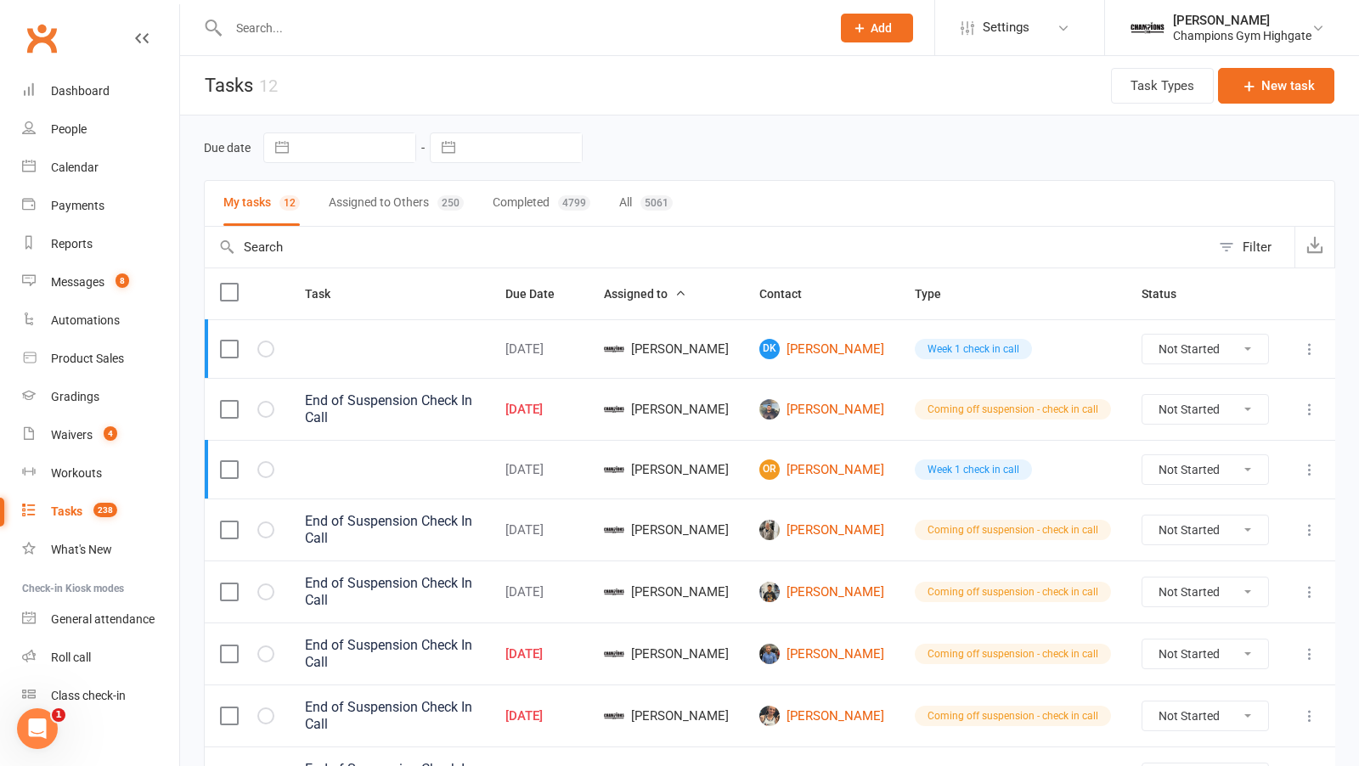
click at [356, 31] on input "text" at bounding box center [520, 28] width 595 height 24
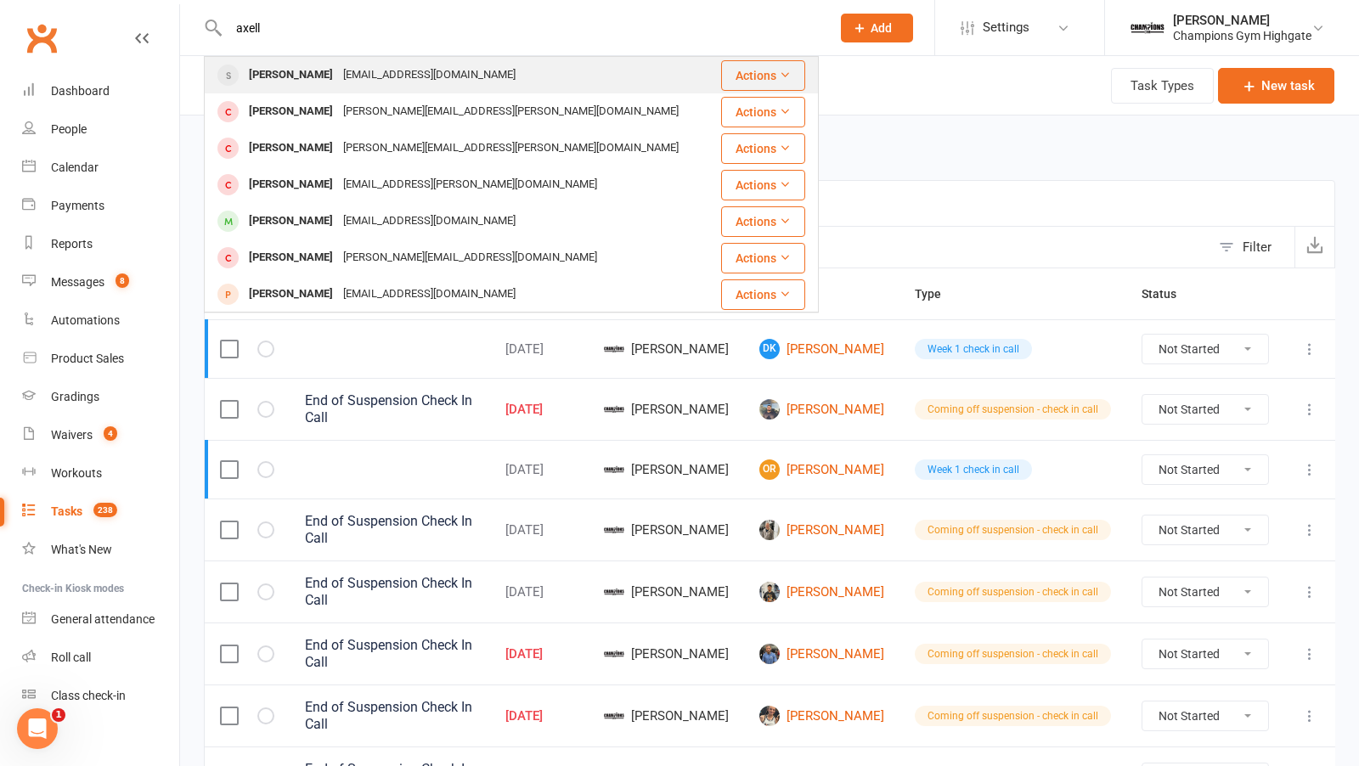
type input "axell"
click at [322, 85] on div "Axelle Palierne" at bounding box center [291, 75] width 94 height 25
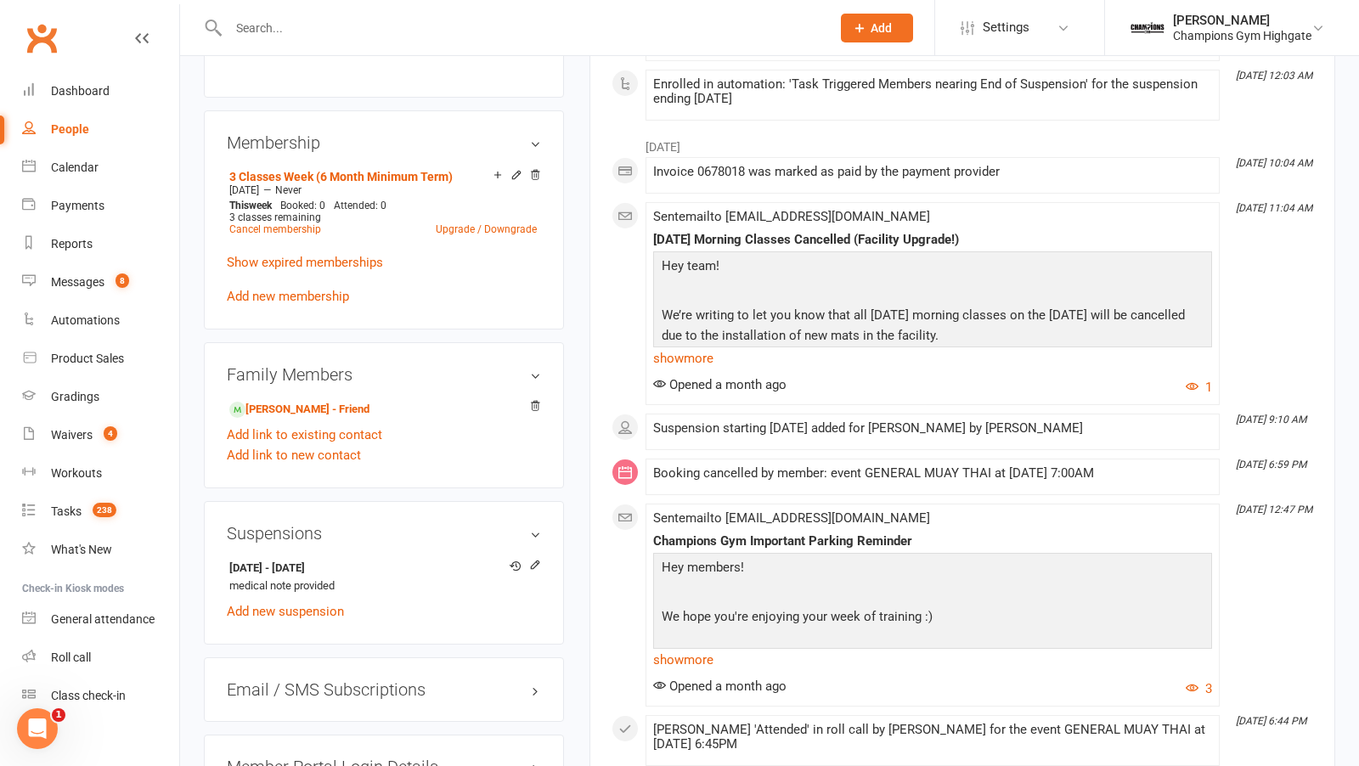
scroll to position [825, 0]
click at [534, 558] on icon at bounding box center [535, 564] width 12 height 12
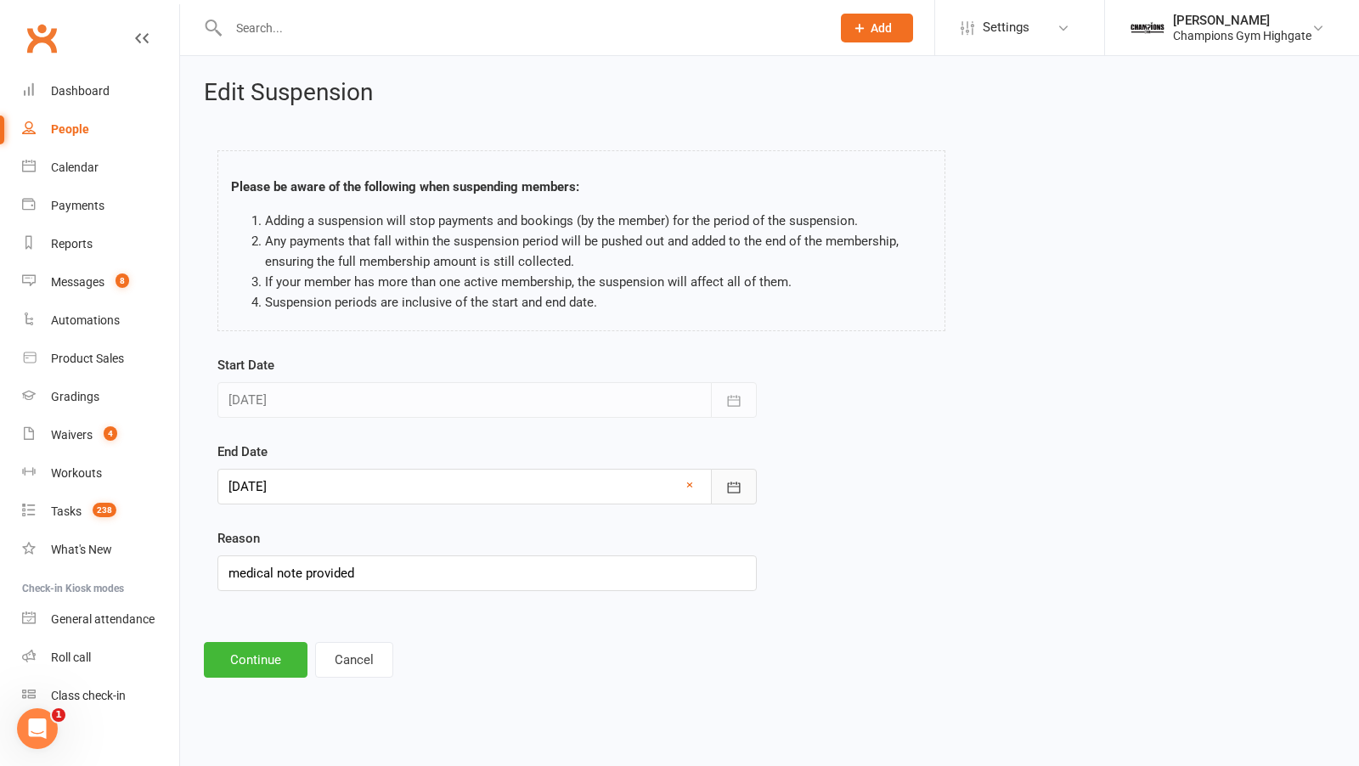
click at [729, 487] on icon "button" at bounding box center [733, 487] width 17 height 17
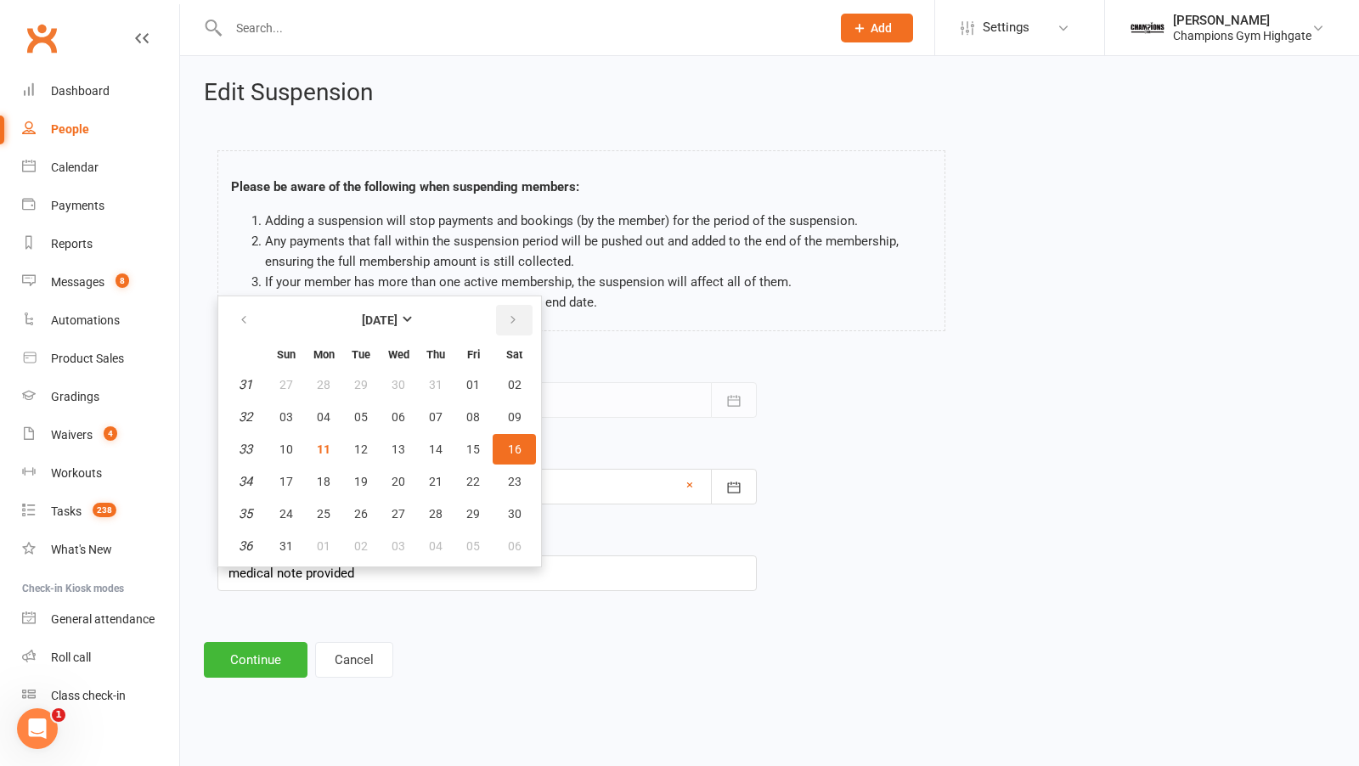
click at [506, 330] on button "button" at bounding box center [514, 320] width 37 height 31
click at [359, 453] on button "16" at bounding box center [361, 449] width 36 height 31
type input "16 Sep 2025"
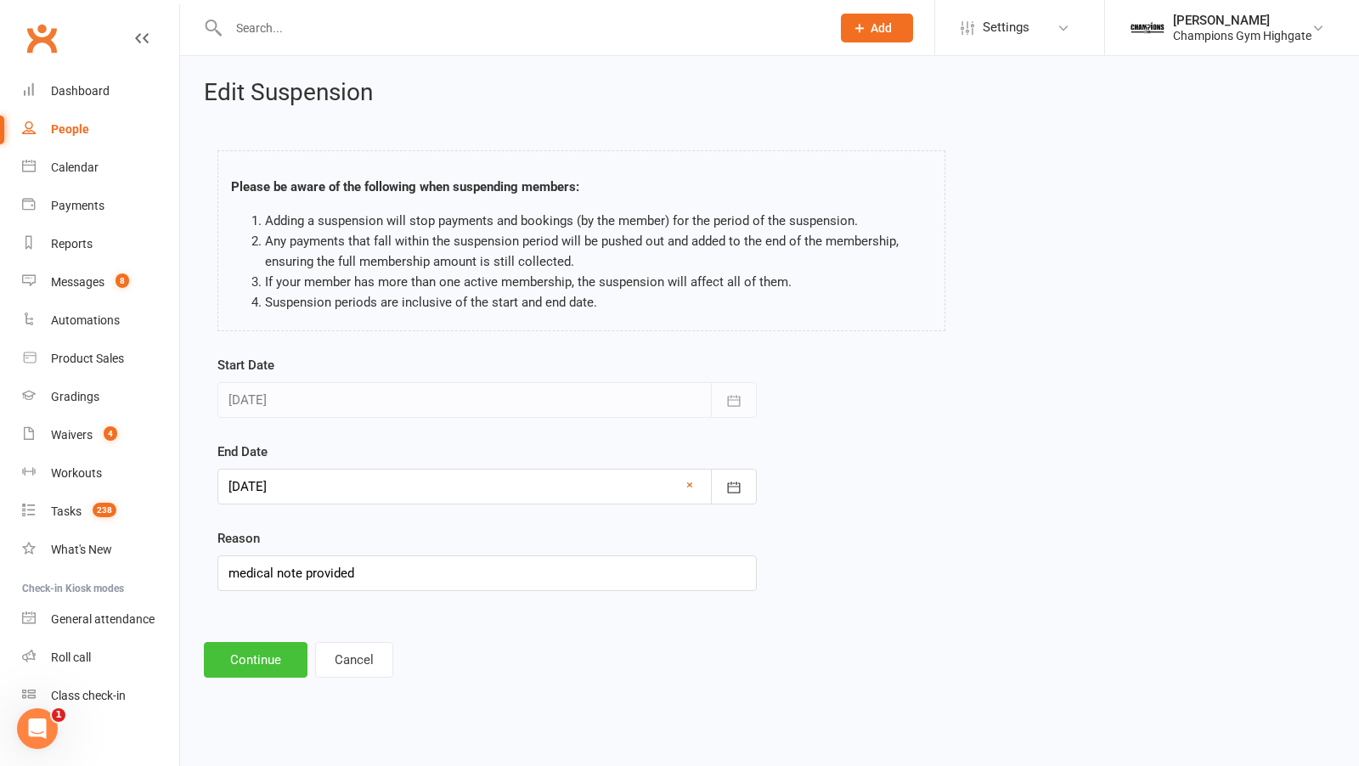
click at [284, 645] on button "Continue" at bounding box center [256, 660] width 104 height 36
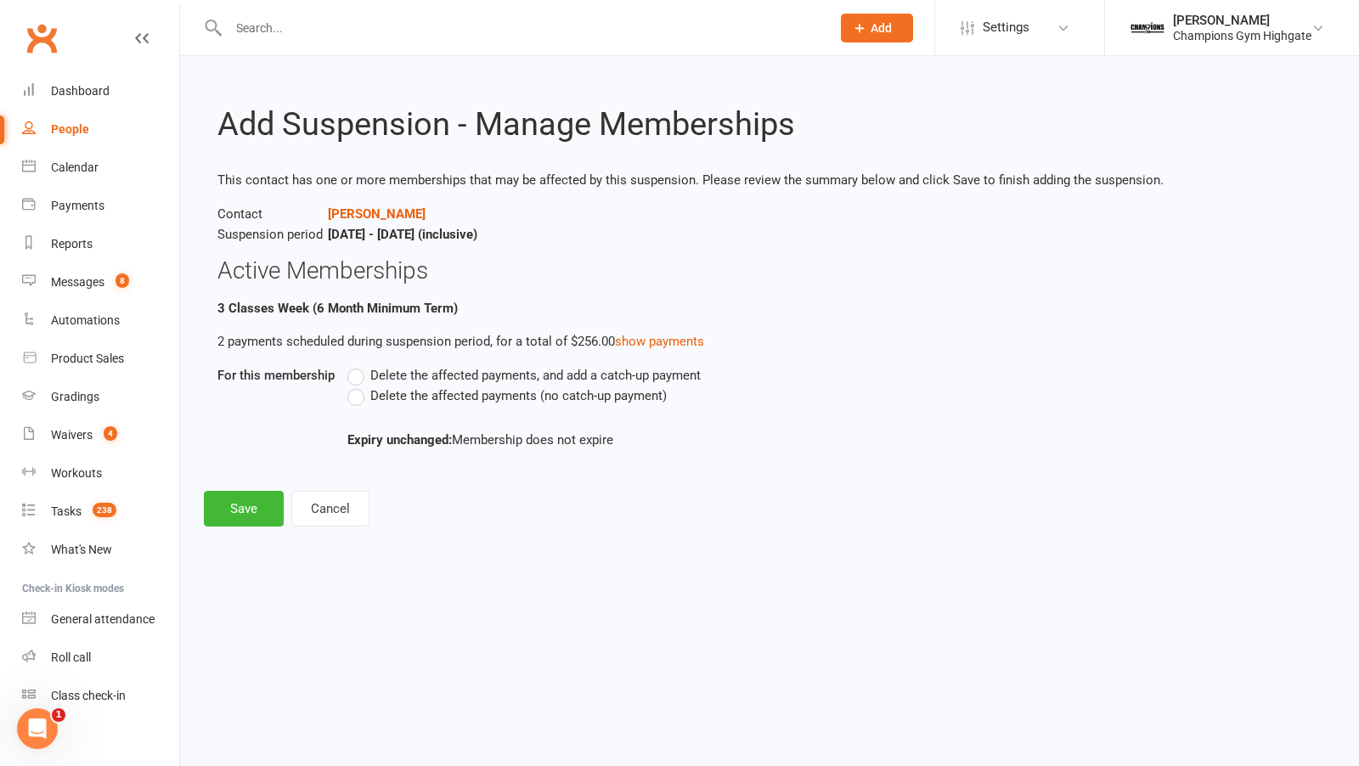
click at [352, 399] on label "Delete the affected payments (no catch-up payment)" at bounding box center [506, 396] width 319 height 20
click at [352, 386] on input "Delete the affected payments (no catch-up payment)" at bounding box center [352, 386] width 11 height 0
click at [198, 514] on div "Add Suspension - Manage Memberships This contact has one or more memberships th…" at bounding box center [769, 303] width 1179 height 494
click at [234, 514] on button "Save" at bounding box center [244, 509] width 80 height 36
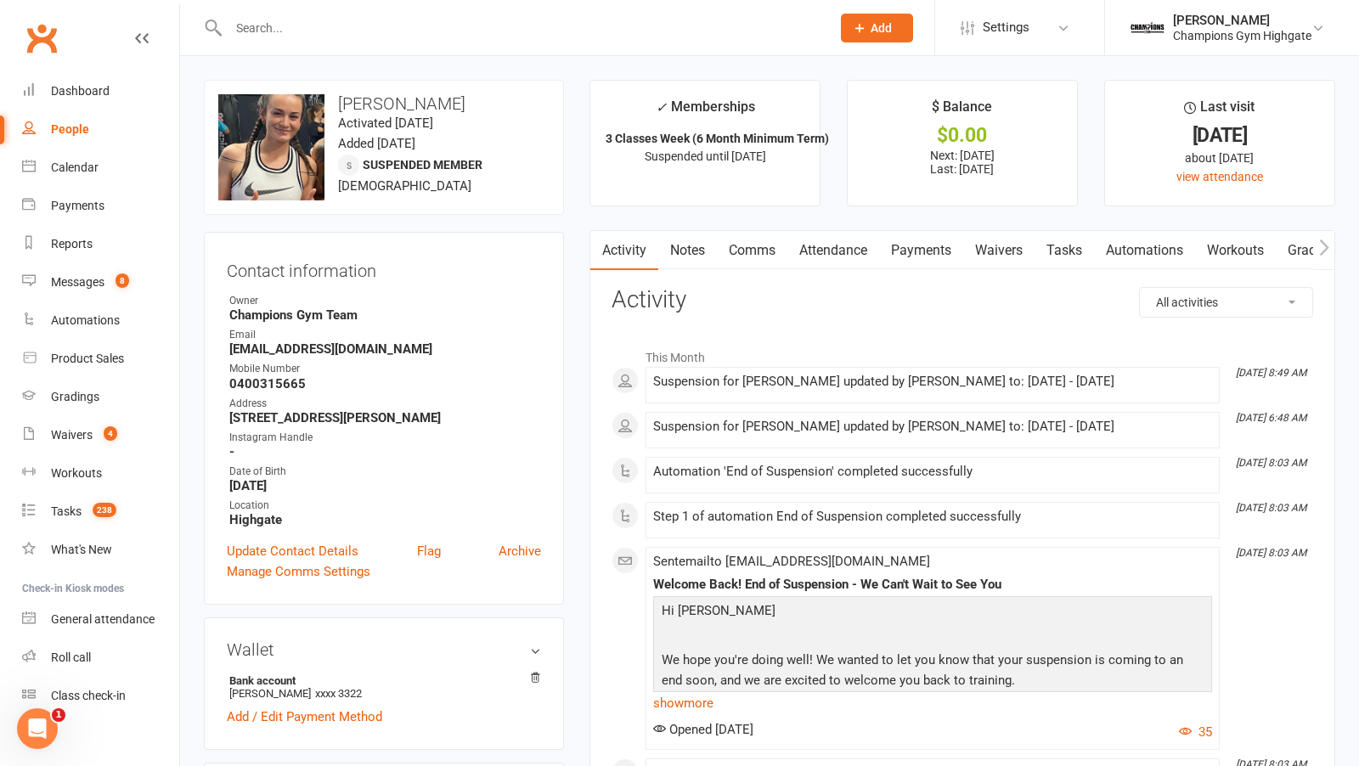
click at [326, 28] on input "text" at bounding box center [520, 28] width 595 height 24
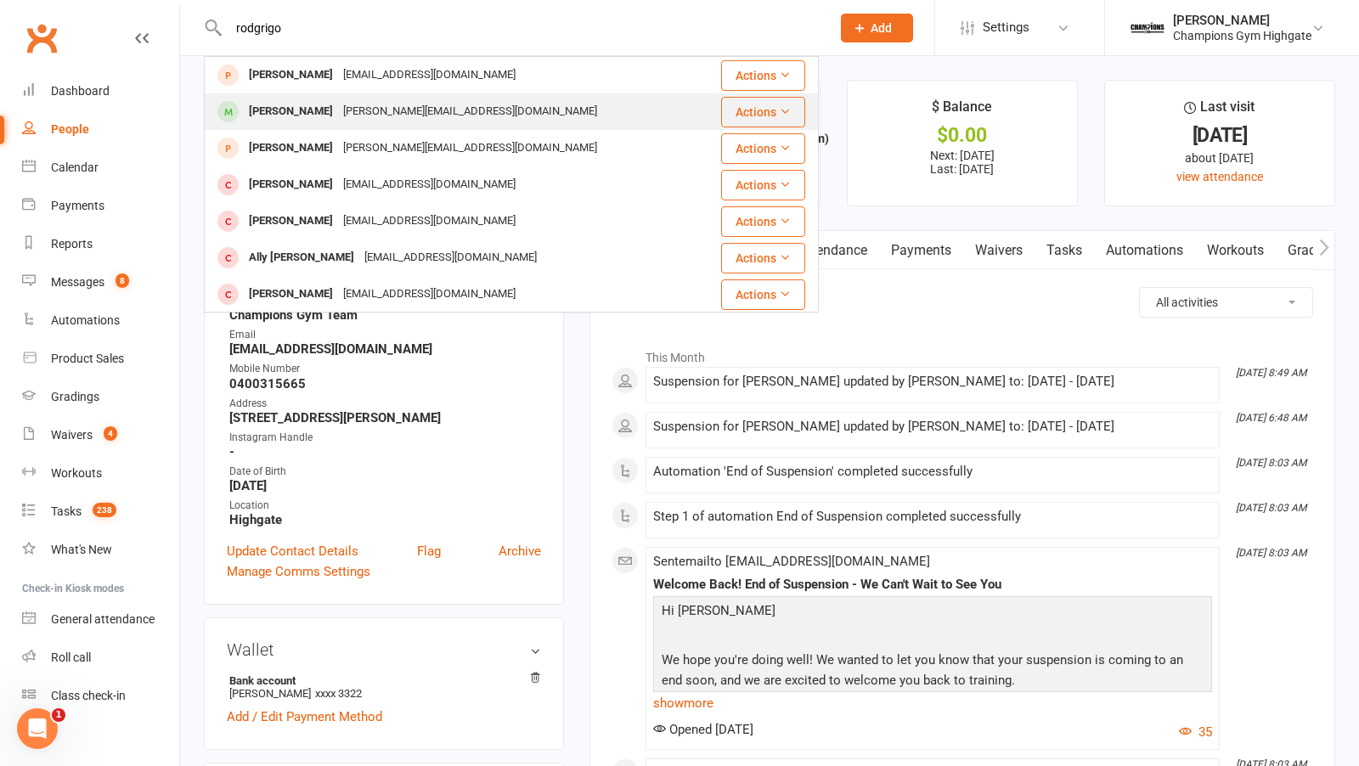
type input "rodgrigo"
click at [306, 115] on div "Rodrigo Langenhin" at bounding box center [291, 111] width 94 height 25
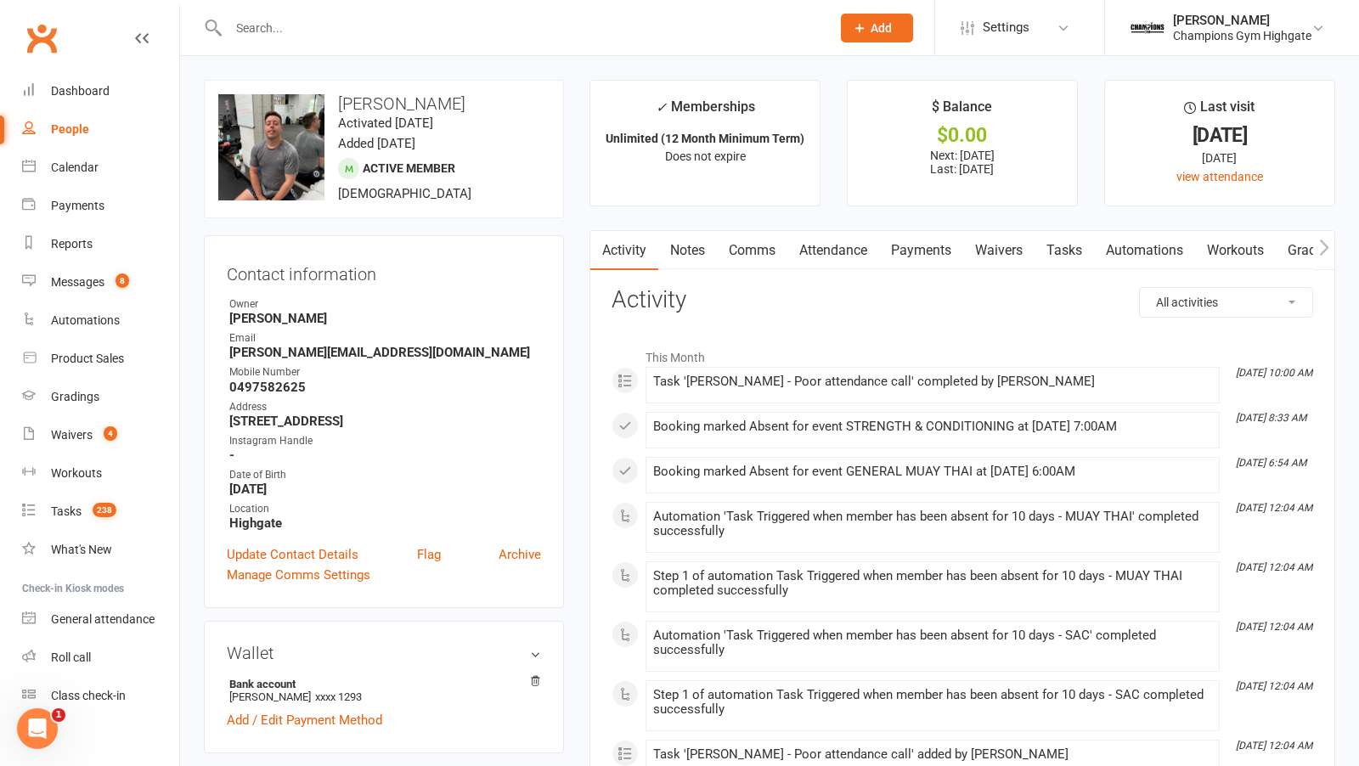
click at [941, 245] on link "Payments" at bounding box center [921, 250] width 84 height 39
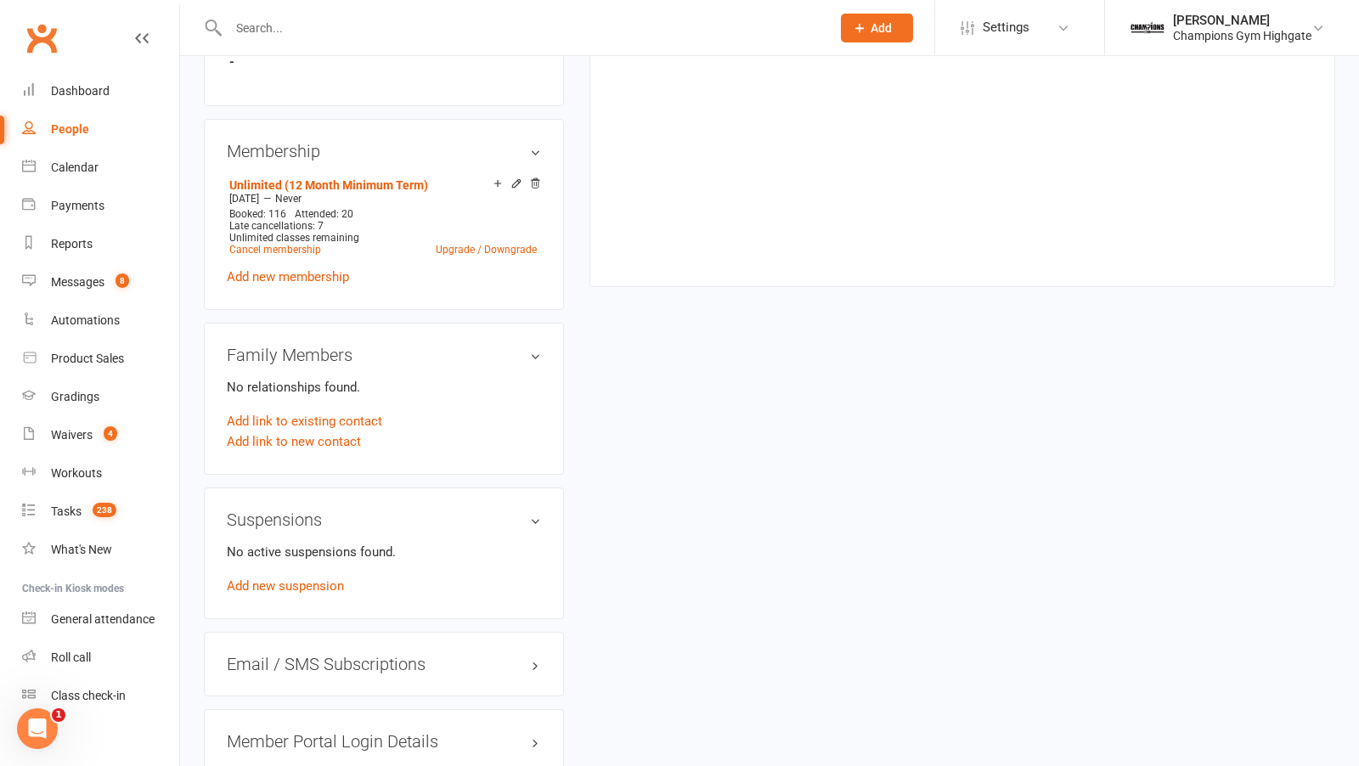
scroll to position [821, 0]
click at [313, 247] on li "Unlimited (12 Month Minimum Term) Jan 3 2025 — Never Booked: 116 Attended: 20 L…" at bounding box center [383, 214] width 316 height 87
click at [308, 243] on link "Cancel membership" at bounding box center [275, 247] width 92 height 12
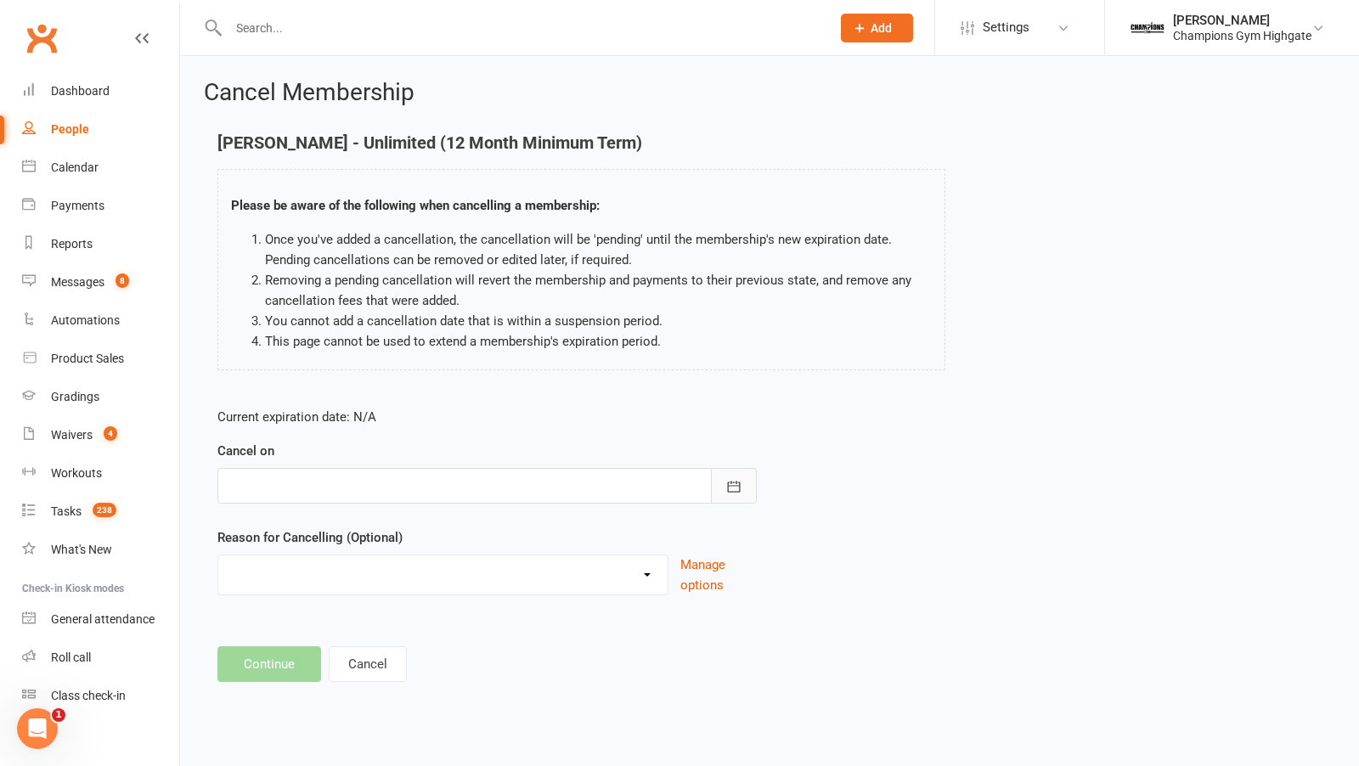
click at [733, 494] on button "button" at bounding box center [734, 486] width 46 height 36
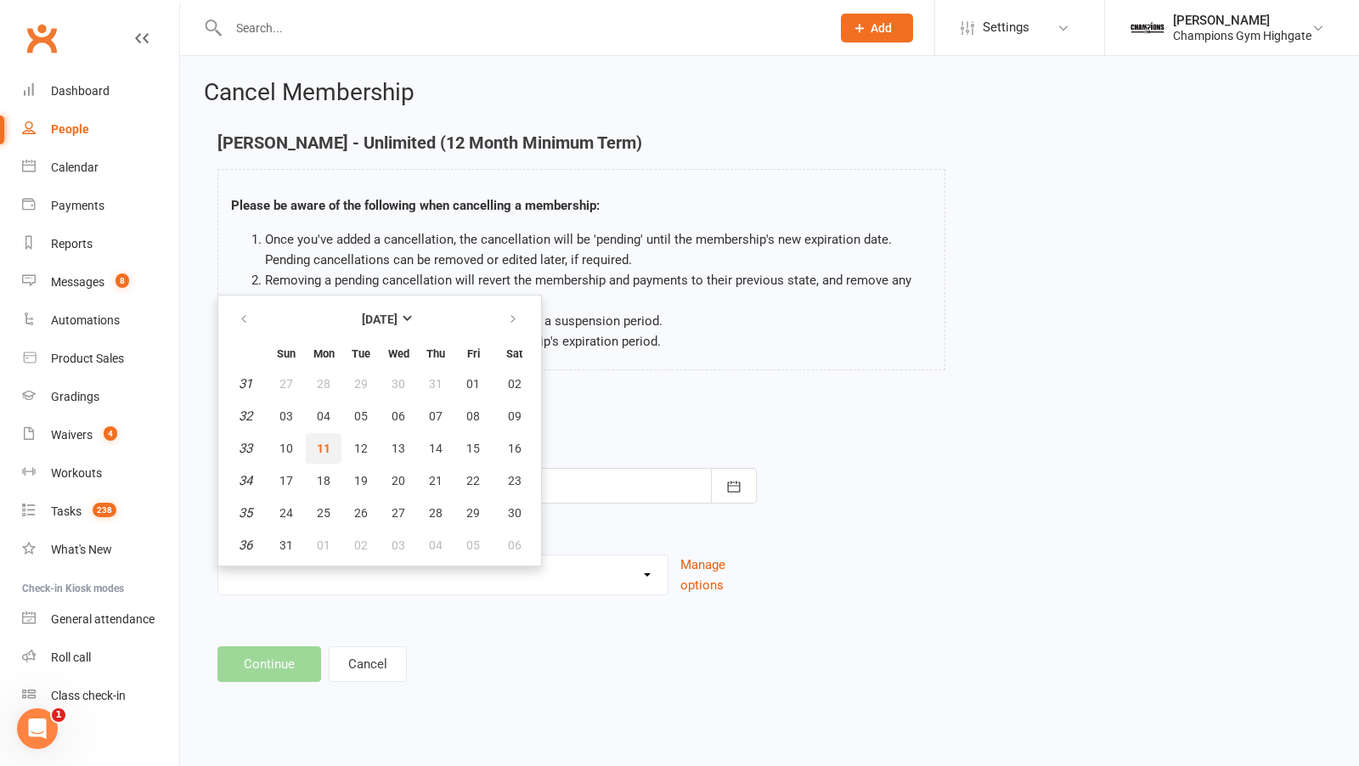
click at [324, 442] on span "11" at bounding box center [324, 449] width 14 height 14
type input "11 Aug 2025"
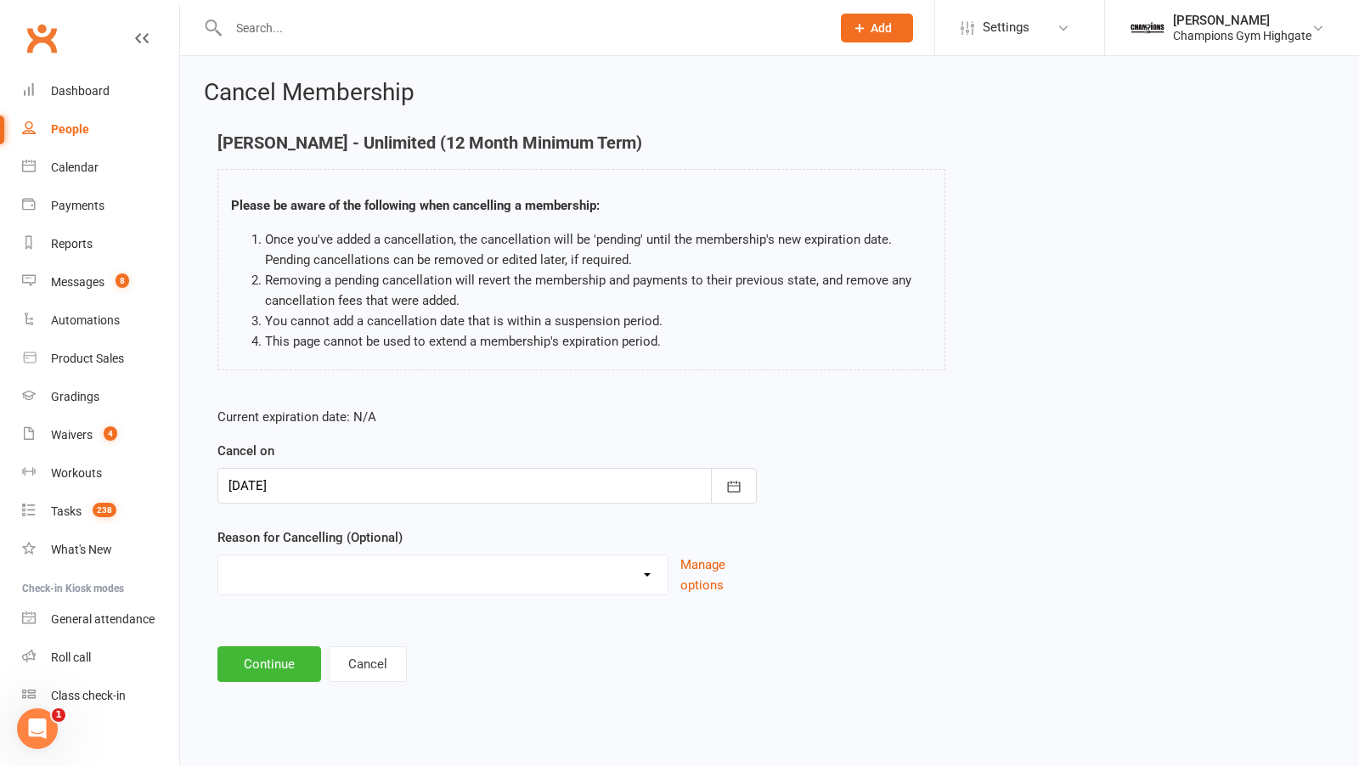
click at [415, 563] on select "Club Transfer Cooling off Period (within 7 days) Debt Collection Downgrading Me…" at bounding box center [442, 572] width 449 height 34
select select "0"
click at [262, 664] on button "Continue" at bounding box center [269, 664] width 104 height 36
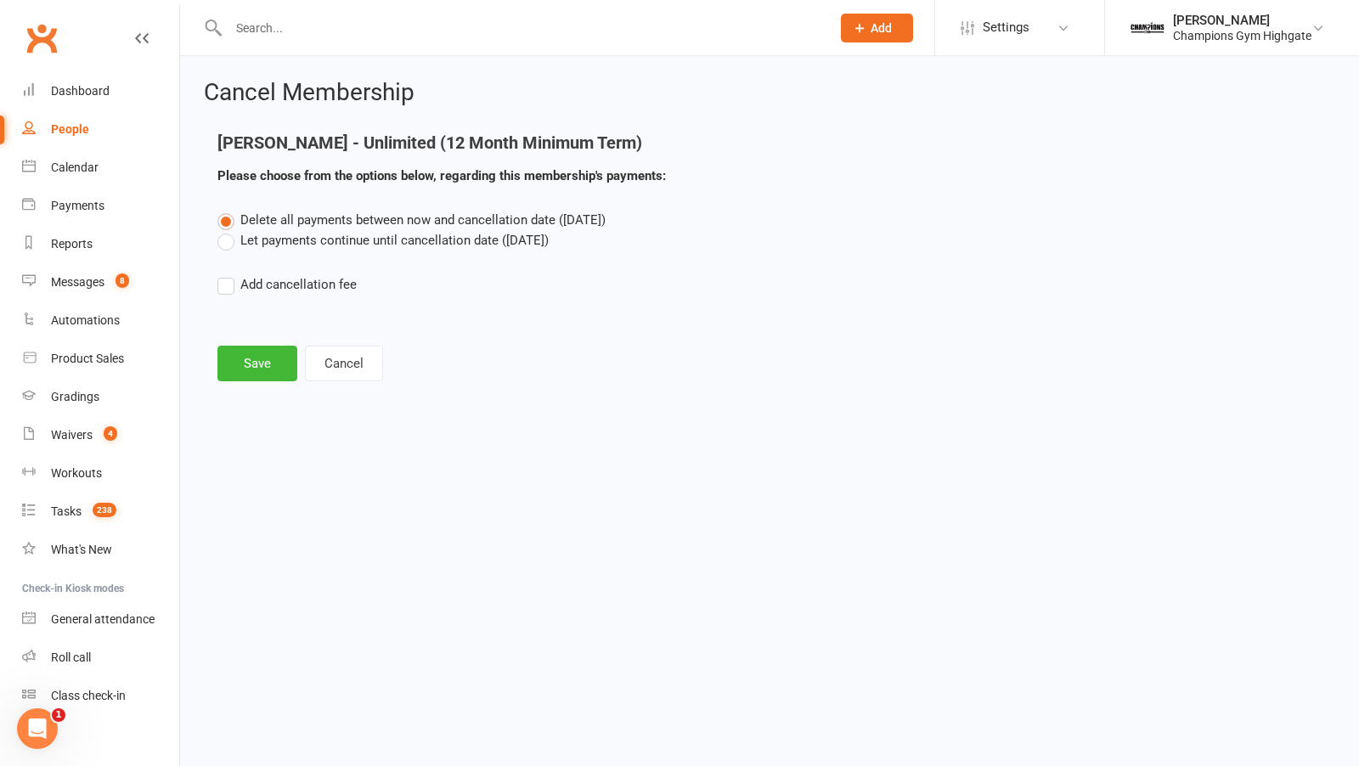
click at [229, 240] on label "Let payments continue until cancellation date (Aug 11, 2025)" at bounding box center [382, 240] width 331 height 20
click at [228, 230] on input "Let payments continue until cancellation date (Aug 11, 2025)" at bounding box center [222, 230] width 11 height 0
click at [255, 370] on button "Save" at bounding box center [257, 364] width 80 height 36
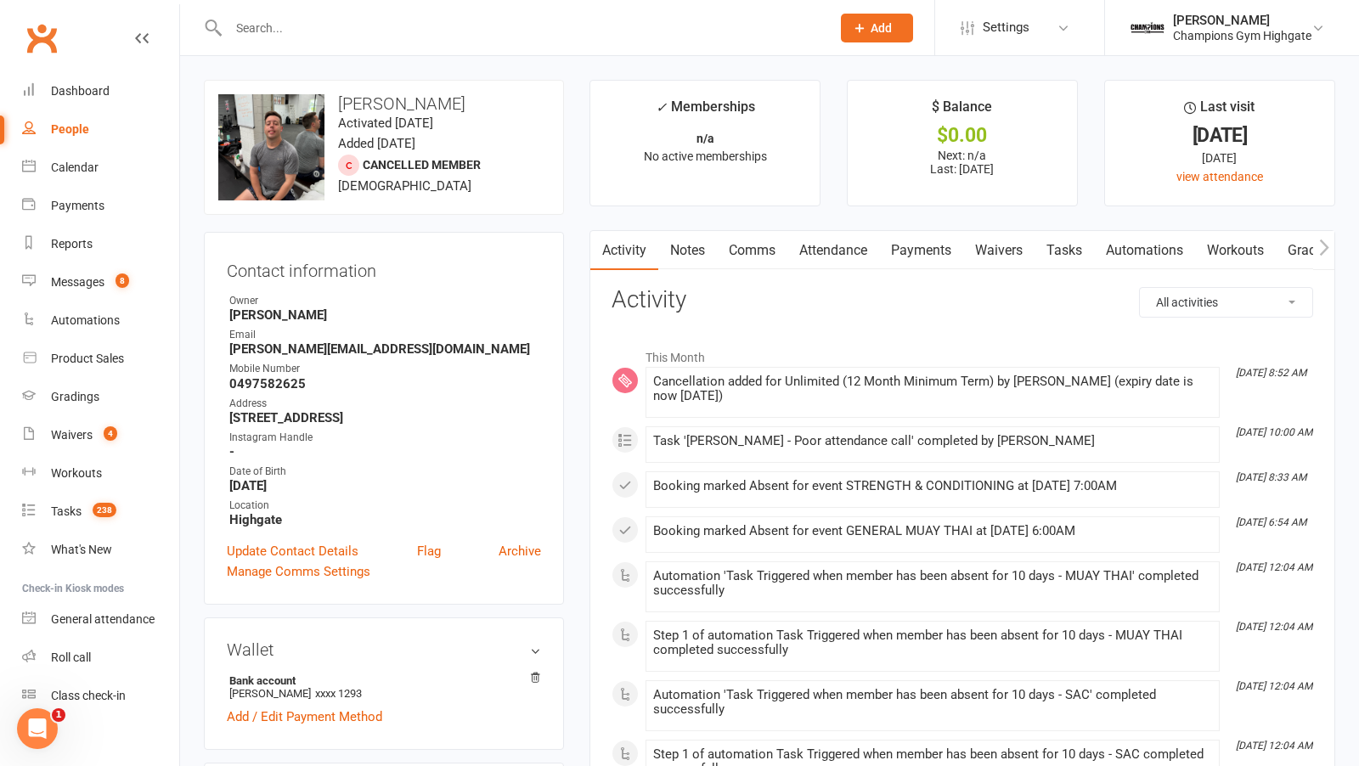
click at [433, 26] on input "text" at bounding box center [520, 28] width 595 height 24
paste input "Stephanie Trang"
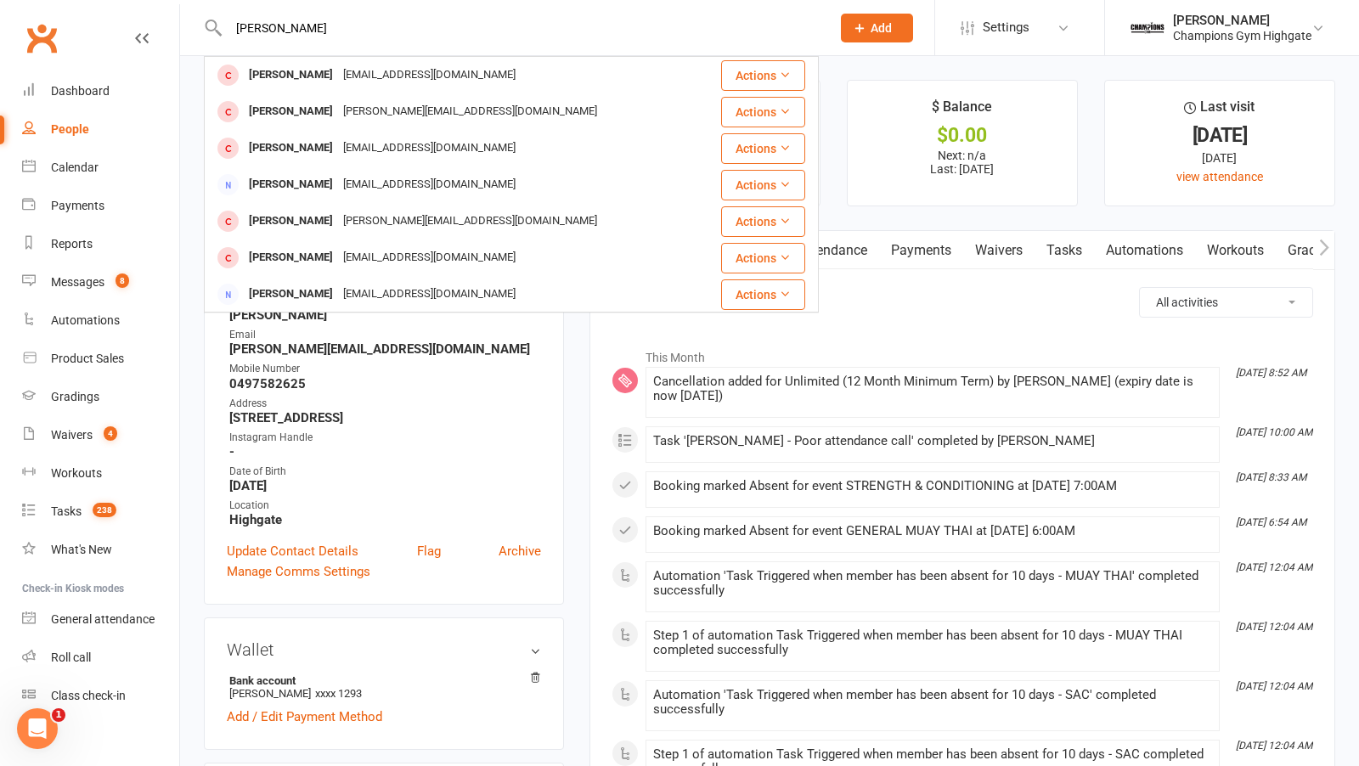
type input "Stephanie Trang"
click at [465, 69] on div "Stephanie Trang steph.t@live.com.au" at bounding box center [452, 75] width 493 height 35
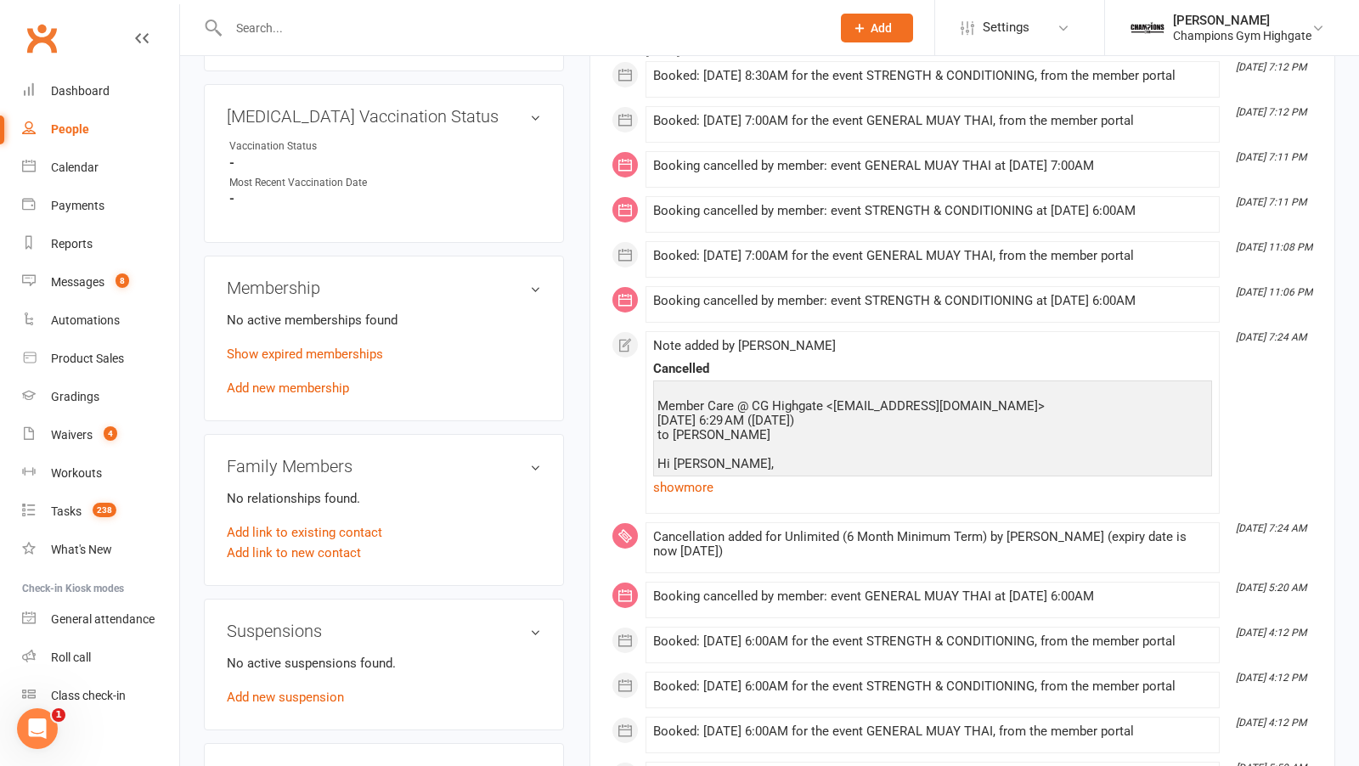
scroll to position [626, 0]
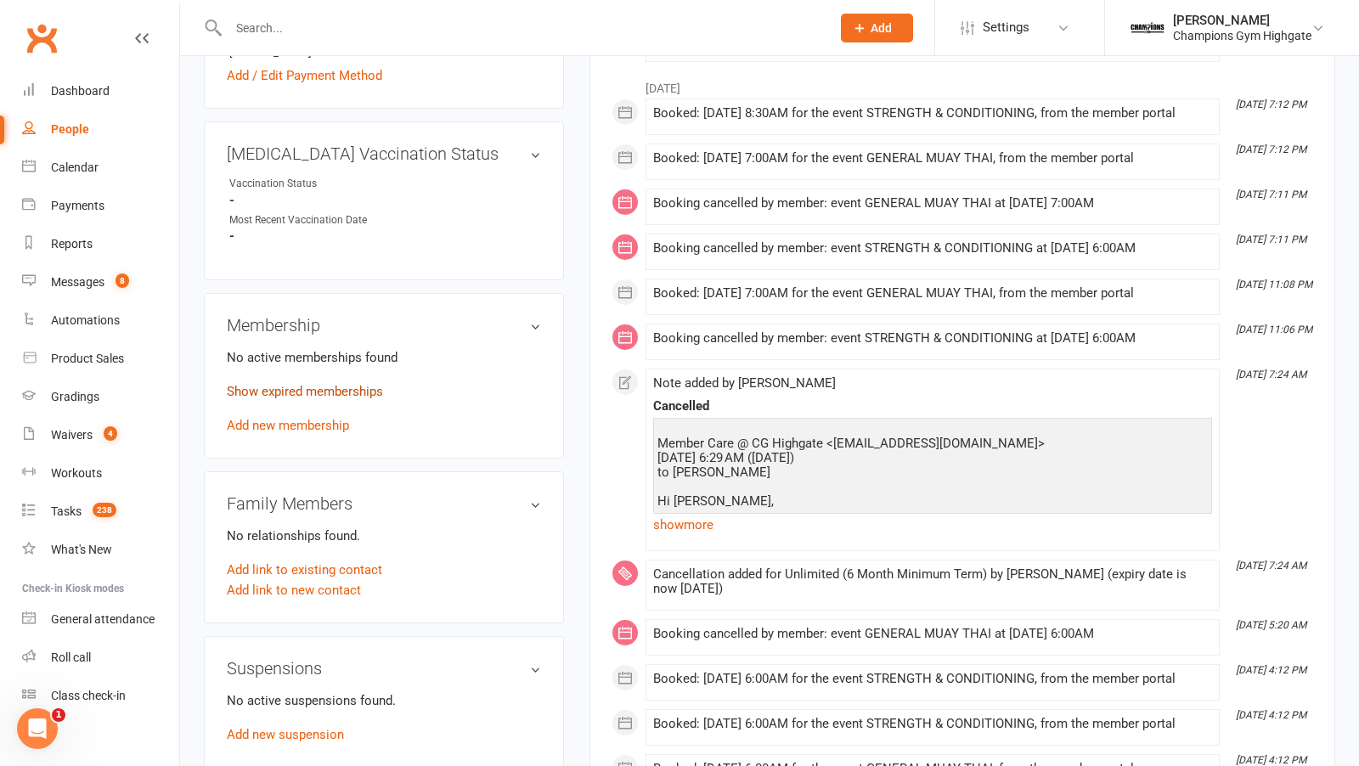
click at [335, 384] on link "Show expired memberships" at bounding box center [305, 391] width 156 height 15
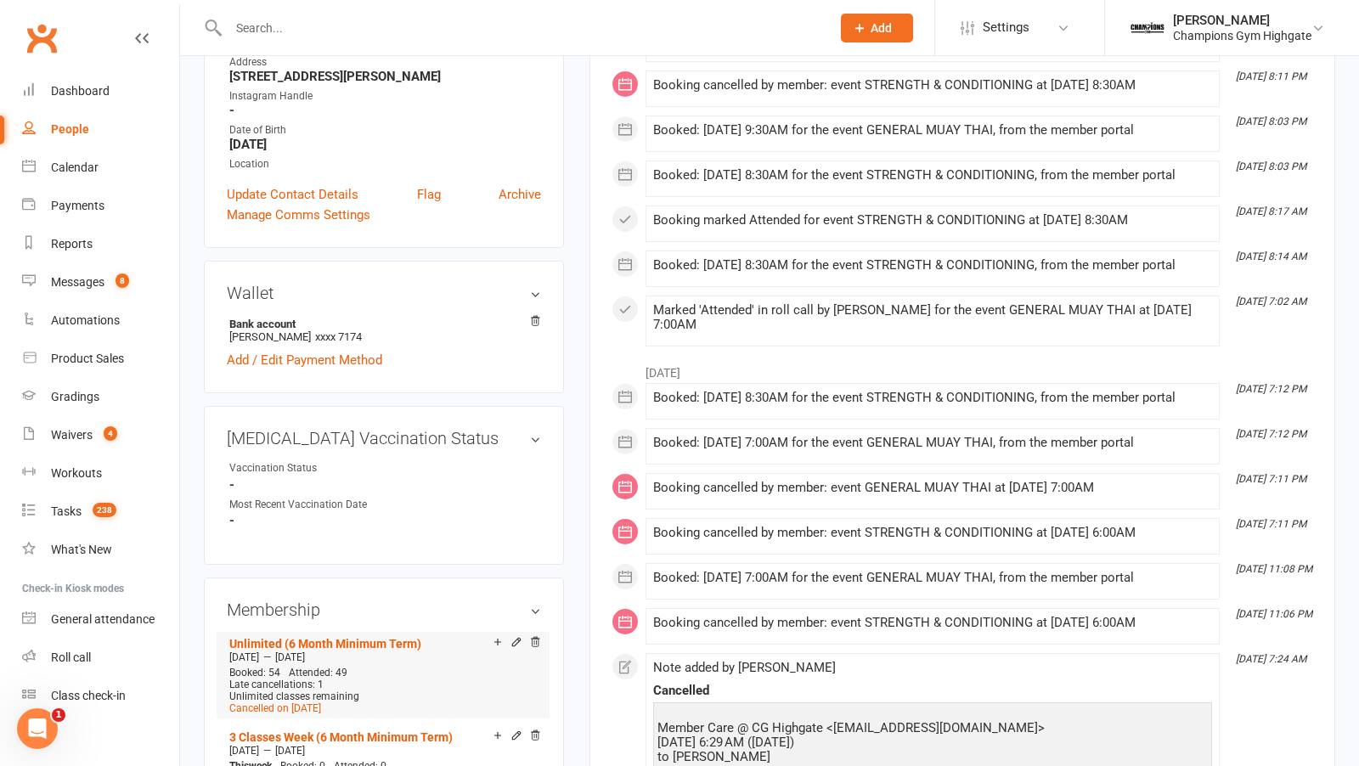
scroll to position [0, 0]
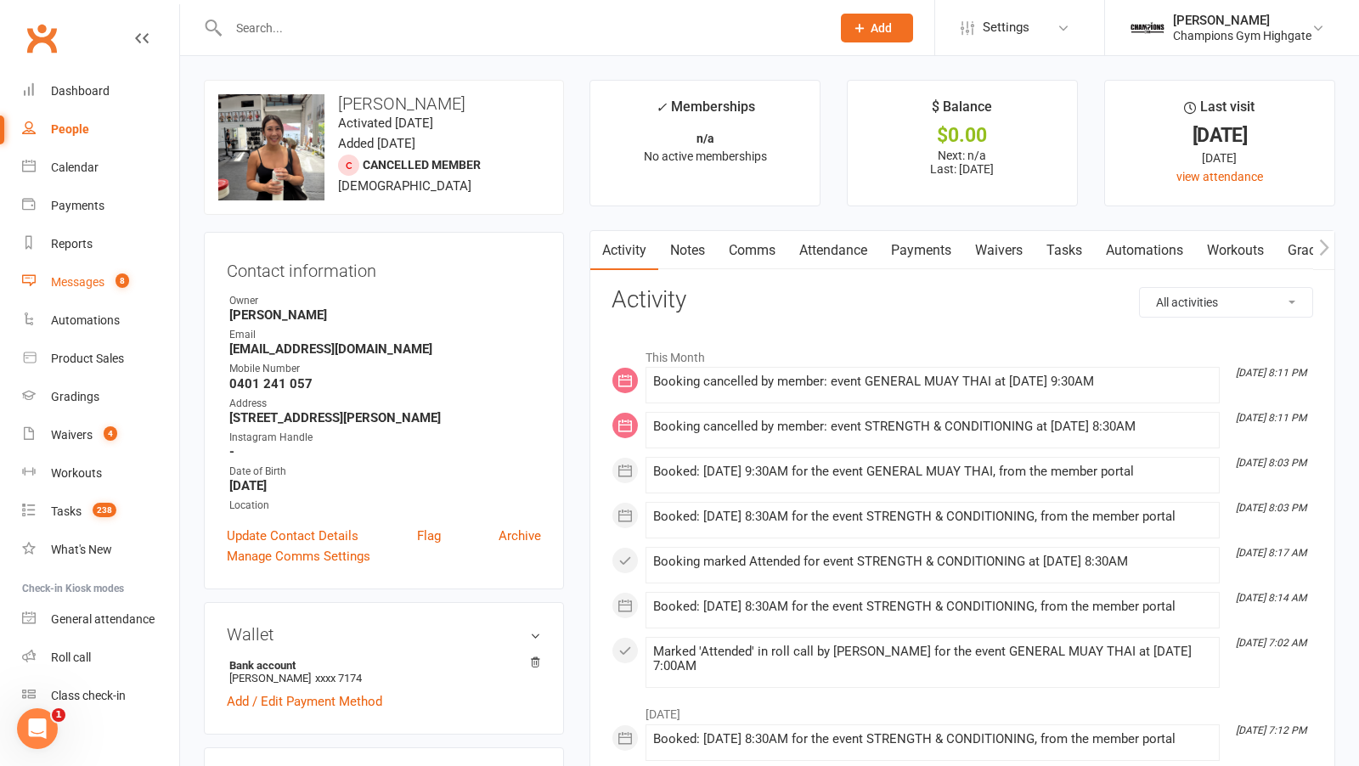
click at [123, 277] on span "8" at bounding box center [122, 280] width 14 height 14
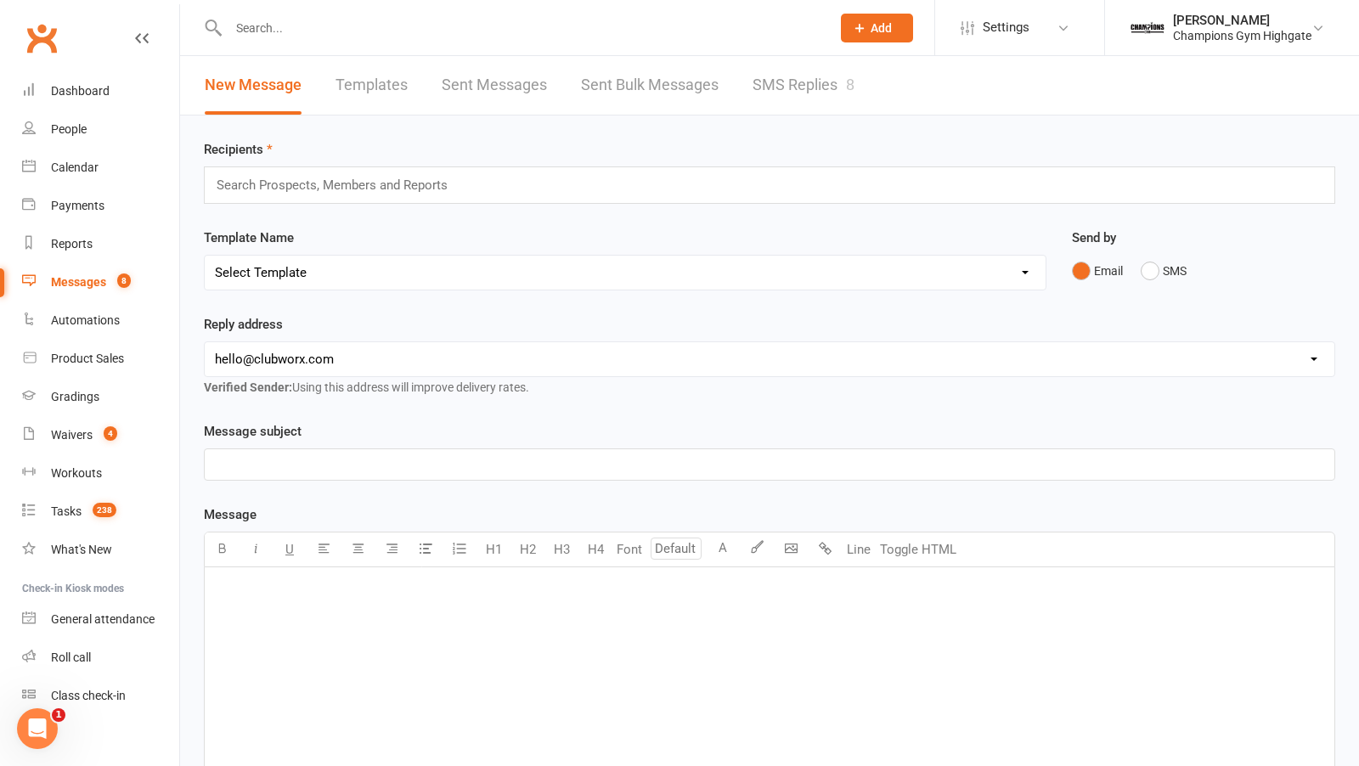
click at [813, 96] on link "SMS Replies 8" at bounding box center [803, 85] width 102 height 59
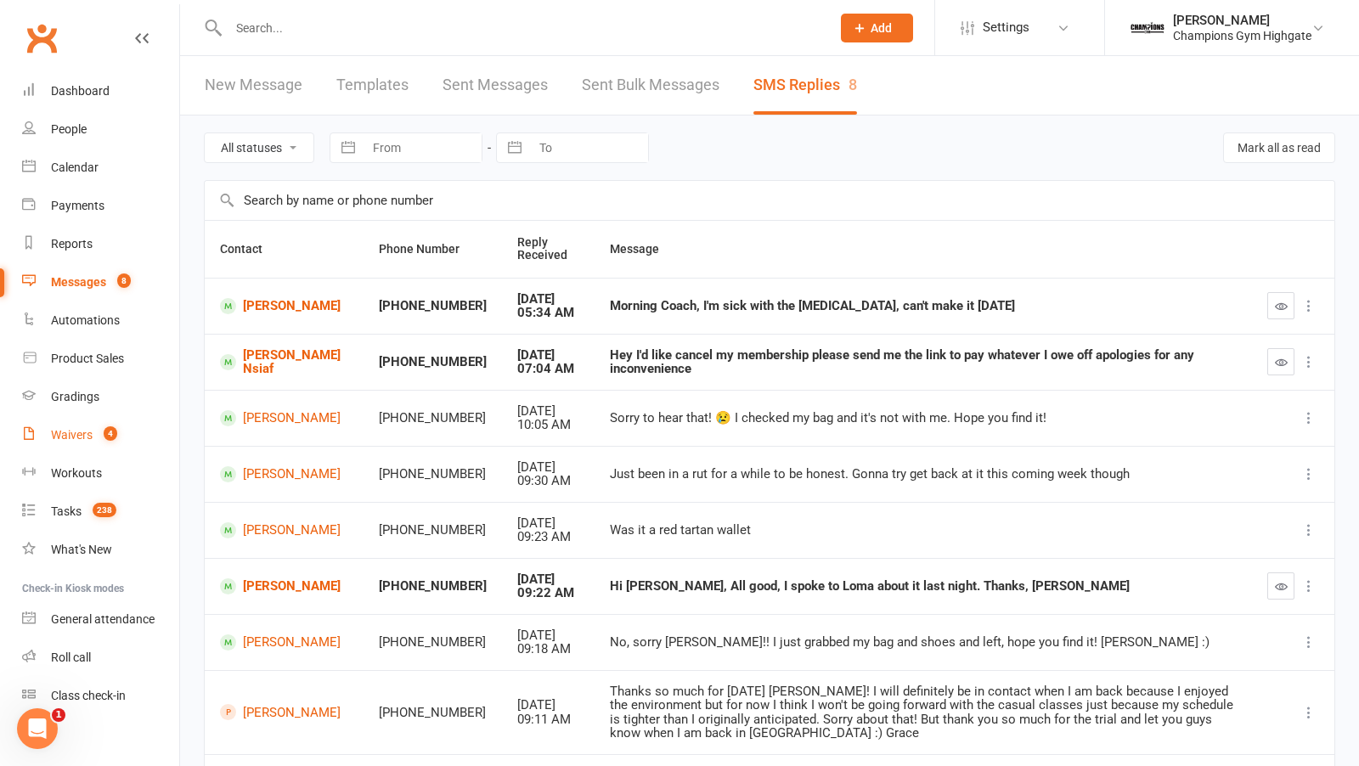
click at [79, 448] on link "Waivers 4" at bounding box center [100, 435] width 157 height 38
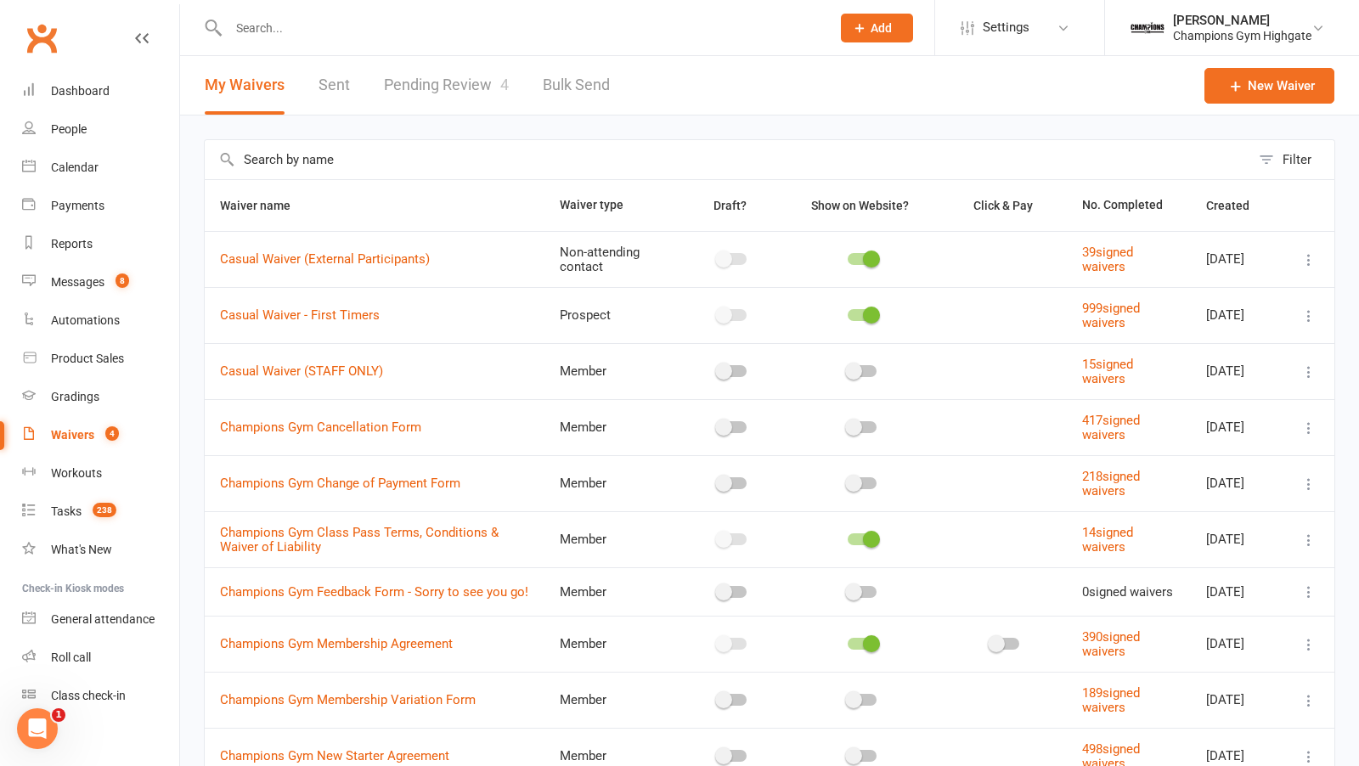
click at [437, 79] on link "Pending Review 4" at bounding box center [446, 85] width 125 height 59
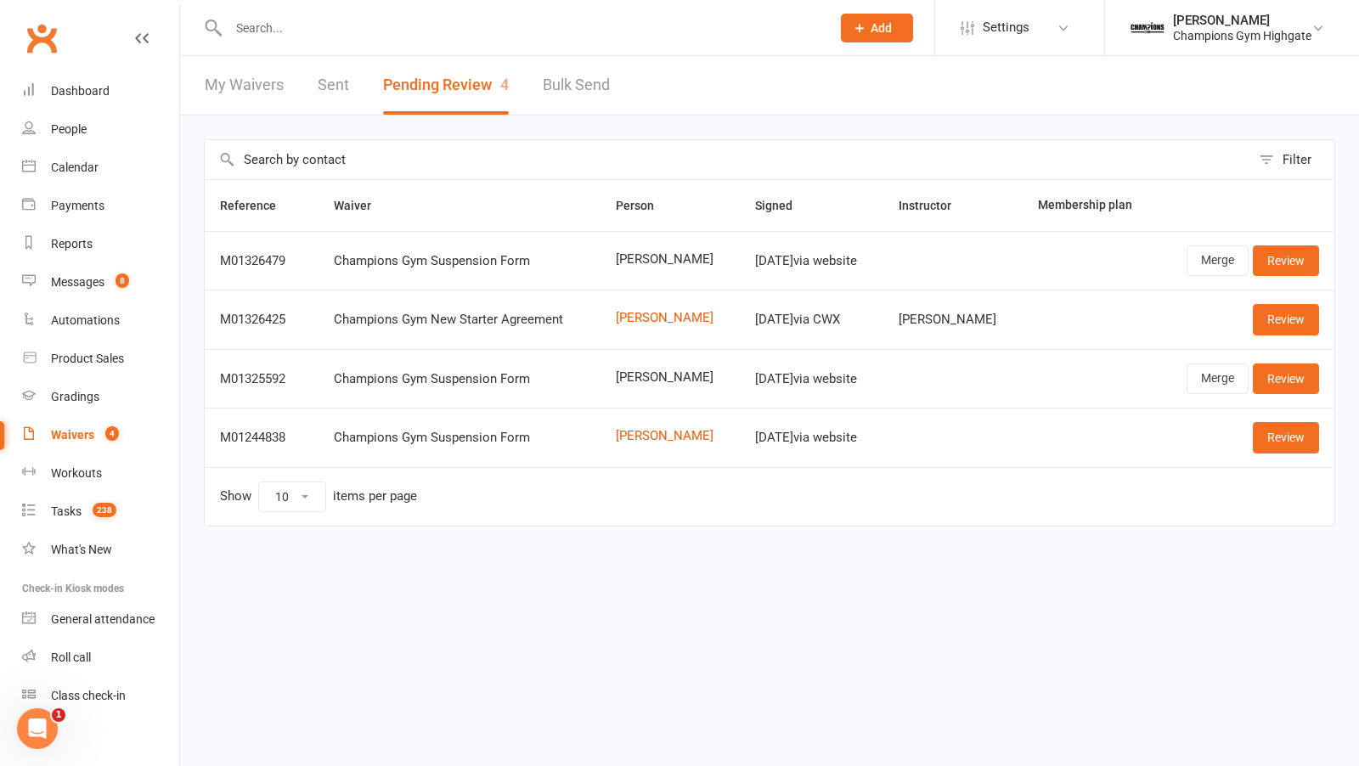
click at [397, 34] on input "text" at bounding box center [520, 28] width 595 height 24
paste input "Cecilia Kalmeyjer"
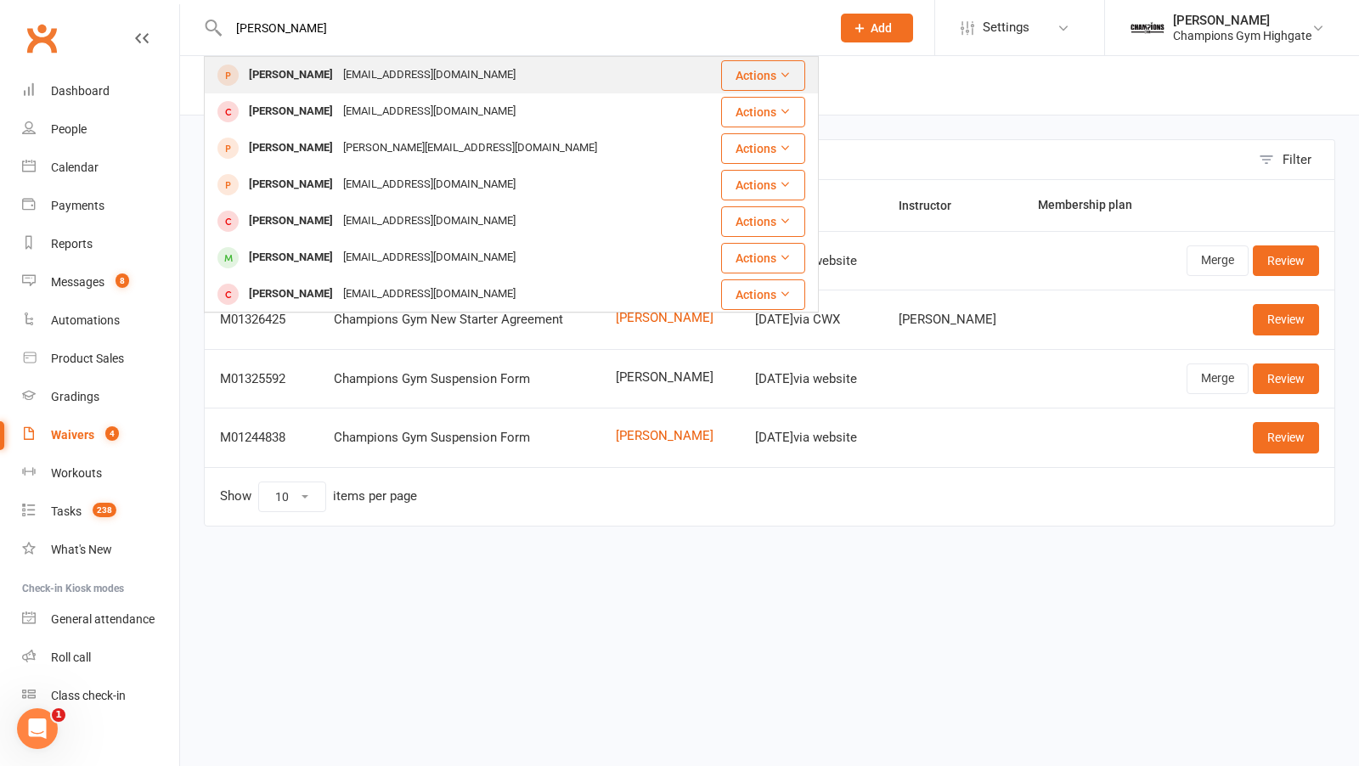
type input "Cecilia Kalmeyjer"
click at [312, 83] on div "Cecilia Kalmeijer" at bounding box center [291, 75] width 94 height 25
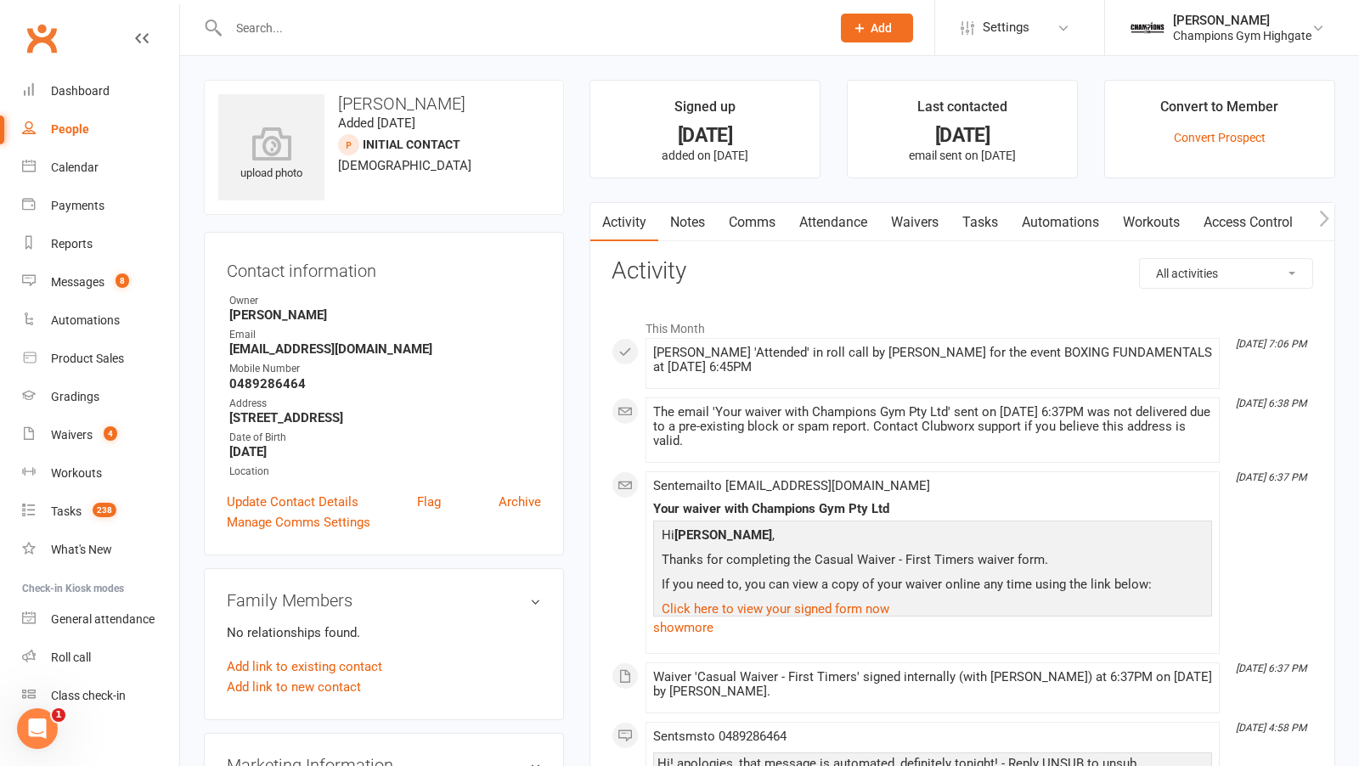
click at [691, 219] on link "Notes" at bounding box center [687, 222] width 59 height 39
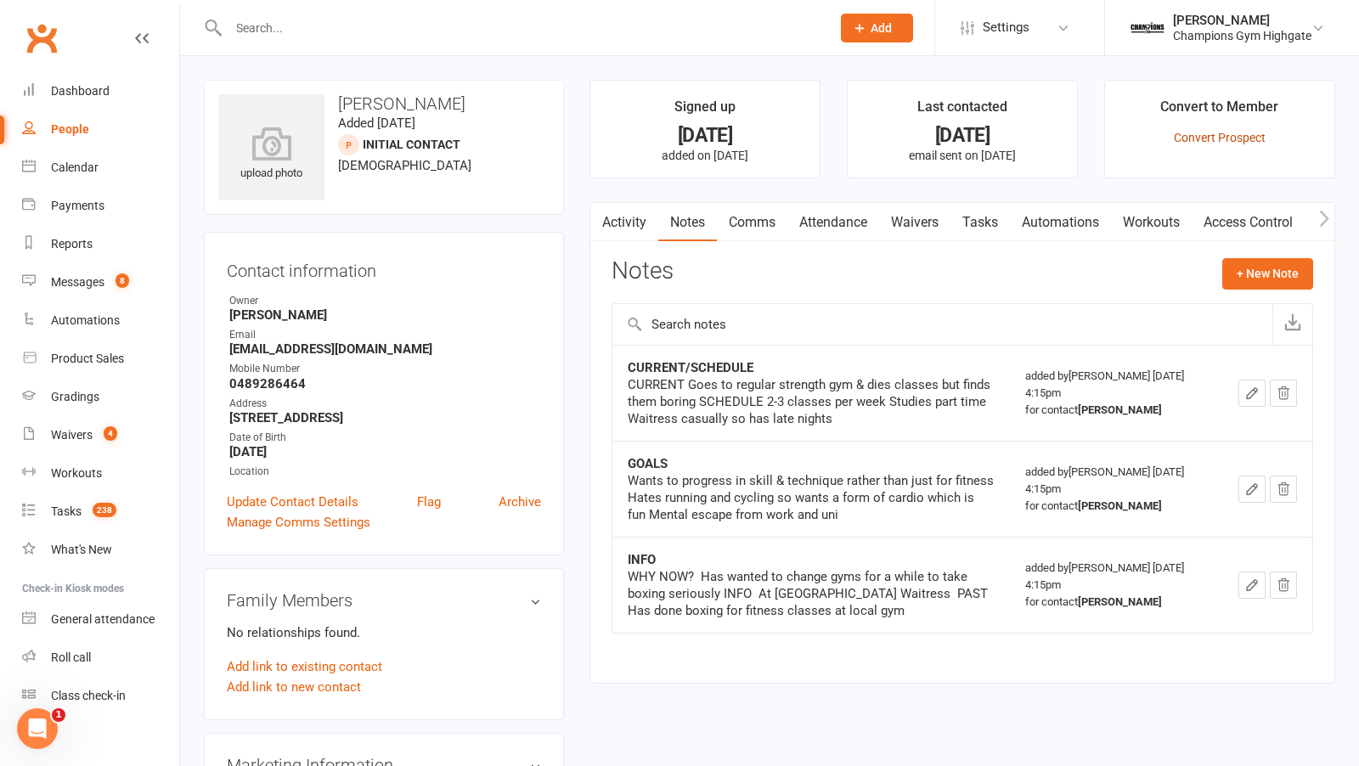
click at [1212, 132] on link "Convert Prospect" at bounding box center [1220, 138] width 92 height 14
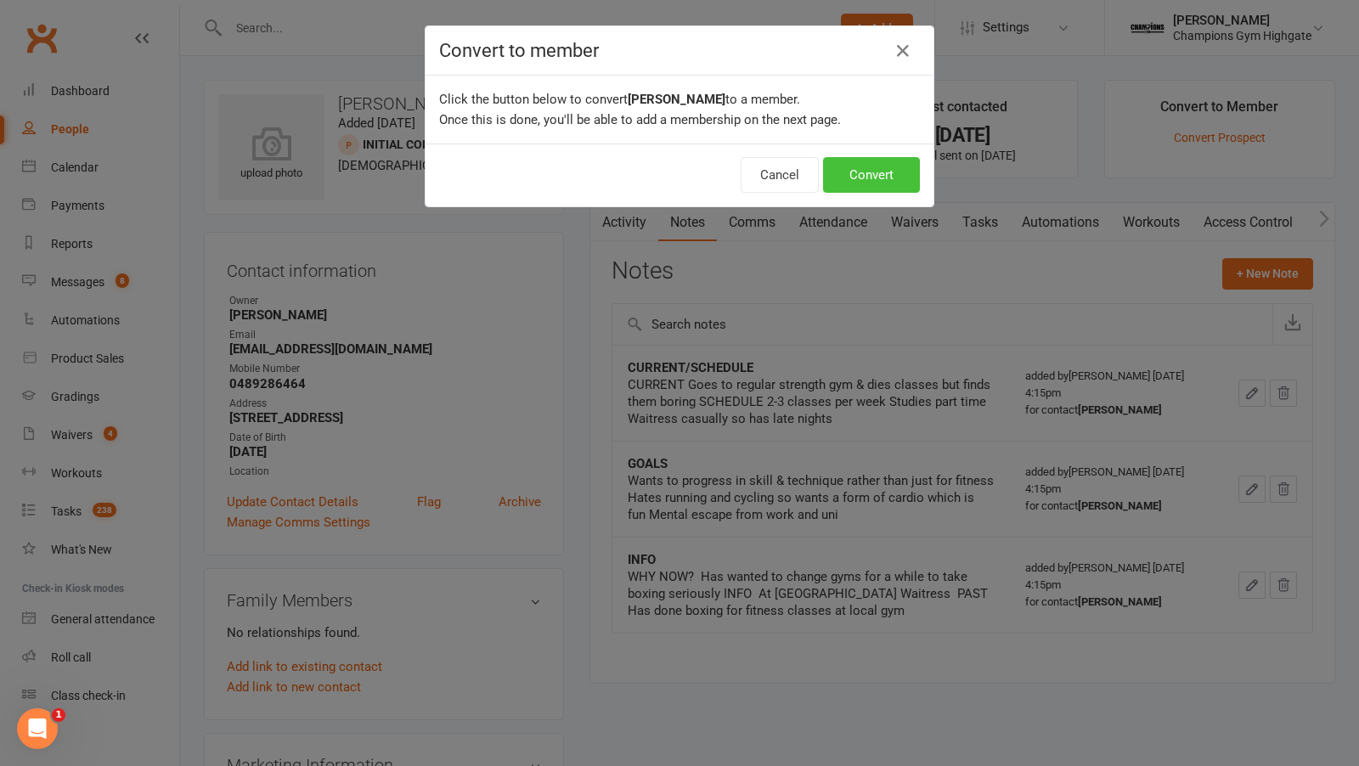
click at [870, 177] on button "Convert" at bounding box center [871, 175] width 97 height 36
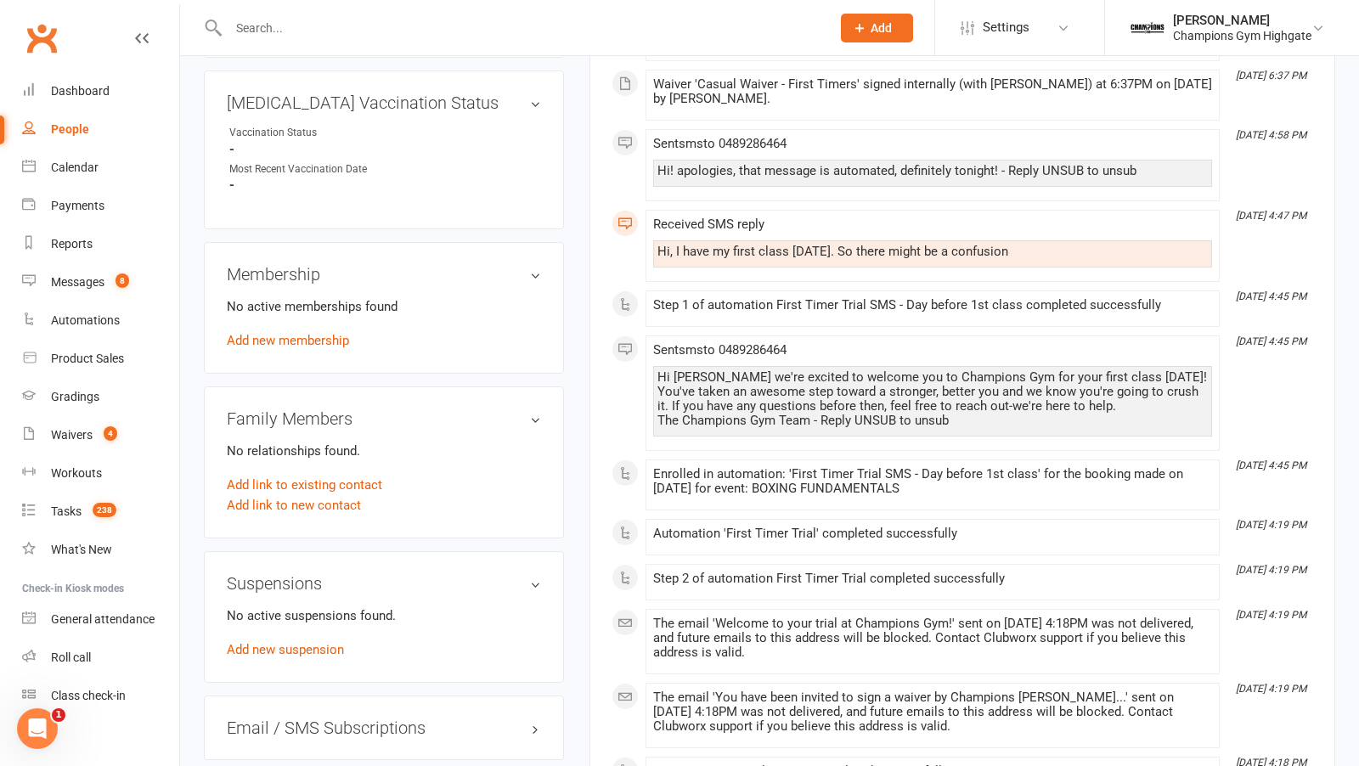
scroll to position [675, 0]
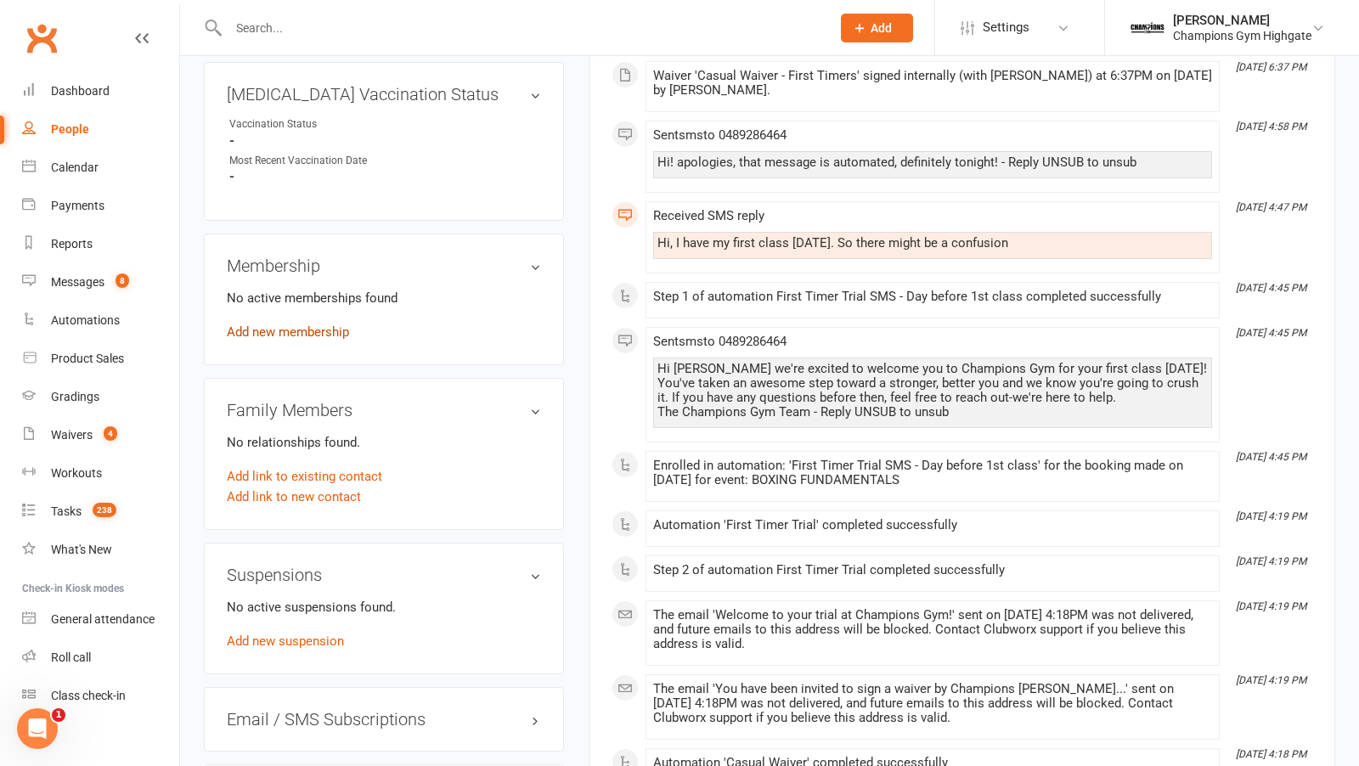
click at [287, 324] on link "Add new membership" at bounding box center [288, 331] width 122 height 15
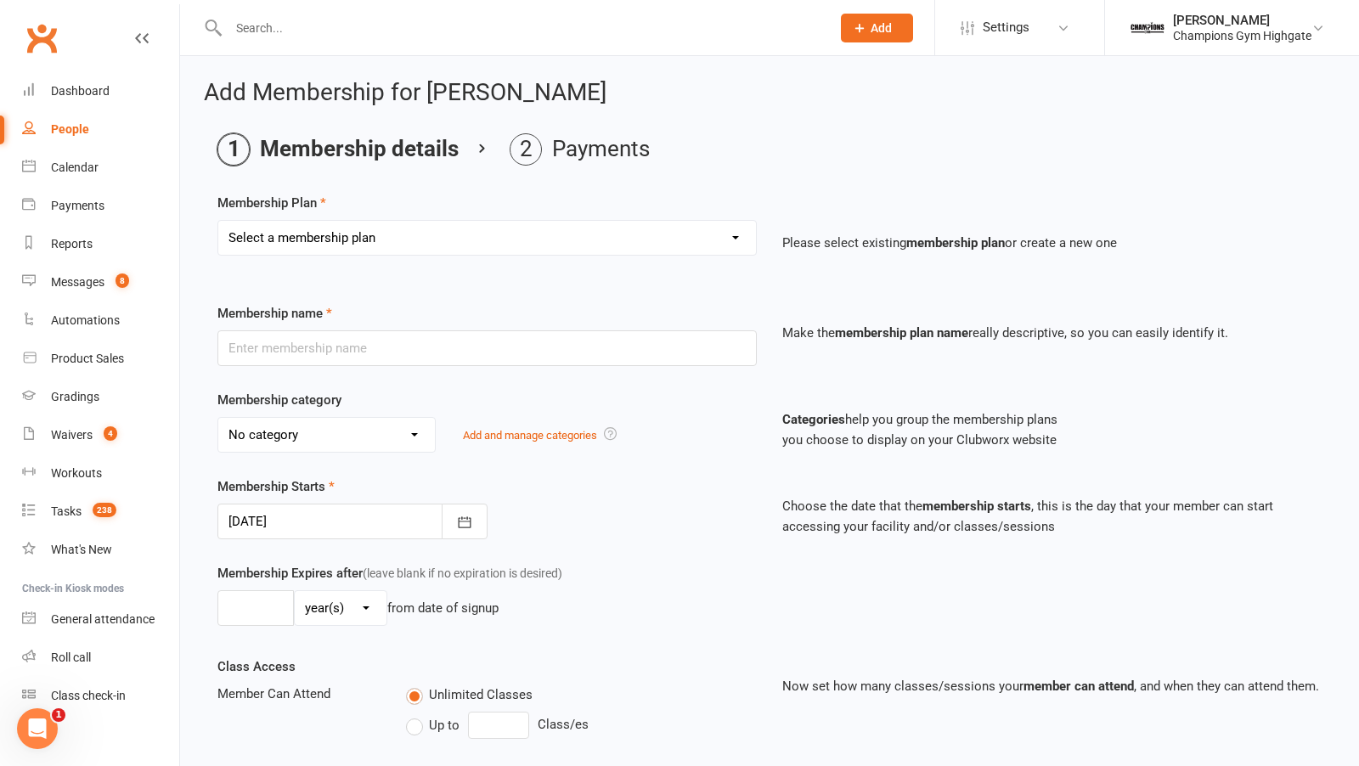
click at [709, 234] on select "Select a membership plan Create new Membership Plan New Starter Program FIFO Ne…" at bounding box center [487, 238] width 538 height 34
select select "38"
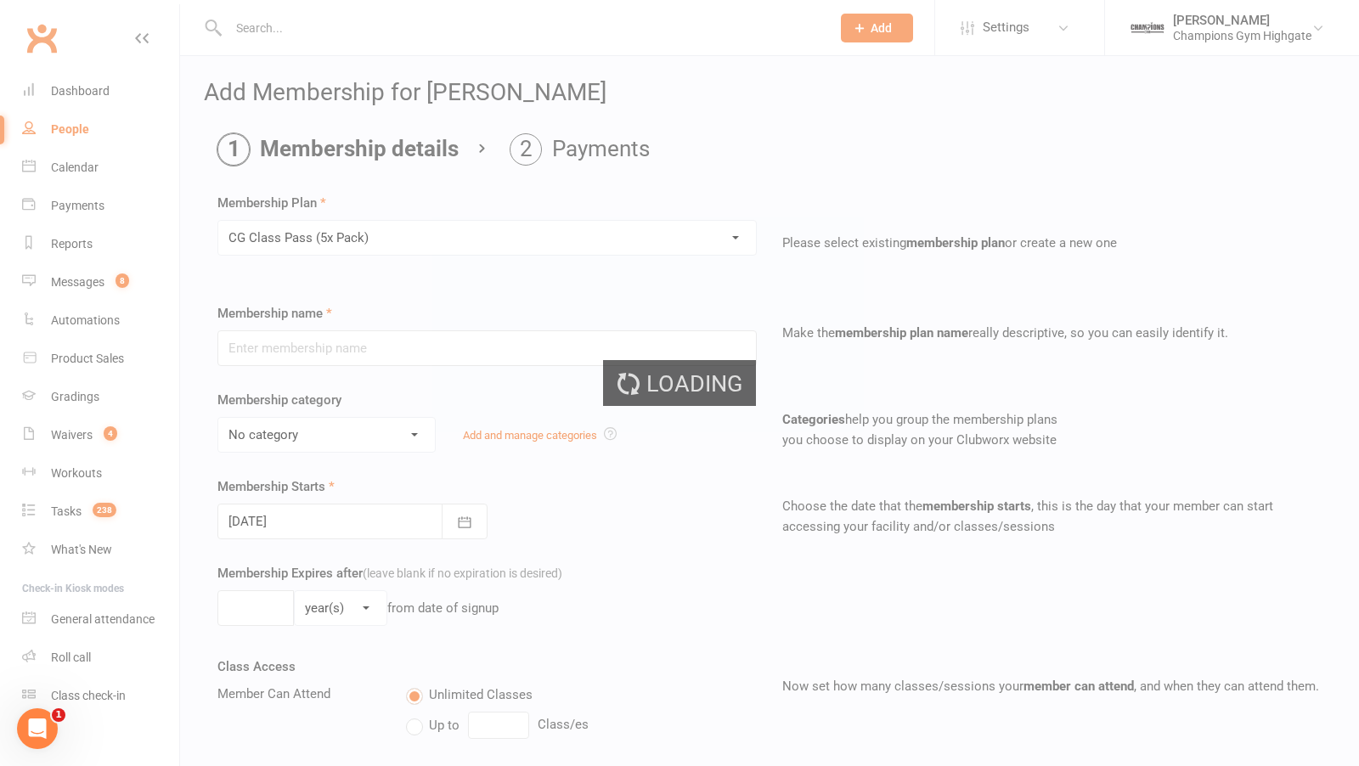
type input "CG Class Pass (5x Pack)"
select select "10"
type input "3"
select select "2"
type input "5"
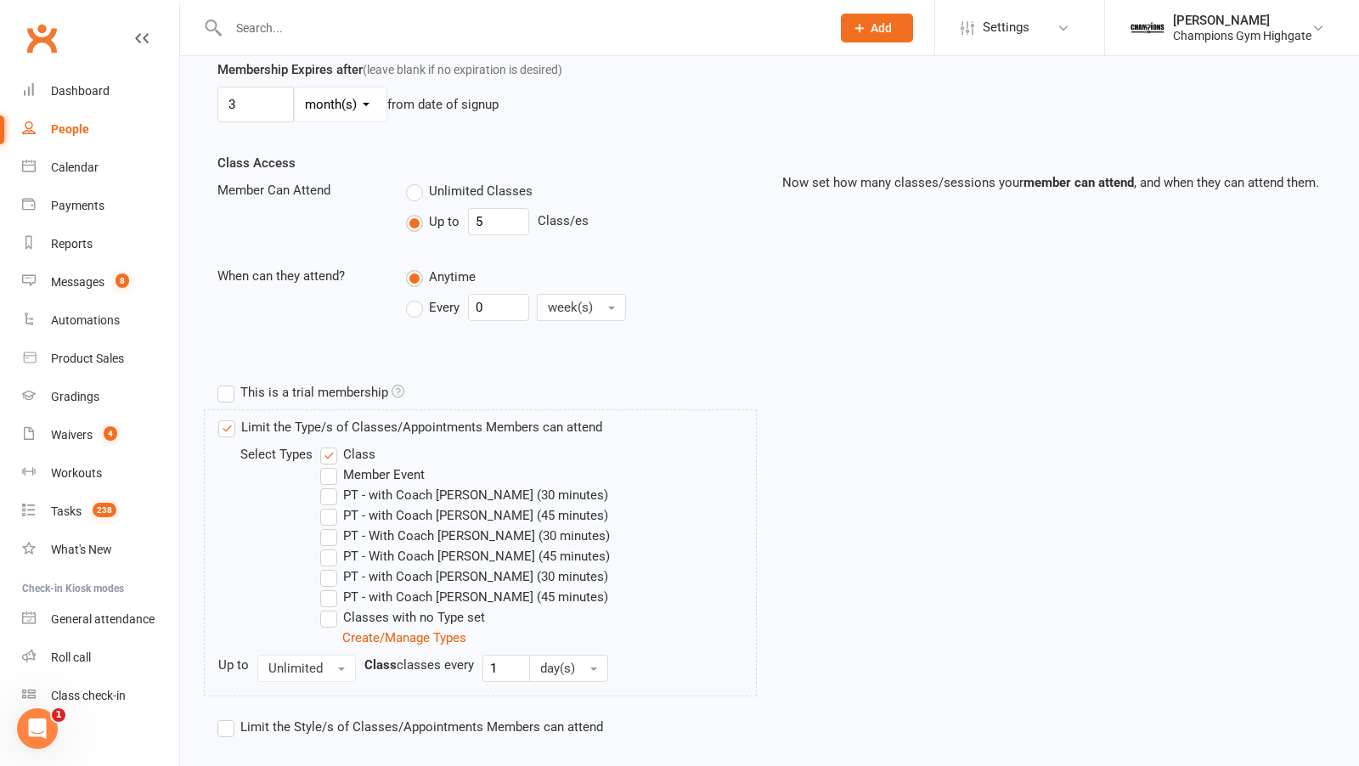
scroll to position [585, 0]
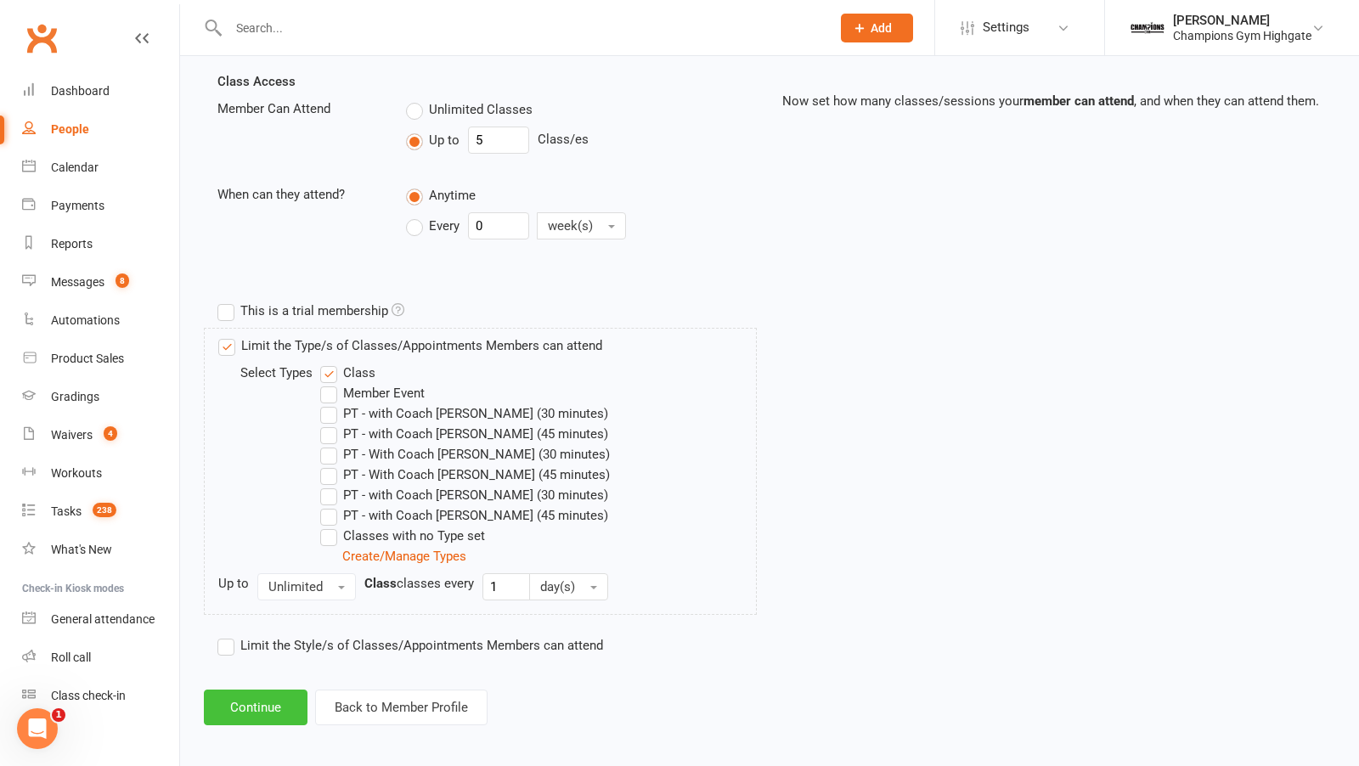
click at [257, 696] on button "Continue" at bounding box center [256, 708] width 104 height 36
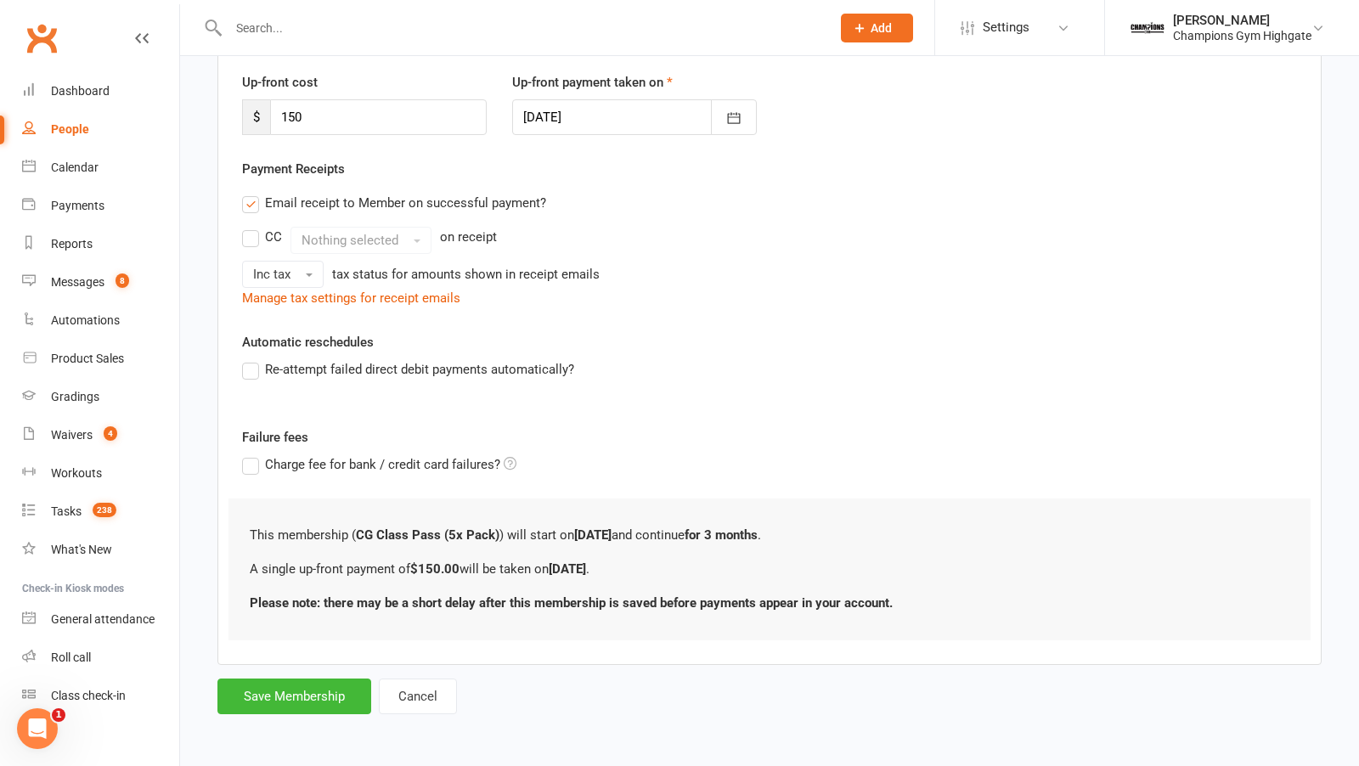
scroll to position [0, 0]
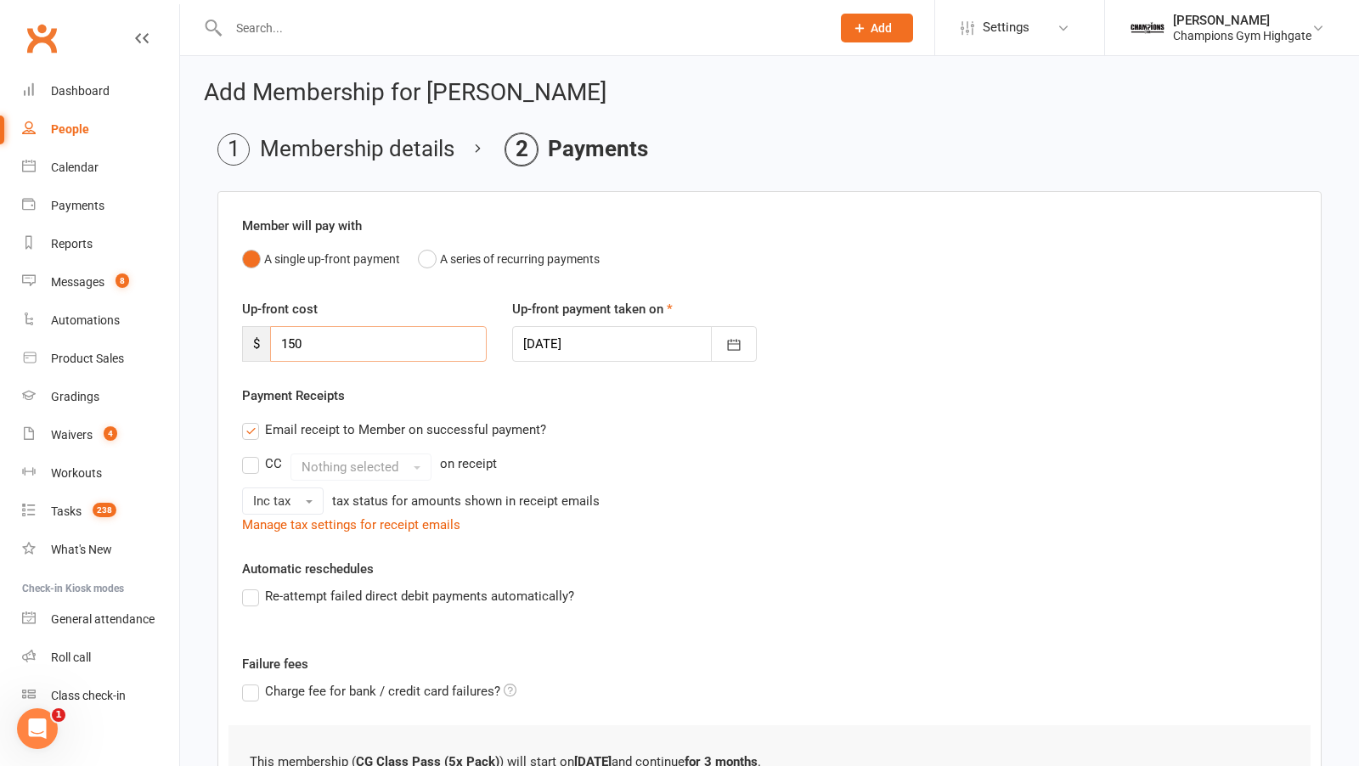
click at [357, 341] on input "150" at bounding box center [378, 344] width 217 height 36
type input "1"
type input "0"
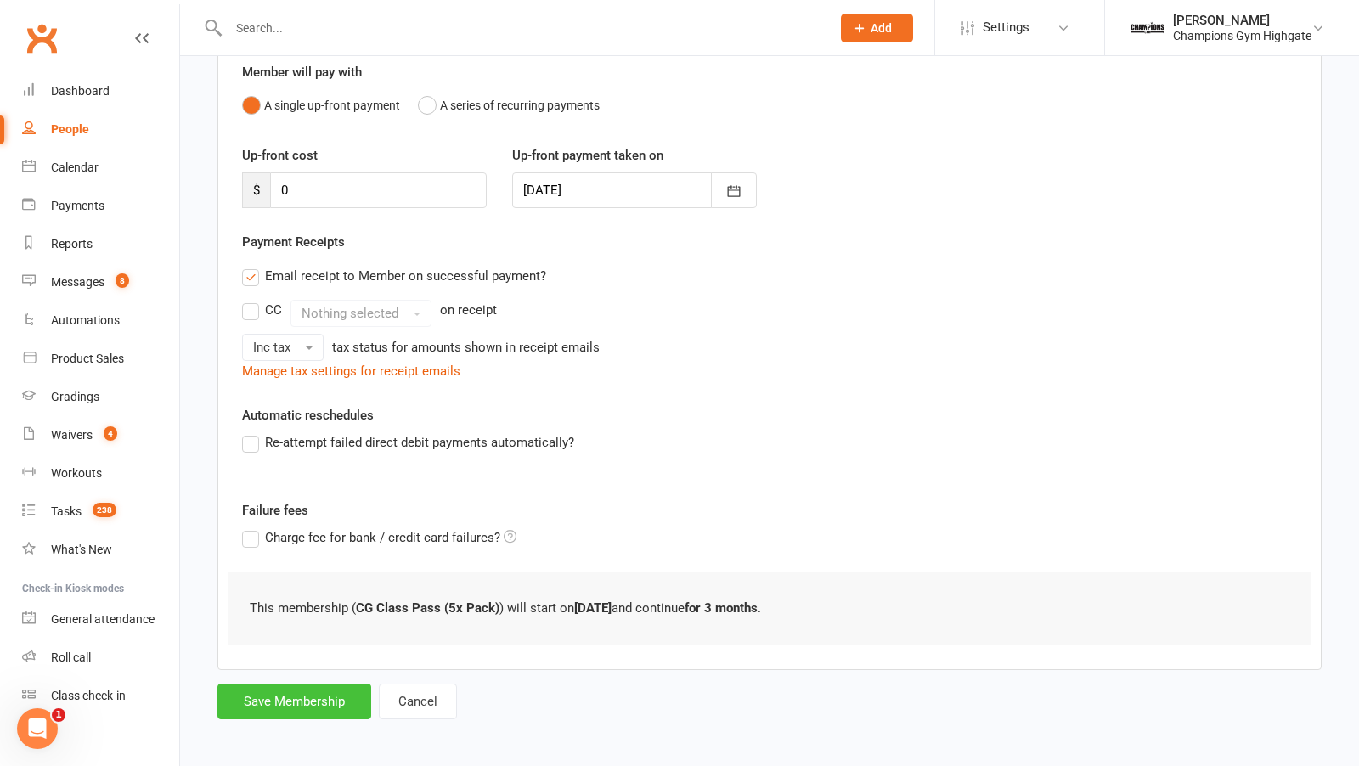
click at [283, 684] on button "Save Membership" at bounding box center [294, 702] width 154 height 36
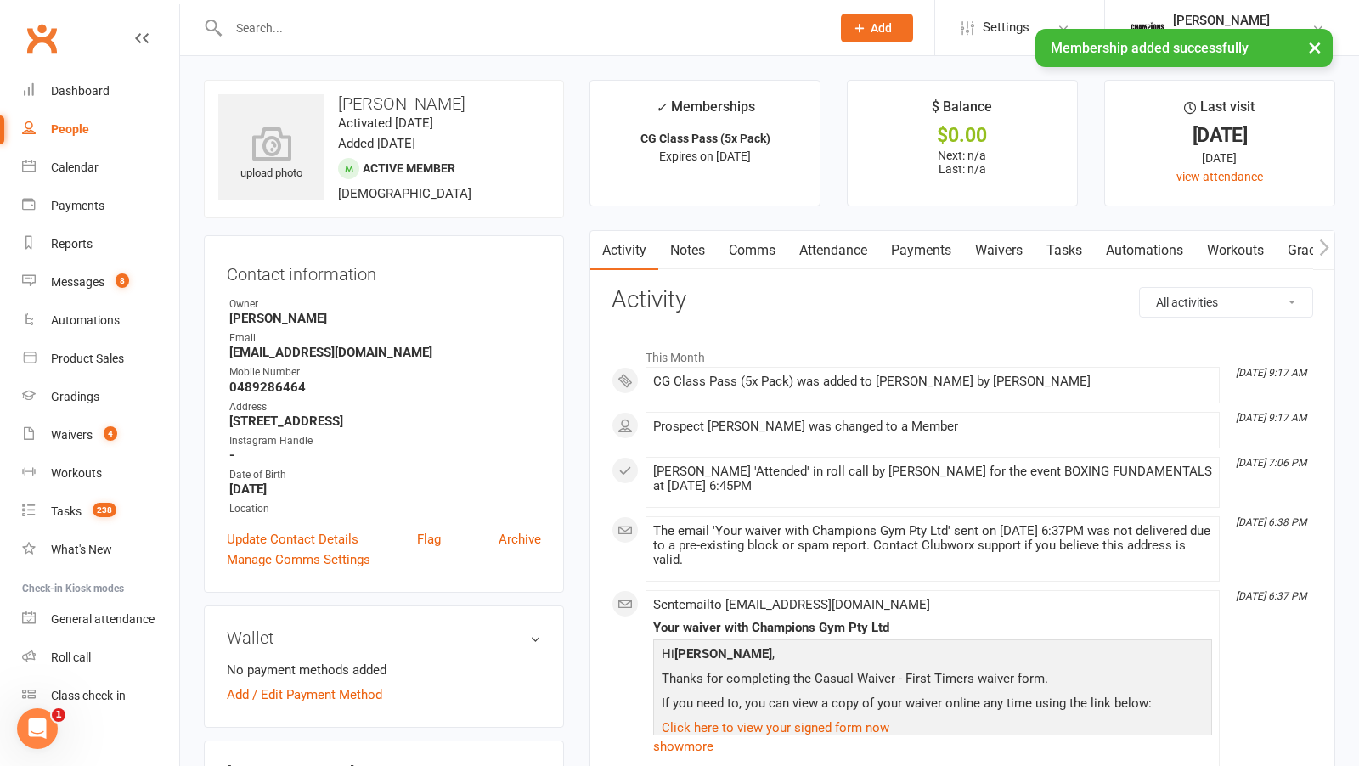
click at [744, 251] on link "Comms" at bounding box center [752, 250] width 70 height 39
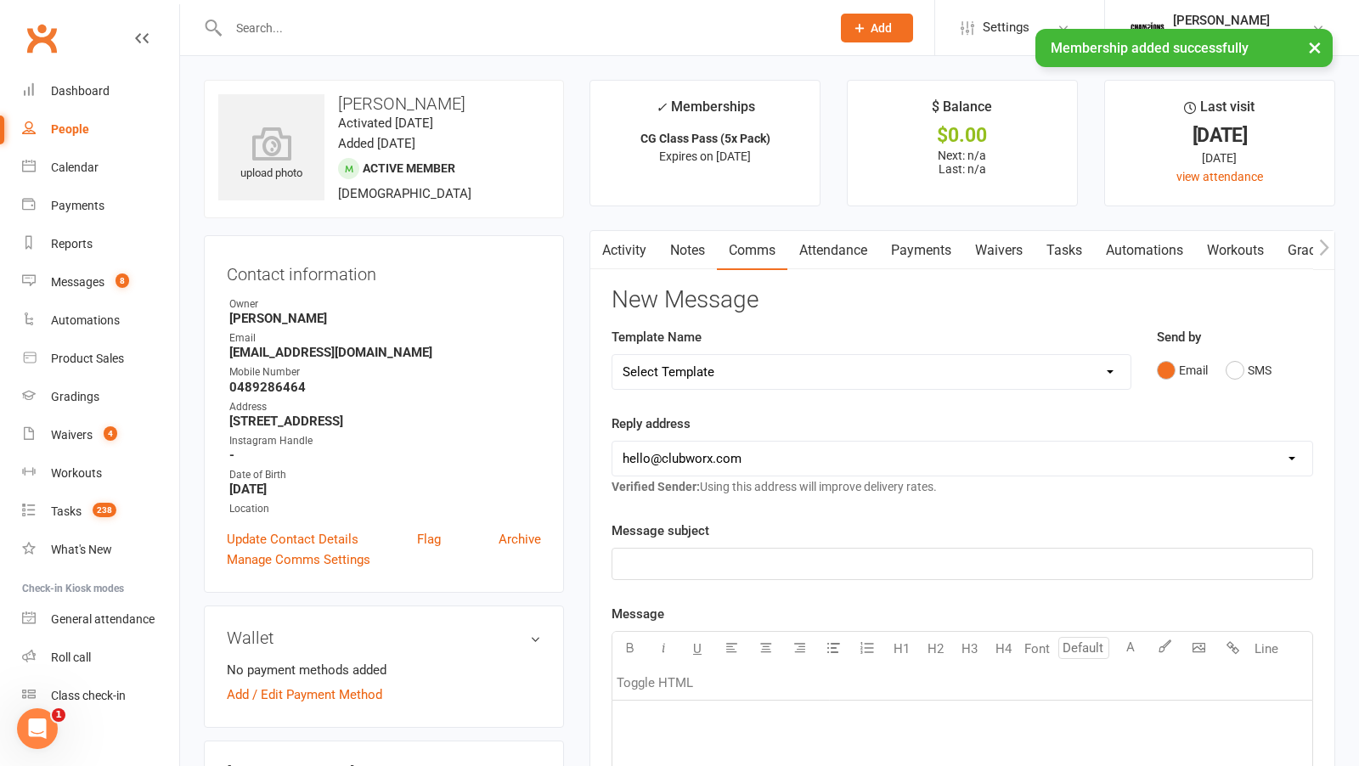
click at [1110, 366] on select "Select Template [SMS] 14 days non-attendance sms [Email] A. First Timer Trial […" at bounding box center [871, 372] width 518 height 34
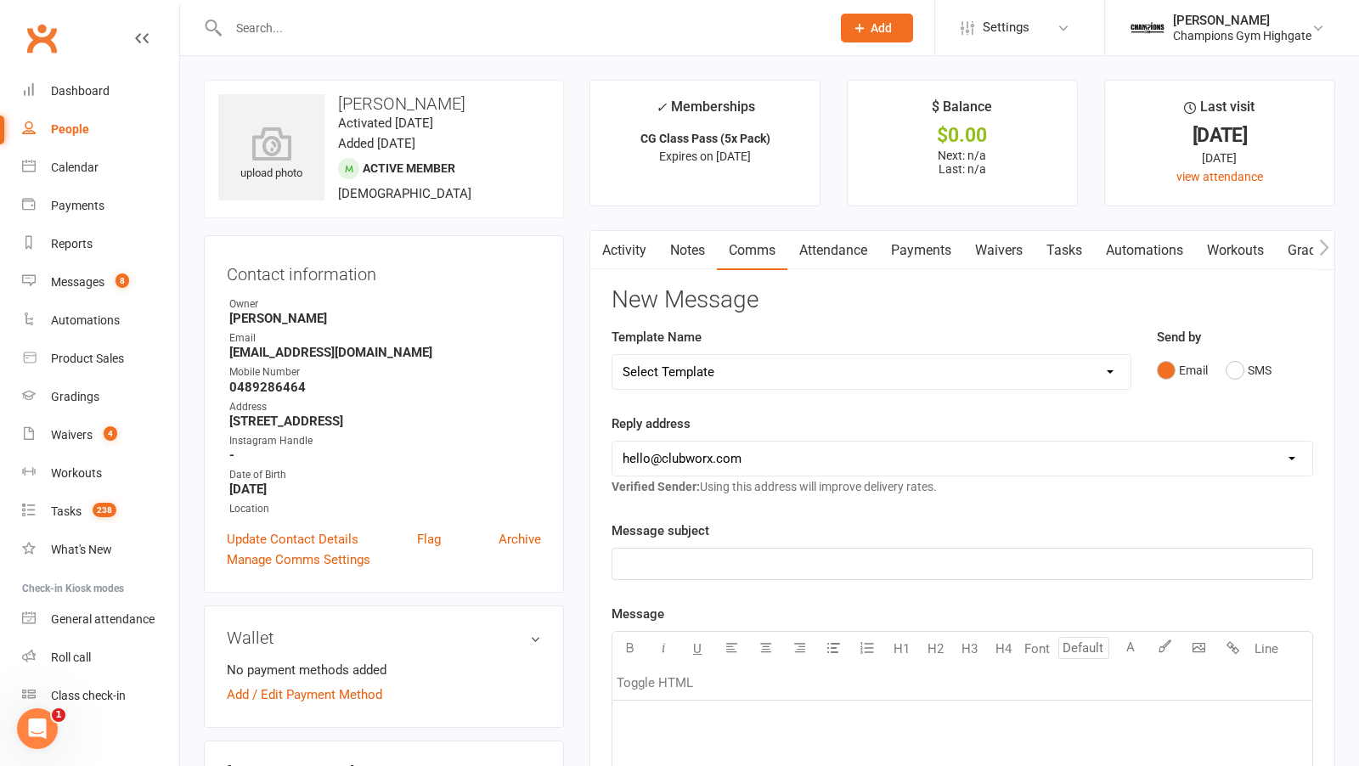
select select "10"
click at [791, 462] on select "hello@clubworx.com membershighgate@championsgym.com.au helen@championsgym.com.a…" at bounding box center [962, 459] width 700 height 34
select select "1"
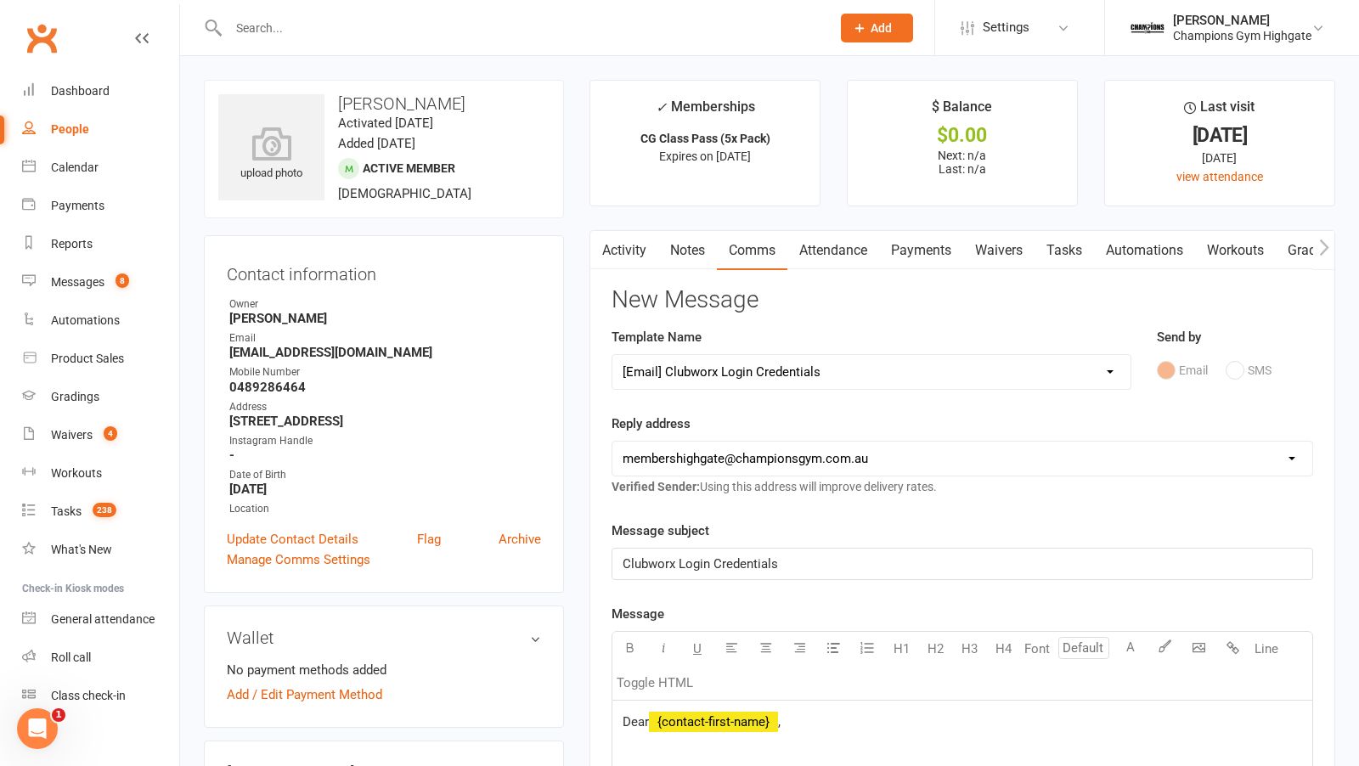
scroll to position [1512, 0]
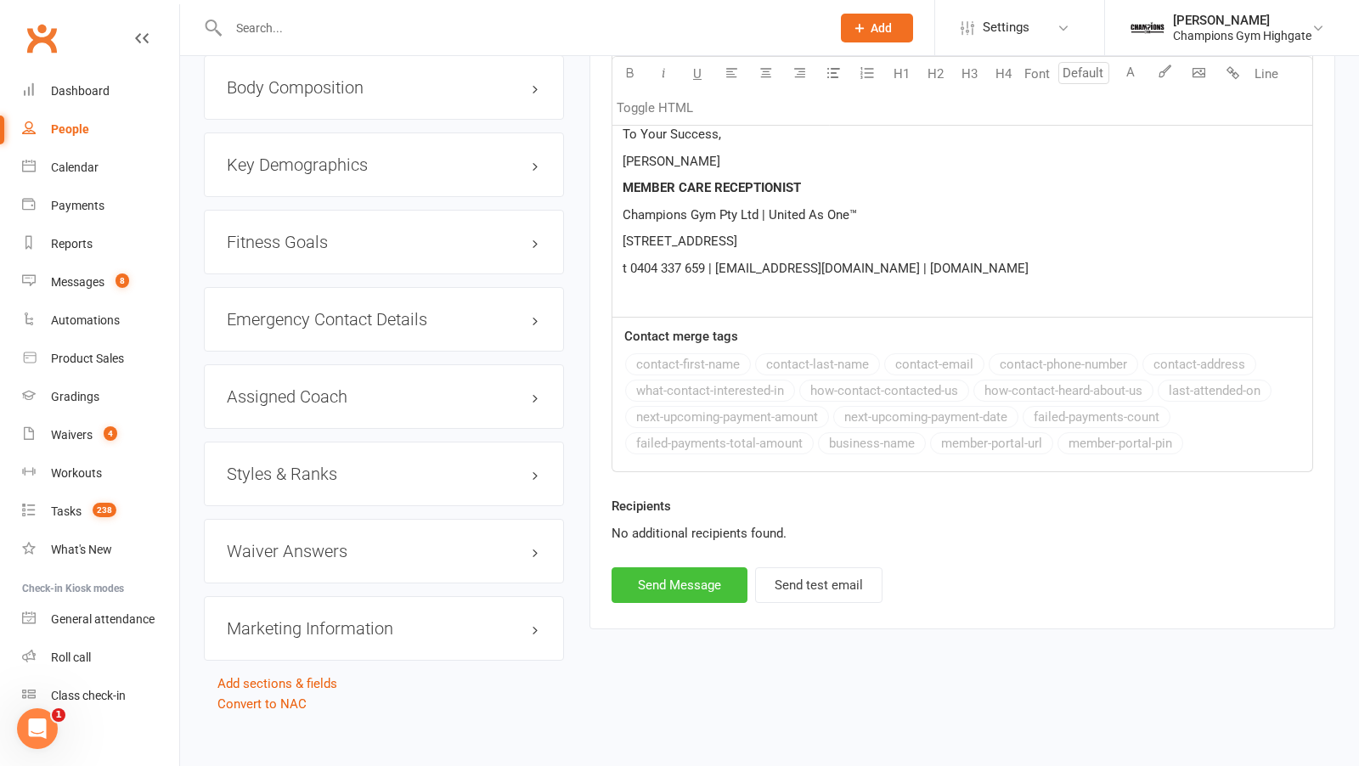
click at [679, 567] on button "Send Message" at bounding box center [679, 585] width 136 height 36
select select
select select "0"
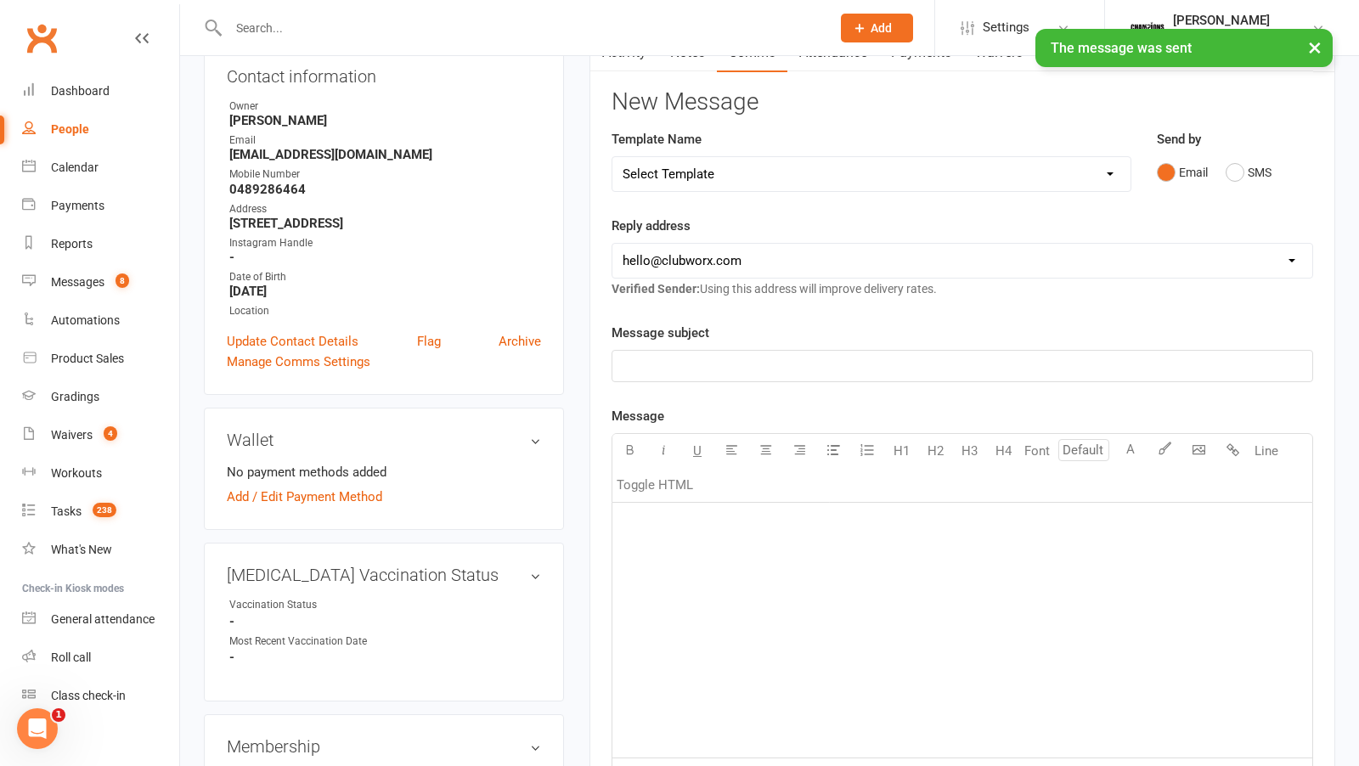
scroll to position [0, 0]
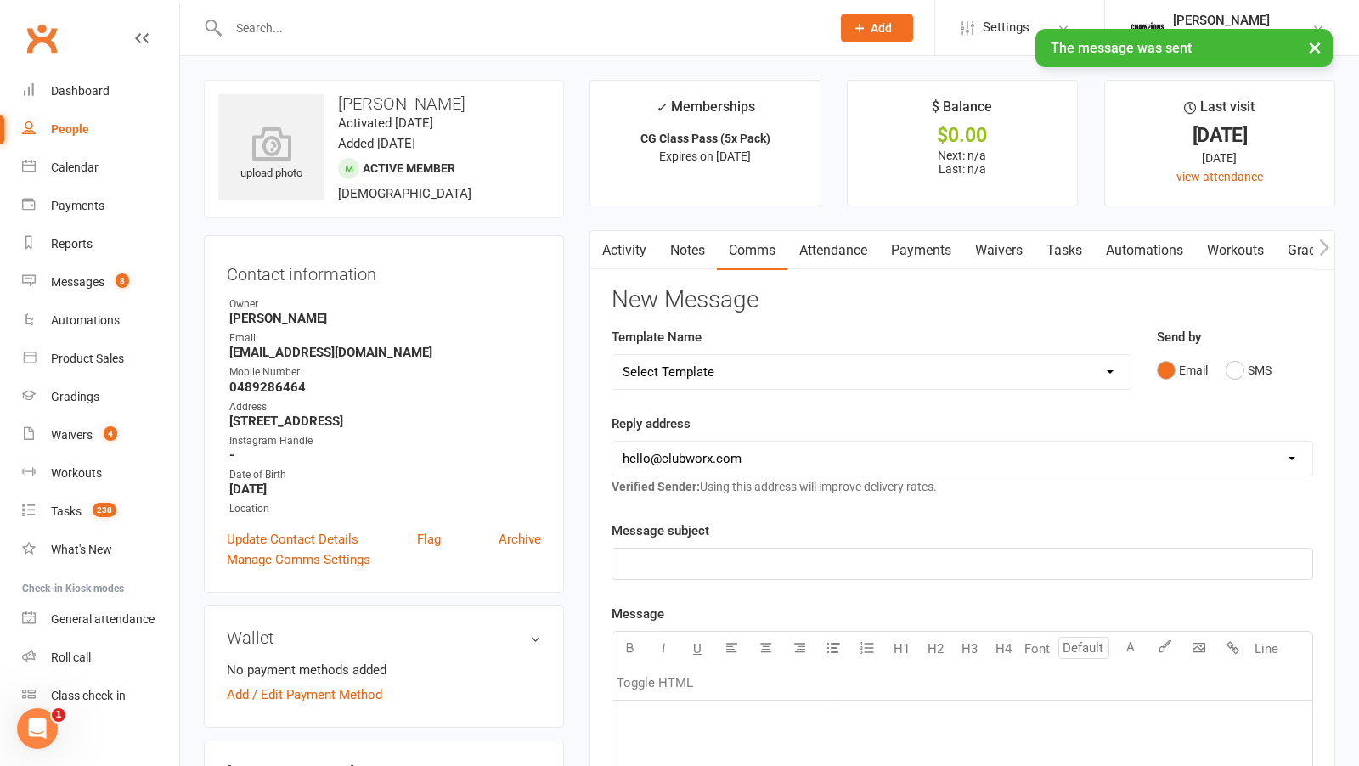
click at [666, 250] on link "Notes" at bounding box center [687, 250] width 59 height 39
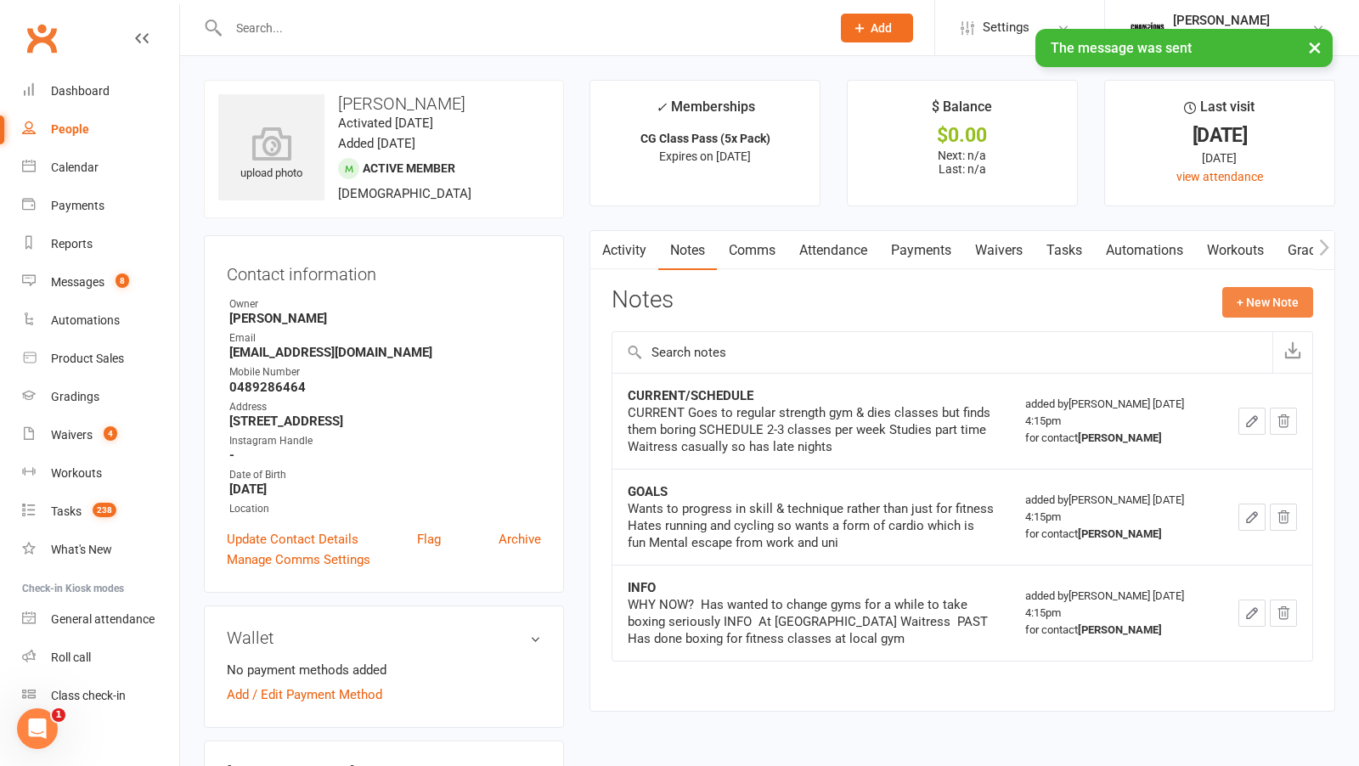
click at [1278, 296] on button "+ New Note" at bounding box center [1267, 302] width 91 height 31
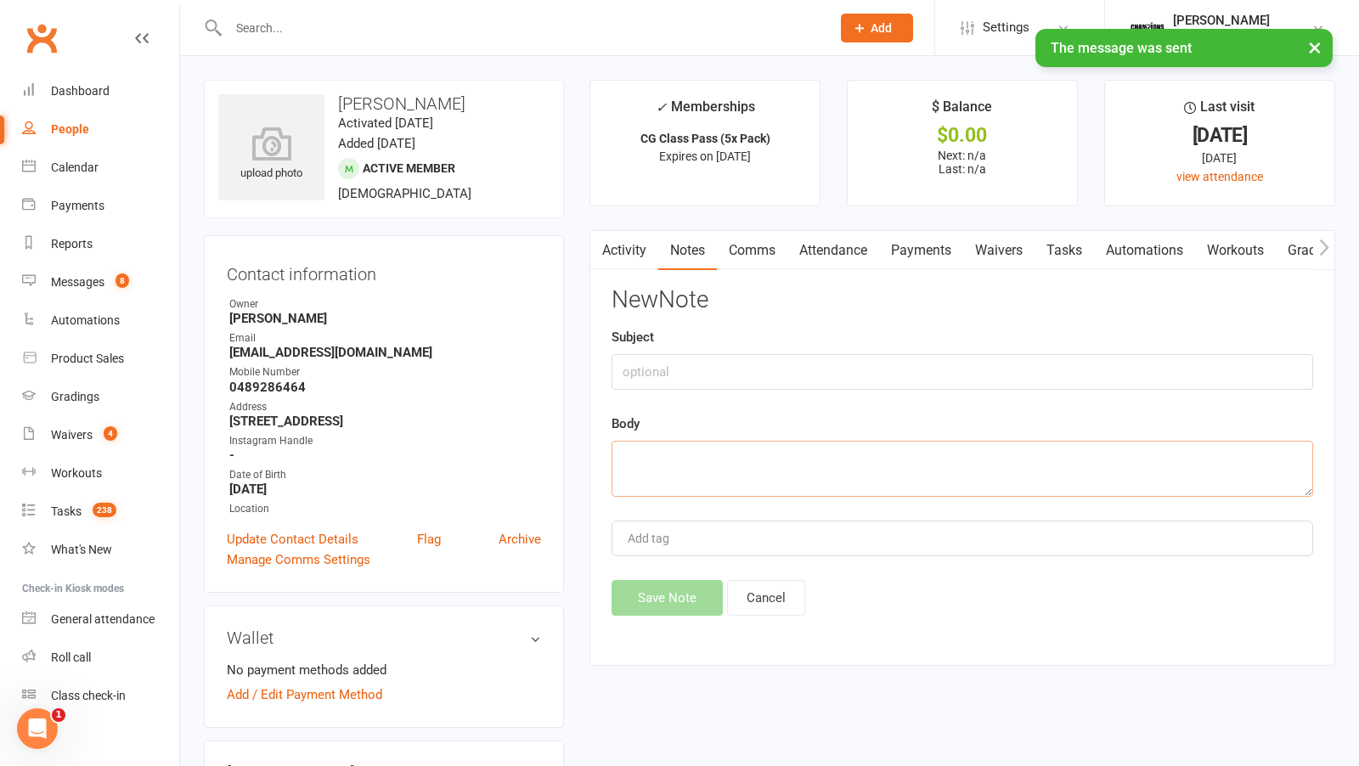
click at [788, 447] on textarea at bounding box center [961, 469] width 701 height 56
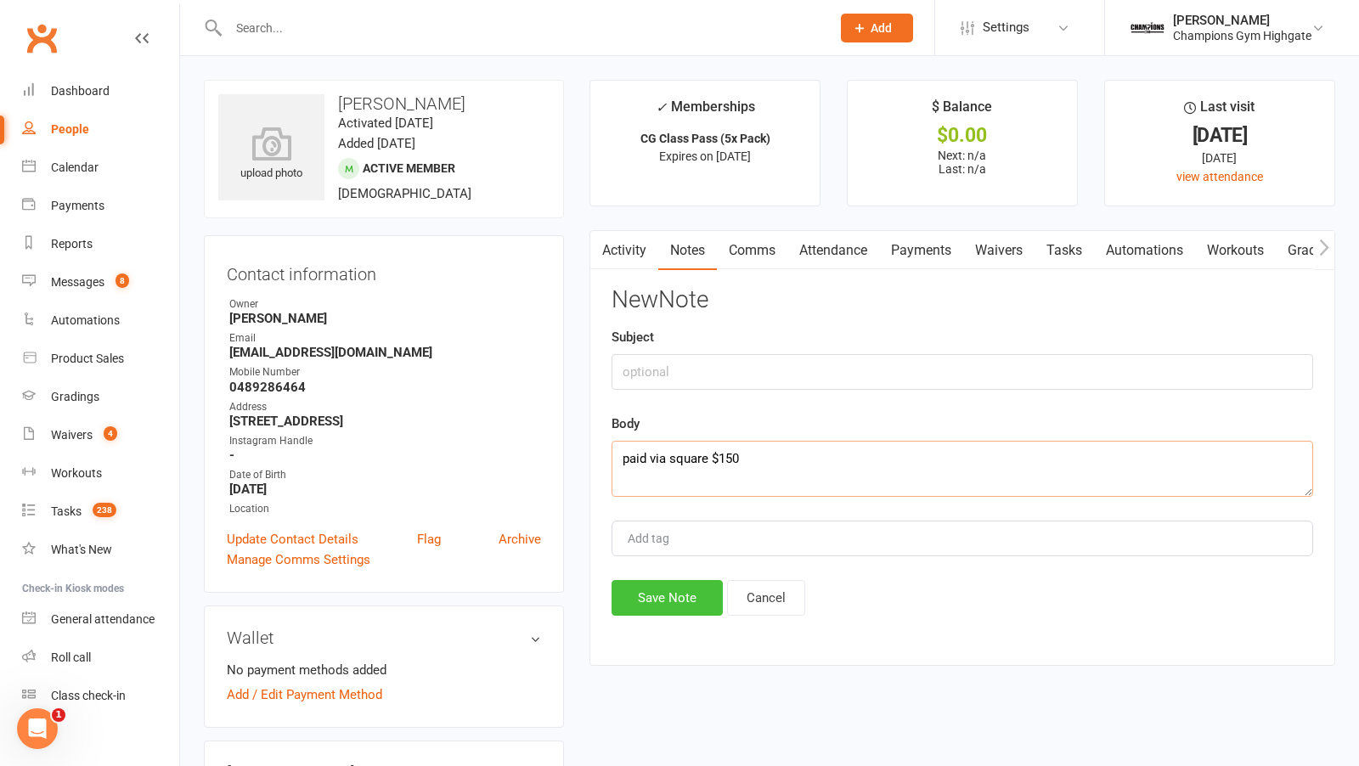
type textarea "paid via square $150"
click at [632, 590] on button "Save Note" at bounding box center [666, 598] width 111 height 36
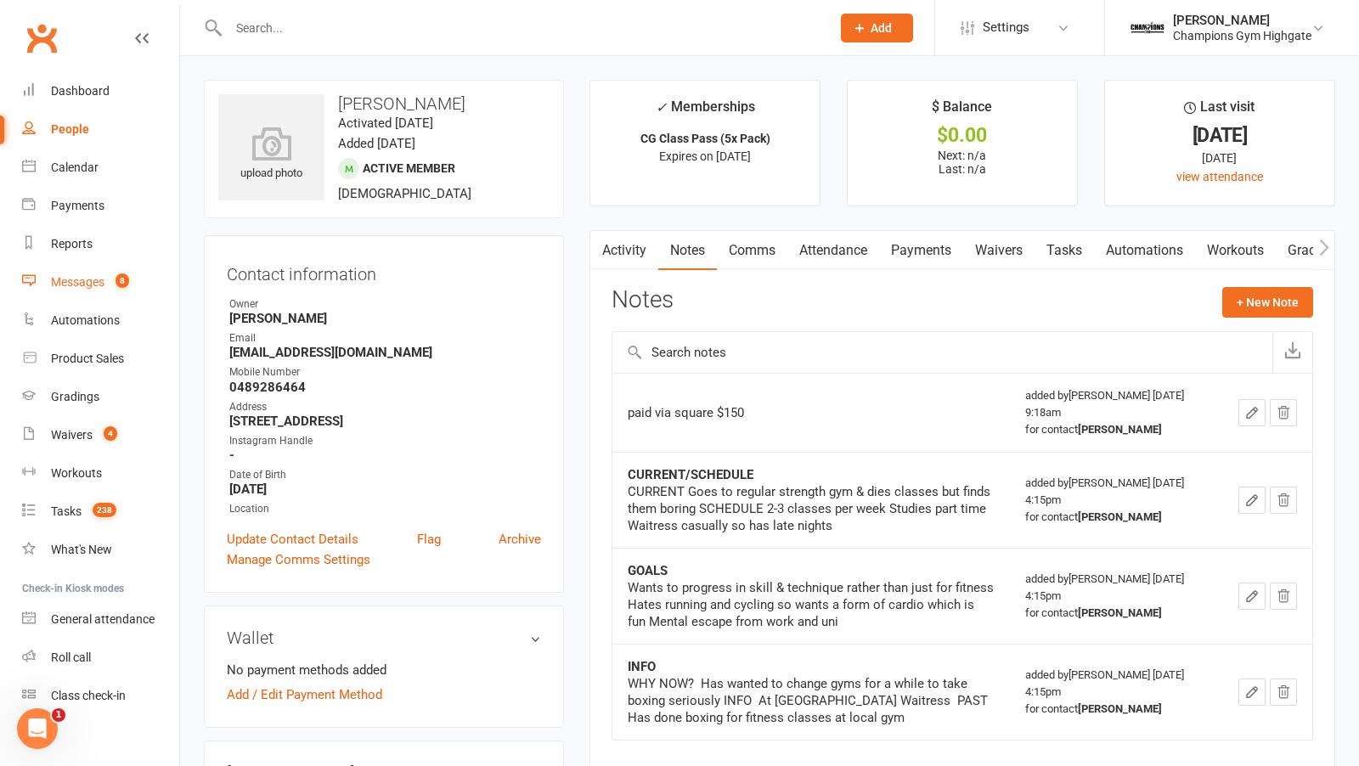
click at [121, 273] on link "Messages 8" at bounding box center [100, 282] width 157 height 38
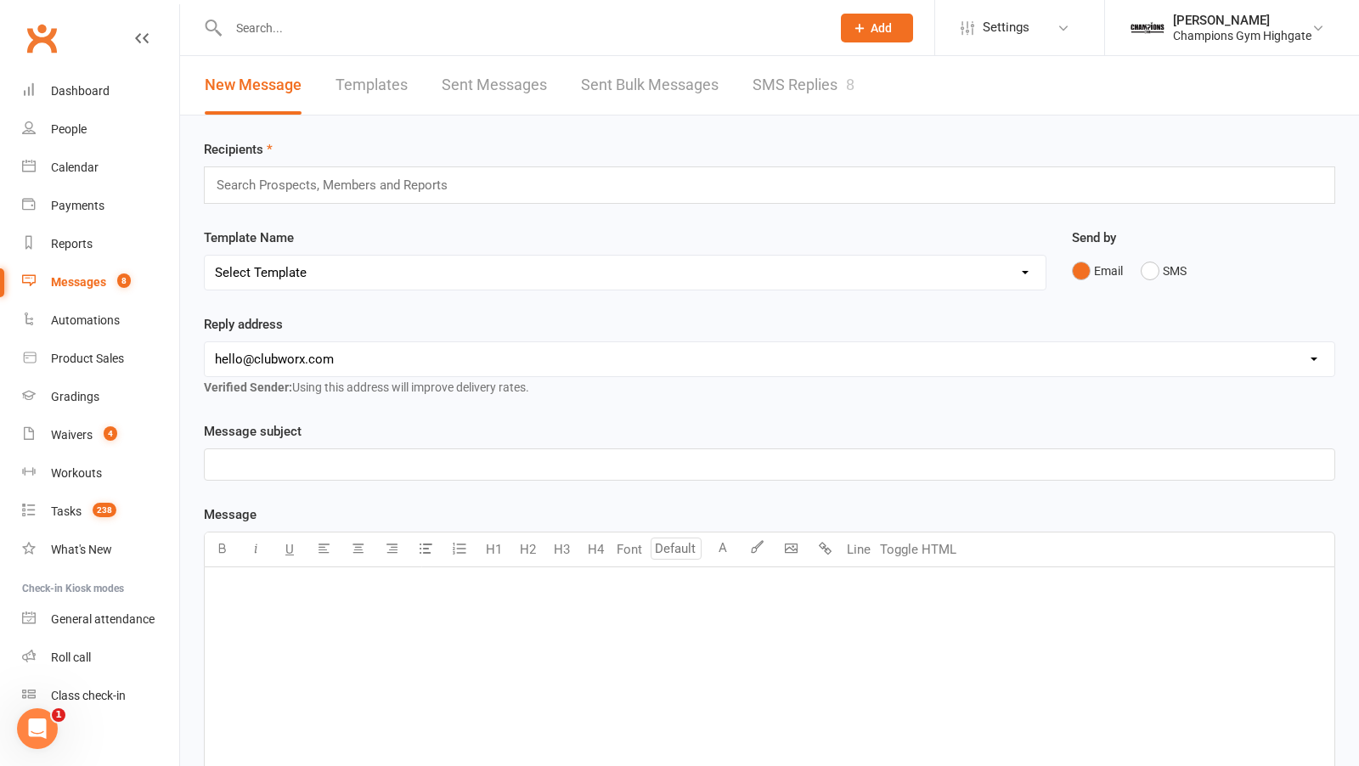
click at [803, 75] on link "SMS Replies 8" at bounding box center [803, 85] width 102 height 59
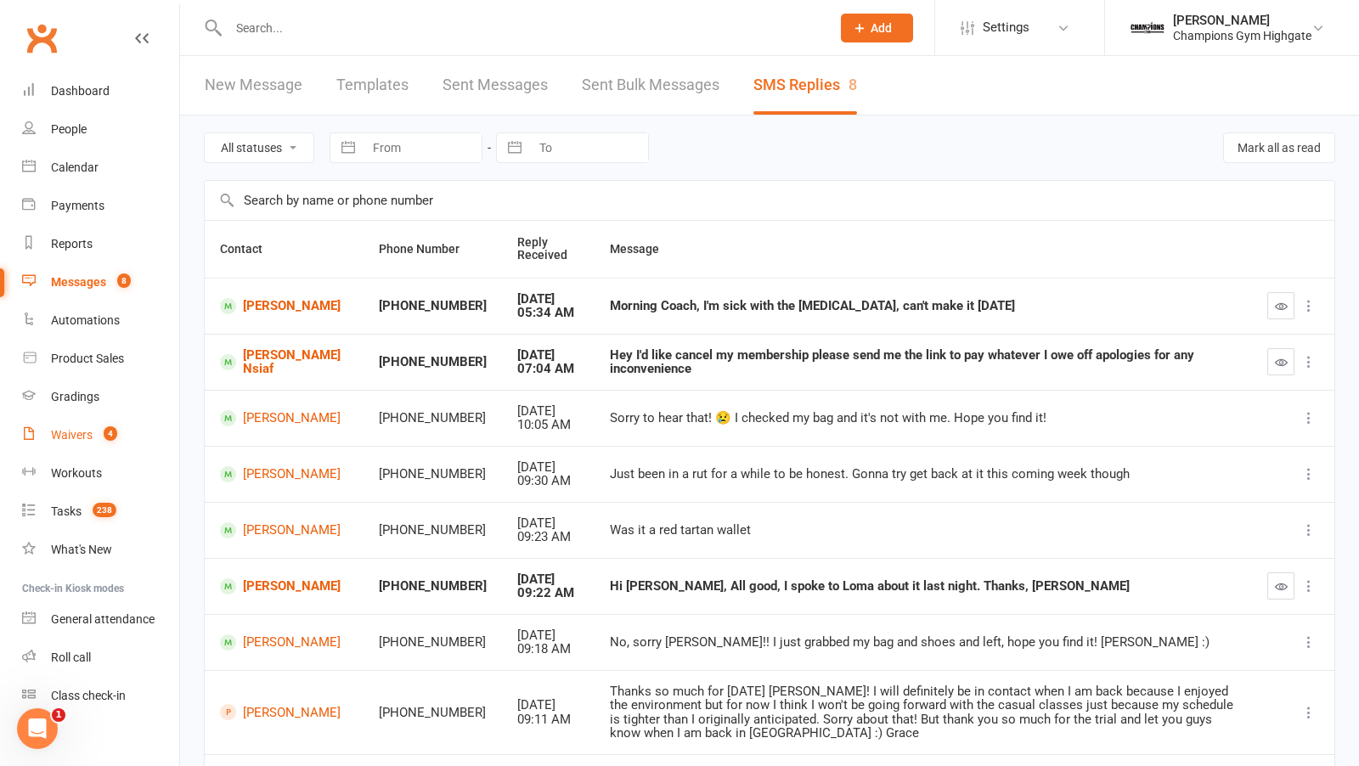
click at [89, 432] on div "Waivers" at bounding box center [72, 435] width 42 height 14
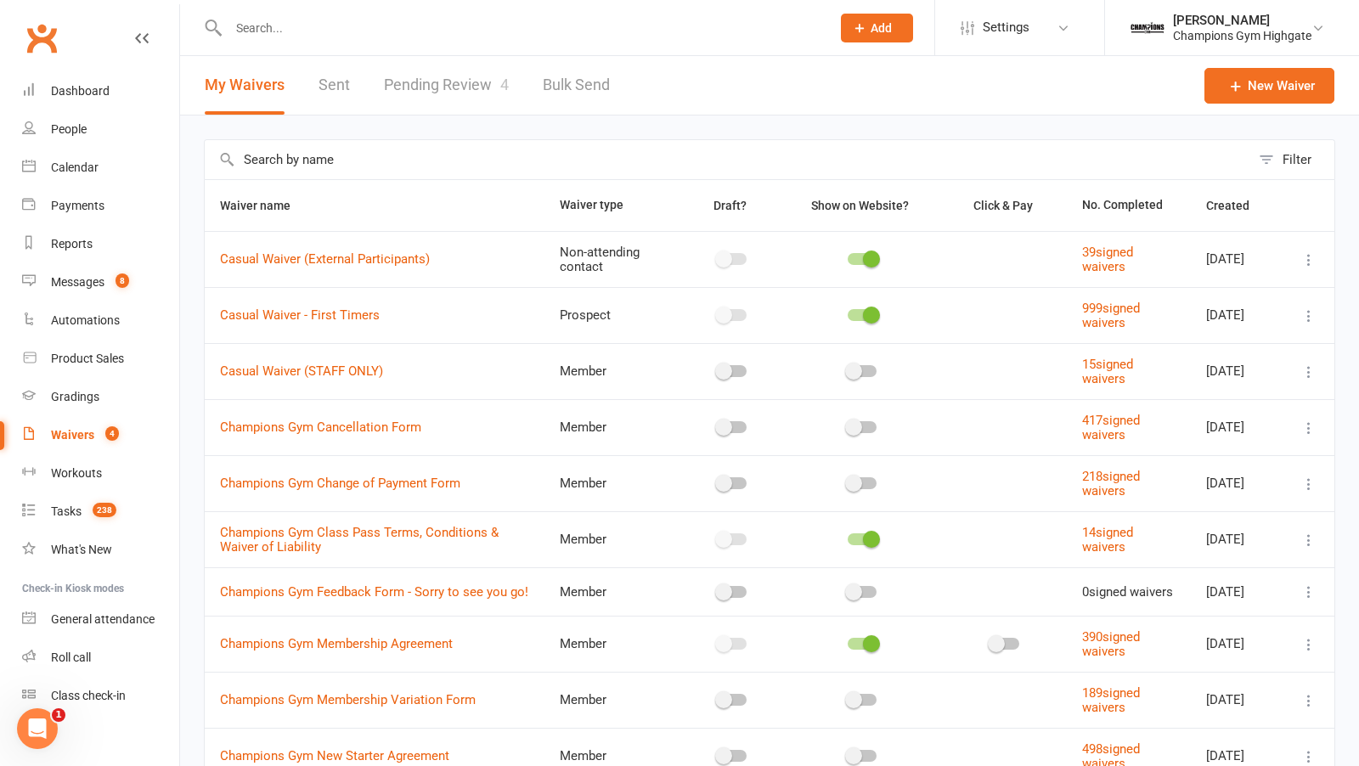
click at [468, 88] on link "Pending Review 4" at bounding box center [446, 85] width 125 height 59
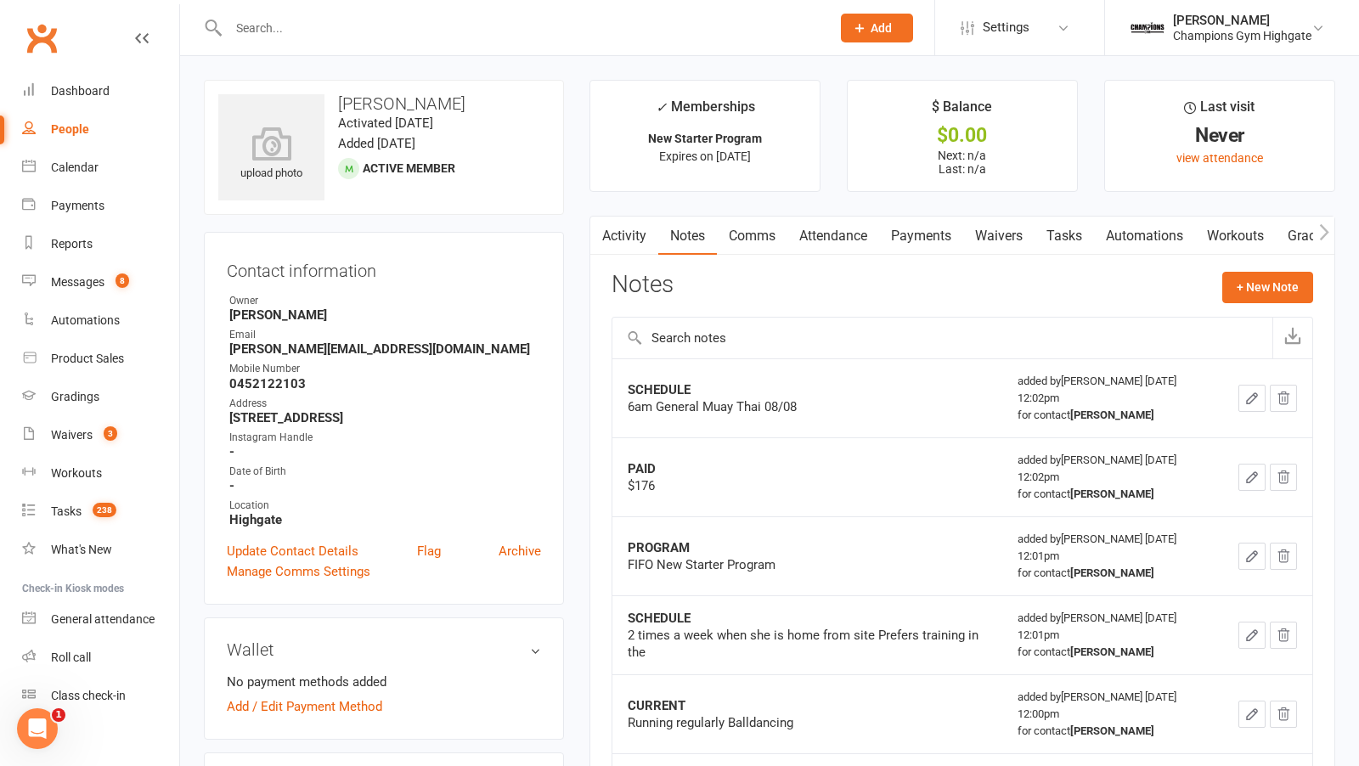
click at [302, 25] on input "text" at bounding box center [520, 28] width 595 height 24
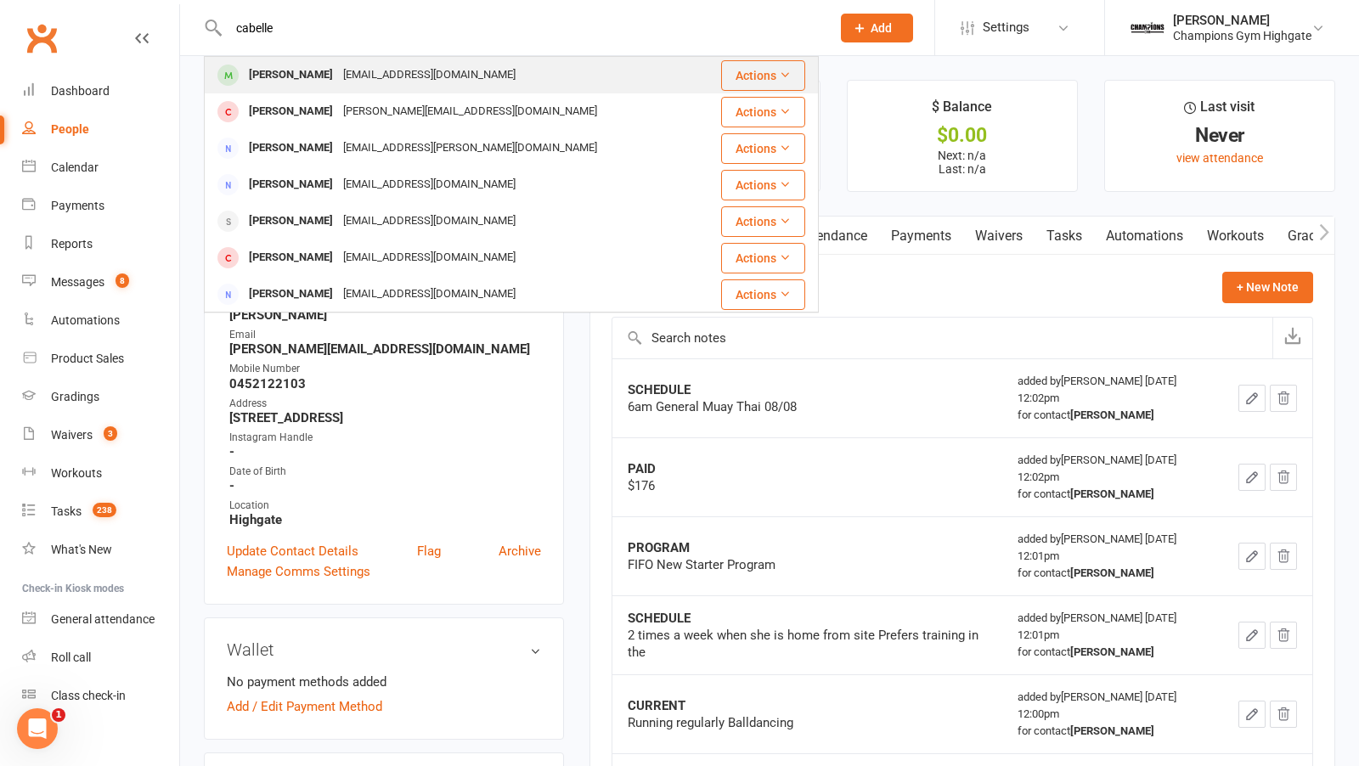
type input "cabelle"
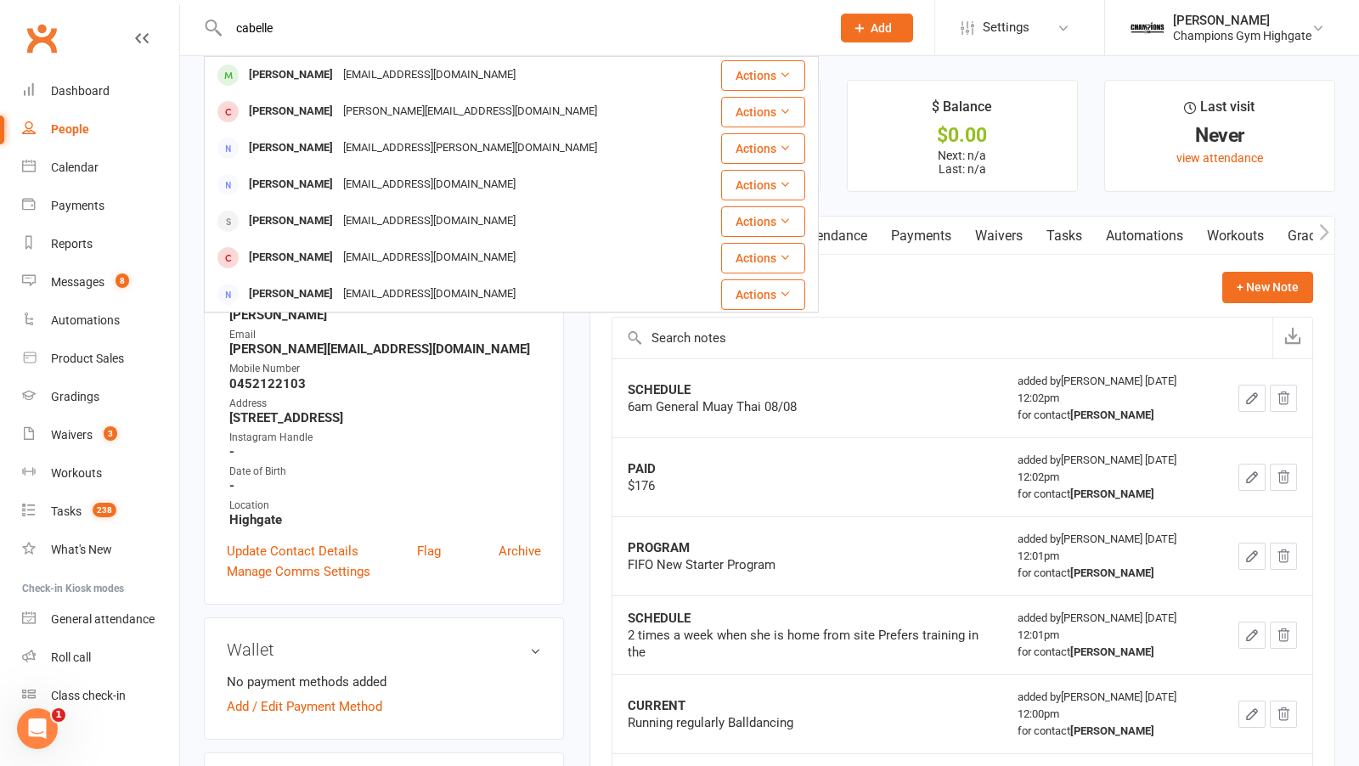
click at [338, 67] on div "[EMAIL_ADDRESS][DOMAIN_NAME]" at bounding box center [429, 75] width 183 height 25
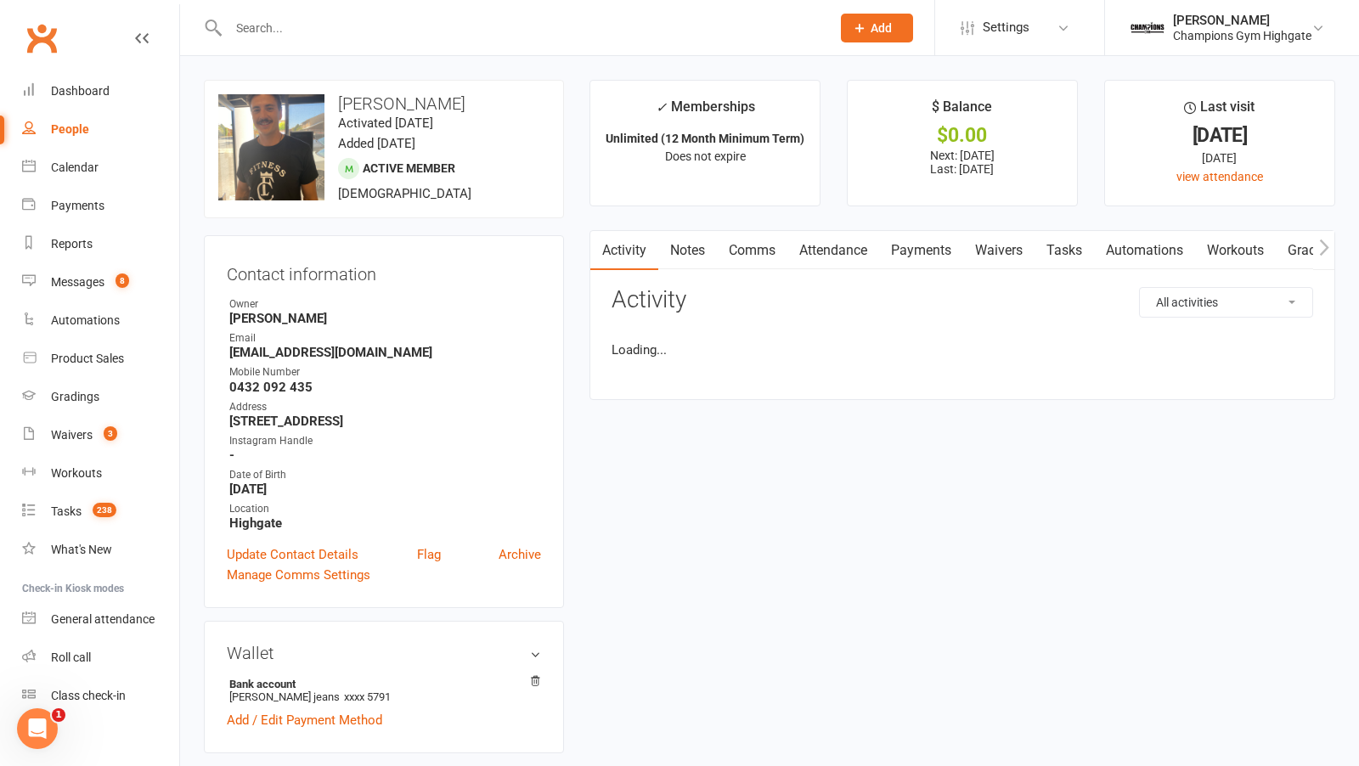
click at [764, 237] on link "Comms" at bounding box center [752, 250] width 70 height 39
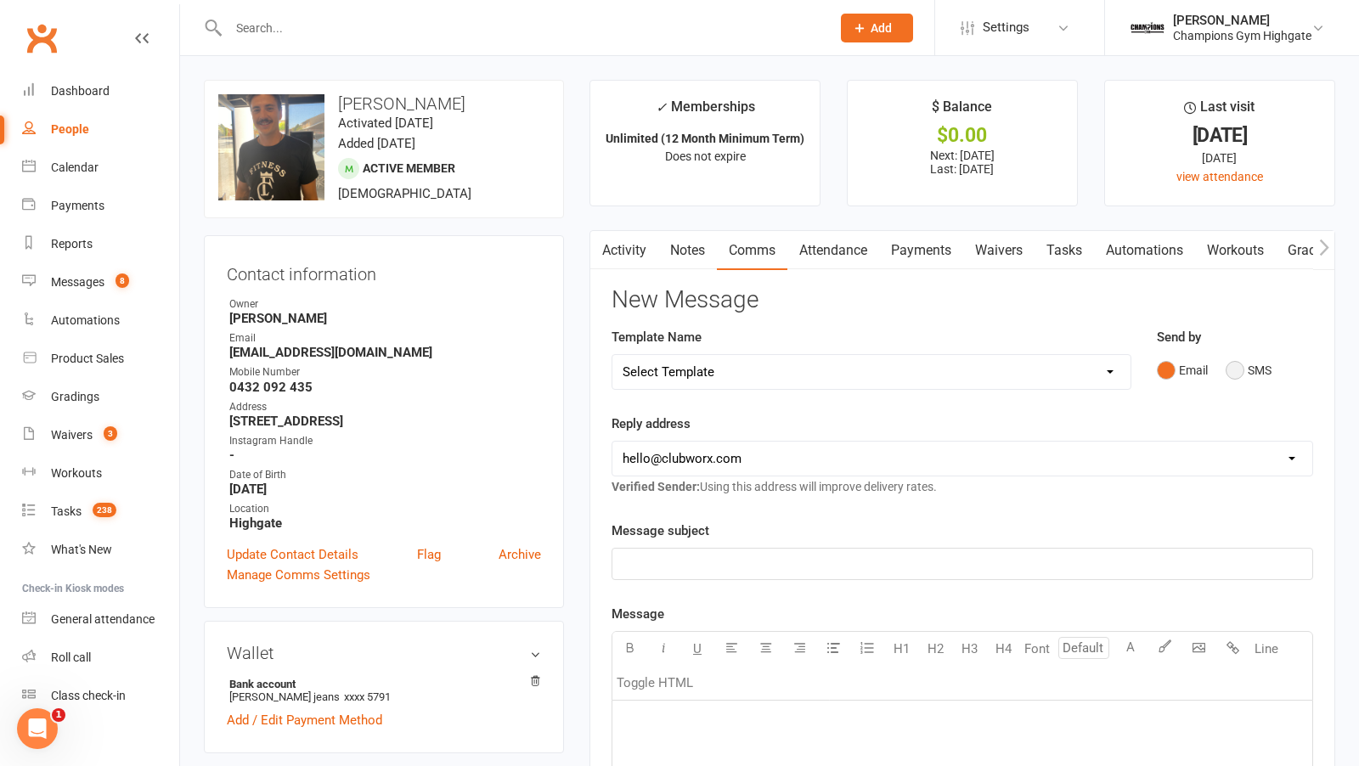
click at [1240, 377] on button "SMS" at bounding box center [1248, 370] width 46 height 32
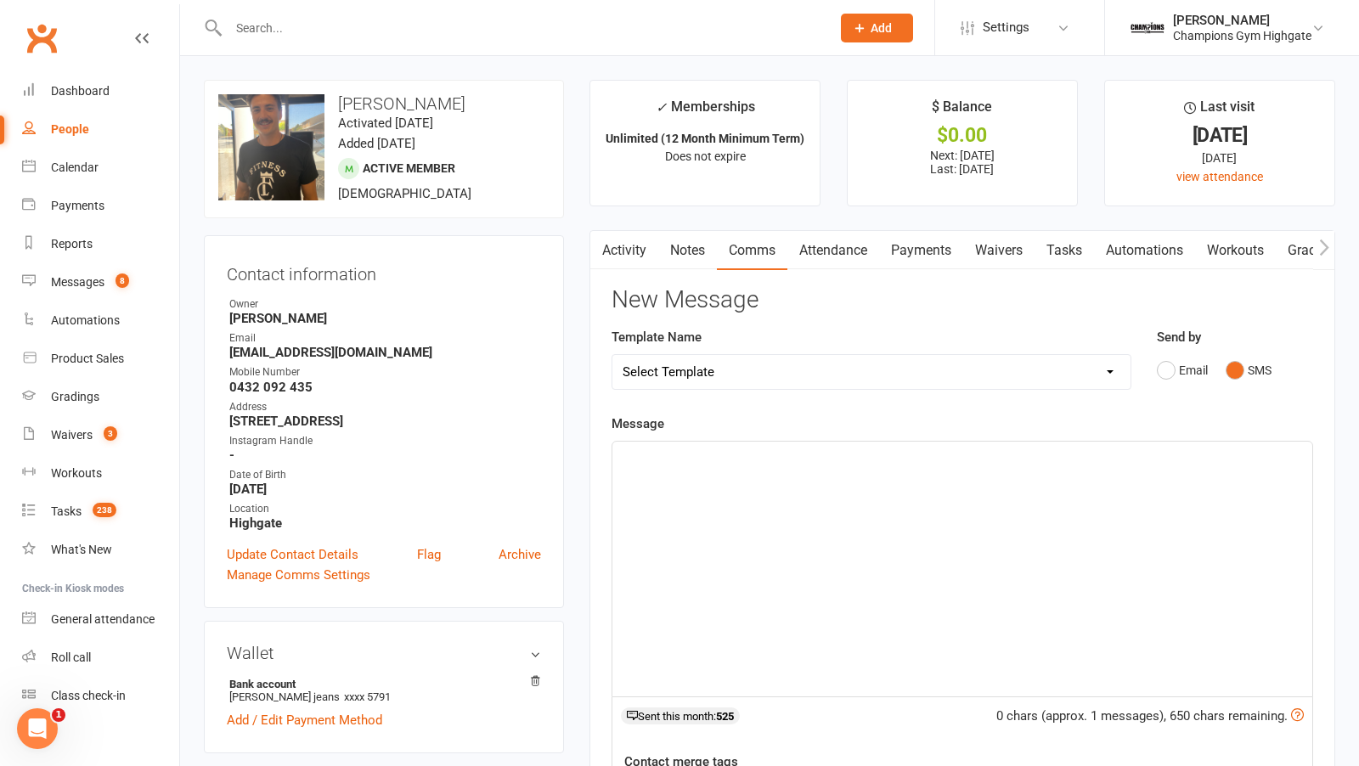
click at [1075, 544] on div "﻿" at bounding box center [962, 569] width 700 height 255
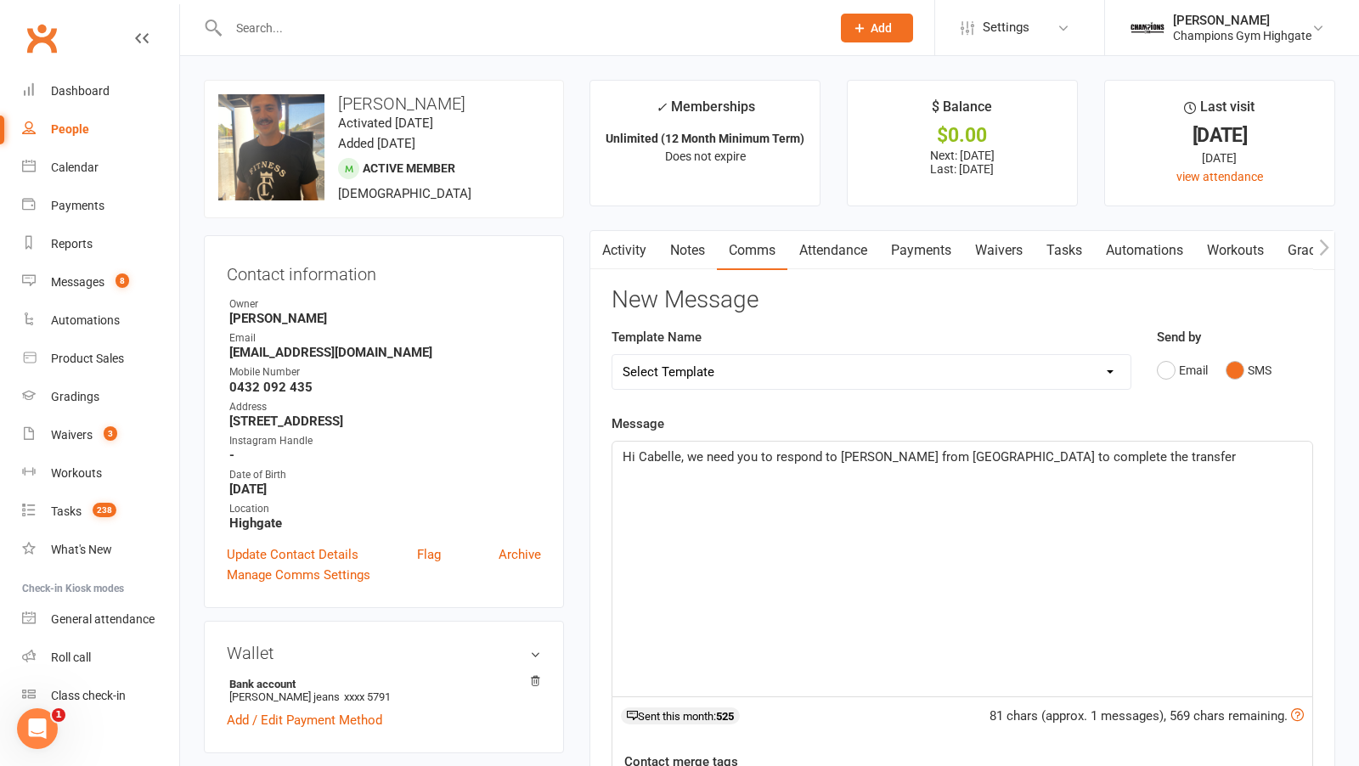
click at [932, 455] on span "Hi Cabelle, we need you to respond to [PERSON_NAME] from [GEOGRAPHIC_DATA] to c…" at bounding box center [928, 456] width 613 height 15
click at [846, 504] on div "Hi [PERSON_NAME], we need you to respond to [PERSON_NAME] from [GEOGRAPHIC_DATA…" at bounding box center [962, 569] width 700 height 255
click at [940, 461] on span "Hi [PERSON_NAME], we need you to respond to [PERSON_NAME] from [GEOGRAPHIC_DATA…" at bounding box center [956, 456] width 668 height 15
click at [772, 455] on span "Hi [PERSON_NAME], we need you to respond to [PERSON_NAME] from [GEOGRAPHIC_DATA…" at bounding box center [956, 456] width 668 height 15
click at [835, 514] on div "Hi [PERSON_NAME], we need you to respond to [PERSON_NAME] from [GEOGRAPHIC_DATA…" at bounding box center [962, 569] width 700 height 255
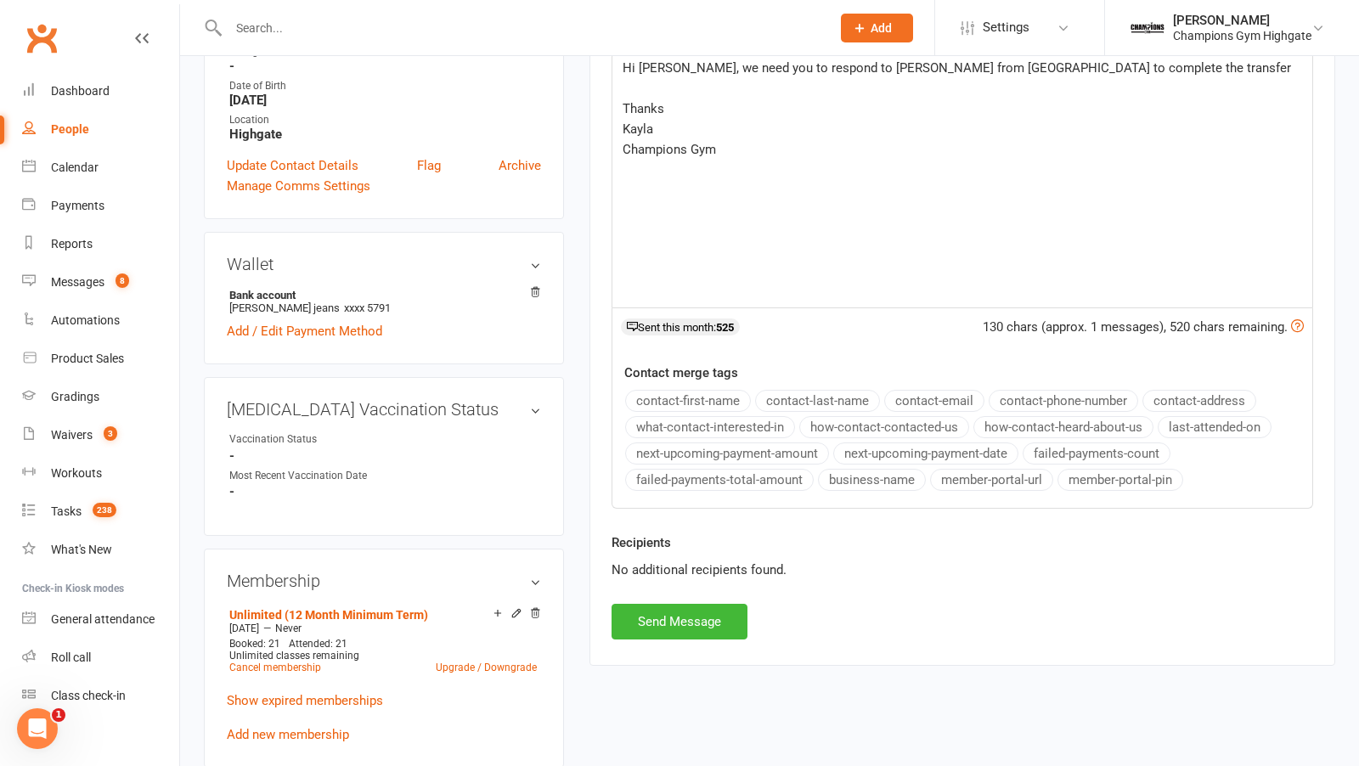
scroll to position [402, 0]
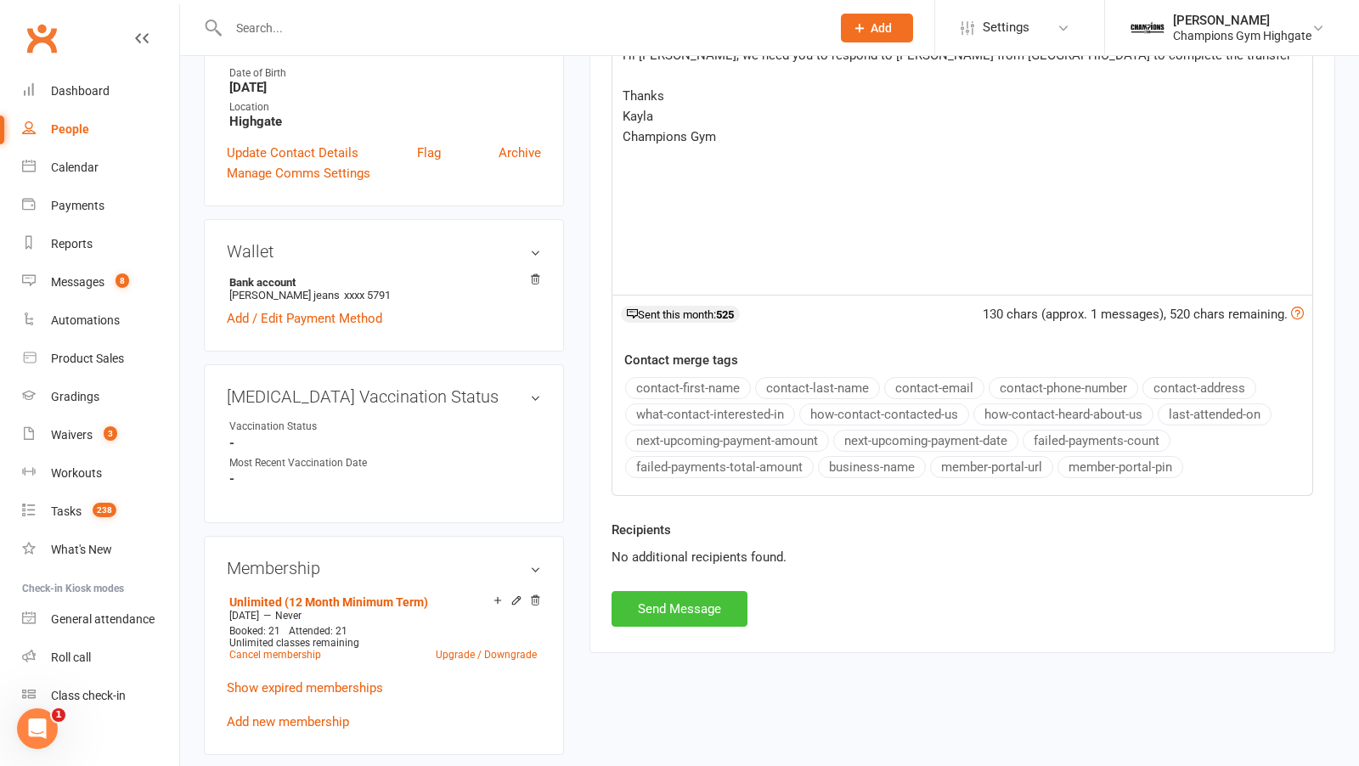
click at [684, 603] on button "Send Message" at bounding box center [679, 609] width 136 height 36
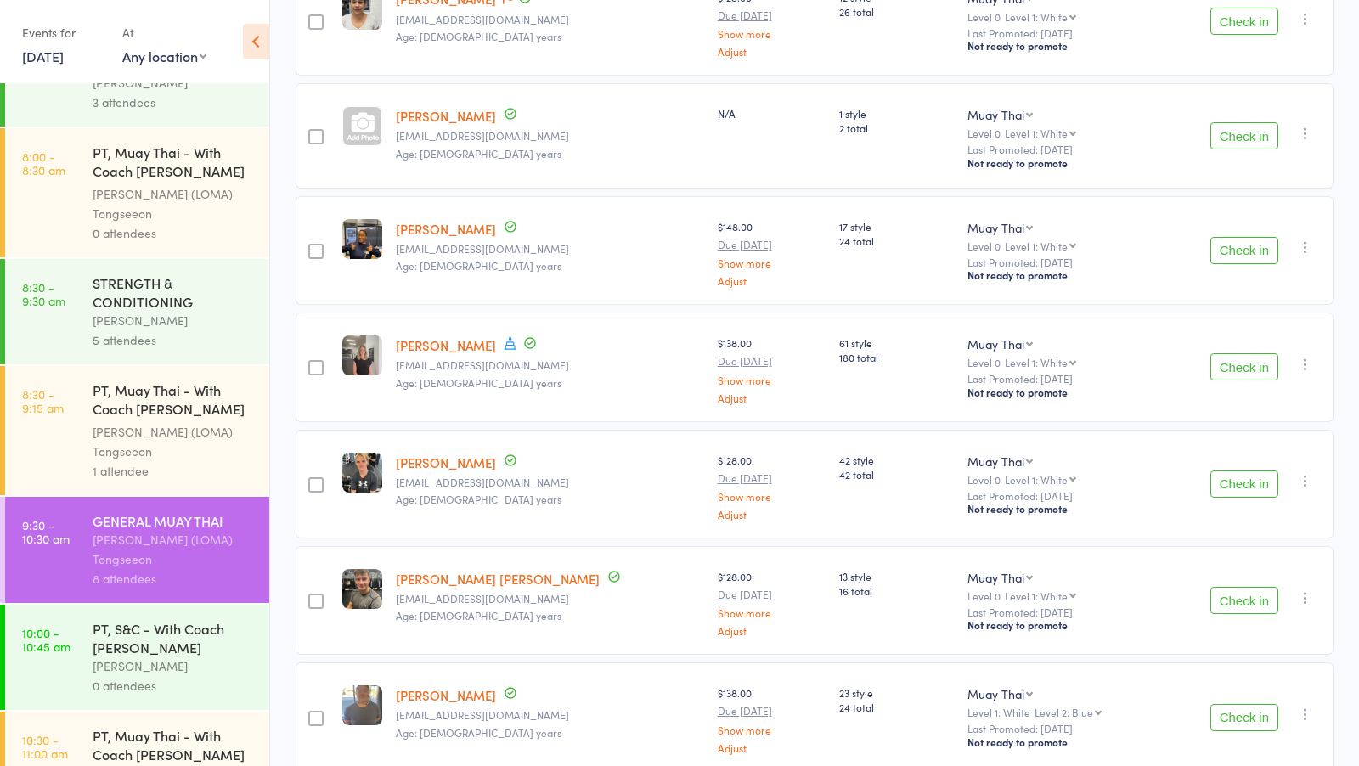
scroll to position [416, 0]
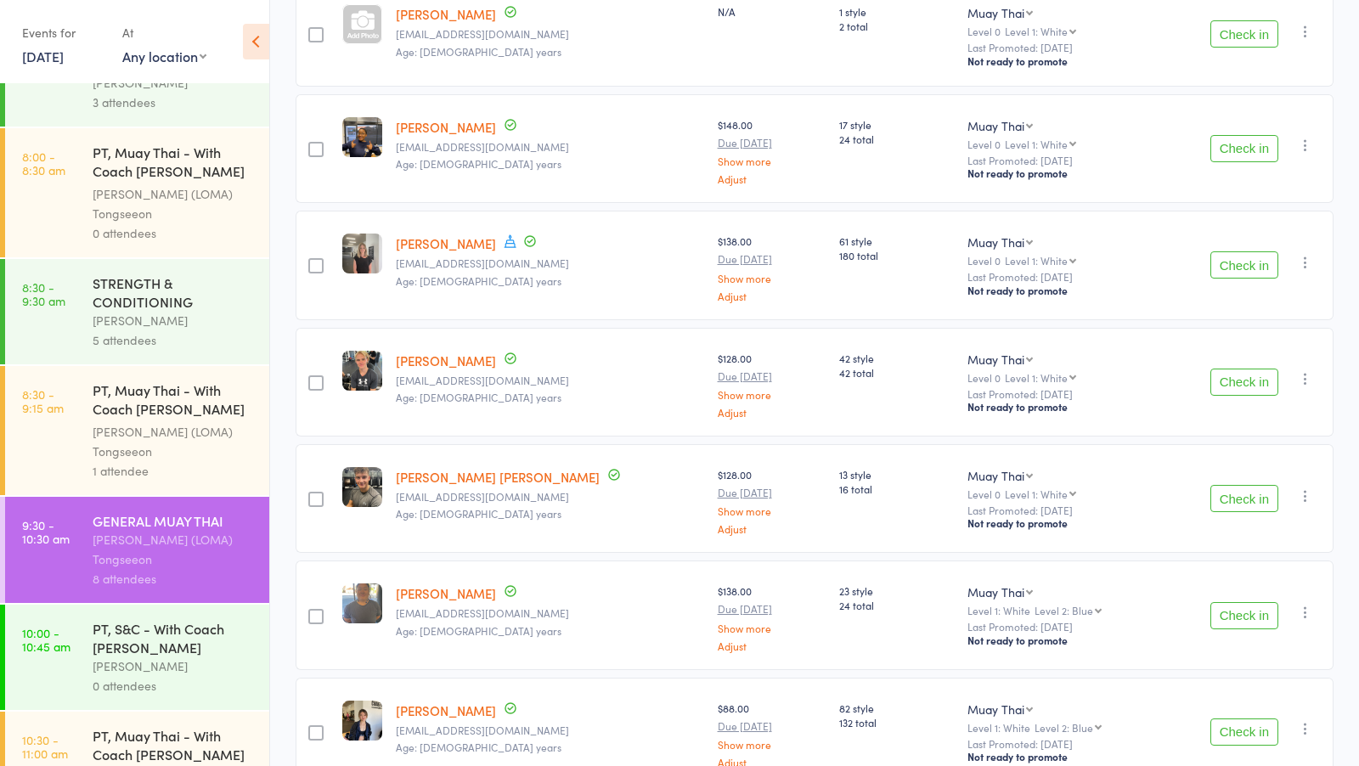
click at [1223, 379] on button "Check in" at bounding box center [1244, 382] width 68 height 27
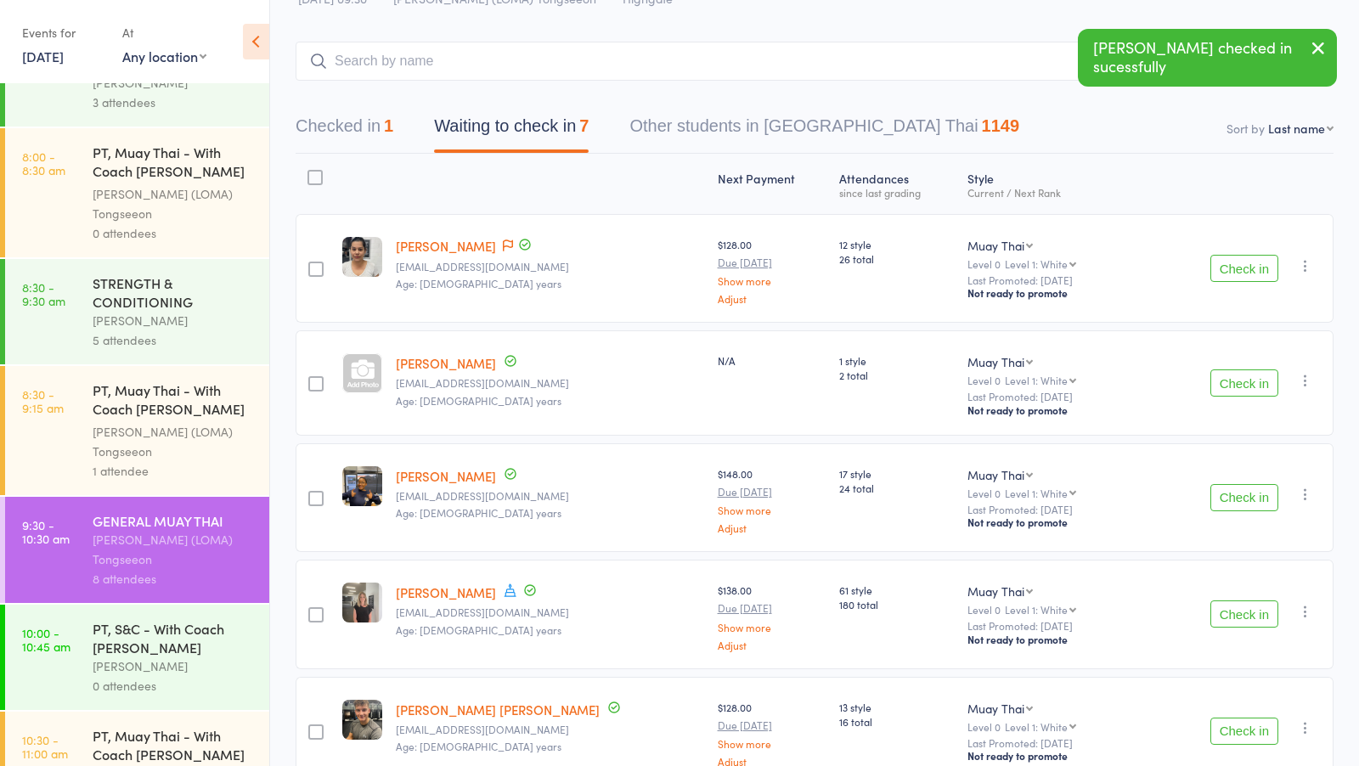
scroll to position [65, 0]
click at [1247, 271] on button "Check in" at bounding box center [1244, 269] width 68 height 27
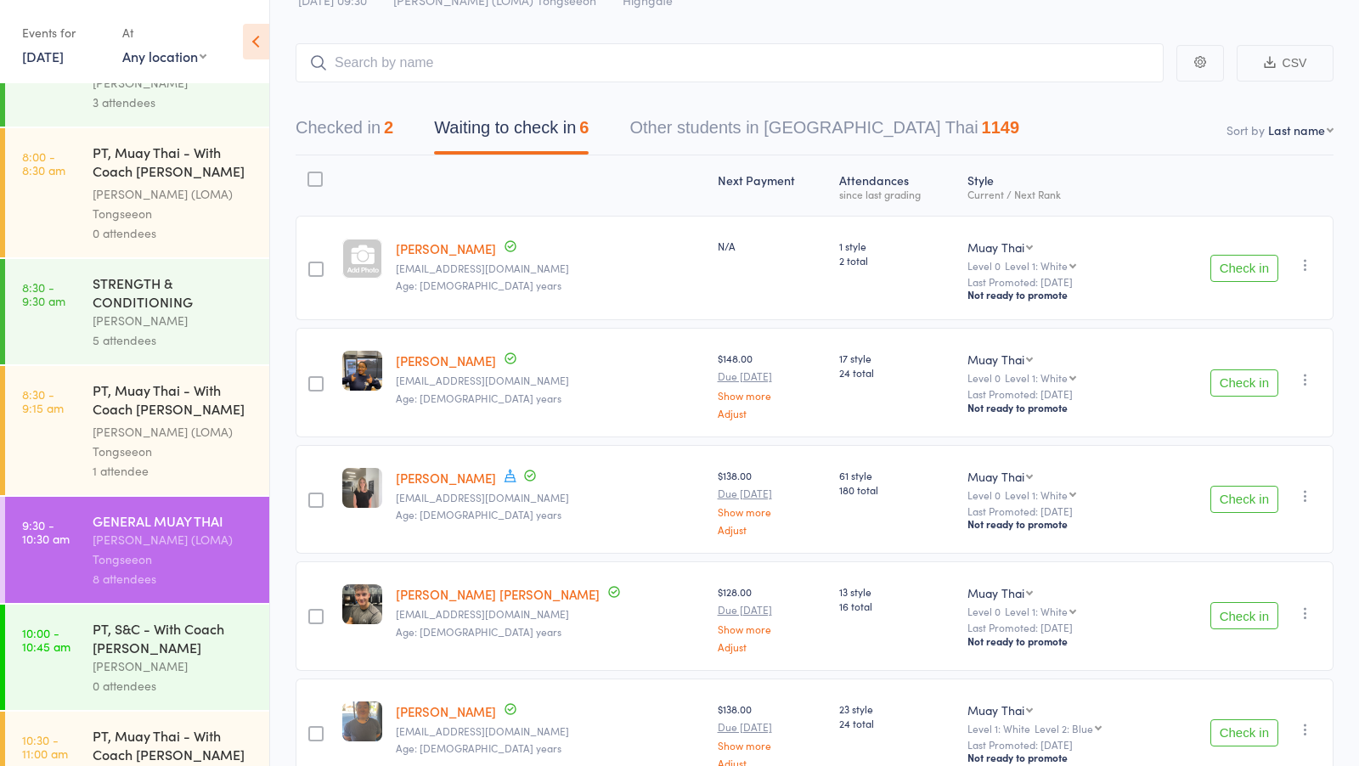
click at [1236, 507] on button "Check in" at bounding box center [1244, 499] width 68 height 27
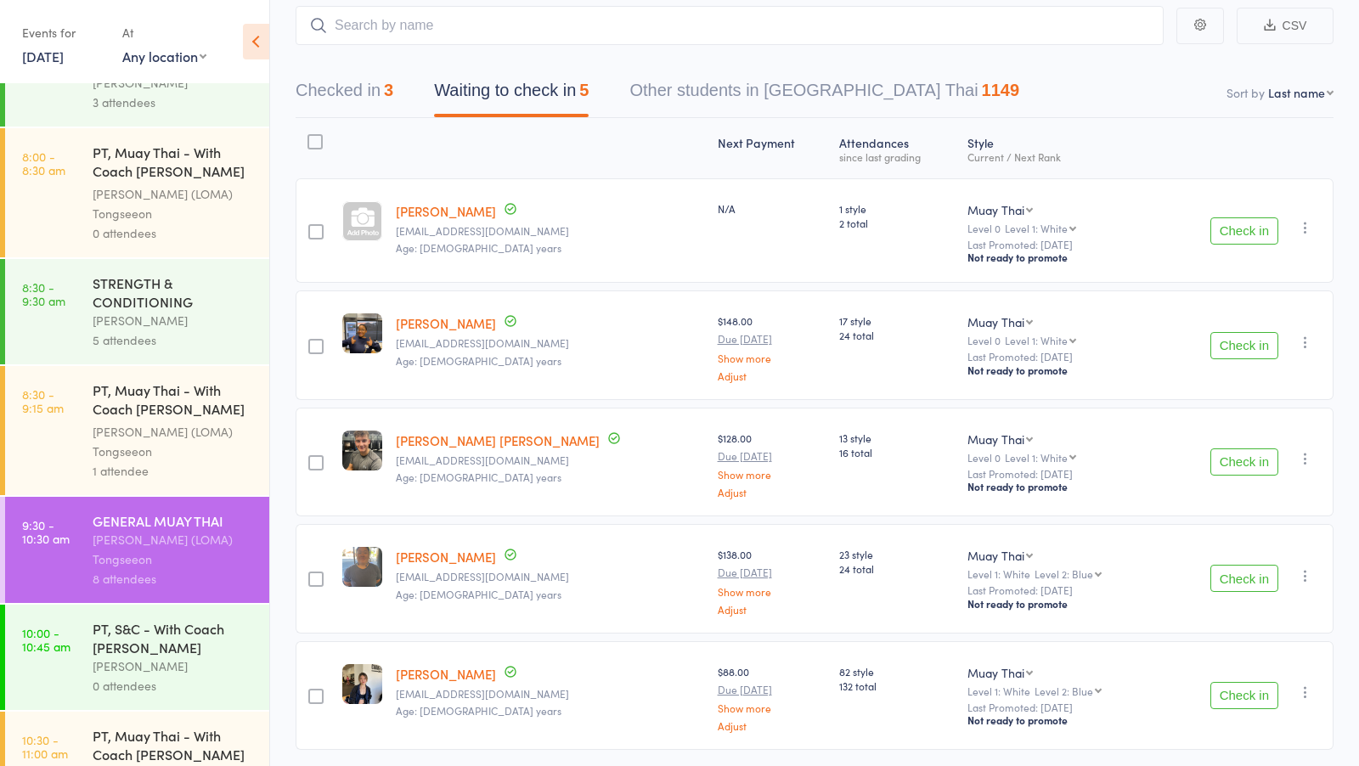
scroll to position [159, 0]
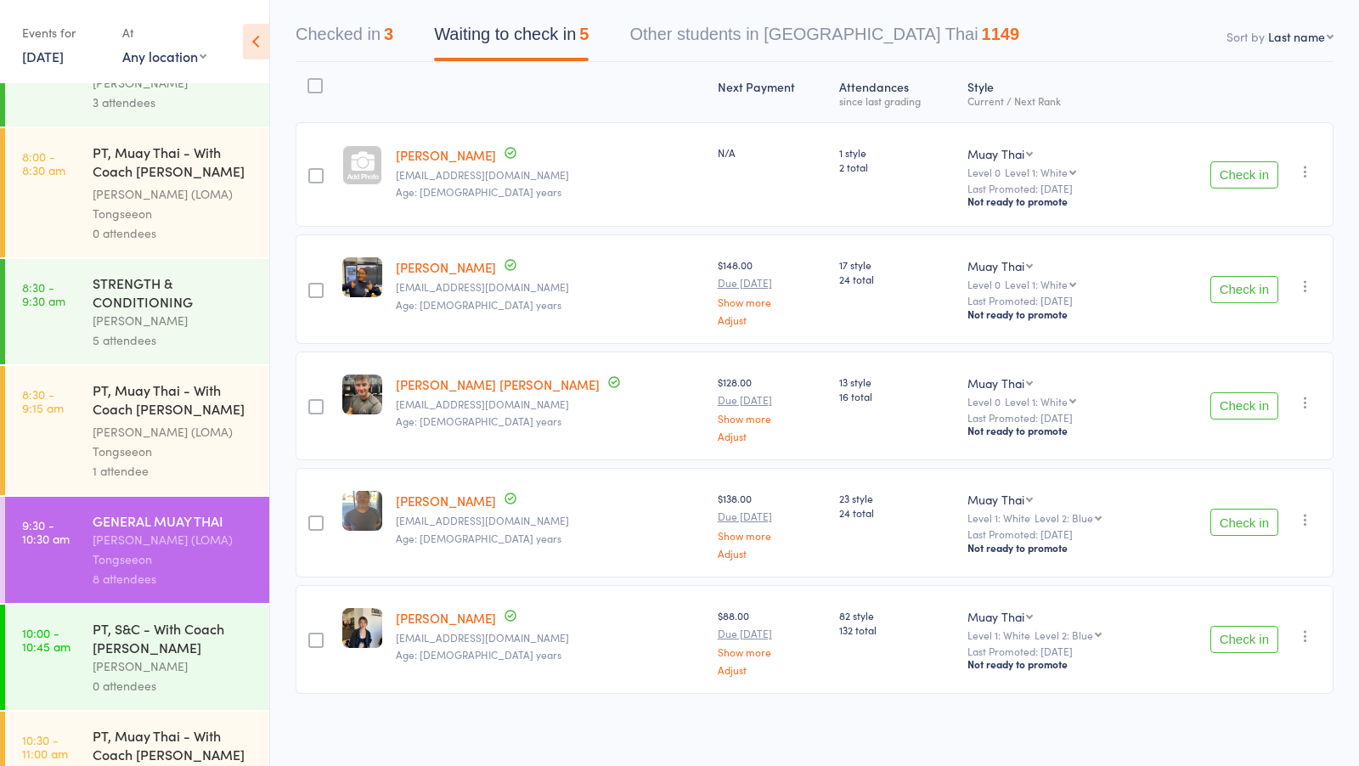
click at [1236, 635] on button "Check in" at bounding box center [1244, 639] width 68 height 27
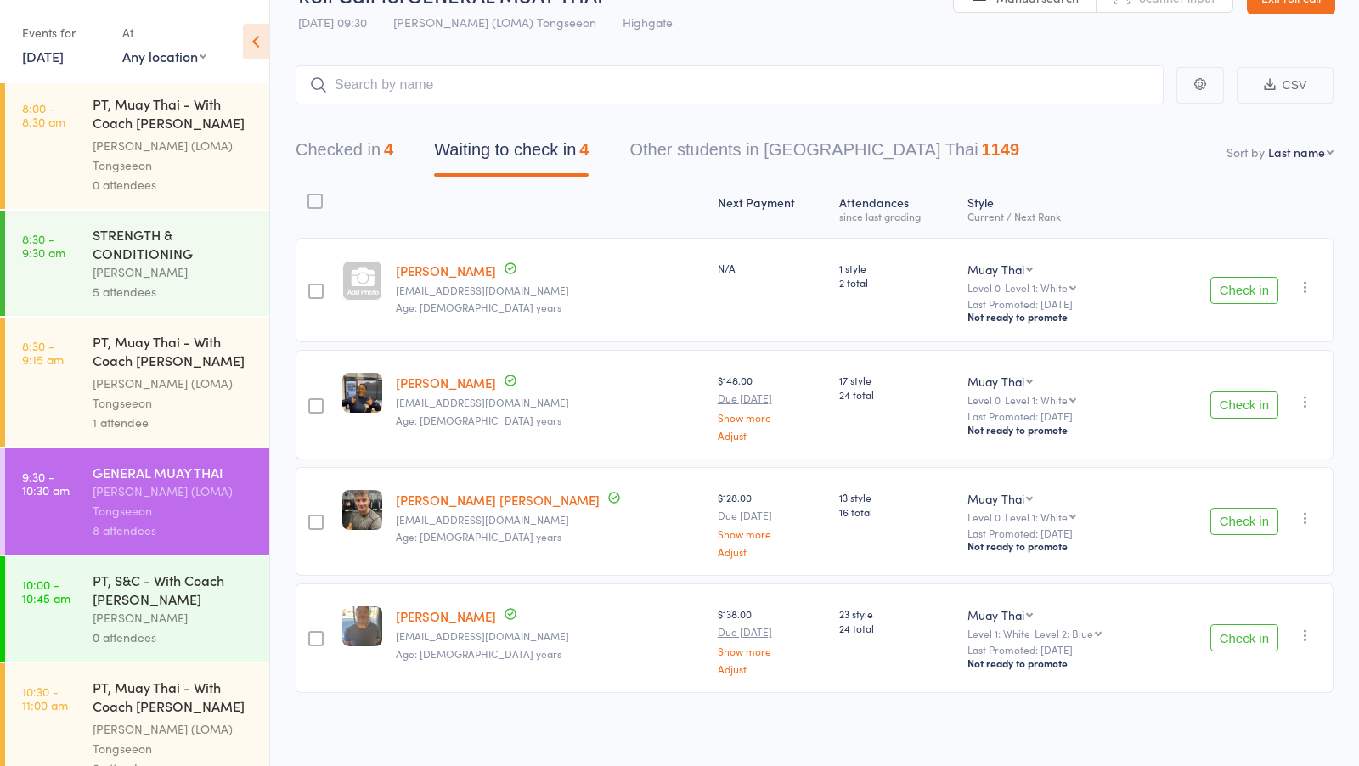
scroll to position [469, 0]
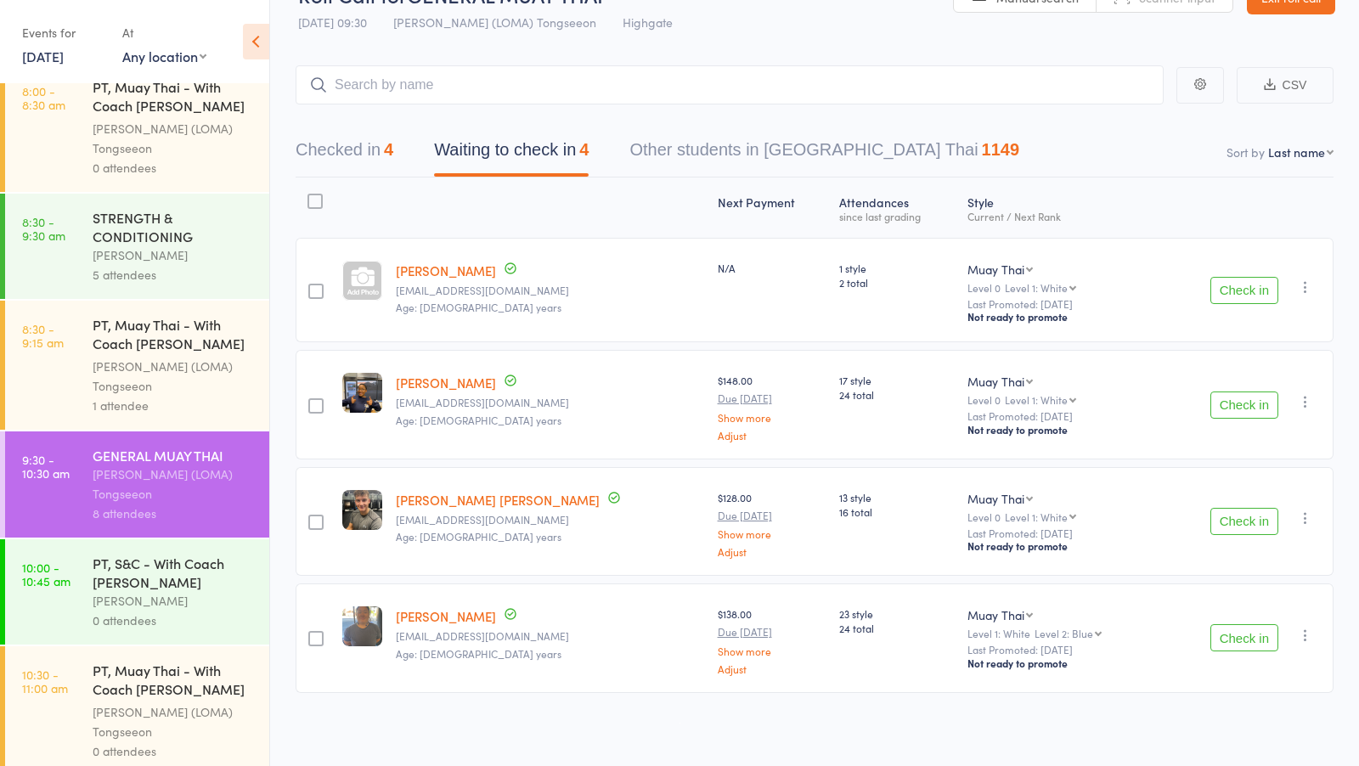
click at [1237, 517] on button "Check in" at bounding box center [1244, 521] width 68 height 27
